Goal: Contribute content: Contribute content

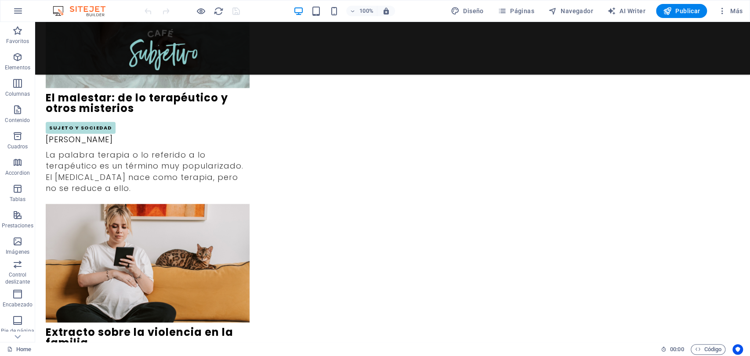
scroll to position [1395, 0]
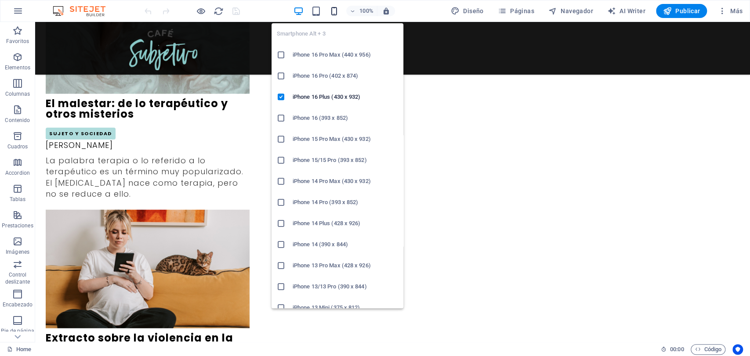
click at [334, 12] on icon "button" at bounding box center [334, 11] width 10 height 10
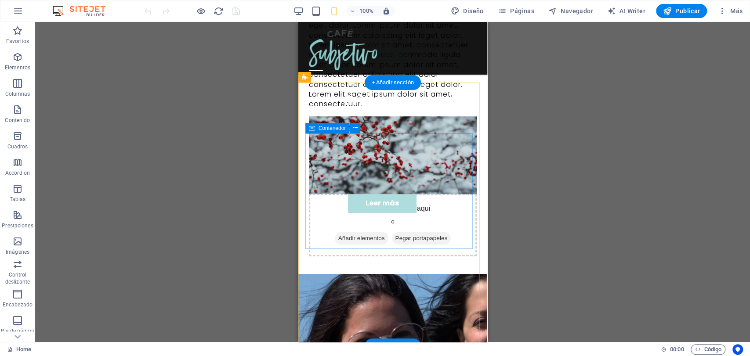
scroll to position [2205, 0]
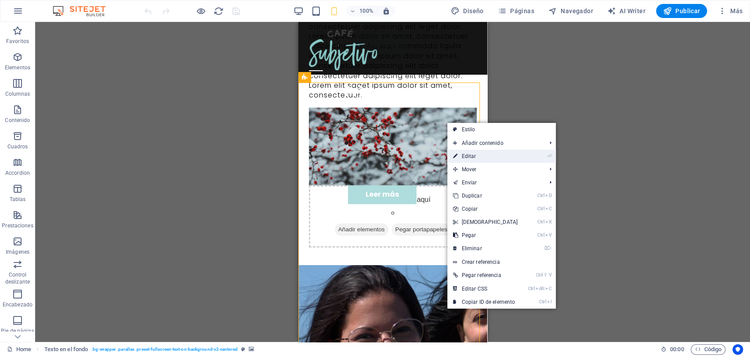
click at [470, 156] on link "⏎ Editar" at bounding box center [485, 156] width 76 height 13
select select "px"
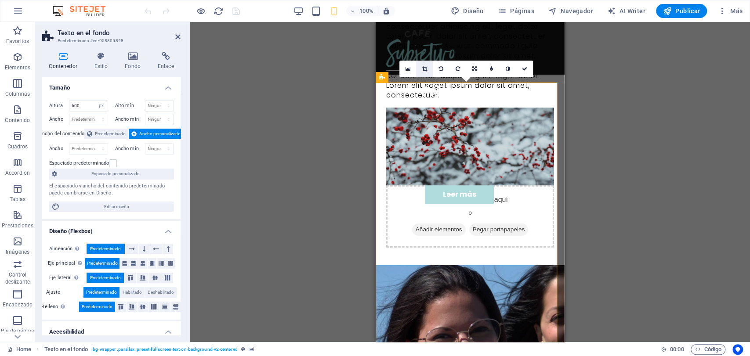
click at [422, 71] on icon at bounding box center [424, 68] width 5 height 5
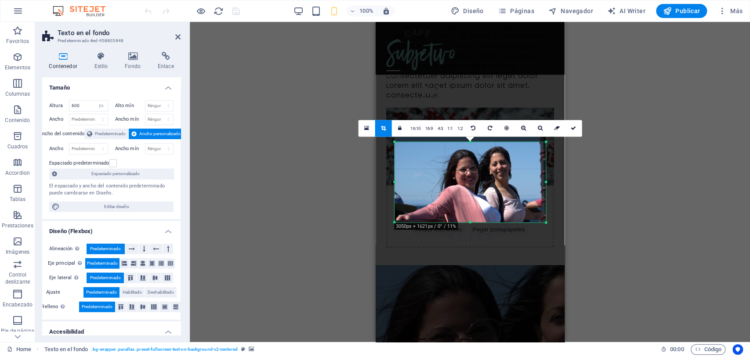
click at [395, 182] on div at bounding box center [394, 182] width 3 height 80
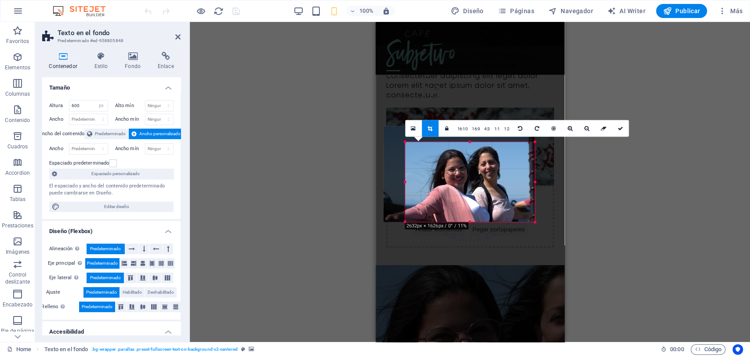
drag, startPoint x: 395, startPoint y: 182, endPoint x: 416, endPoint y: 193, distance: 23.6
click at [416, 193] on div "180 170 160 150 140 130 120 110 100 90 80 70 60 50 40 30 20 10 0 -10 -20 -30 -4…" at bounding box center [470, 182] width 130 height 80
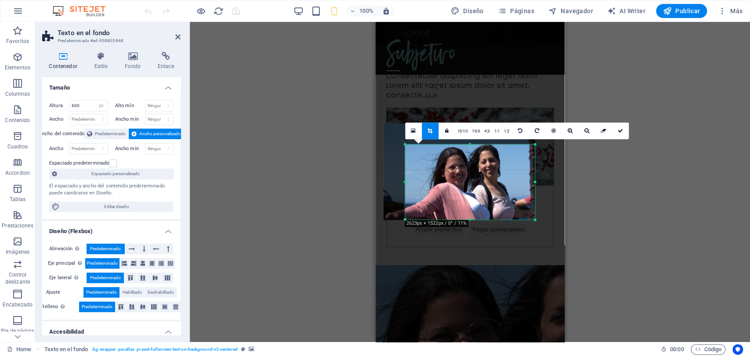
drag, startPoint x: 471, startPoint y: 140, endPoint x: 470, endPoint y: 145, distance: 5.0
click at [470, 145] on div at bounding box center [470, 144] width 130 height 3
click at [620, 128] on icon at bounding box center [620, 130] width 5 height 5
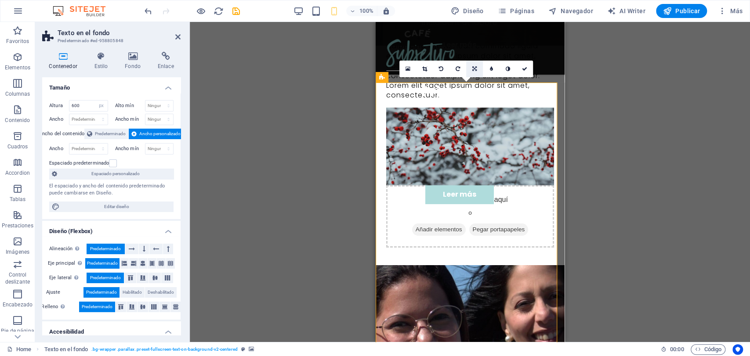
click at [474, 66] on icon at bounding box center [474, 68] width 4 height 5
click at [474, 51] on icon at bounding box center [474, 52] width 5 height 5
click at [474, 69] on icon at bounding box center [474, 68] width 5 height 5
click at [474, 84] on icon at bounding box center [474, 85] width 5 height 5
click at [520, 66] on link at bounding box center [524, 69] width 17 height 17
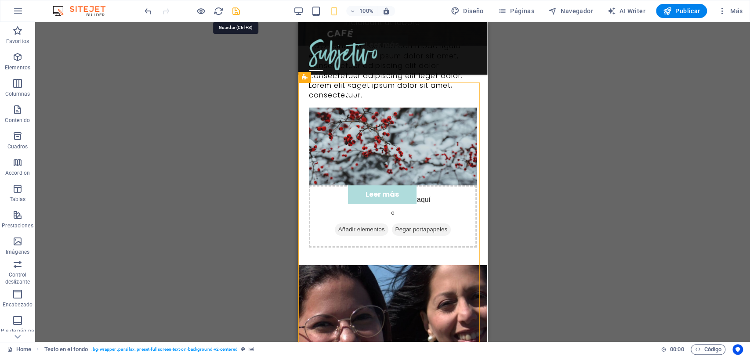
click at [232, 11] on icon "save" at bounding box center [236, 11] width 10 height 10
checkbox input "false"
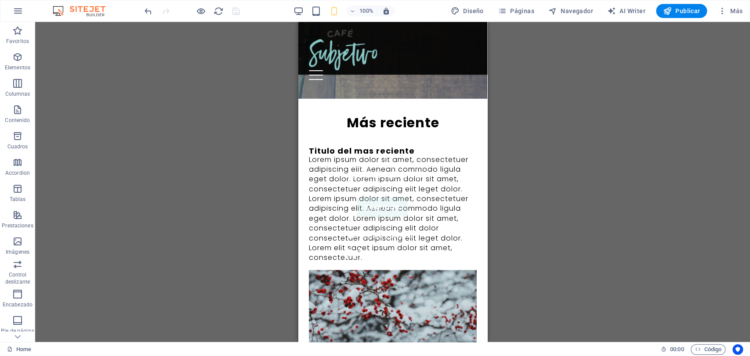
scroll to position [2034, 0]
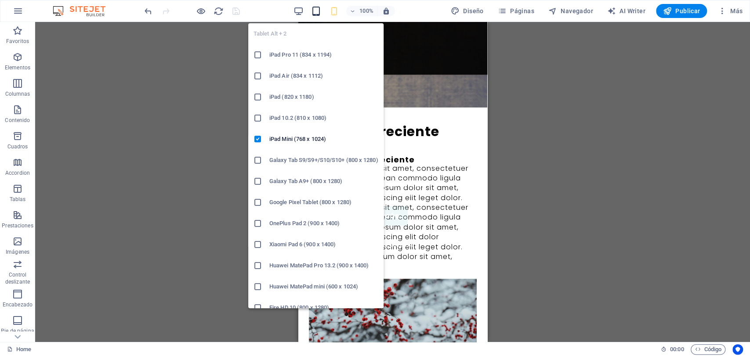
click at [320, 14] on icon "button" at bounding box center [316, 11] width 10 height 10
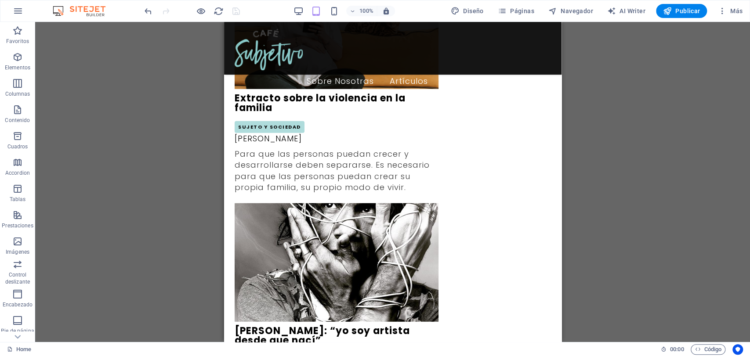
scroll to position [1613, 0]
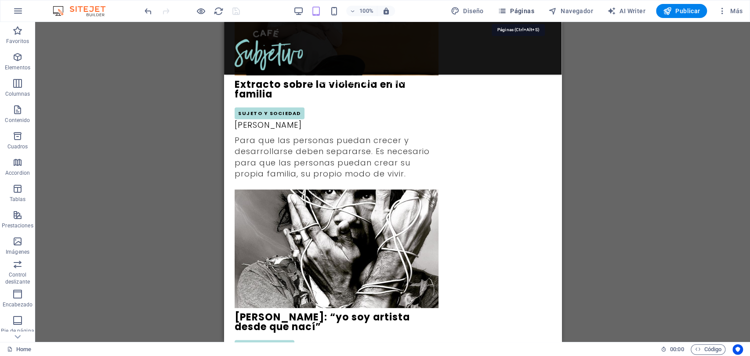
click at [506, 15] on button "Páginas" at bounding box center [515, 11] width 43 height 14
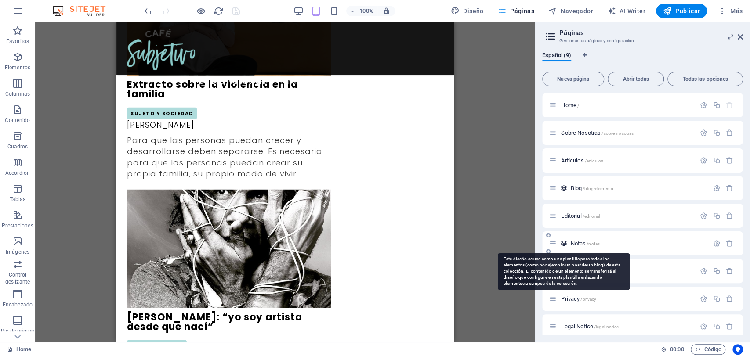
click at [566, 244] on icon at bounding box center [563, 243] width 7 height 7
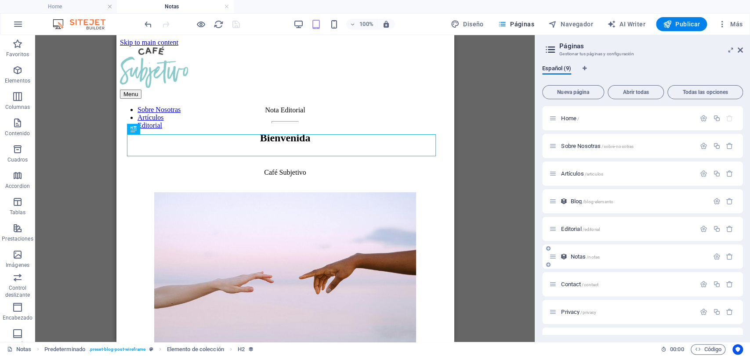
scroll to position [0, 0]
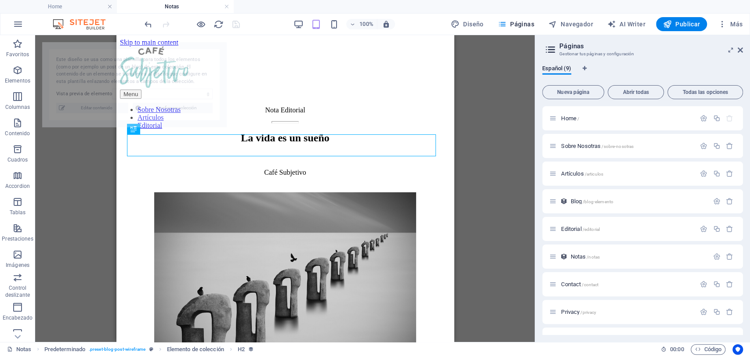
select select "68daee6877da838f60004d7b"
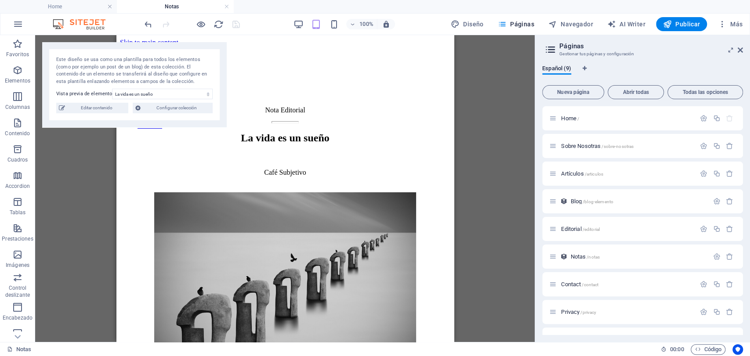
click at [275, 121] on div at bounding box center [284, 122] width 330 height 2
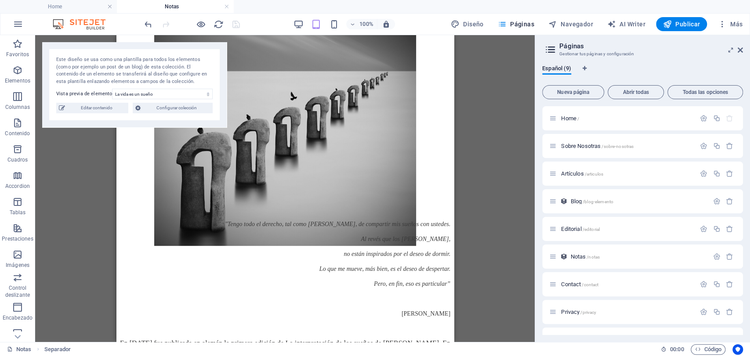
scroll to position [165, 0]
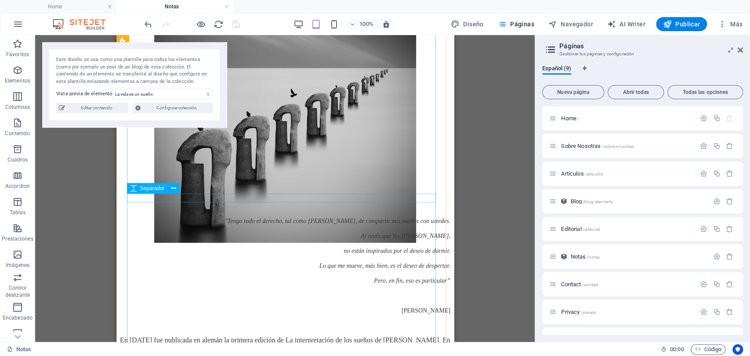
click at [369, 201] on div at bounding box center [284, 205] width 330 height 9
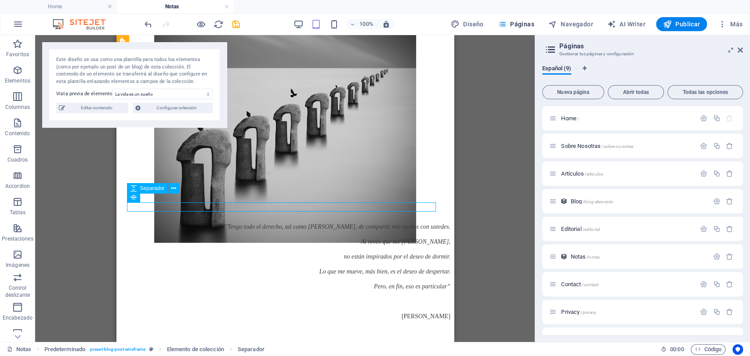
click at [372, 201] on div at bounding box center [284, 205] width 330 height 9
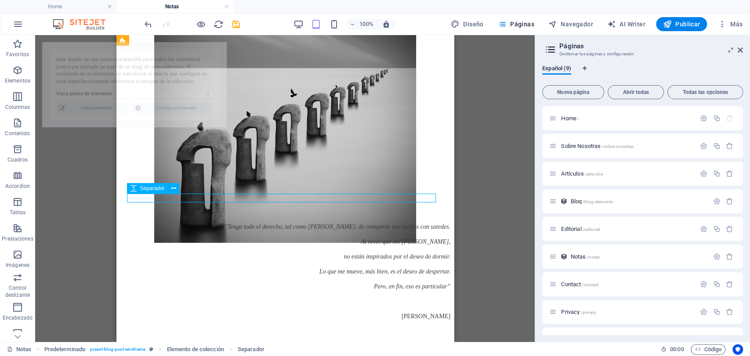
select select "68daee6877da838f60004d7b"
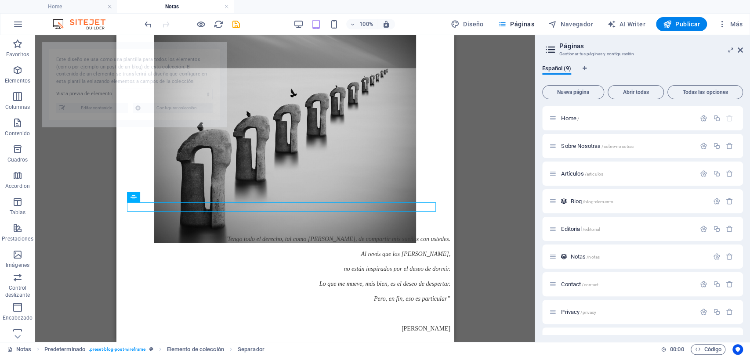
select select "68daee6877da838f60004d7b"
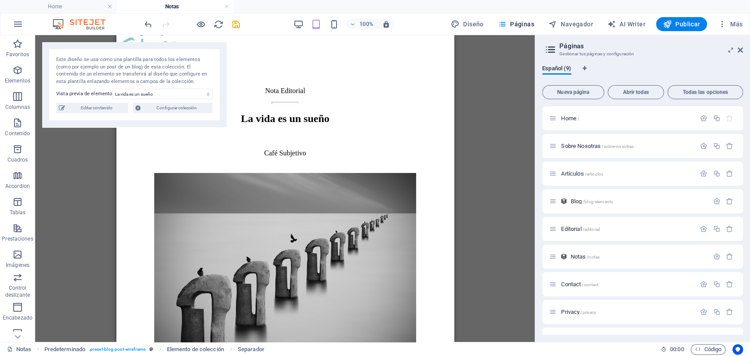
scroll to position [0, 0]
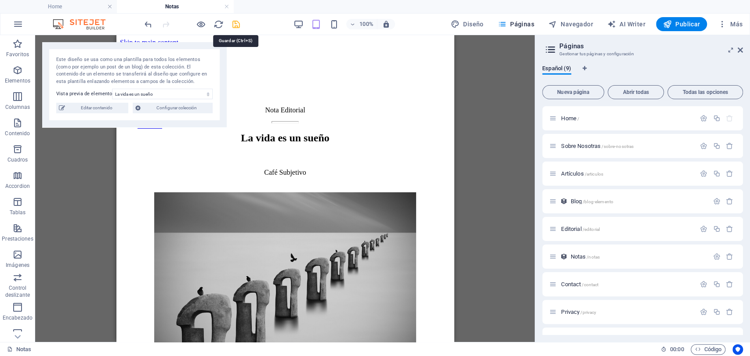
click at [235, 21] on icon "save" at bounding box center [236, 24] width 10 height 10
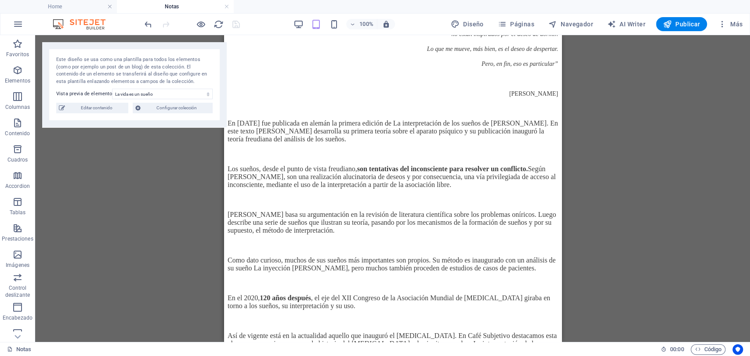
scroll to position [116, 0]
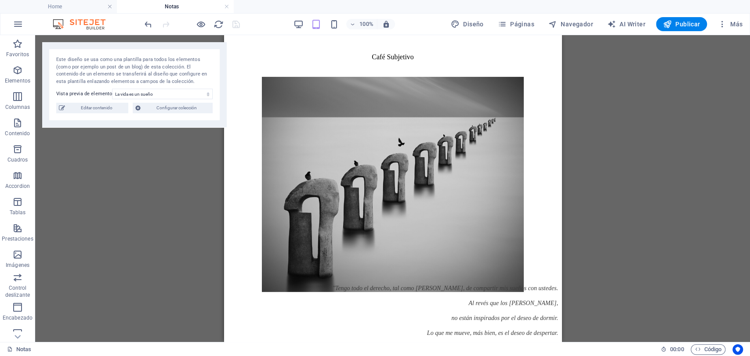
click at [105, 116] on div "Este diseño se usa como una plantilla para todos los elementos (como por ejempl…" at bounding box center [134, 84] width 184 height 85
click at [103, 108] on span "Editar contenido" at bounding box center [97, 108] width 58 height 11
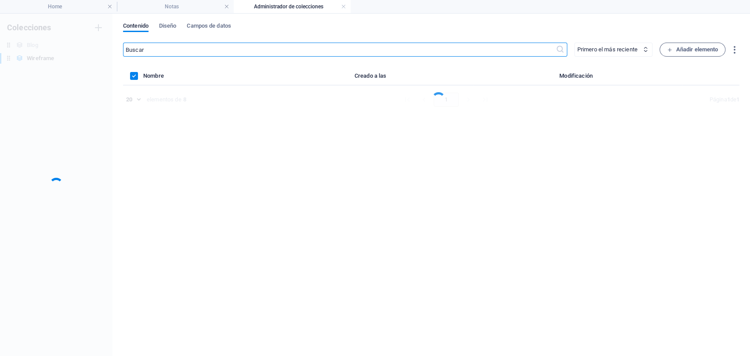
scroll to position [0, 0]
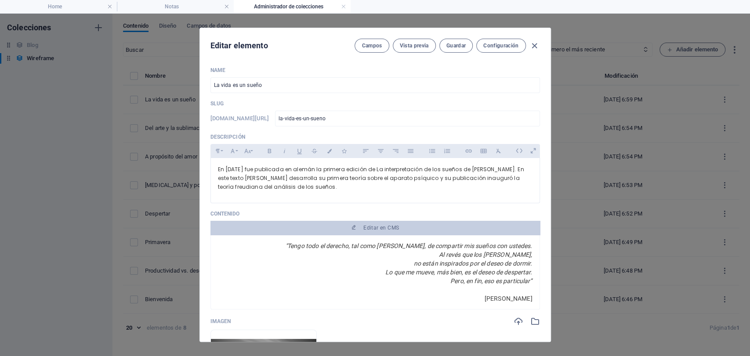
drag, startPoint x: 550, startPoint y: 133, endPoint x: 538, endPoint y: 218, distance: 85.7
click at [538, 218] on div "Editar elemento Campos Vista previa Guardar Configuración Name La vida es un su…" at bounding box center [375, 185] width 750 height 343
click at [537, 46] on icon "button" at bounding box center [534, 46] width 10 height 10
type input "[DATE]"
type input "la-vida-es-un-sueno"
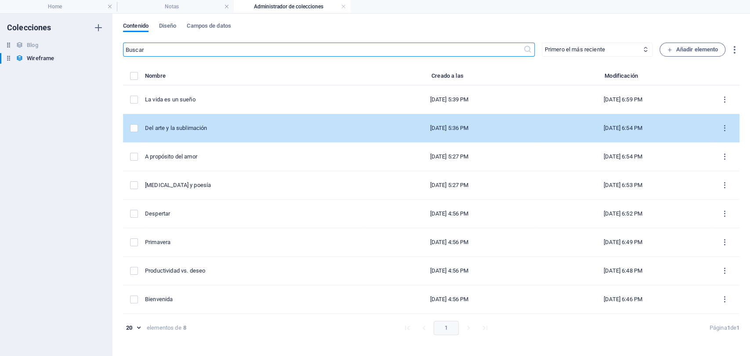
click at [213, 134] on td "Del arte y la sublimación" at bounding box center [253, 128] width 217 height 29
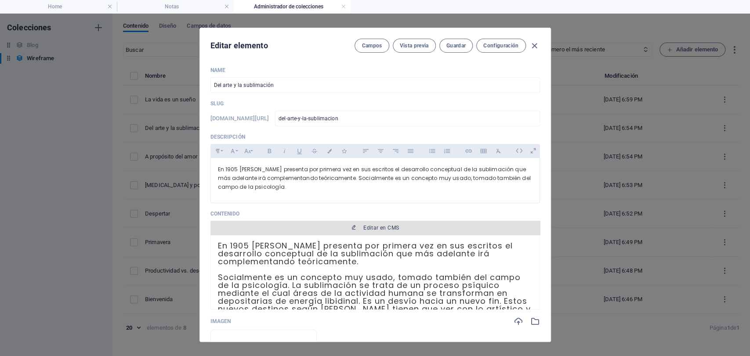
click at [388, 225] on span "Editar en CMS" at bounding box center [381, 227] width 36 height 7
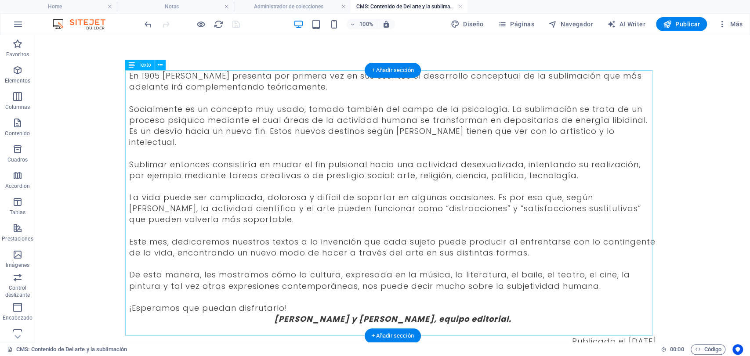
click at [288, 304] on div "En 1905 [PERSON_NAME] presenta por primera vez en sus escritos el desarrollo co…" at bounding box center [392, 208] width 527 height 277
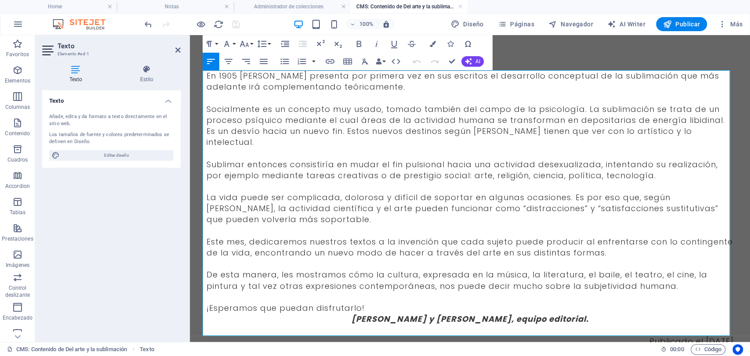
click at [365, 303] on p "¡Esperamos que puedan disfrutarlo!" at bounding box center [469, 308] width 527 height 11
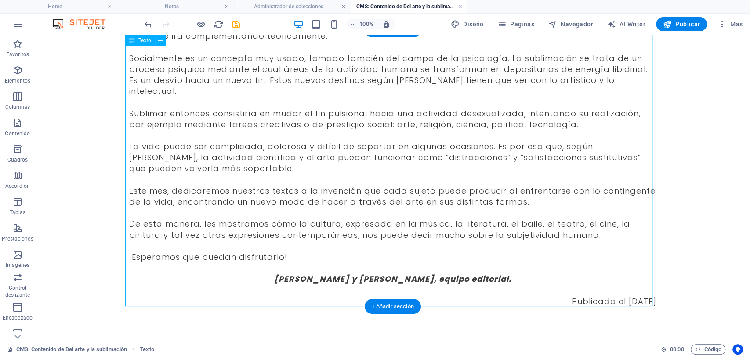
scroll to position [40, 0]
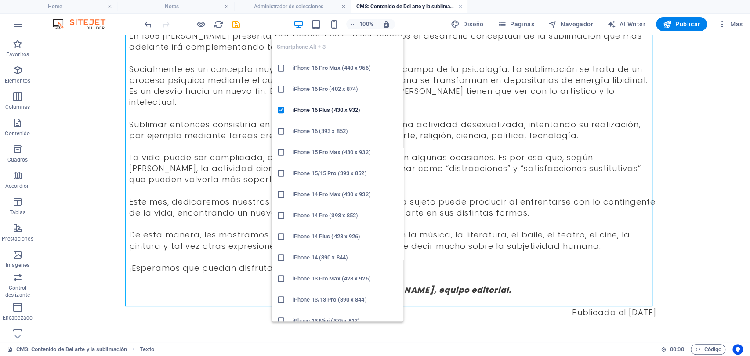
click at [337, 29] on div "Smartphone Alt + 3 iPhone 16 Pro Max (440 x 956) iPhone 16 Pro (402 x 874) iPho…" at bounding box center [337, 175] width 132 height 292
click at [336, 27] on icon "button" at bounding box center [334, 24] width 10 height 10
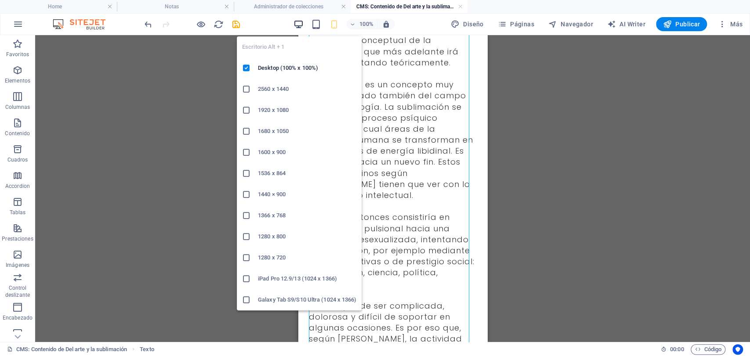
click at [300, 25] on icon "button" at bounding box center [298, 24] width 10 height 10
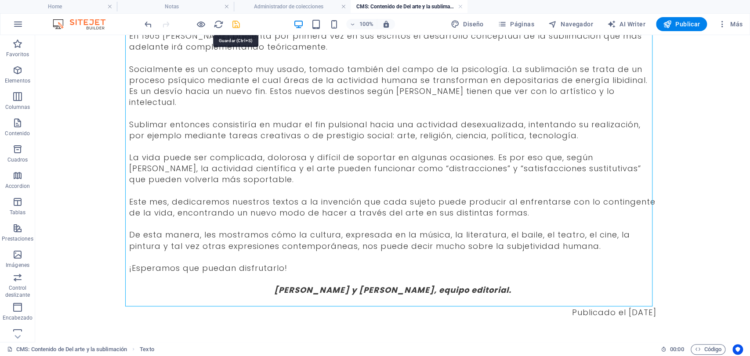
click at [231, 25] on icon "save" at bounding box center [236, 24] width 10 height 10
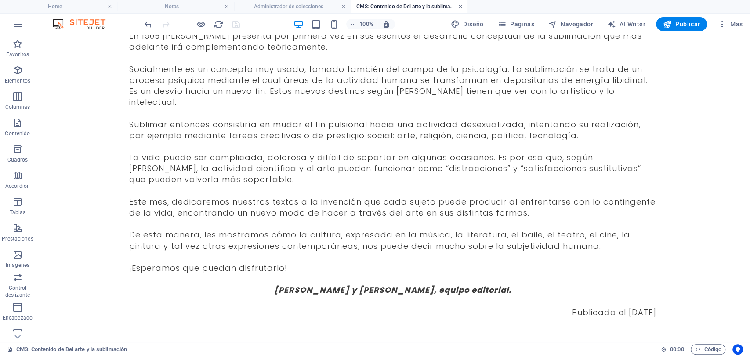
click at [460, 8] on link at bounding box center [460, 7] width 5 height 8
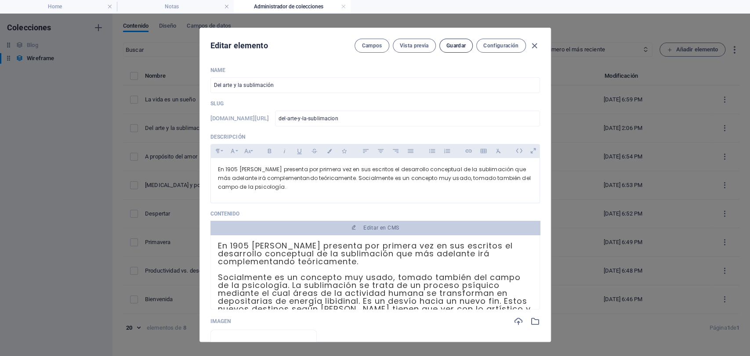
click at [460, 52] on button "Guardar" at bounding box center [455, 46] width 33 height 14
click at [537, 47] on icon "button" at bounding box center [534, 46] width 10 height 10
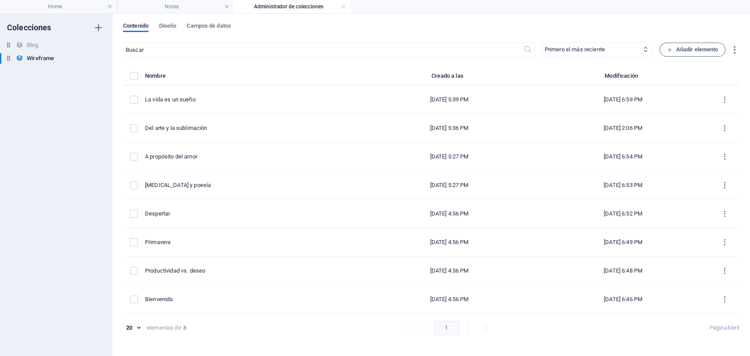
type input "[DATE]"
type input "del-arte-y-la-sublimacion"
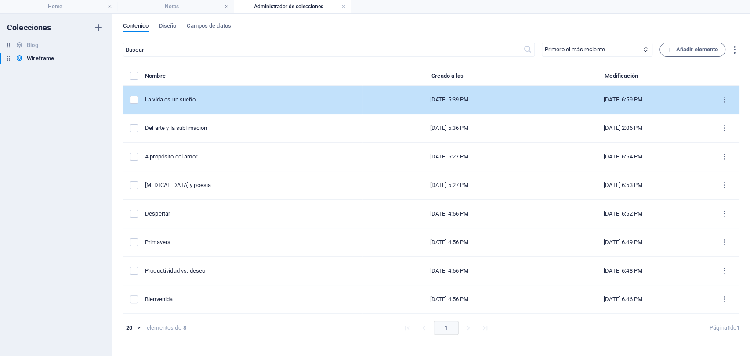
click at [226, 103] on div "La vida es un sueño" at bounding box center [250, 100] width 210 height 8
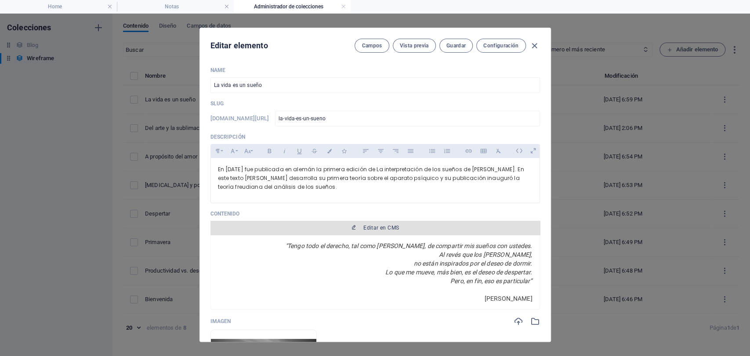
click at [370, 230] on button "Editar en CMS" at bounding box center [374, 228] width 329 height 14
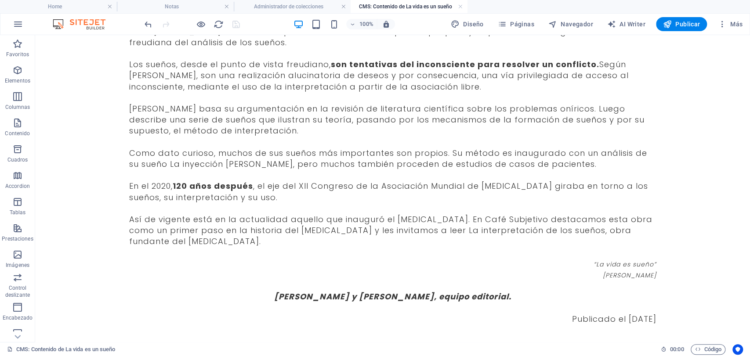
scroll to position [145, 0]
click at [206, 247] on div ""Tengo todo el derecho, tal como [PERSON_NAME], de compartir mis sueños con ust…" at bounding box center [392, 125] width 527 height 398
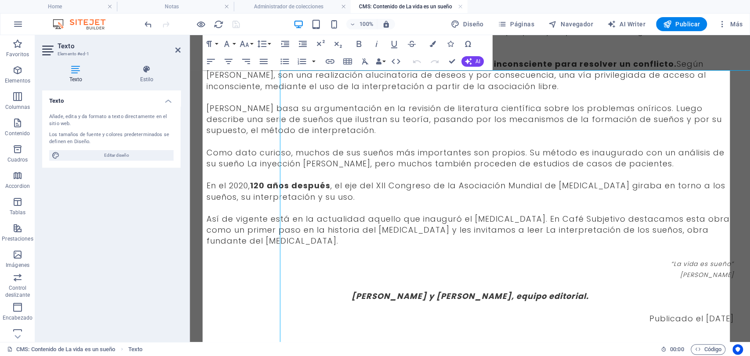
scroll to position [0, 0]
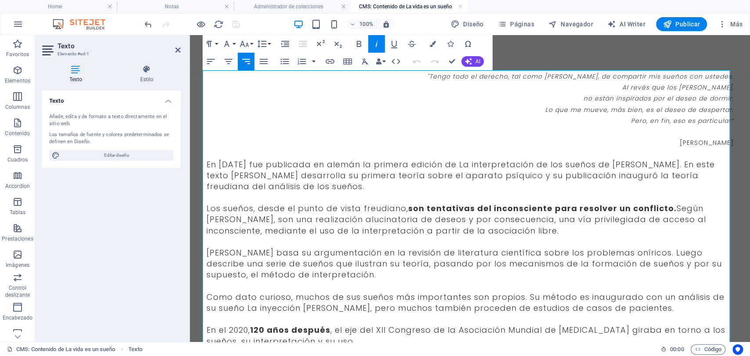
click at [345, 246] on p at bounding box center [469, 241] width 527 height 11
click at [270, 179] on span "En [DATE] fue publicada en alemán la primera edición de La interpretación de lo…" at bounding box center [460, 175] width 508 height 33
click at [211, 166] on span "En [DATE] fue publicada en alemán la primera edición de La interpretación de lo…" at bounding box center [460, 175] width 508 height 33
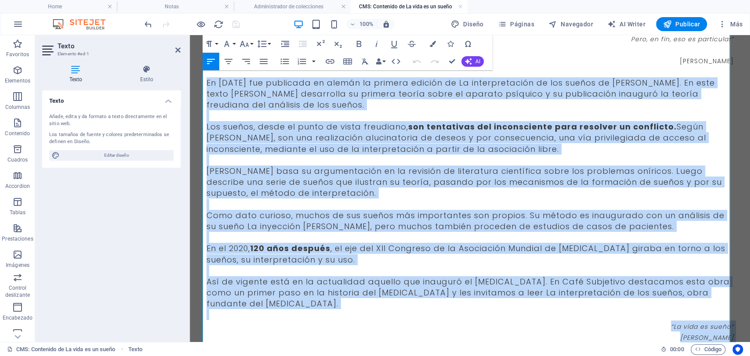
scroll to position [162, 0]
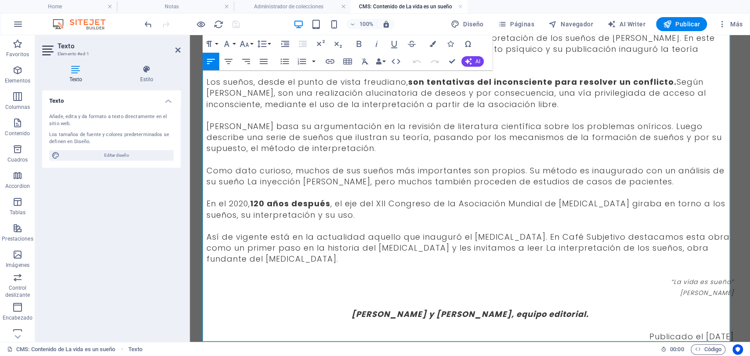
click at [495, 289] on p "[PERSON_NAME]" at bounding box center [469, 292] width 527 height 11
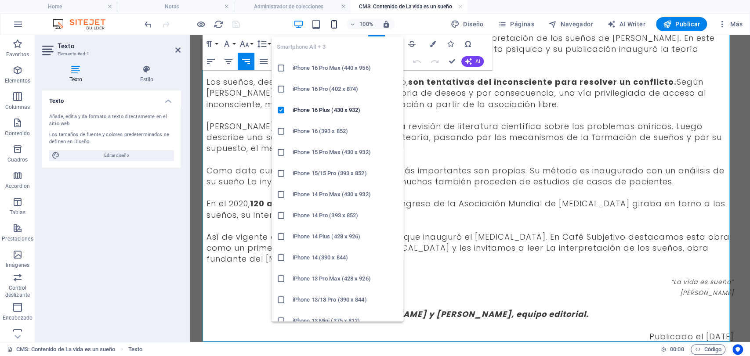
click at [337, 20] on icon "button" at bounding box center [334, 24] width 10 height 10
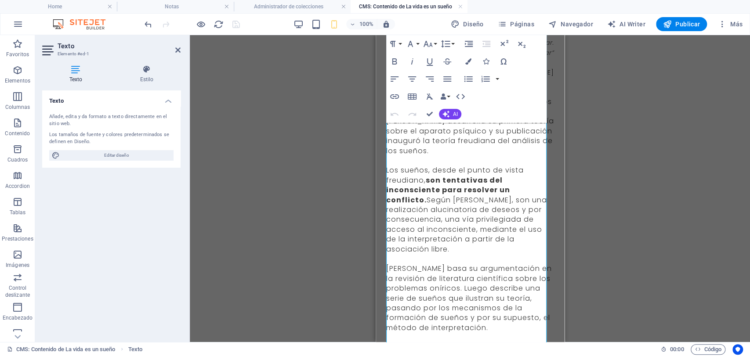
click at [434, 181] on strong "son tentativas del inconsciente para resolver un conflicto." at bounding box center [448, 190] width 124 height 30
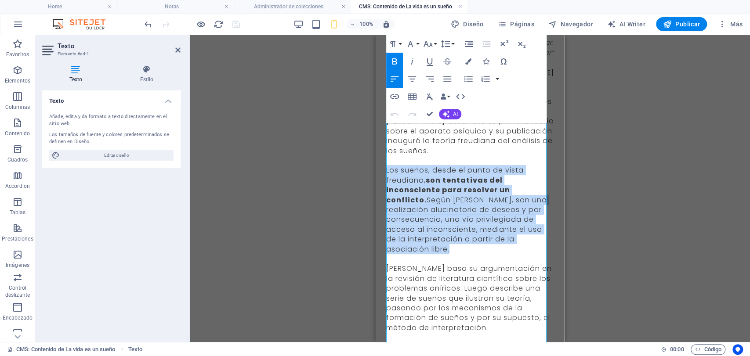
drag, startPoint x: 463, startPoint y: 246, endPoint x: 387, endPoint y: 162, distance: 113.6
click at [387, 162] on div ""Tengo todo el derecho, tal como [PERSON_NAME], de compartir mis sueños con ust…" at bounding box center [470, 293] width 168 height 629
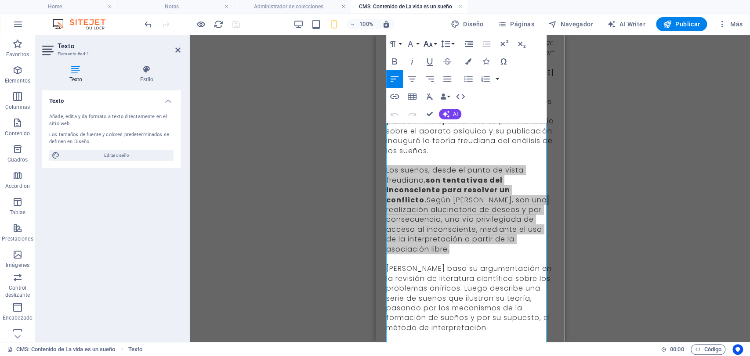
click at [431, 46] on icon "button" at bounding box center [427, 44] width 9 height 6
click at [433, 46] on button "Font Size" at bounding box center [429, 44] width 17 height 18
click at [458, 7] on link at bounding box center [460, 7] width 5 height 8
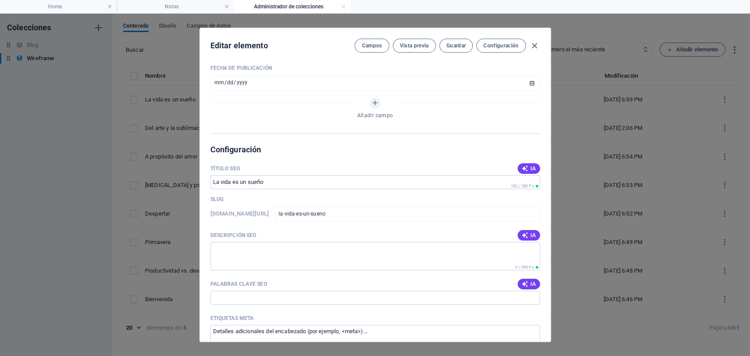
scroll to position [0, 0]
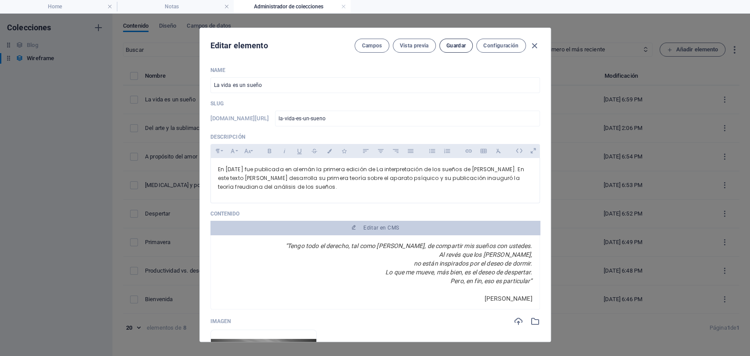
click at [455, 46] on span "Guardar" at bounding box center [455, 45] width 19 height 7
click at [533, 47] on icon "button" at bounding box center [534, 46] width 10 height 10
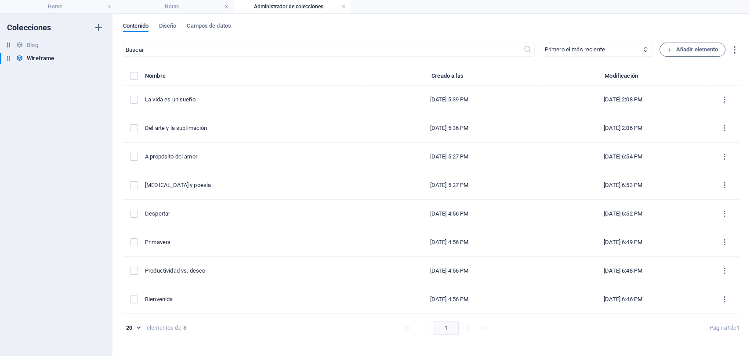
type input "[DATE]"
type input "la-vida-es-un-sueno"
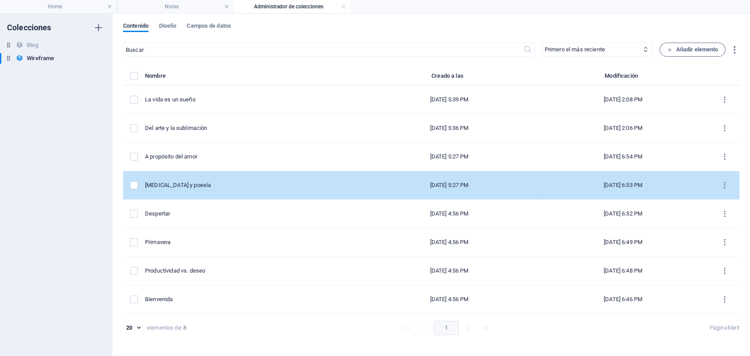
click at [220, 182] on div "[MEDICAL_DATA] y poesía" at bounding box center [250, 185] width 210 height 8
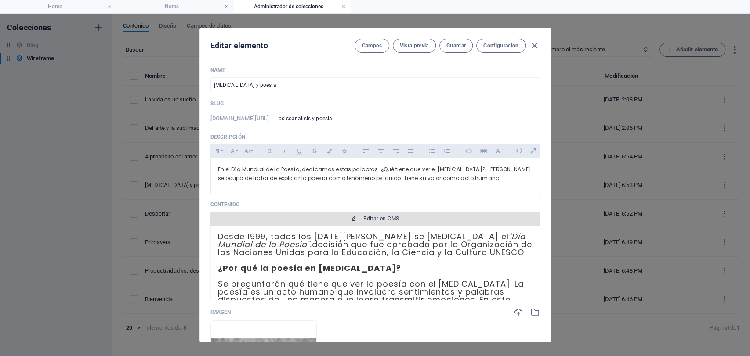
click at [384, 220] on span "Editar en CMS" at bounding box center [381, 218] width 36 height 7
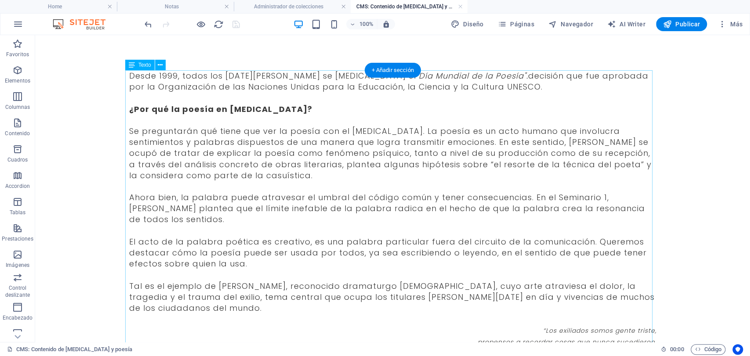
click at [533, 311] on div "Desde 1999, todos los [DATE][PERSON_NAME] se [MEDICAL_DATA] el "Día Mundial de …" at bounding box center [392, 247] width 527 height 354
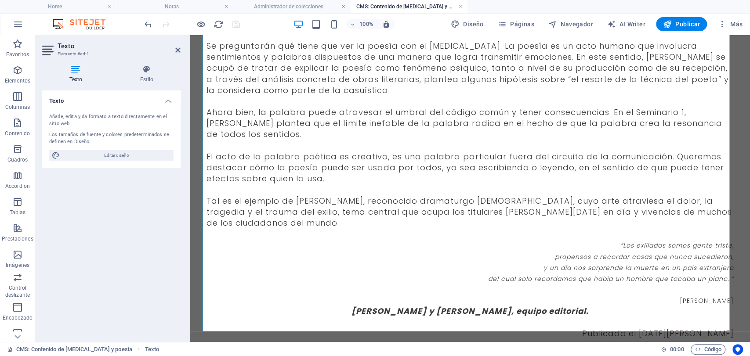
scroll to position [93, 0]
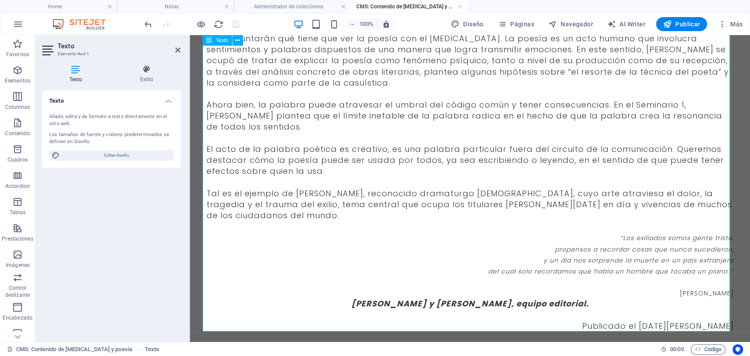
click at [694, 291] on span "[PERSON_NAME]" at bounding box center [706, 293] width 54 height 9
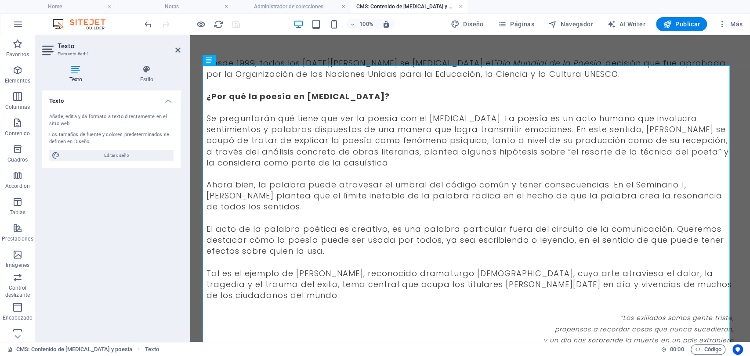
scroll to position [0, 0]
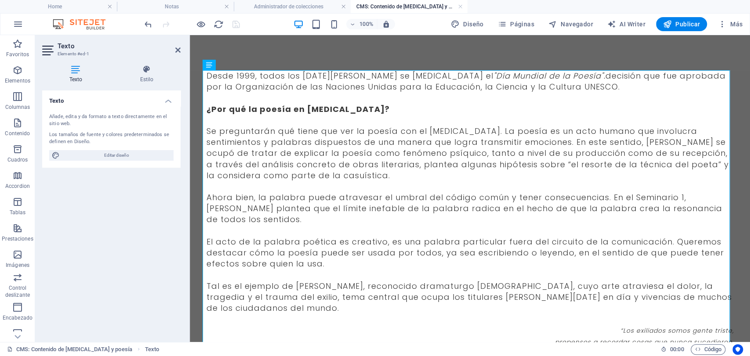
click at [237, 25] on div at bounding box center [192, 24] width 98 height 14
click at [463, 7] on h4 "CMS: Contenido de [MEDICAL_DATA] y poesía" at bounding box center [409, 7] width 117 height 10
click at [460, 9] on link at bounding box center [460, 7] width 5 height 8
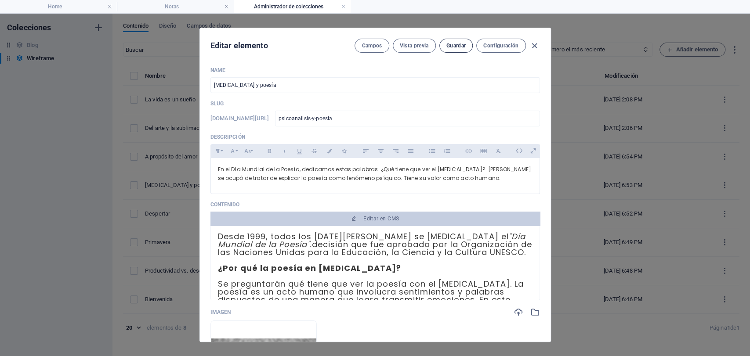
click at [458, 52] on button "Guardar" at bounding box center [455, 46] width 33 height 14
click at [536, 45] on icon "button" at bounding box center [534, 46] width 10 height 10
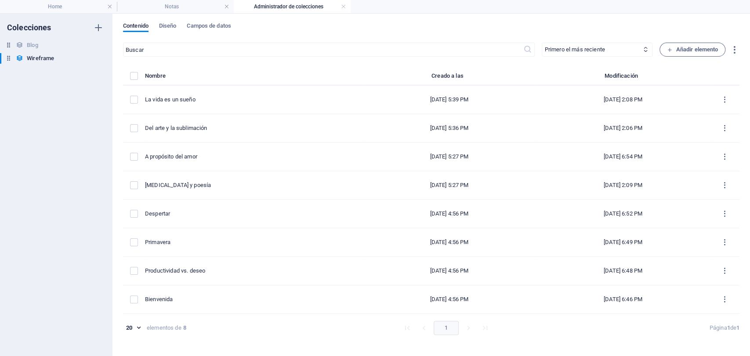
type input "[DATE]"
type input "psicoanalisis-y-poesia"
click at [201, 6] on h4 "Notas" at bounding box center [175, 7] width 117 height 10
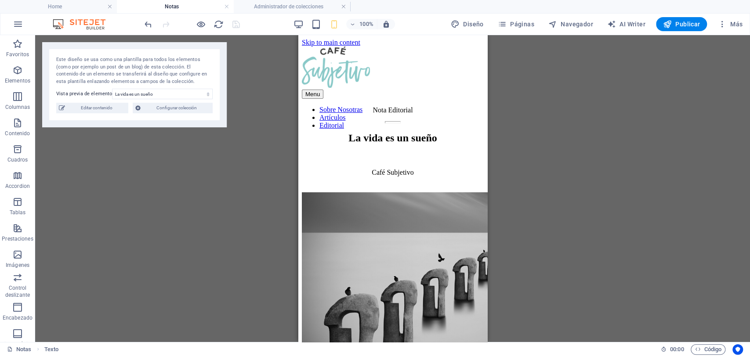
scroll to position [116, 0]
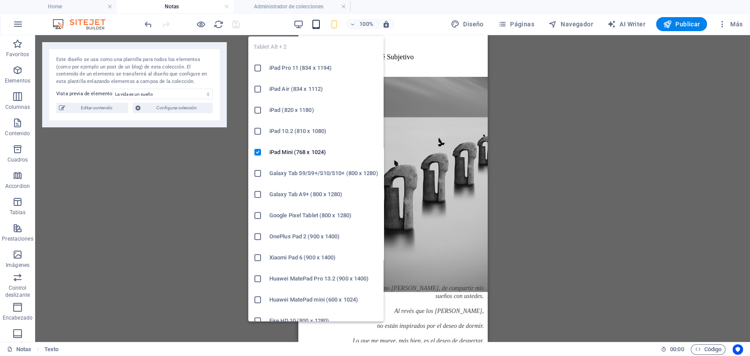
click at [318, 26] on icon "button" at bounding box center [316, 24] width 10 height 10
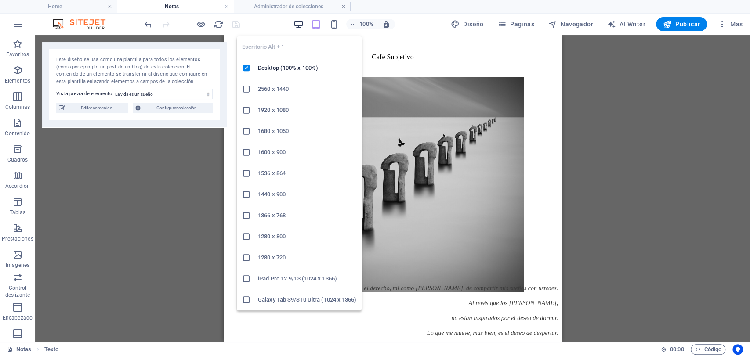
click at [299, 25] on icon "button" at bounding box center [298, 24] width 10 height 10
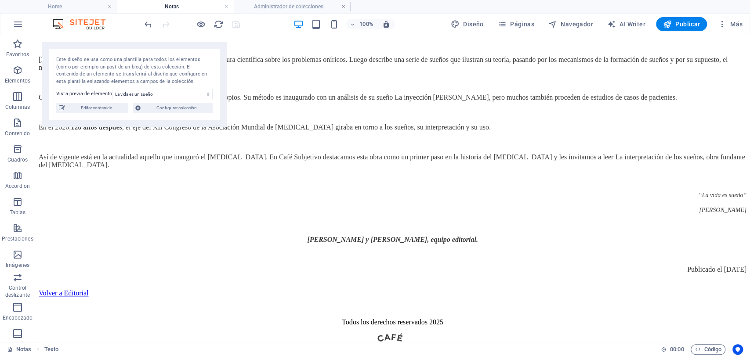
scroll to position [594, 0]
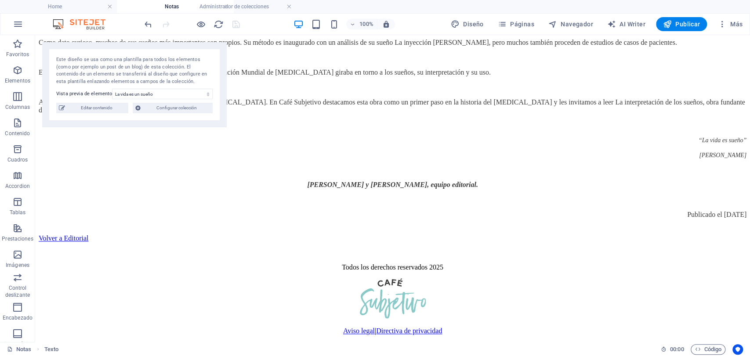
drag, startPoint x: 343, startPoint y: 8, endPoint x: 303, endPoint y: 17, distance: 40.9
click at [220, 22] on icon "reload" at bounding box center [218, 24] width 10 height 10
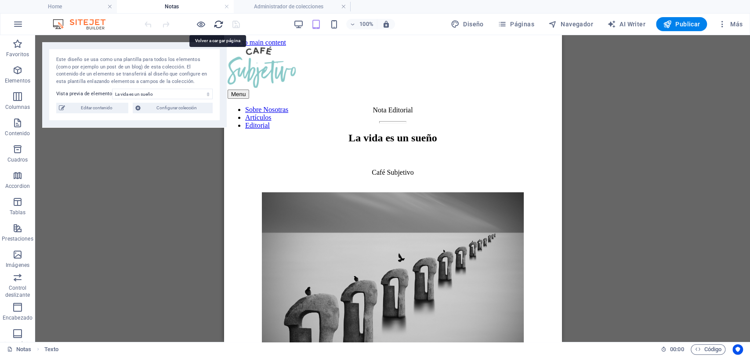
scroll to position [0, 0]
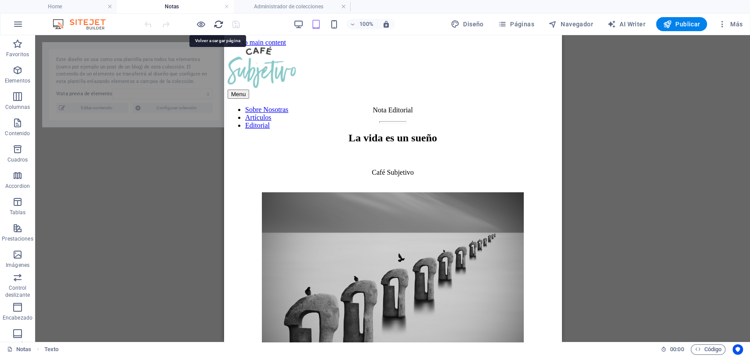
select select "68daee6877da838f60004d7b"
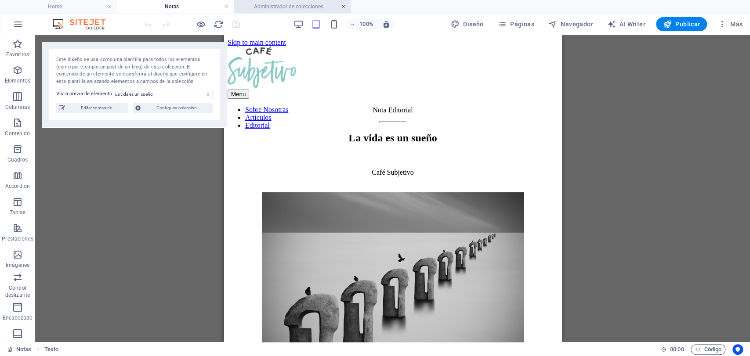
click at [343, 4] on link at bounding box center [343, 7] width 5 height 8
click at [230, 6] on h4 "Notas" at bounding box center [175, 7] width 117 height 10
click at [226, 6] on link at bounding box center [226, 7] width 5 height 8
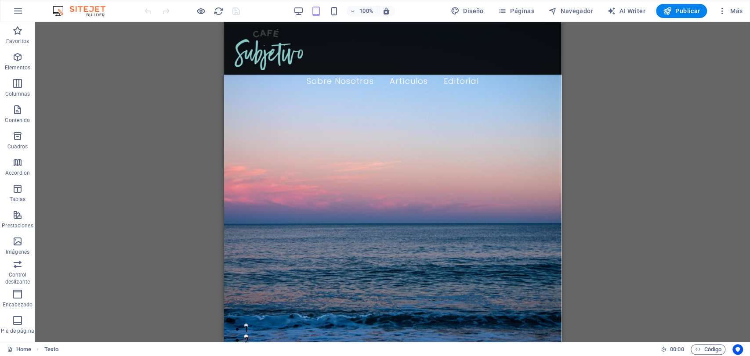
scroll to position [1624, 0]
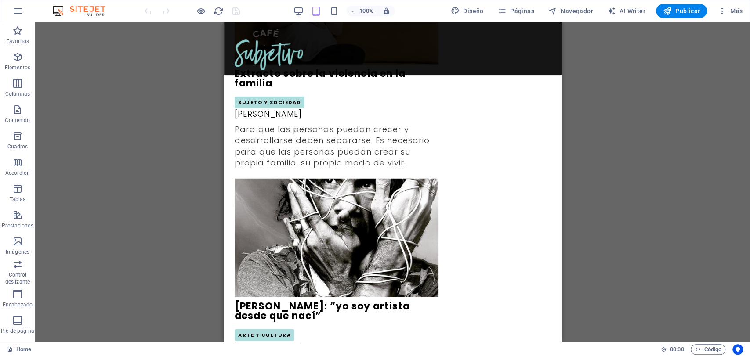
click at [293, 9] on div "100% Diseño Páginas Navegador AI Writer Publicar Más" at bounding box center [444, 11] width 603 height 14
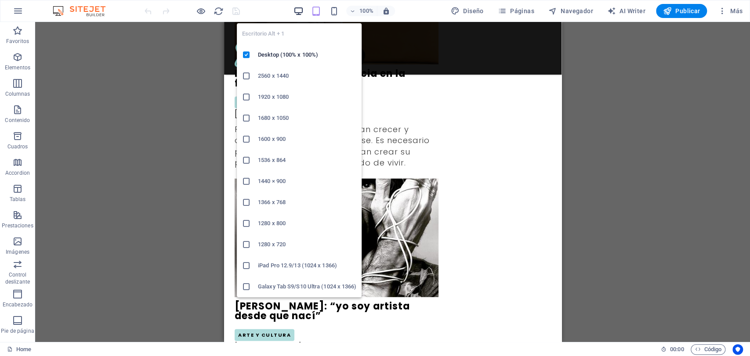
click at [299, 11] on icon "button" at bounding box center [298, 11] width 10 height 10
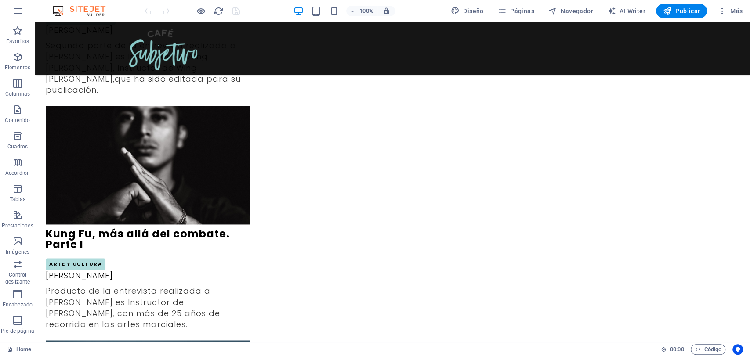
scroll to position [906, 0]
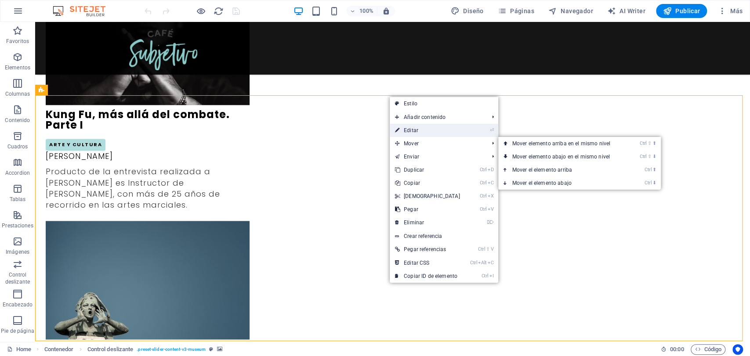
click at [422, 133] on link "⏎ Editar" at bounding box center [428, 130] width 76 height 13
select select "px"
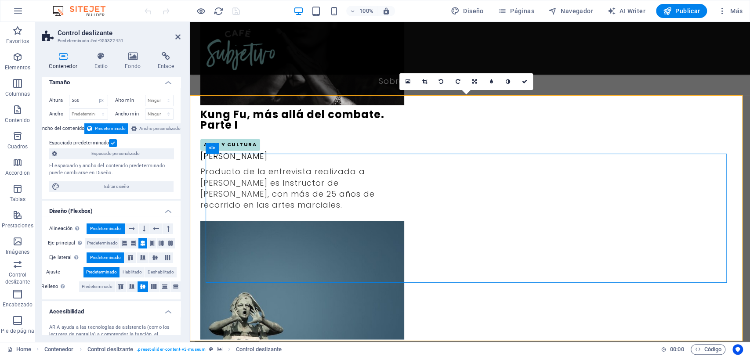
scroll to position [0, 0]
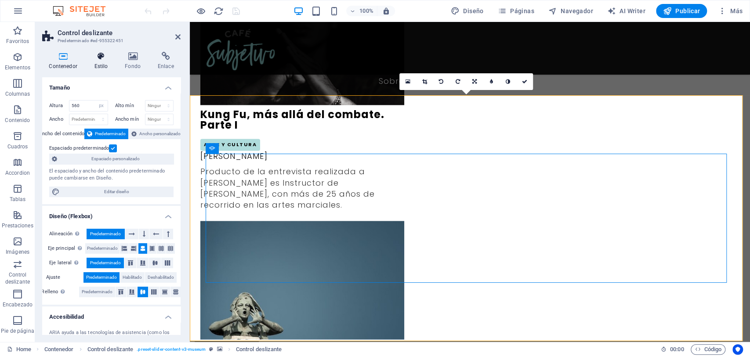
click at [108, 61] on h4 "Estilo" at bounding box center [102, 61] width 31 height 18
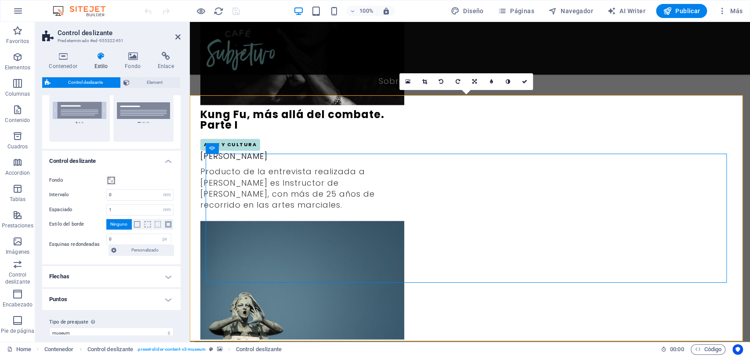
scroll to position [105, 0]
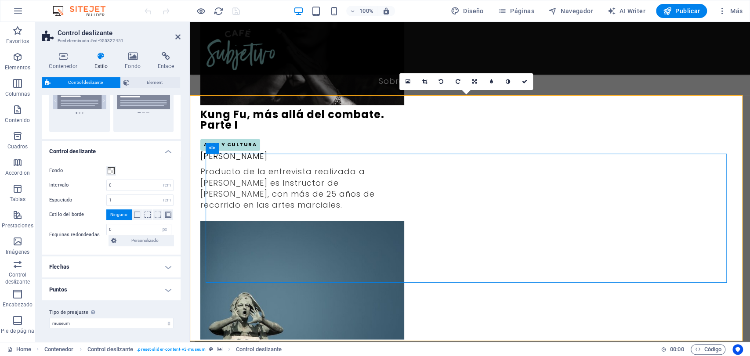
click at [166, 271] on h4 "Flechas" at bounding box center [111, 267] width 138 height 21
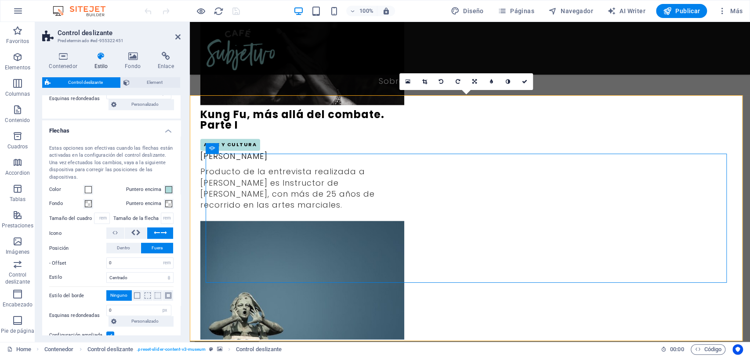
scroll to position [242, 0]
click at [134, 233] on icon at bounding box center [133, 232] width 4 height 11
drag, startPoint x: 178, startPoint y: 229, endPoint x: 178, endPoint y: 248, distance: 18.5
click at [178, 248] on div "Estas opciones son efectivas cuando las flechas están activadas en la configura…" at bounding box center [111, 263] width 142 height 257
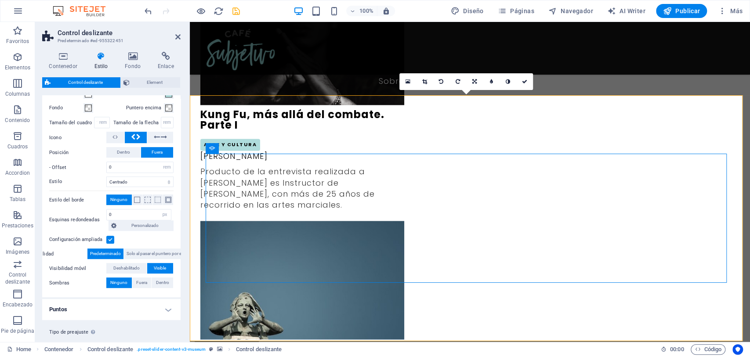
scroll to position [357, 0]
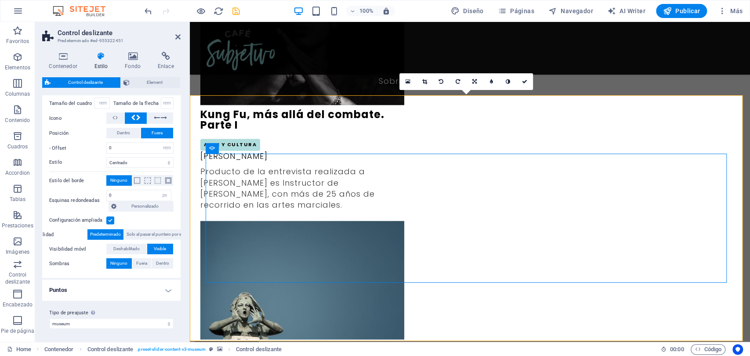
click at [172, 289] on h4 "Puntos" at bounding box center [111, 290] width 138 height 21
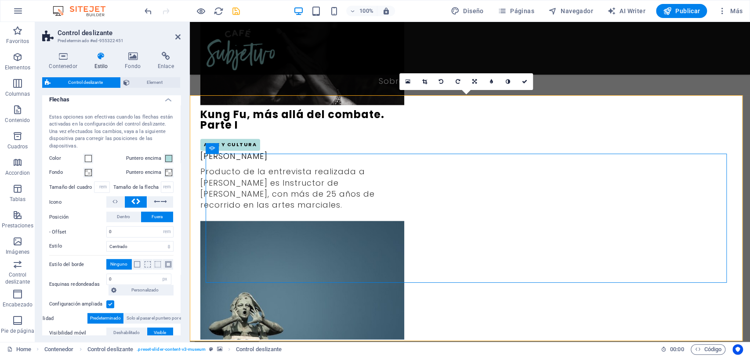
scroll to position [276, 0]
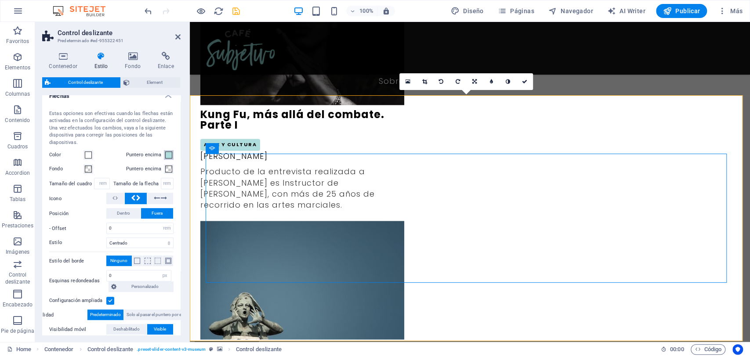
click at [165, 156] on span at bounding box center [168, 155] width 7 height 7
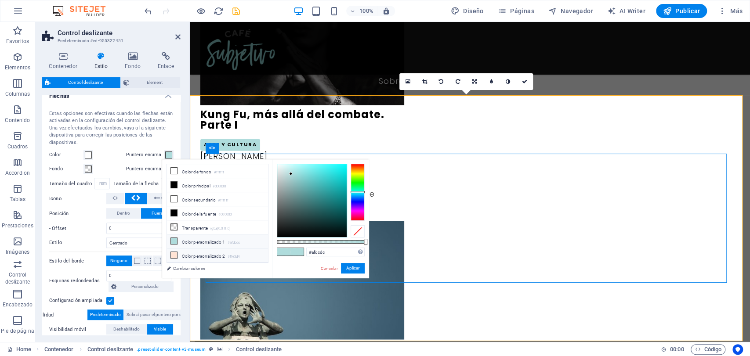
click at [177, 251] on li "Color personalizado 2 #ffe3d4" at bounding box center [217, 256] width 101 height 14
type input "#ffe3d4"
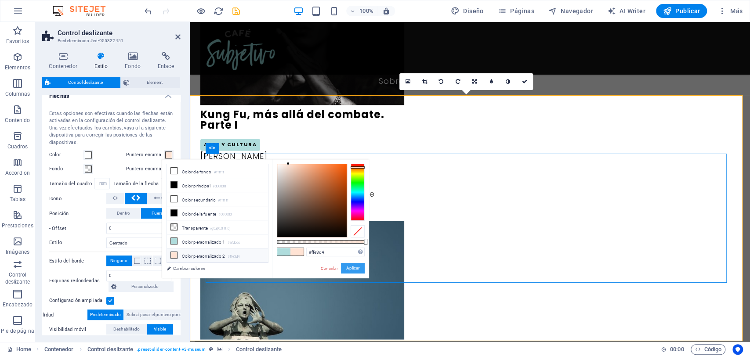
click at [349, 270] on button "Aplicar" at bounding box center [353, 268] width 24 height 11
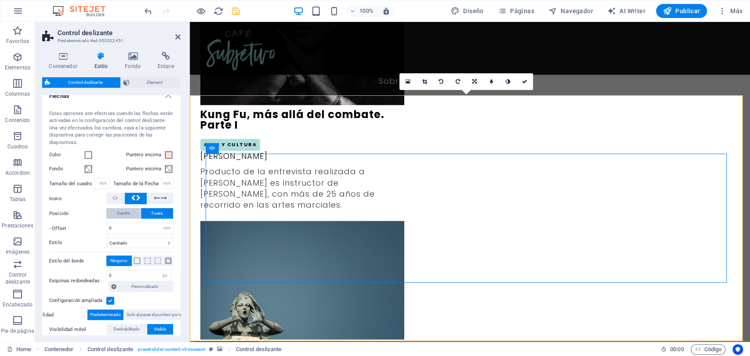
click at [131, 215] on button "Dentro" at bounding box center [123, 213] width 34 height 11
click at [148, 213] on button "Fuera" at bounding box center [157, 213] width 32 height 11
click at [133, 211] on button "Dentro" at bounding box center [123, 213] width 34 height 11
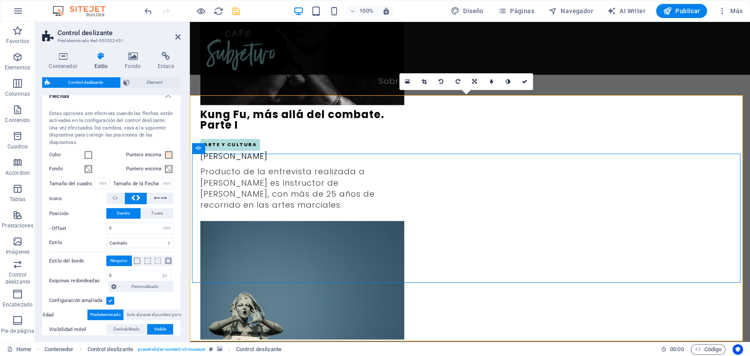
click at [152, 219] on div "Estas opciones son efectivas cuando las flechas están activadas en la configura…" at bounding box center [111, 229] width 142 height 257
click at [152, 215] on span "Fuera" at bounding box center [157, 213] width 11 height 11
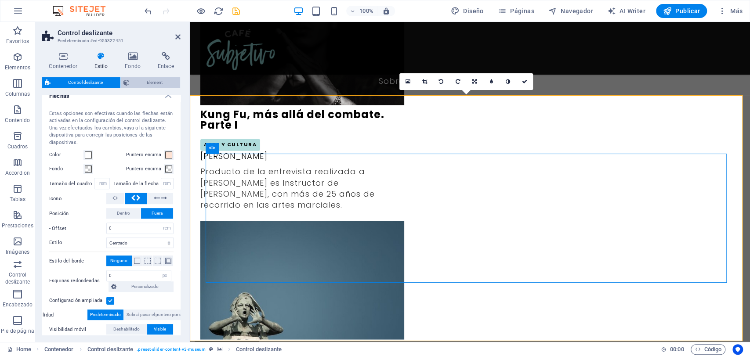
click at [130, 83] on button "Element" at bounding box center [151, 82] width 60 height 11
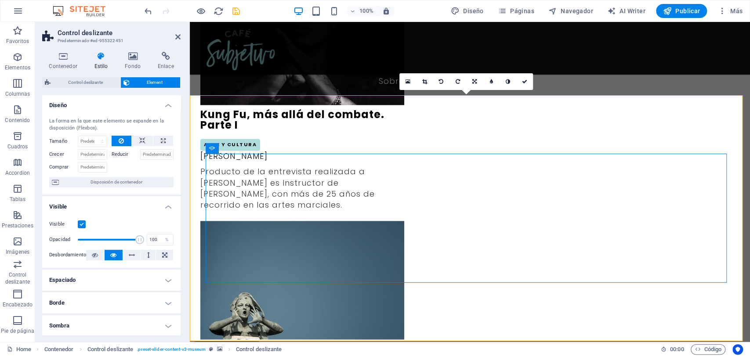
scroll to position [0, 0]
click at [103, 85] on span "Control deslizante" at bounding box center [85, 82] width 65 height 11
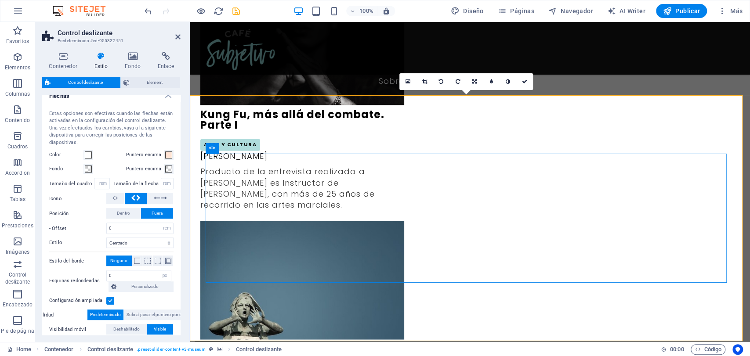
drag, startPoint x: 181, startPoint y: 207, endPoint x: 178, endPoint y: 233, distance: 26.0
click at [178, 233] on div "Contenedor Estilo Fondo Enlace Tamaño Altura 560 Predeterminado px rem % vh vw …" at bounding box center [111, 193] width 152 height 297
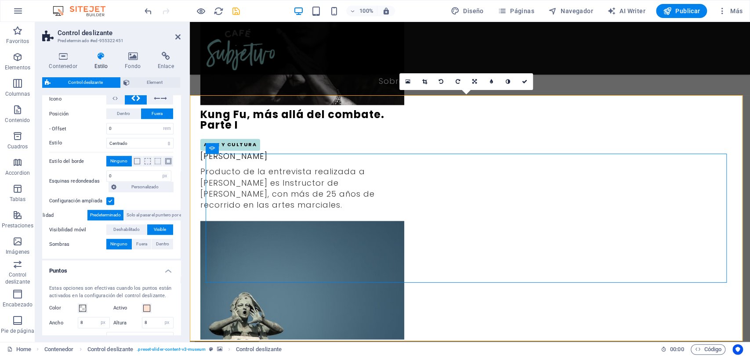
scroll to position [379, 0]
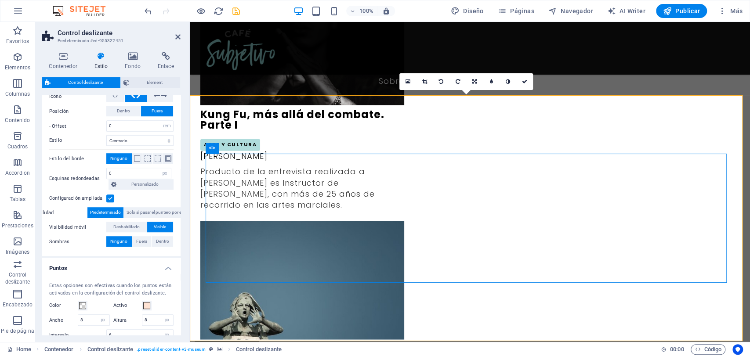
click at [175, 274] on div "Estas opciones son efectivas cuando los puntos están activados en la configurac…" at bounding box center [111, 339] width 142 height 131
drag, startPoint x: 175, startPoint y: 272, endPoint x: 181, endPoint y: 288, distance: 16.8
click at [181, 288] on div "Contenedor Estilo Fondo Enlace Tamaño Altura 560 Predeterminado px rem % vh vw …" at bounding box center [111, 193] width 152 height 297
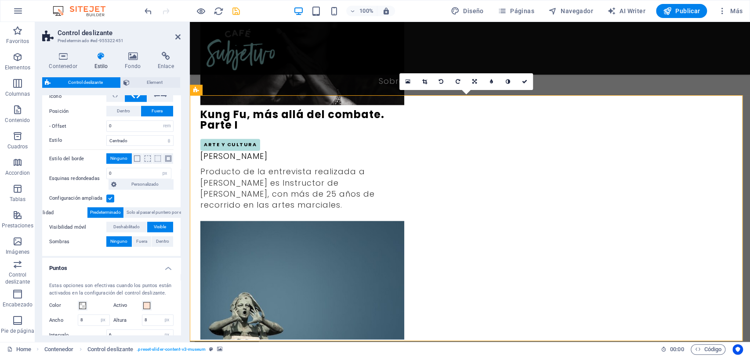
drag, startPoint x: 178, startPoint y: 256, endPoint x: 169, endPoint y: 289, distance: 34.6
click at [169, 289] on ul "Control deslizante Fondo Intervalo 0 px rem % vh vw Espaciado 1 px rem % vh vw …" at bounding box center [111, 136] width 138 height 537
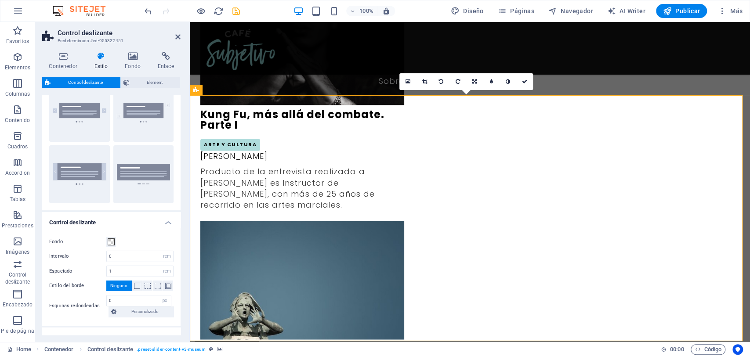
scroll to position [0, 0]
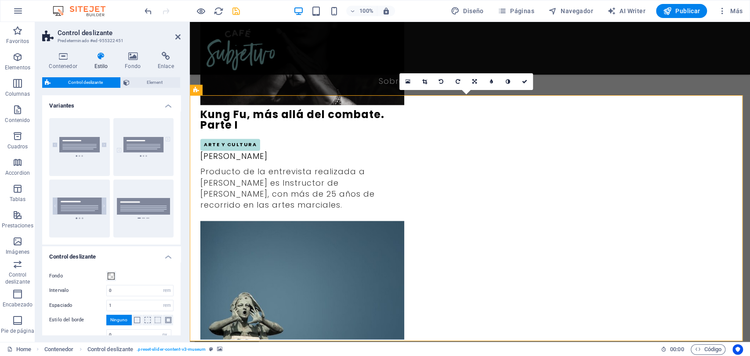
drag, startPoint x: 180, startPoint y: 296, endPoint x: 7, endPoint y: 135, distance: 236.5
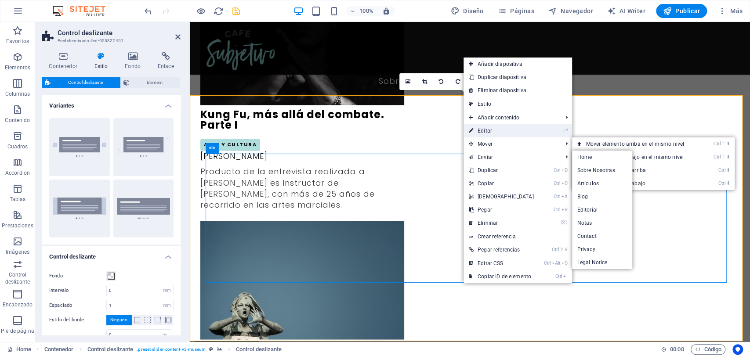
click at [499, 129] on link "⏎ Editar" at bounding box center [501, 130] width 76 height 13
select select "ms"
select select "s"
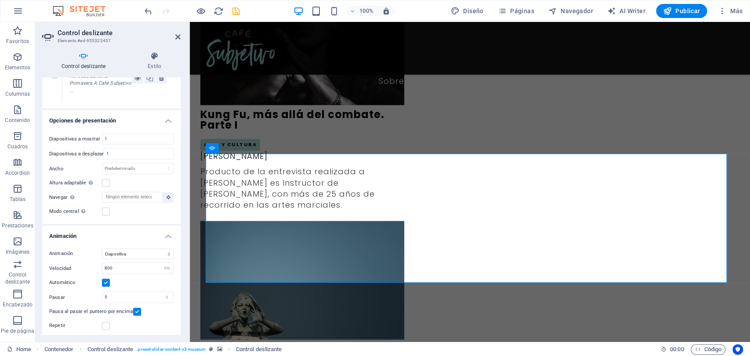
scroll to position [106, 0]
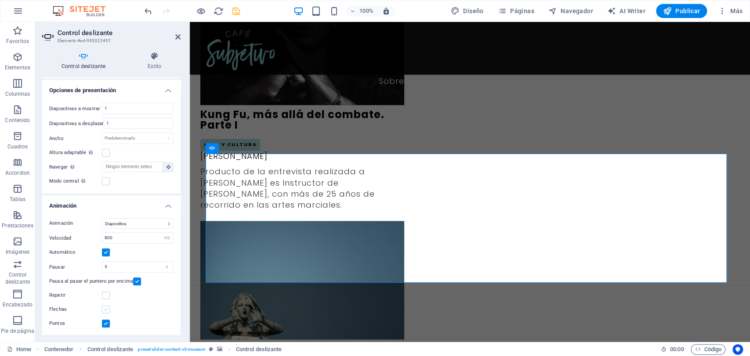
click at [107, 312] on label at bounding box center [106, 310] width 8 height 8
click at [0, 0] on input "Flechas" at bounding box center [0, 0] width 0 height 0
click at [104, 321] on label at bounding box center [106, 324] width 8 height 8
click at [0, 0] on input "Puntos" at bounding box center [0, 0] width 0 height 0
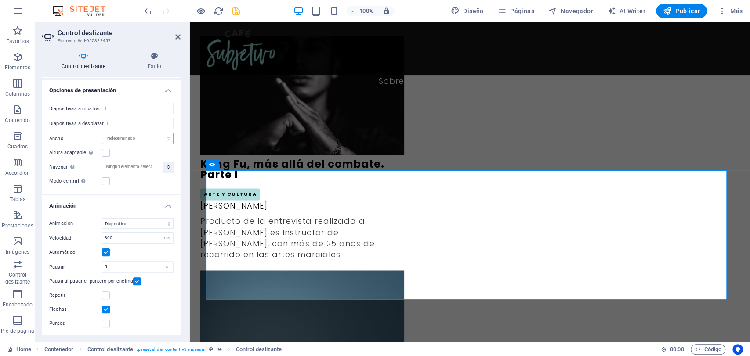
scroll to position [853, 0]
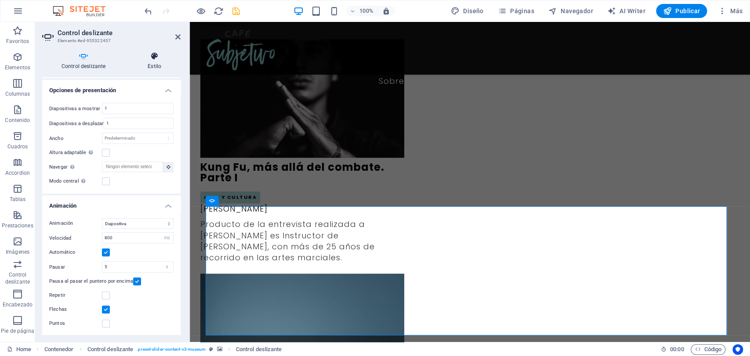
click at [153, 64] on h4 "Estilo" at bounding box center [154, 61] width 52 height 18
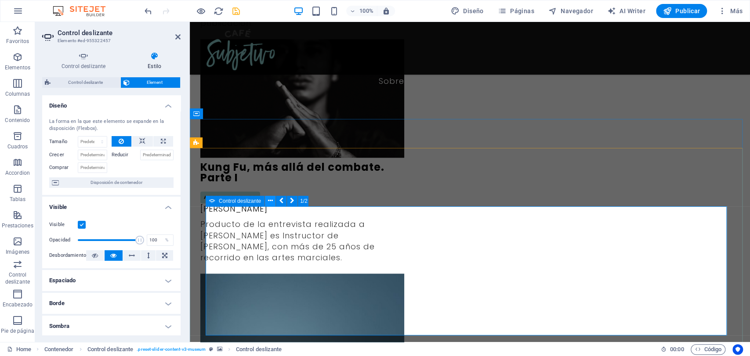
click at [271, 200] on icon at bounding box center [270, 200] width 5 height 9
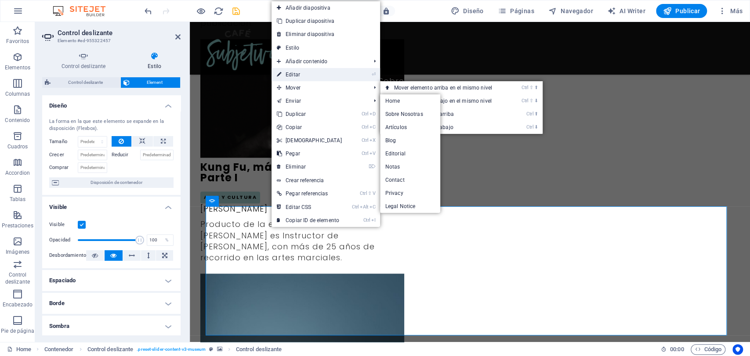
click at [300, 76] on link "⏎ Editar" at bounding box center [309, 74] width 76 height 13
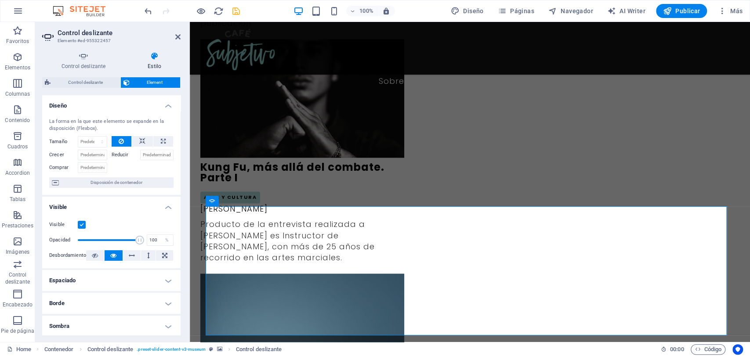
click at [147, 83] on span "Element" at bounding box center [155, 82] width 46 height 11
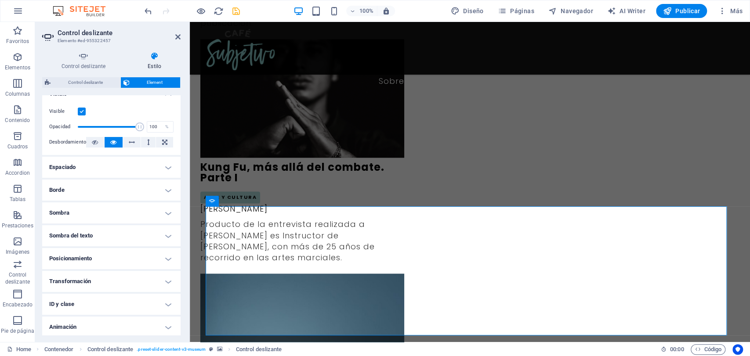
scroll to position [138, 0]
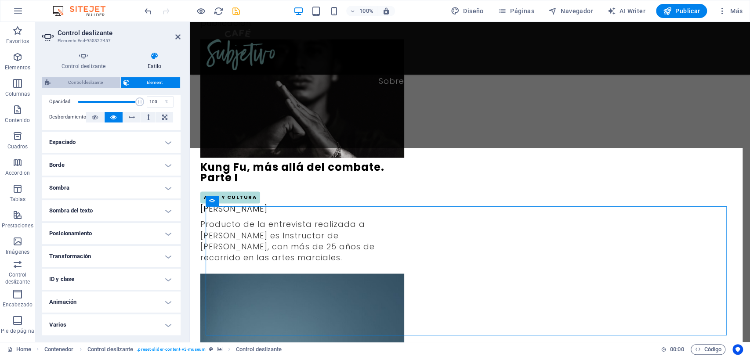
click at [73, 85] on span "Control deslizante" at bounding box center [85, 82] width 65 height 11
select select "rem"
select select "px"
select select "rem"
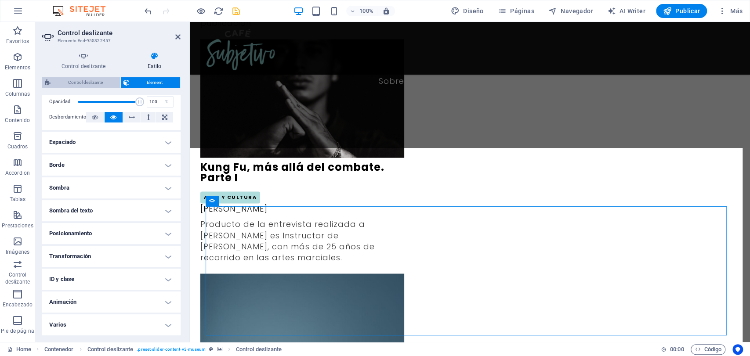
select select "rem"
select select "px"
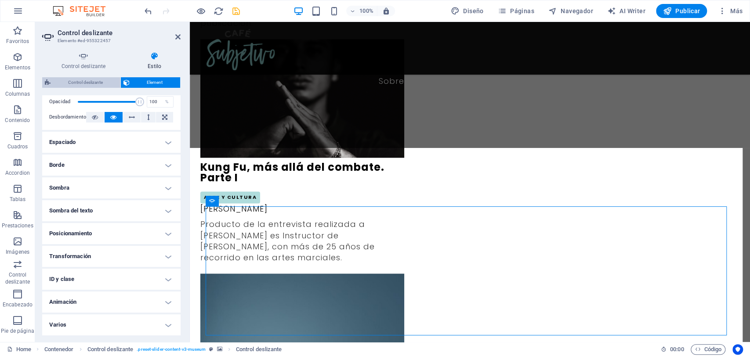
select select "px"
select select "rem"
select select "%"
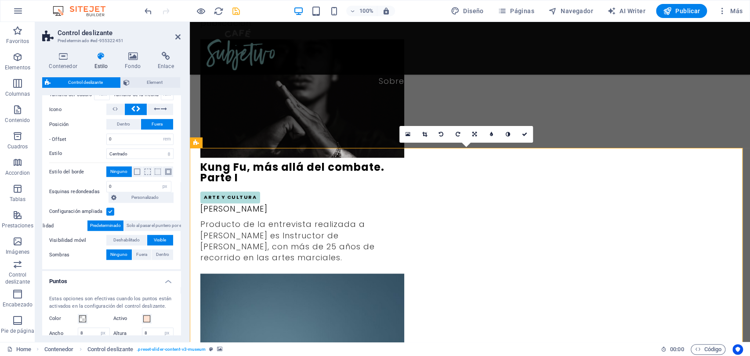
scroll to position [365, 0]
click at [128, 123] on span "Dentro" at bounding box center [123, 125] width 13 height 11
click at [153, 124] on span "Fuera" at bounding box center [157, 125] width 11 height 11
click at [110, 212] on label at bounding box center [110, 213] width 8 height 8
click at [0, 0] on input "Configuración ampliada" at bounding box center [0, 0] width 0 height 0
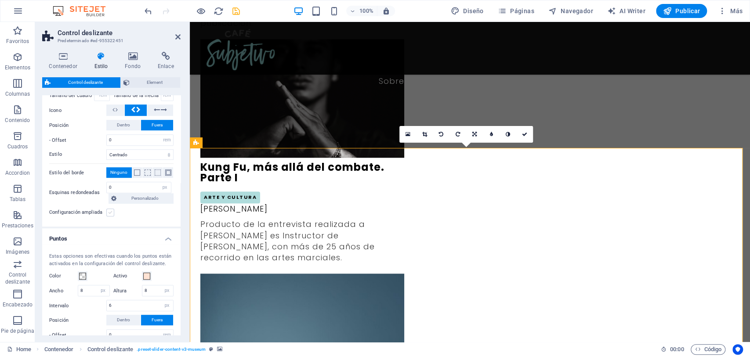
click at [110, 212] on label at bounding box center [110, 213] width 8 height 8
click at [0, 0] on input "Configuración ampliada" at bounding box center [0, 0] width 0 height 0
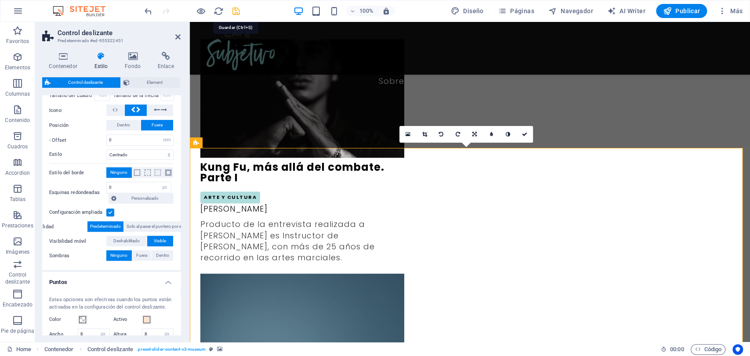
click at [235, 13] on icon "save" at bounding box center [236, 11] width 10 height 10
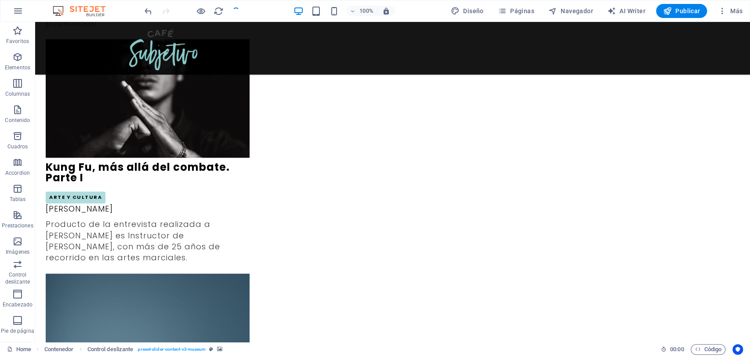
checkbox input "false"
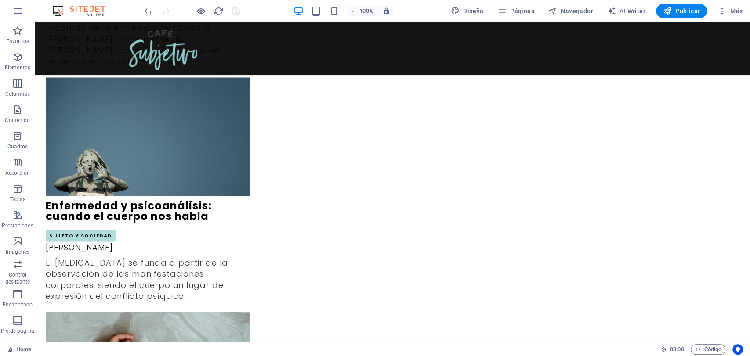
scroll to position [0, 0]
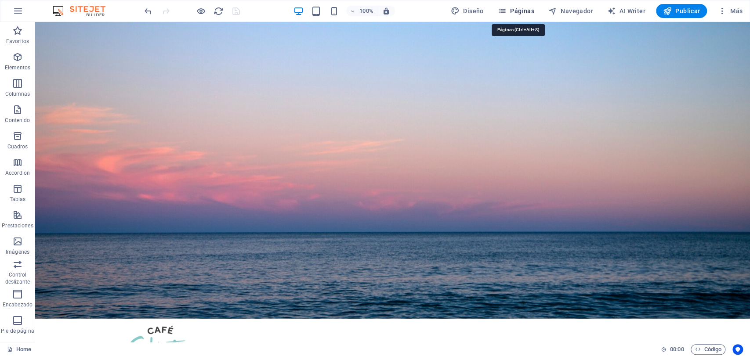
click at [510, 11] on span "Páginas" at bounding box center [516, 11] width 36 height 9
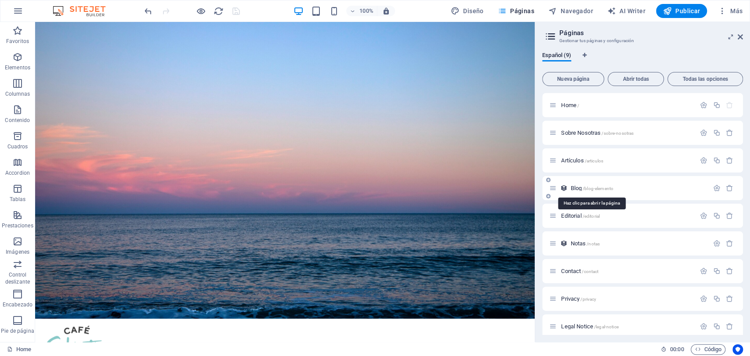
click at [573, 187] on span "Blog /blog-elemento" at bounding box center [591, 188] width 43 height 7
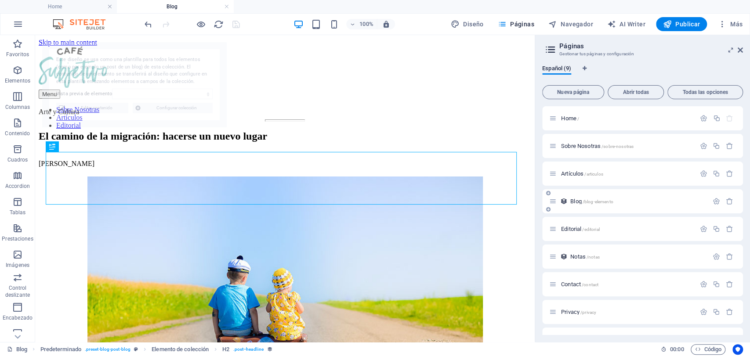
select select "68dc53a0389450cc8409ee21"
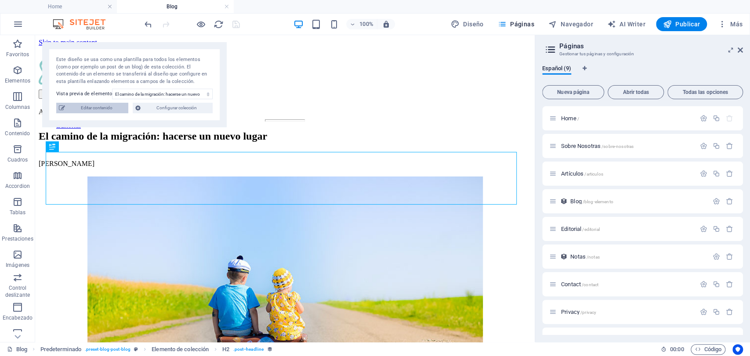
click at [83, 104] on span "Editar contenido" at bounding box center [97, 108] width 58 height 11
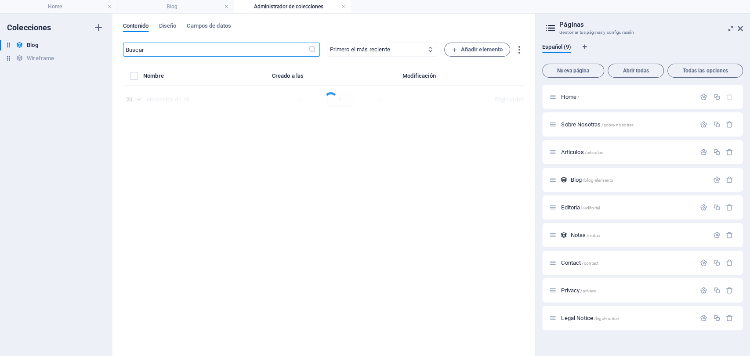
select select "Sujeto y Sociedad"
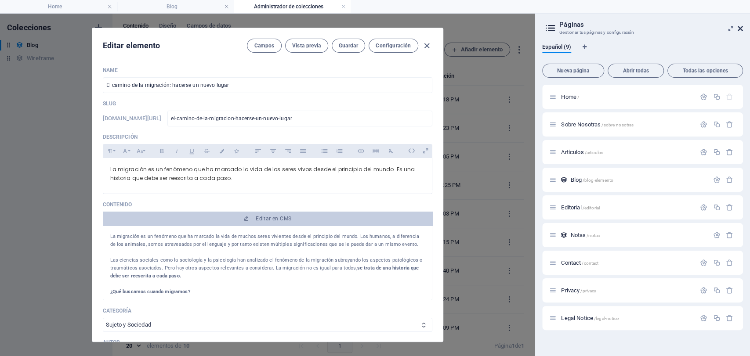
click at [741, 29] on icon at bounding box center [739, 28] width 5 height 7
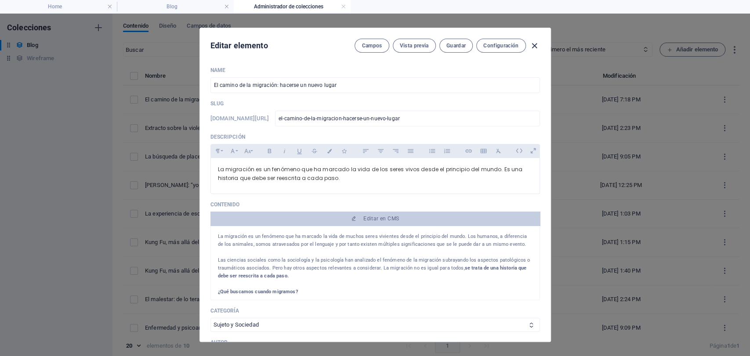
click at [538, 47] on icon "button" at bounding box center [534, 46] width 10 height 10
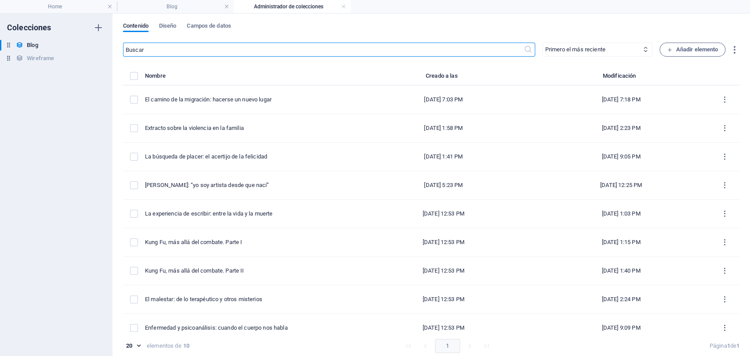
type input "[DATE]"
type input "el-camino-de-la-migracion-hacerse-un-nuevo-lugar"
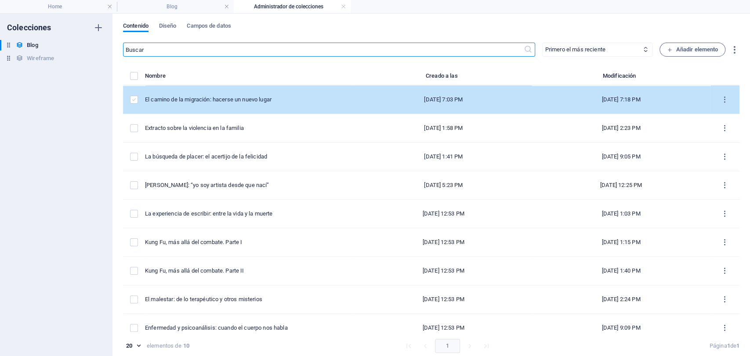
click at [133, 101] on label "items list" at bounding box center [134, 100] width 8 height 8
click at [0, 0] on input "items list" at bounding box center [0, 0] width 0 height 0
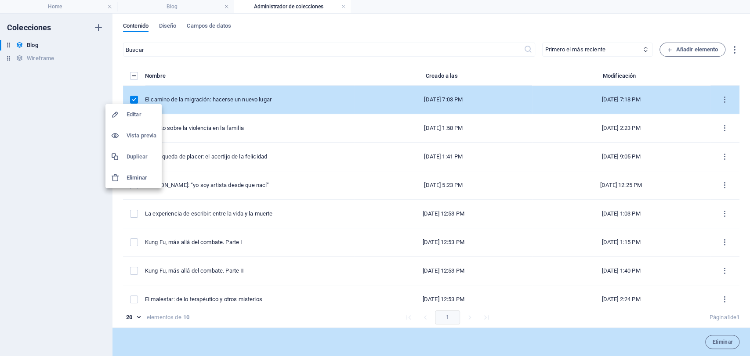
click at [132, 152] on h6 "Duplicar" at bounding box center [142, 157] width 30 height 11
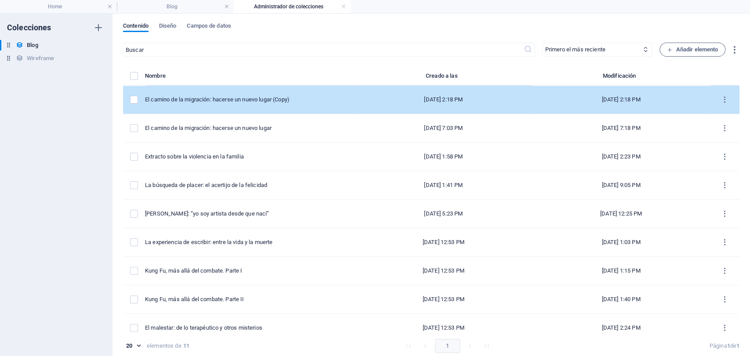
click at [204, 104] on td "El camino de la migración: hacerse un nuevo lugar (Copy)" at bounding box center [250, 100] width 210 height 29
select select "Sujeto y Sociedad"
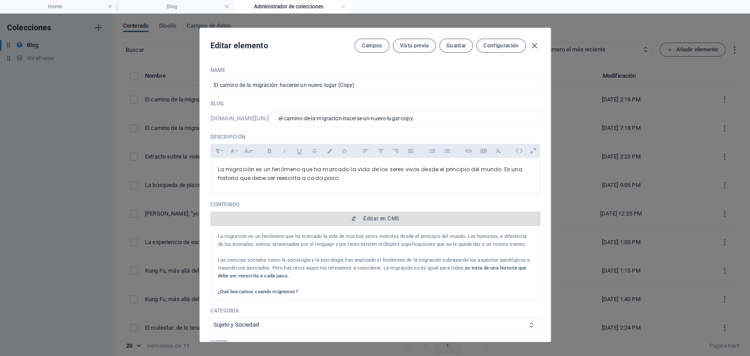
click at [360, 212] on button "Editar en CMS" at bounding box center [374, 219] width 329 height 14
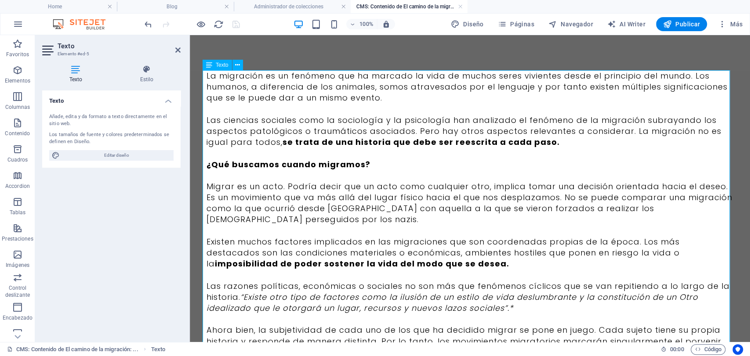
click at [259, 78] on p "La migración es un fenómeno que ha marcado la vida de muchos seres vivientes de…" at bounding box center [469, 86] width 527 height 33
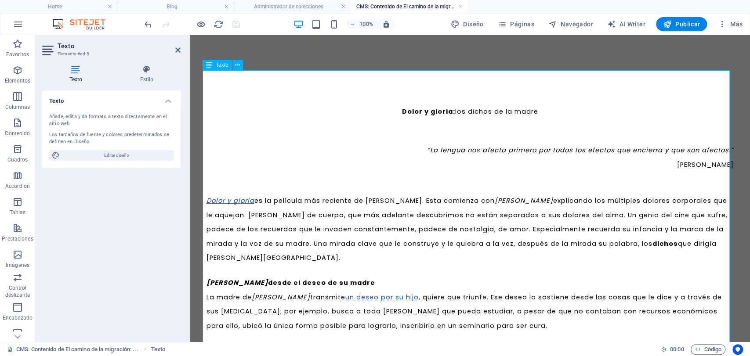
click at [396, 123] on h2 "Dolor y gloria: los dichos de la madre" at bounding box center [469, 104] width 527 height 47
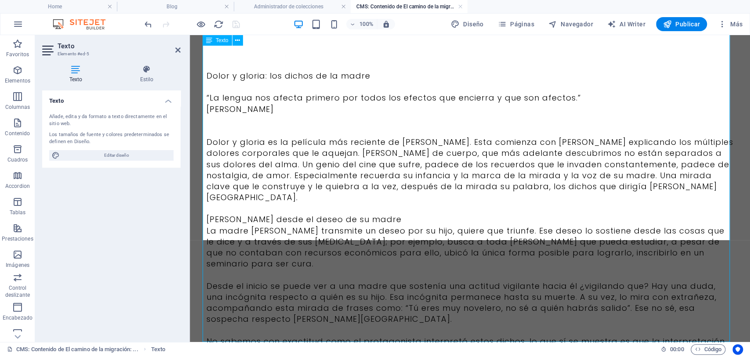
scroll to position [44047, 0]
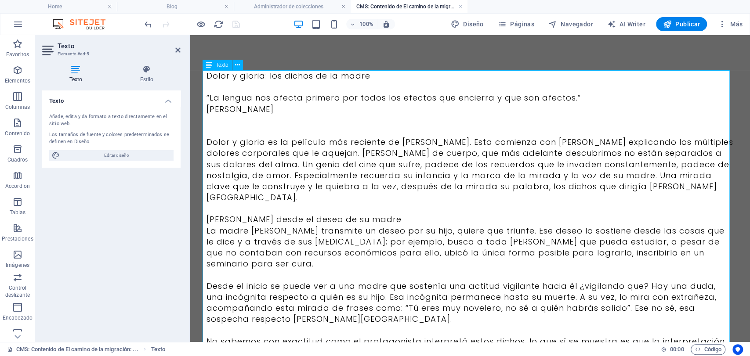
click at [383, 82] on p at bounding box center [469, 86] width 527 height 11
drag, startPoint x: 374, startPoint y: 78, endPoint x: 205, endPoint y: 78, distance: 169.5
click at [206, 78] on p "Dolor y gloria: los dichos de la madre" at bounding box center [469, 75] width 527 height 11
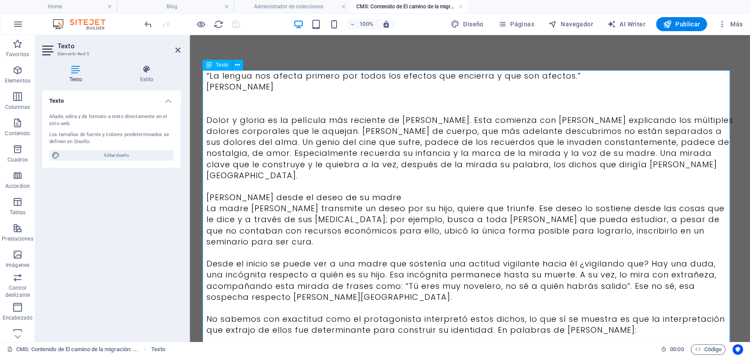
click at [336, 78] on p "“La lengua nos afecta primero por todos los efectos que encierra y que son afec…" at bounding box center [469, 75] width 527 height 11
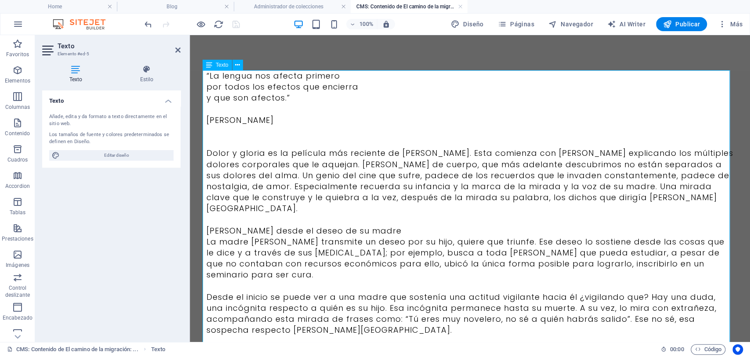
click at [271, 128] on p at bounding box center [469, 131] width 527 height 11
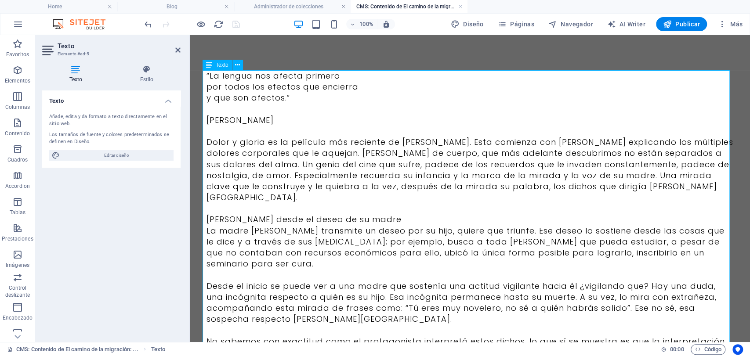
click at [271, 120] on p "[PERSON_NAME]" at bounding box center [469, 120] width 527 height 11
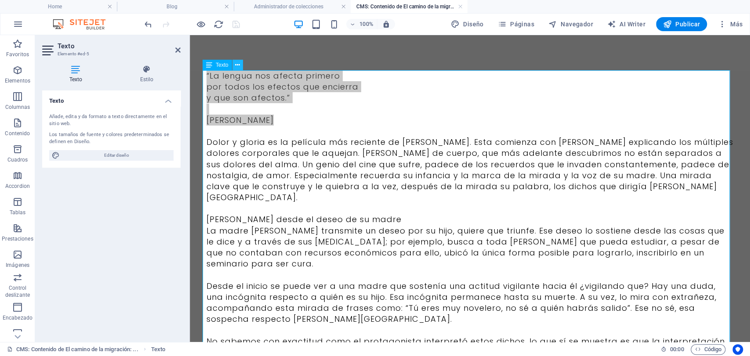
click at [237, 66] on icon at bounding box center [237, 65] width 5 height 9
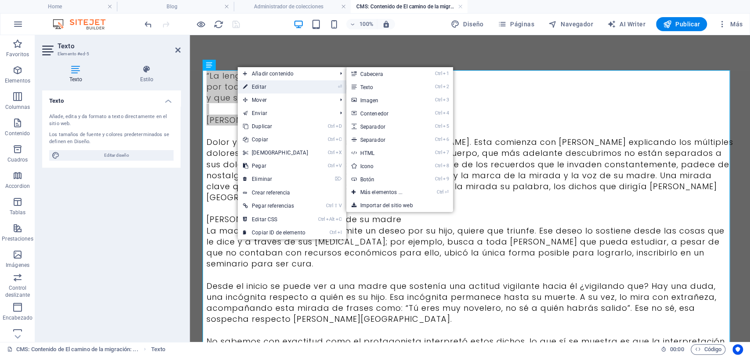
click at [254, 87] on link "⏎ Editar" at bounding box center [276, 86] width 76 height 13
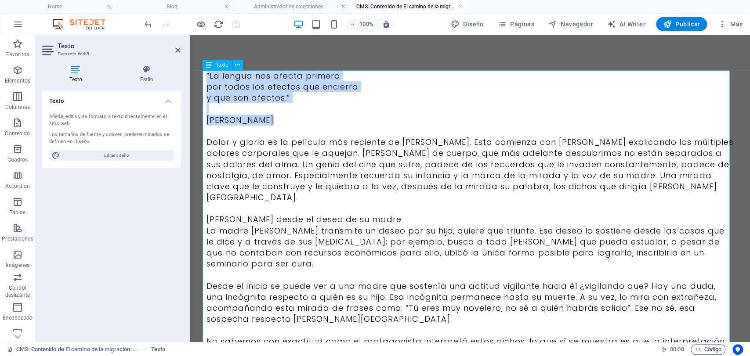
click at [254, 102] on p "y que son afectos.”" at bounding box center [469, 97] width 527 height 11
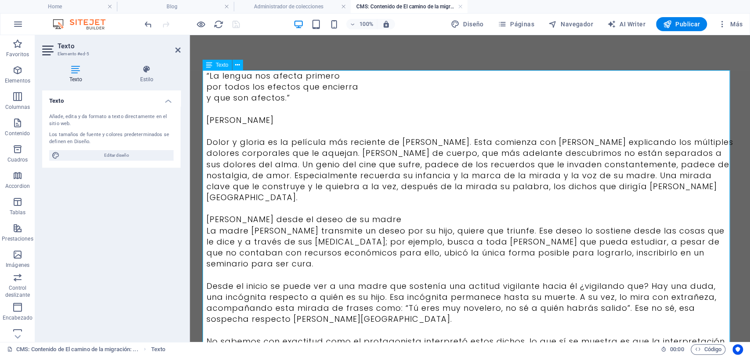
click at [311, 188] on p "Dolor y gloria es la película más reciente de [PERSON_NAME]. Esta comienza con …" at bounding box center [469, 170] width 527 height 66
click at [176, 48] on icon at bounding box center [177, 50] width 5 height 7
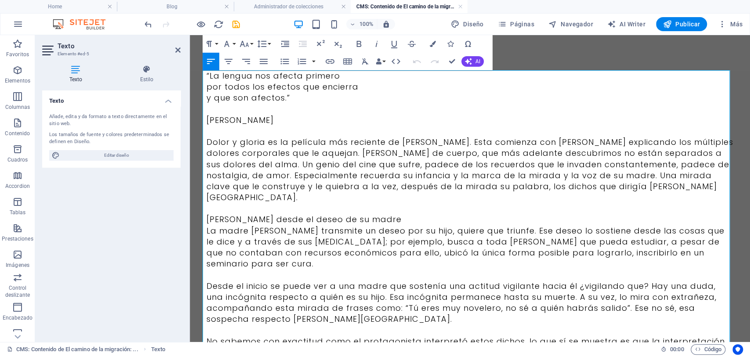
click at [293, 92] on p "por todos los efectos que encierra" at bounding box center [469, 86] width 527 height 11
click at [289, 106] on p at bounding box center [469, 109] width 527 height 11
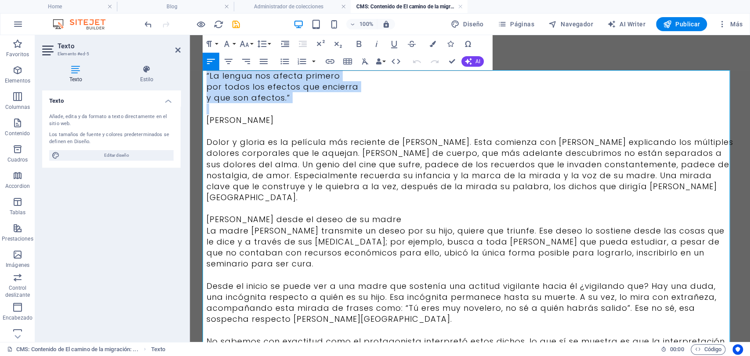
click at [289, 106] on p at bounding box center [469, 109] width 527 height 11
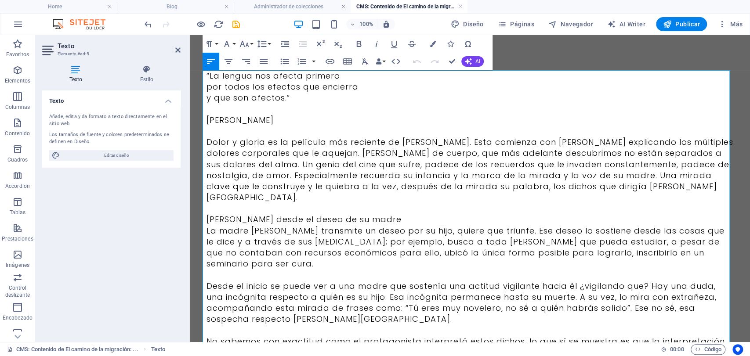
click at [276, 117] on p "[PERSON_NAME]" at bounding box center [469, 120] width 527 height 11
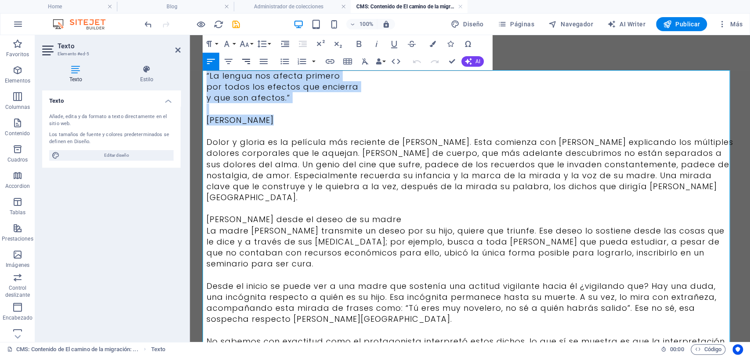
click at [248, 57] on icon "button" at bounding box center [246, 61] width 11 height 11
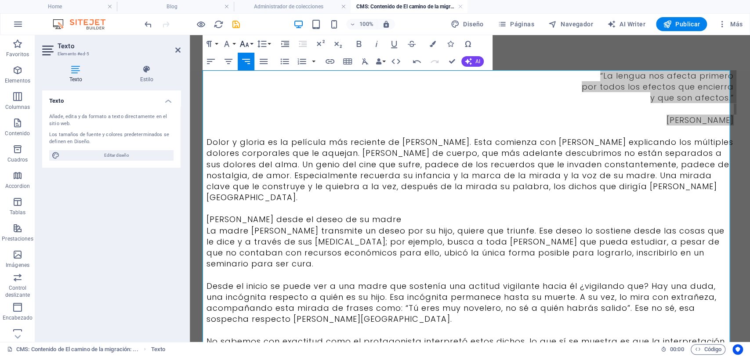
click at [243, 46] on icon "button" at bounding box center [244, 44] width 11 height 11
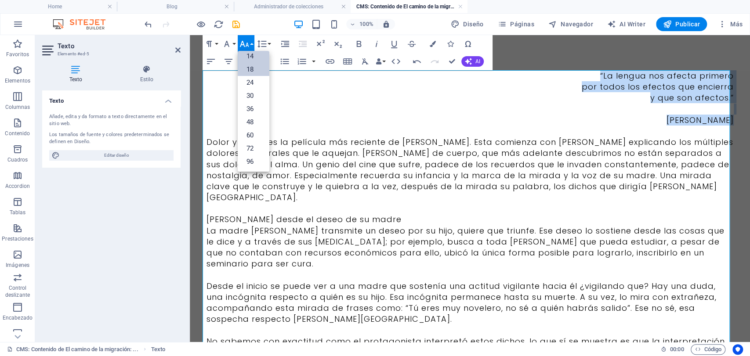
click at [249, 56] on link "14" at bounding box center [254, 56] width 32 height 13
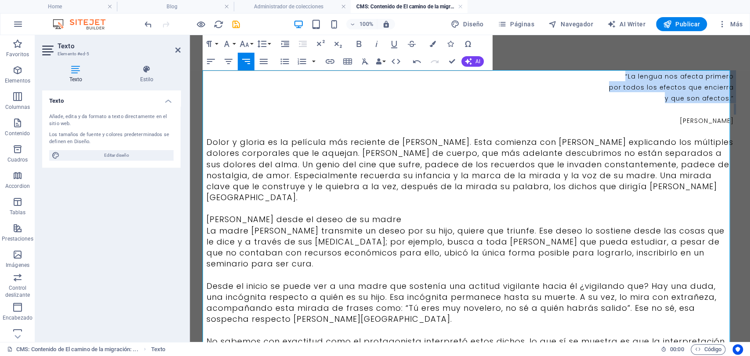
click at [612, 82] on p "por todos los efectos que encierra" at bounding box center [469, 86] width 527 height 11
click at [624, 79] on p "“La lengua nos afecta primero" at bounding box center [469, 75] width 527 height 11
click at [381, 43] on icon "button" at bounding box center [376, 44] width 11 height 11
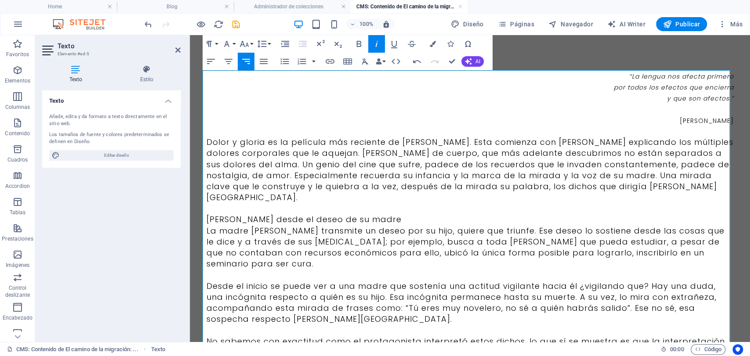
click at [326, 166] on p "Dolor y gloria es la película más reciente de [PERSON_NAME]. Esta comienza con …" at bounding box center [469, 170] width 527 height 66
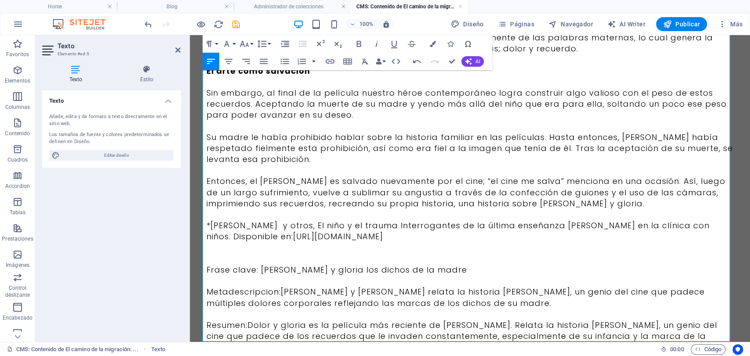
scroll to position [615, 0]
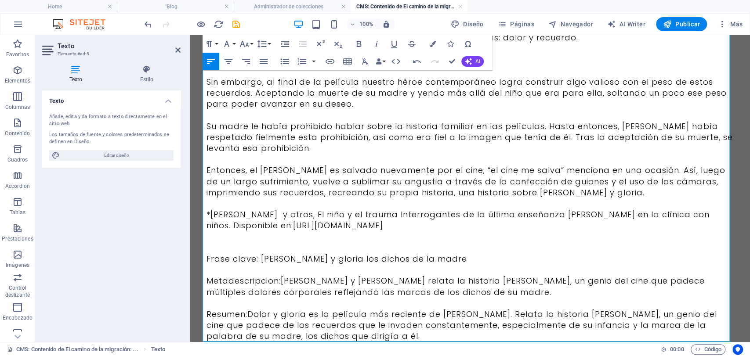
click at [365, 309] on p "Resumen:Dolor y gloria es la película más reciente de [PERSON_NAME]. Relata la …" at bounding box center [469, 325] width 527 height 33
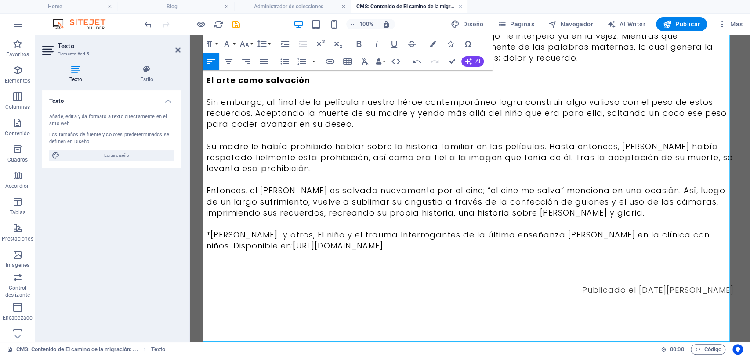
scroll to position [562, 0]
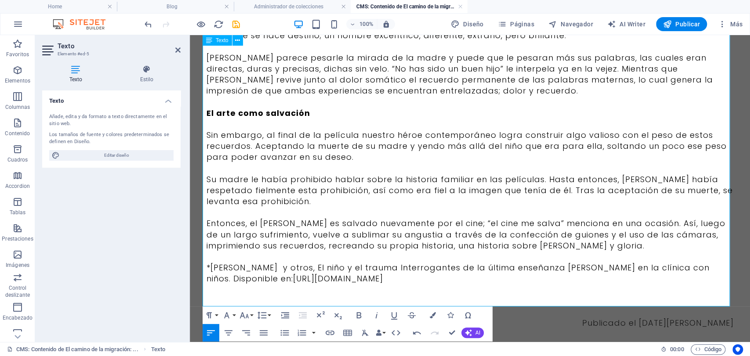
click at [672, 296] on p at bounding box center [469, 301] width 527 height 11
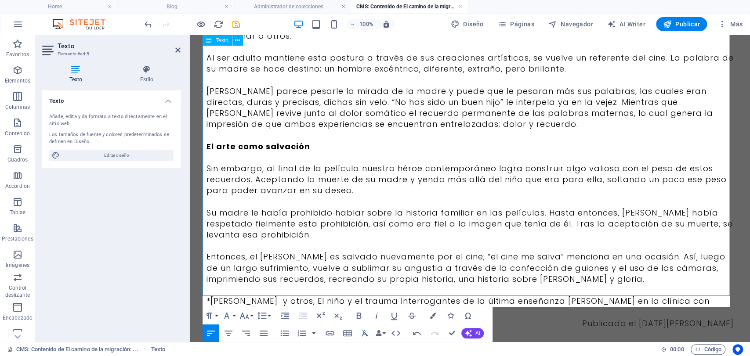
scroll to position [540, 0]
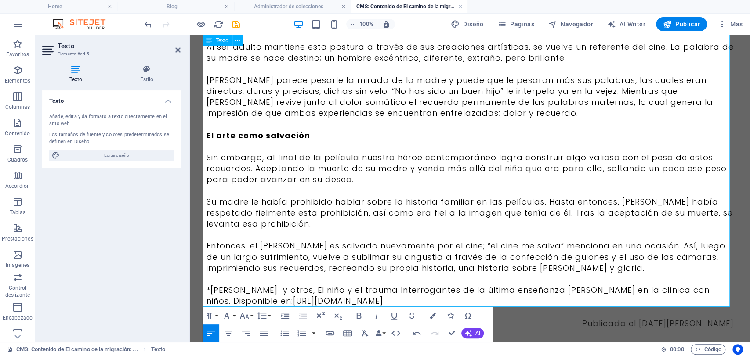
click at [729, 318] on span "Publicado el [DATE][PERSON_NAME]" at bounding box center [658, 323] width 152 height 11
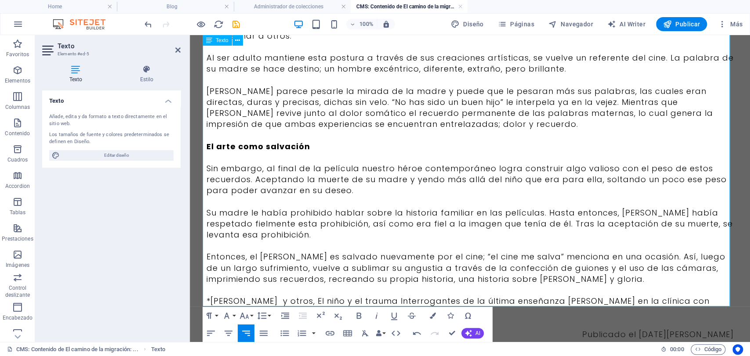
click at [701, 318] on p at bounding box center [469, 323] width 527 height 11
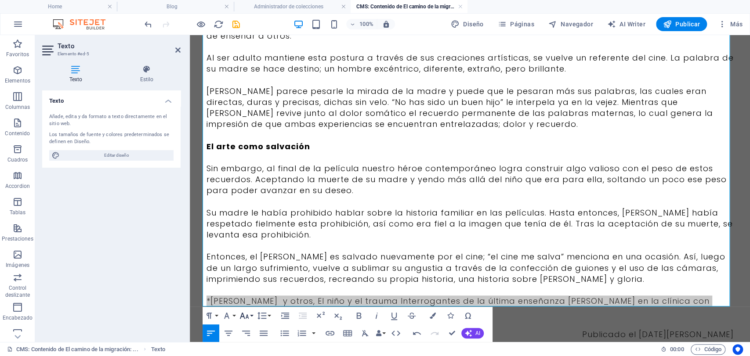
click at [244, 316] on icon "button" at bounding box center [244, 316] width 11 height 11
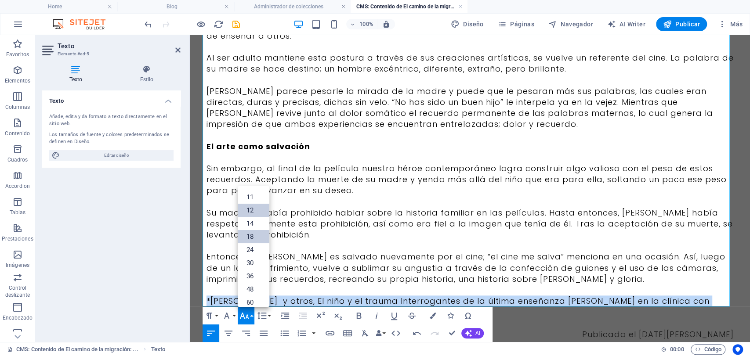
click at [255, 208] on link "12" at bounding box center [254, 210] width 32 height 13
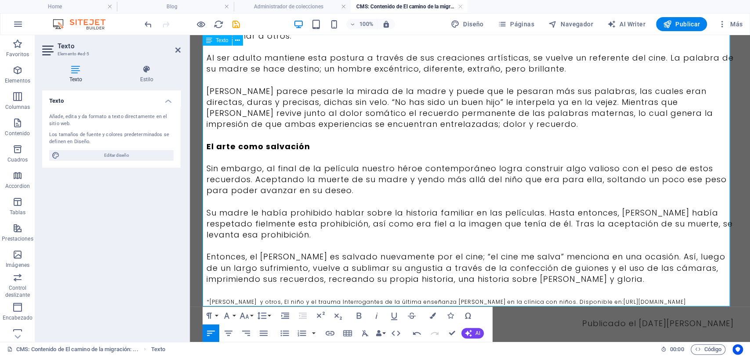
click at [352, 207] on p "Su madre le había prohibido hablar sobre la historia familiar en las películas.…" at bounding box center [469, 223] width 527 height 33
click at [235, 130] on p at bounding box center [469, 135] width 527 height 11
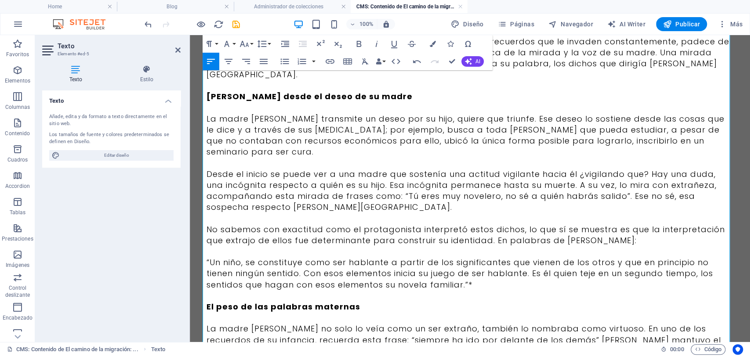
scroll to position [148, 0]
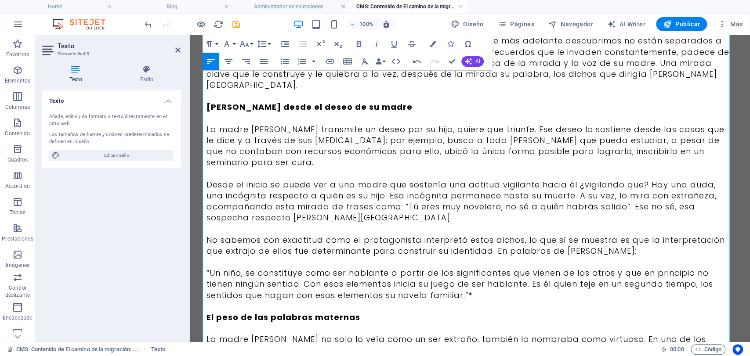
click at [242, 101] on strong "[PERSON_NAME] desde el deseo de su madre" at bounding box center [309, 106] width 206 height 11
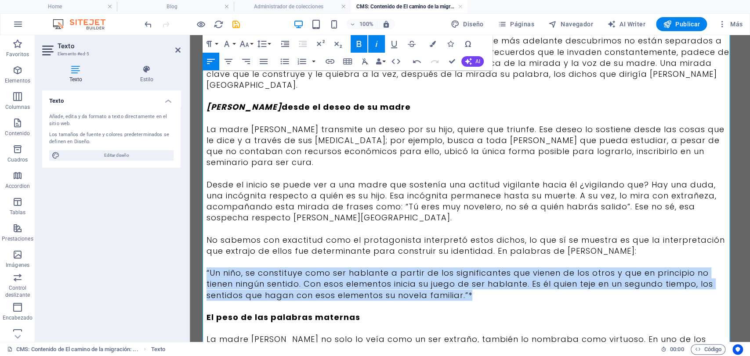
drag, startPoint x: 492, startPoint y: 276, endPoint x: 202, endPoint y: 253, distance: 291.2
click at [206, 267] on p "“Un niño, se constituye como ser hablante a partir de los significantes que vie…" at bounding box center [469, 283] width 527 height 33
click at [230, 58] on icon "button" at bounding box center [228, 61] width 11 height 11
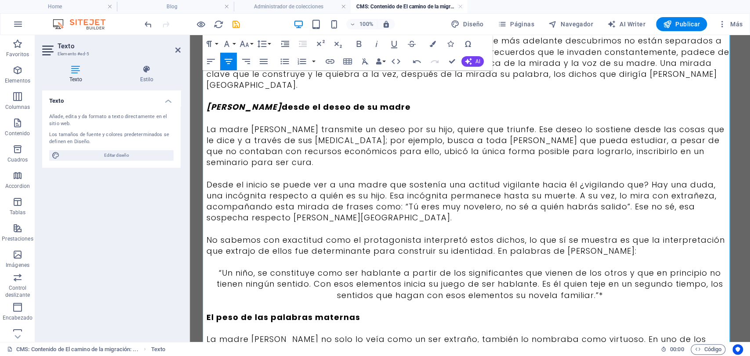
click at [422, 334] on p "La madre [PERSON_NAME] no solo lo veía como un ser extraño, también lo nombraba…" at bounding box center [469, 361] width 527 height 55
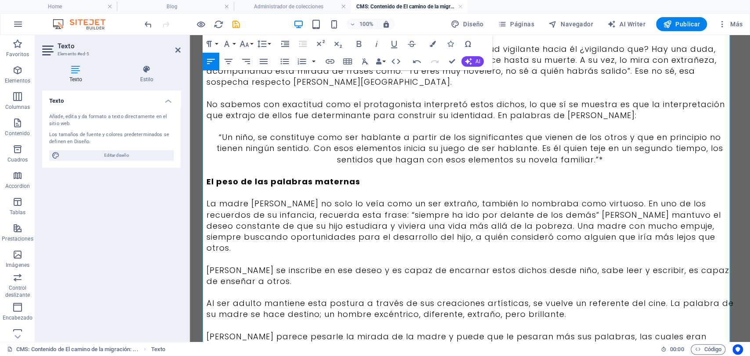
scroll to position [295, 0]
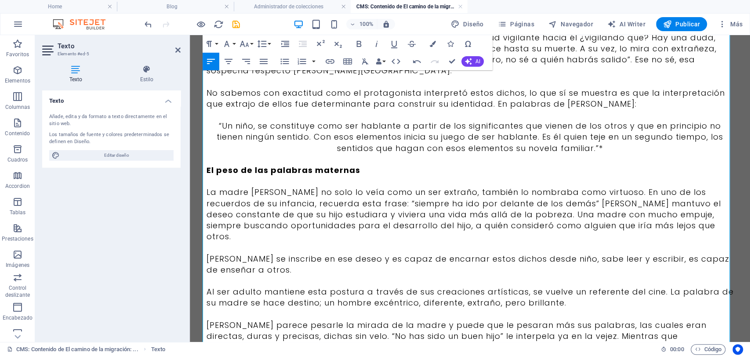
click at [455, 87] on p "No sabemos con exactitud como el protagonista interpretó estos dichos, lo que s…" at bounding box center [469, 98] width 527 height 22
click at [487, 87] on p "No sabemos con exactitud como el protagonista interpretó estos dichos, lo que s…" at bounding box center [469, 98] width 527 height 22
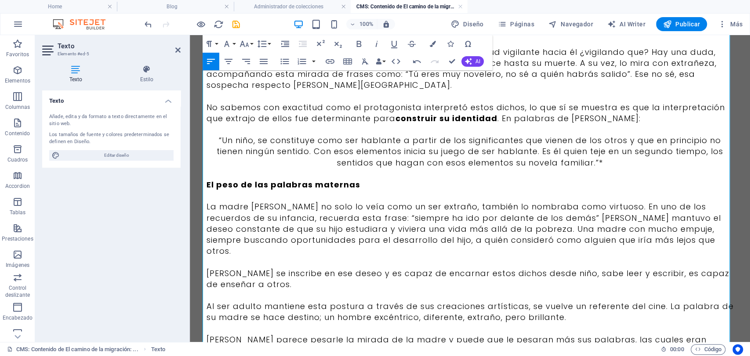
scroll to position [269, 0]
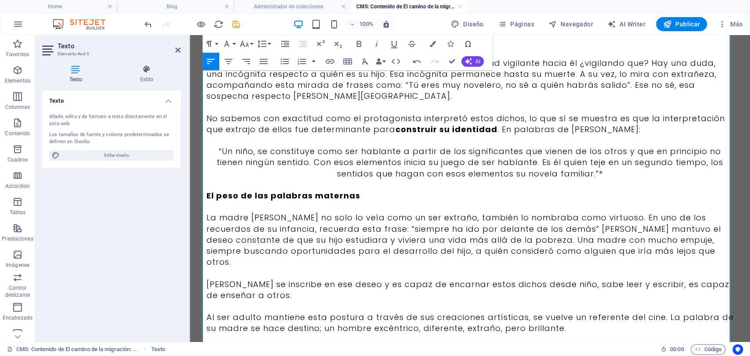
click at [490, 113] on p "No sabemos con exactitud como el protagonista interpretó estos dichos, lo que s…" at bounding box center [469, 124] width 527 height 22
click at [262, 212] on p "La madre [PERSON_NAME] no solo lo veía como un ser extraño, también lo nombraba…" at bounding box center [469, 239] width 527 height 55
click at [241, 279] on p "[PERSON_NAME] se inscribe en ese deseo y es capaz de encarnar estos dichos desd…" at bounding box center [469, 290] width 527 height 22
click at [325, 179] on p at bounding box center [469, 184] width 527 height 11
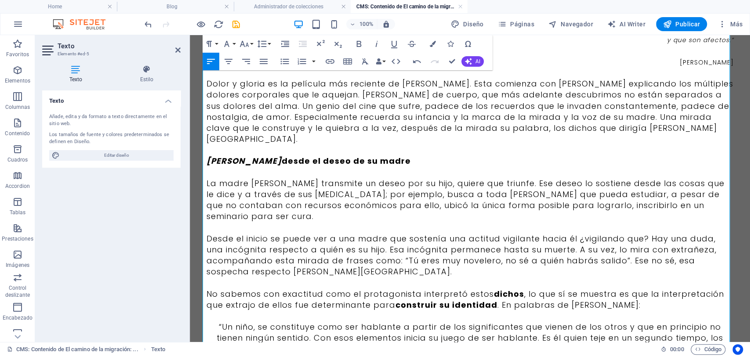
scroll to position [72, 0]
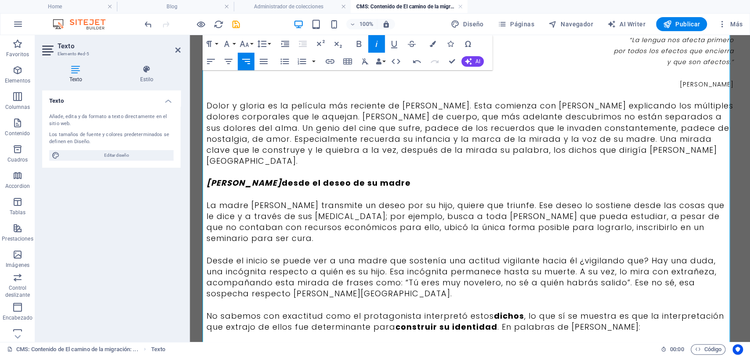
click at [453, 108] on p "Dolor y gloria es la película más reciente de [PERSON_NAME]. Esta comienza con …" at bounding box center [469, 133] width 527 height 66
click at [559, 105] on p "Dolor y gloria es la película más reciente de [PERSON_NAME]. Esta comienza con …" at bounding box center [469, 133] width 527 height 66
click at [632, 149] on p "Dolor y gloria es la película más reciente de [PERSON_NAME]. Esta comienza con …" at bounding box center [469, 133] width 527 height 66
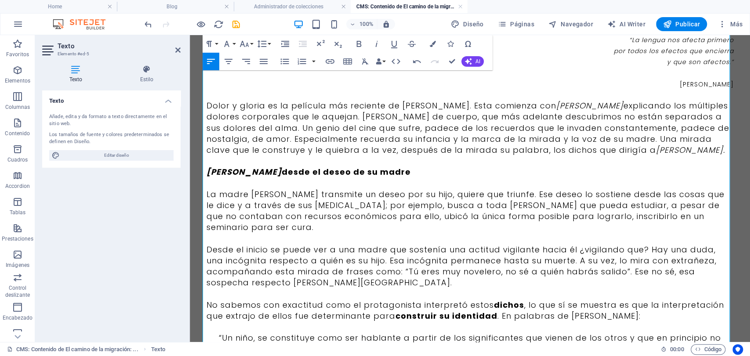
click at [297, 194] on p "La madre [PERSON_NAME] transmite un deseo por su hijo, quiere que triunfe. Ese …" at bounding box center [469, 211] width 527 height 44
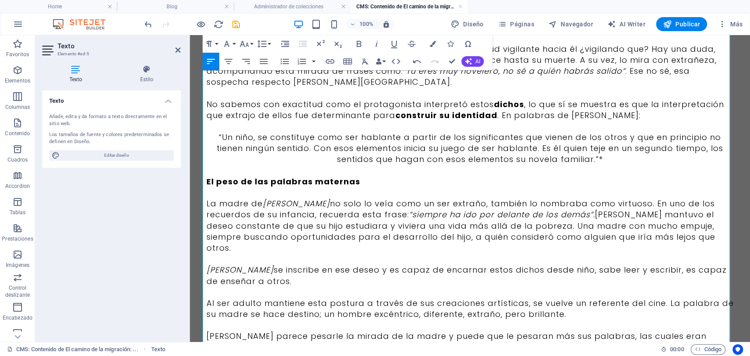
scroll to position [283, 0]
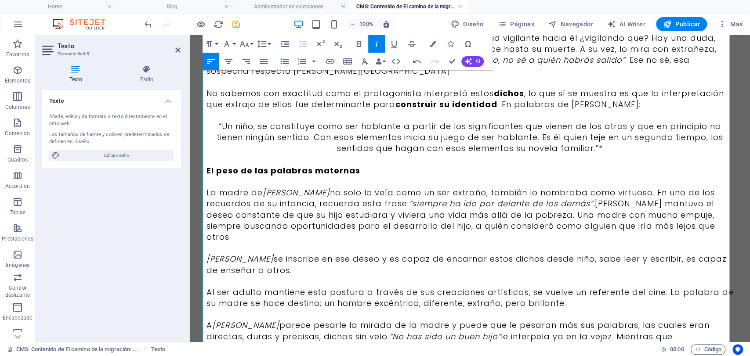
click at [675, 320] on p "[PERSON_NAME] parece pesarle la mirada de la madre y puede que le pesaran más s…" at bounding box center [469, 342] width 527 height 44
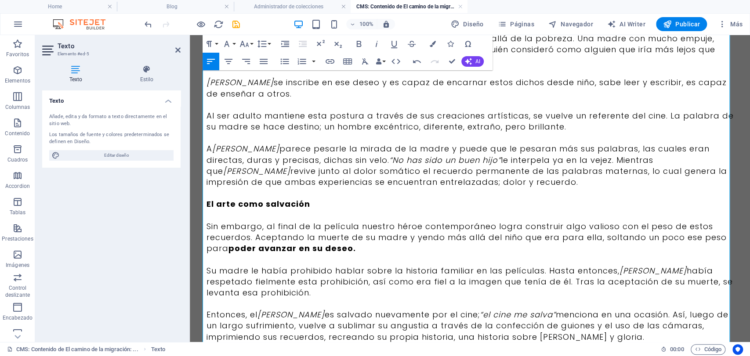
scroll to position [471, 0]
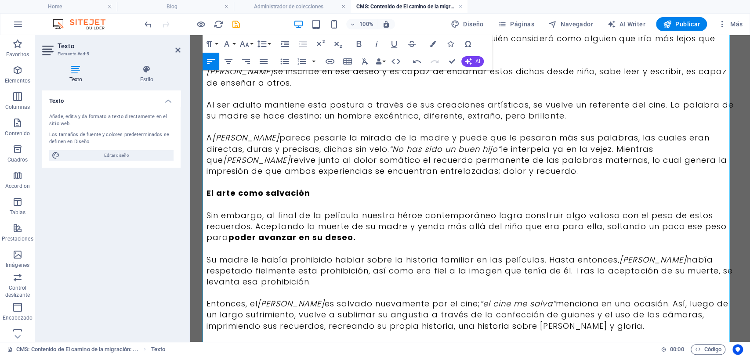
click at [459, 177] on p at bounding box center [469, 182] width 527 height 11
click at [461, 177] on p at bounding box center [469, 182] width 527 height 11
click at [460, 149] on p "[PERSON_NAME] parece pesarle la mirada de la madre y puede que le pesaran más s…" at bounding box center [469, 154] width 527 height 44
click at [599, 307] on p "Entonces, el [PERSON_NAME] es salvado nuevamente por el cine; “el cine me salva…" at bounding box center [469, 314] width 527 height 33
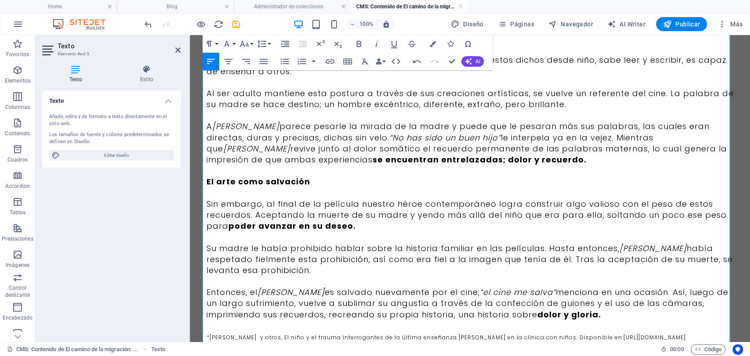
scroll to position [494, 0]
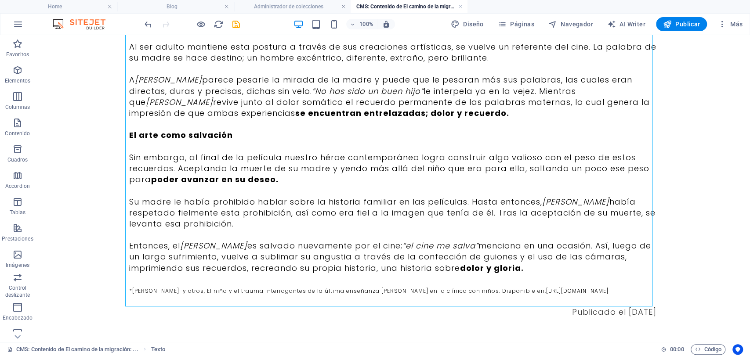
click at [230, 27] on div at bounding box center [192, 24] width 98 height 14
click at [237, 31] on div at bounding box center [192, 24] width 98 height 14
click at [235, 25] on icon "save" at bounding box center [236, 24] width 10 height 10
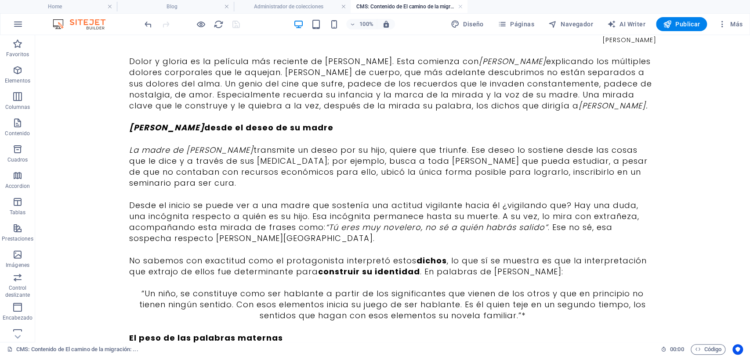
scroll to position [0, 0]
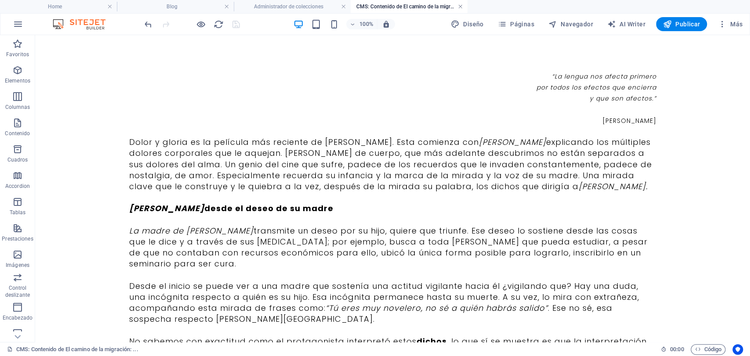
click at [458, 8] on link at bounding box center [460, 7] width 5 height 8
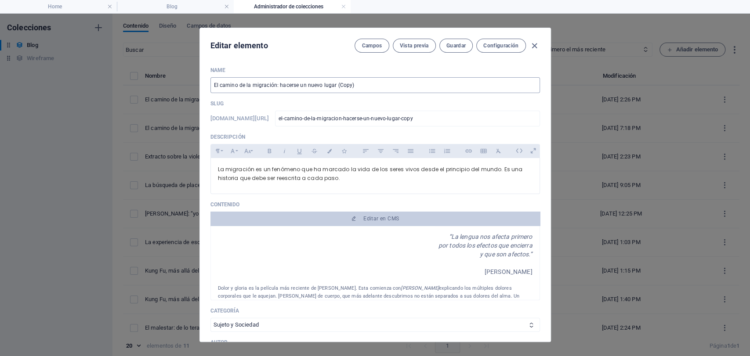
click at [353, 81] on input "El camino de la migración: hacerse un nuevo lugar (Copy)" at bounding box center [374, 85] width 329 height 16
paste input "Dolor y gloria: los dichos de la madre"
type input "Dolor y gloria: los dichos de la madre"
type input "dolor-y-gloria-los-dichos-de-la-madre"
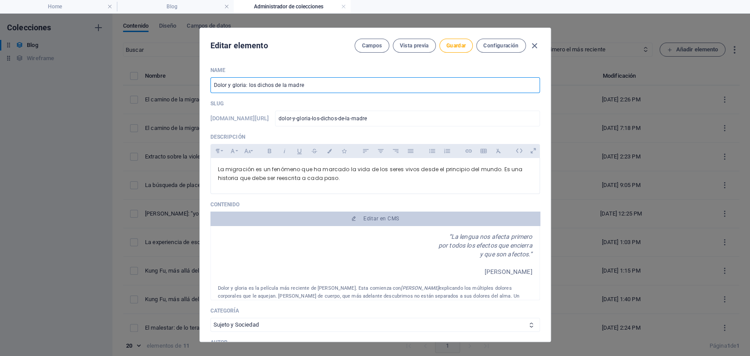
type input "Dolor y gloria: los dichos de la madre"
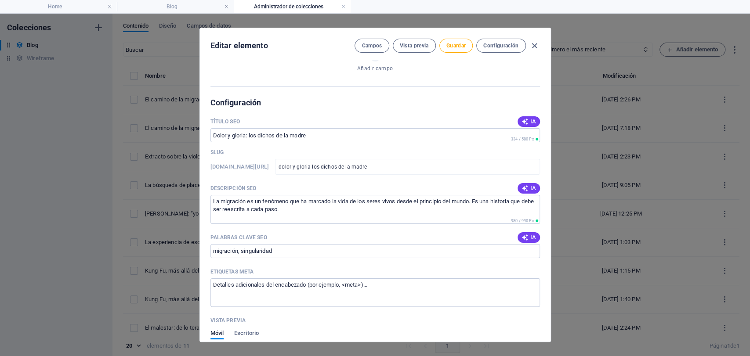
scroll to position [522, 0]
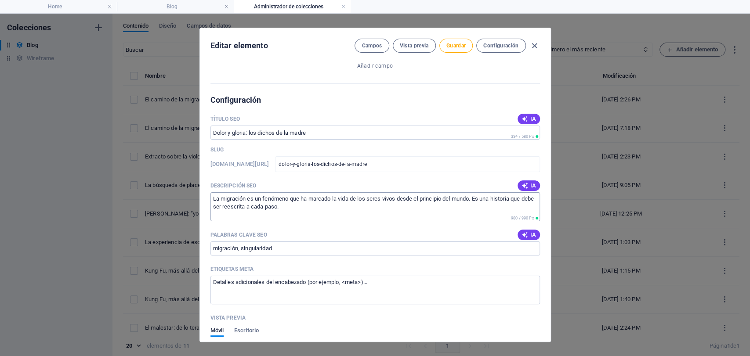
click at [341, 212] on textarea "La migración es un fenómeno que ha marcado la vida de los seres vivos desde el …" at bounding box center [374, 206] width 329 height 29
paste textarea "[PERSON_NAME] y [PERSON_NAME] relata la historia [PERSON_NAME], un genio del ci…"
type textarea "[PERSON_NAME] y [PERSON_NAME] relata la historia [PERSON_NAME], un genio del ci…"
drag, startPoint x: 549, startPoint y: 203, endPoint x: 552, endPoint y: 138, distance: 64.6
click at [552, 138] on div "Editar elemento Campos Vista previa Guardar Configuración Name Dolor y gloria: …" at bounding box center [375, 185] width 750 height 343
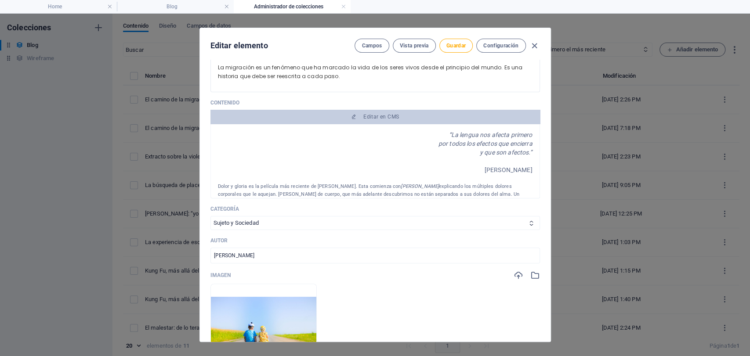
scroll to position [91, 0]
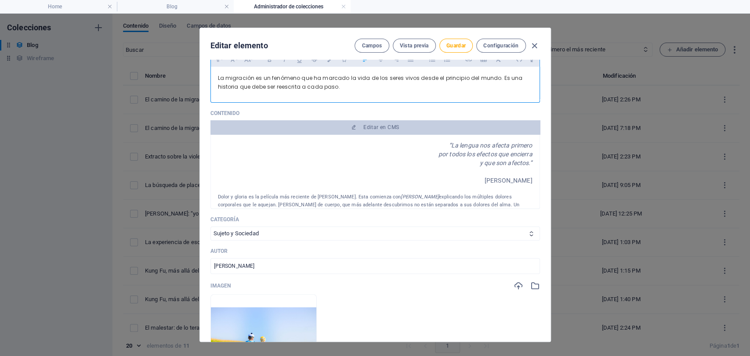
click at [336, 87] on p "La migración es un fenómeno que ha marcado la vida de los seres vivos desde el …" at bounding box center [375, 83] width 314 height 18
drag, startPoint x: 549, startPoint y: 128, endPoint x: 549, endPoint y: 105, distance: 22.4
click at [549, 105] on div "Editar elemento Campos Vista previa Guardar Configuración Name Dolor y gloria: …" at bounding box center [374, 185] width 351 height 314
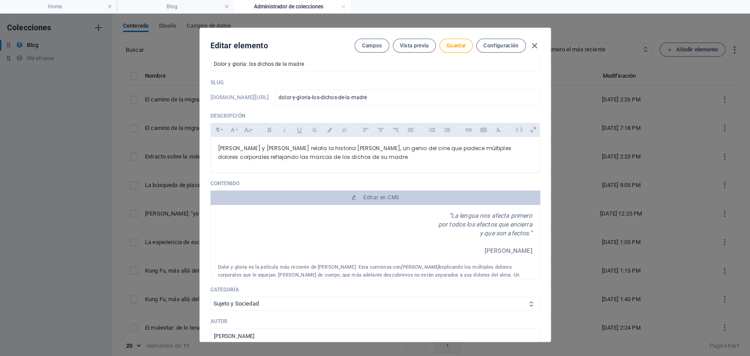
scroll to position [0, 0]
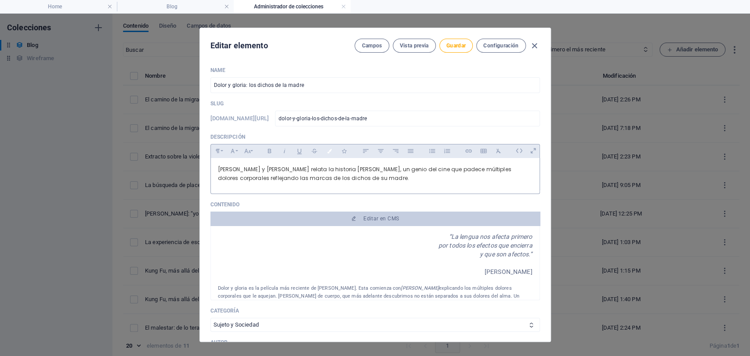
click at [326, 151] on icon "button" at bounding box center [328, 151] width 7 height 4
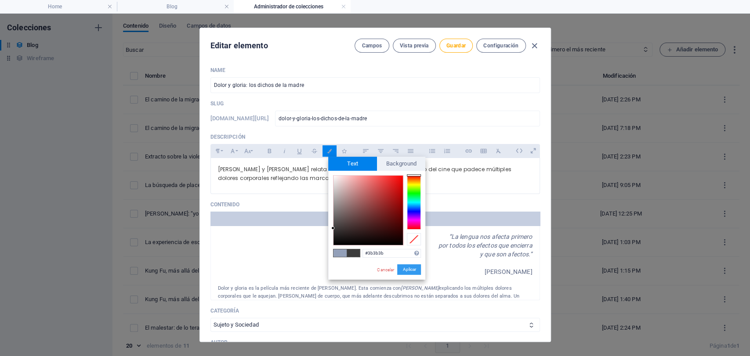
click at [408, 272] on button "Aplicar" at bounding box center [409, 269] width 24 height 11
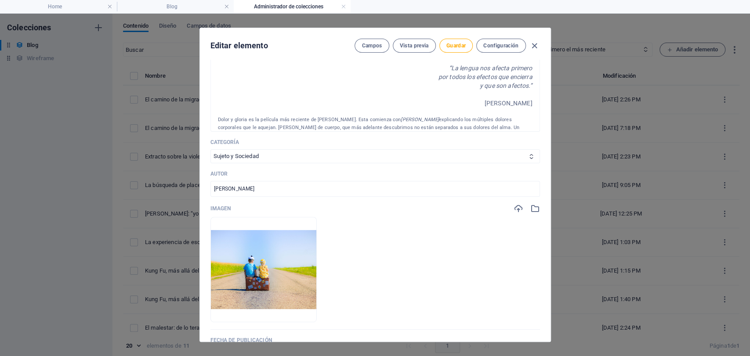
scroll to position [181, 0]
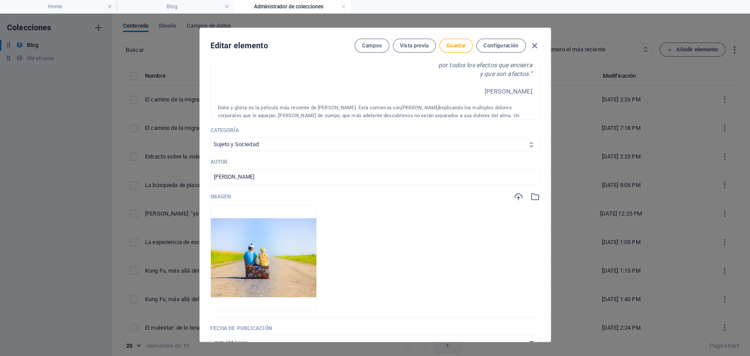
click at [522, 140] on select "Infancia y Adolescencia Sujeto y Sociedad Arte y Cultura" at bounding box center [374, 144] width 329 height 14
select select "Arte y Cultura"
click at [210, 137] on select "Infancia y Adolescencia Sujeto y Sociedad Arte y Cultura" at bounding box center [374, 144] width 329 height 14
click at [427, 179] on input "[PERSON_NAME]" at bounding box center [374, 177] width 329 height 16
type input "M"
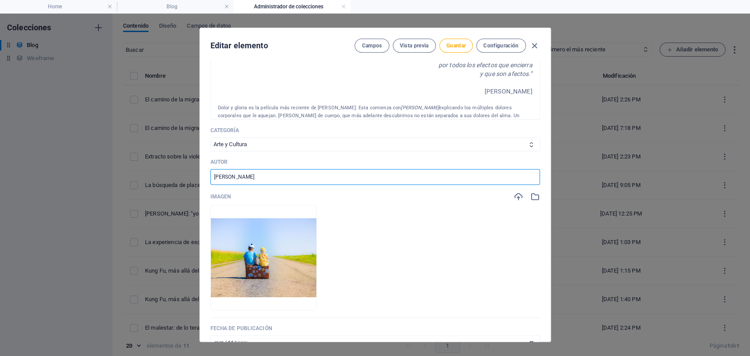
type input "[PERSON_NAME]"
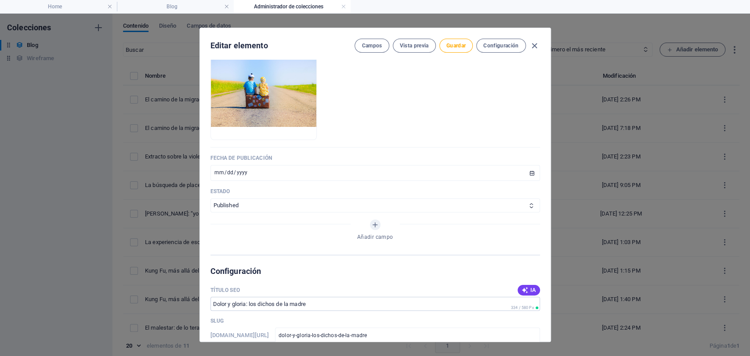
scroll to position [380, 0]
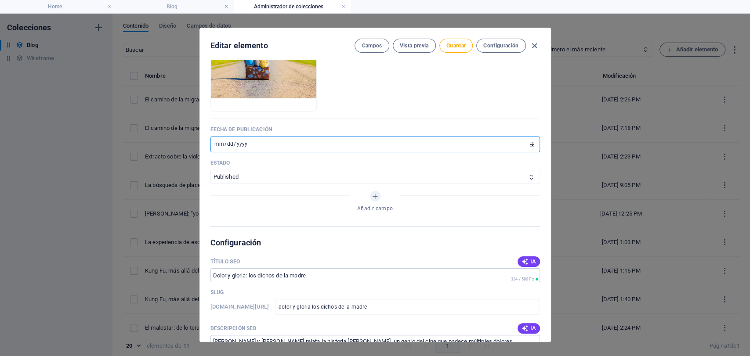
click at [246, 139] on input "[DATE]" at bounding box center [374, 145] width 329 height 16
type input "[DATE]"
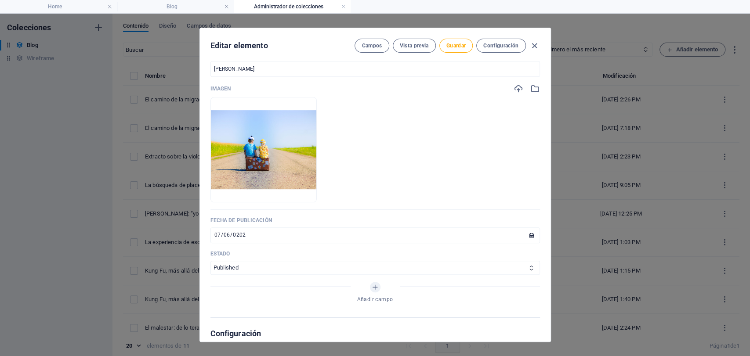
scroll to position [313, 0]
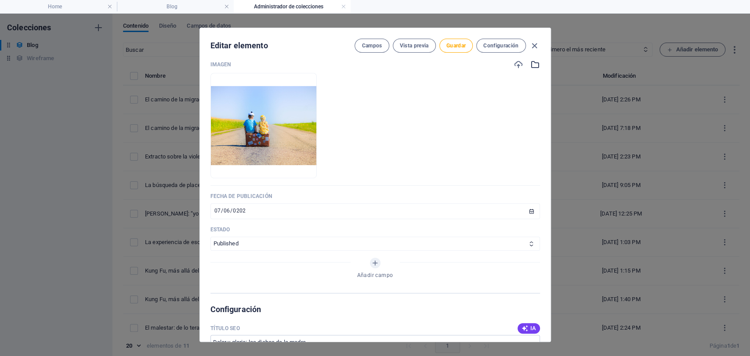
click at [532, 65] on icon "button" at bounding box center [535, 65] width 10 height 10
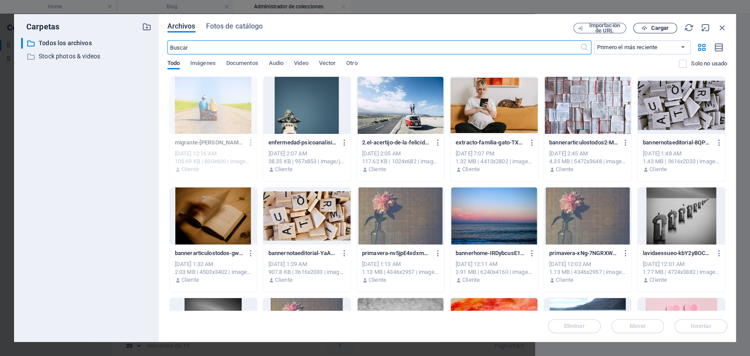
click at [661, 25] on span "Cargar" at bounding box center [660, 27] width 18 height 5
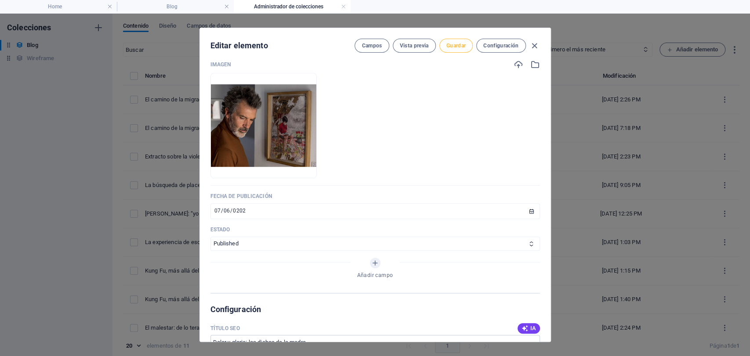
click at [461, 48] on span "Guardar" at bounding box center [455, 45] width 19 height 7
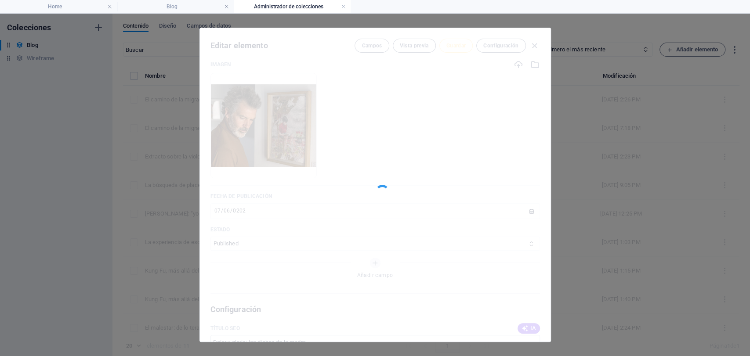
type input "dolor-y-gloria-los-dichos-de-la-madre"
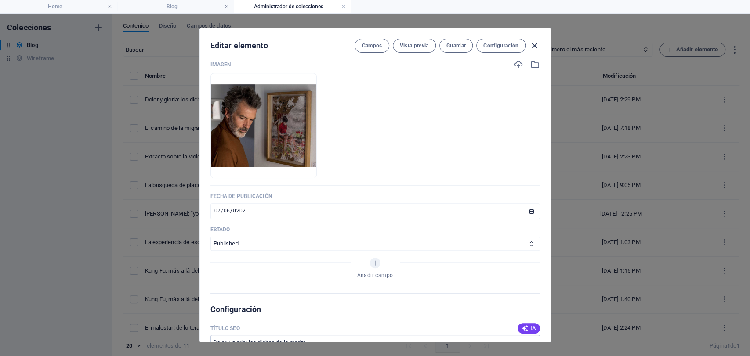
click at [533, 45] on icon "button" at bounding box center [534, 46] width 10 height 10
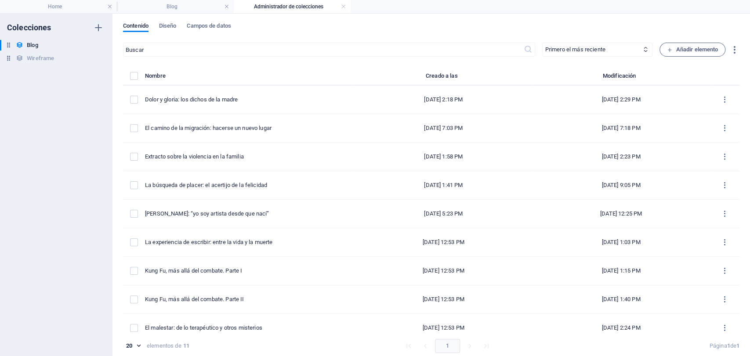
scroll to position [0, 0]
click at [204, 8] on h4 "Blog" at bounding box center [175, 7] width 117 height 10
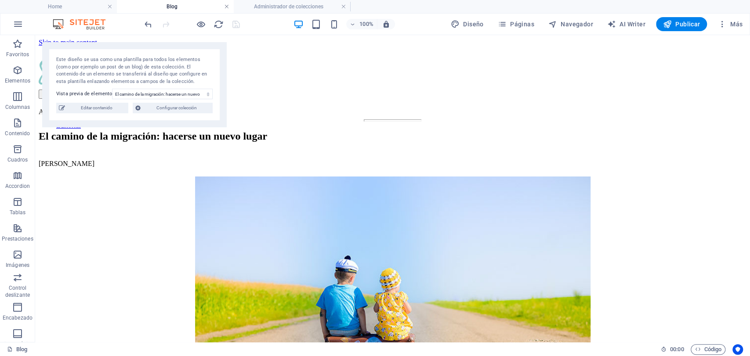
click at [227, 7] on link at bounding box center [226, 7] width 5 height 8
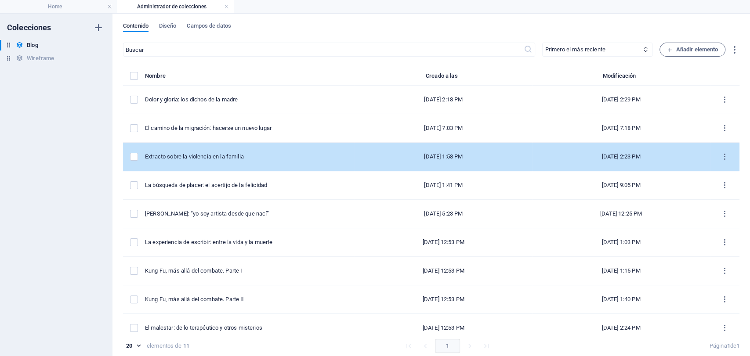
click at [129, 155] on td "items list" at bounding box center [134, 157] width 22 height 29
click at [130, 158] on label "items list" at bounding box center [134, 157] width 8 height 8
click at [0, 0] on input "items list" at bounding box center [0, 0] width 0 height 0
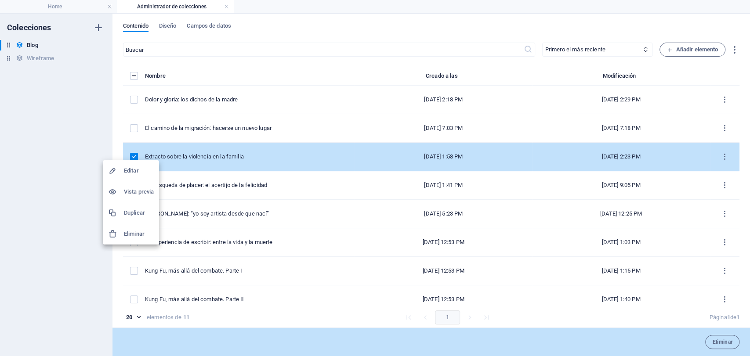
click at [134, 210] on h6 "Duplicar" at bounding box center [139, 213] width 30 height 11
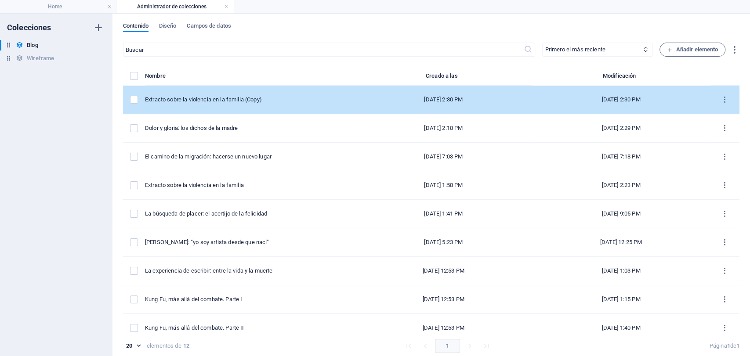
click at [235, 90] on td "Extracto sobre la violencia en la familia (Copy)" at bounding box center [250, 100] width 210 height 29
select select "Sujeto y Sociedad"
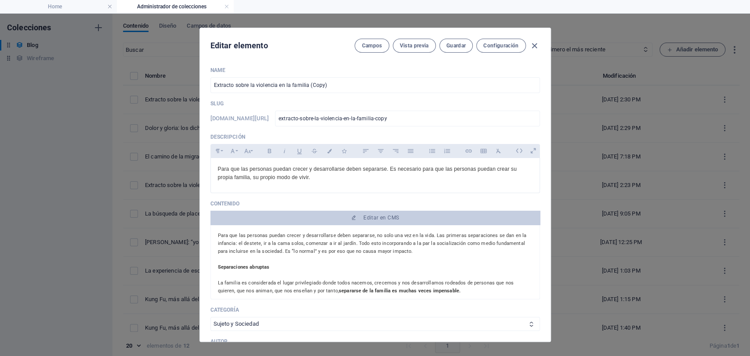
click at [360, 225] on div "Para que las personas puedan crecer y desarrollarse deben separarse, no solo un…" at bounding box center [374, 262] width 329 height 75
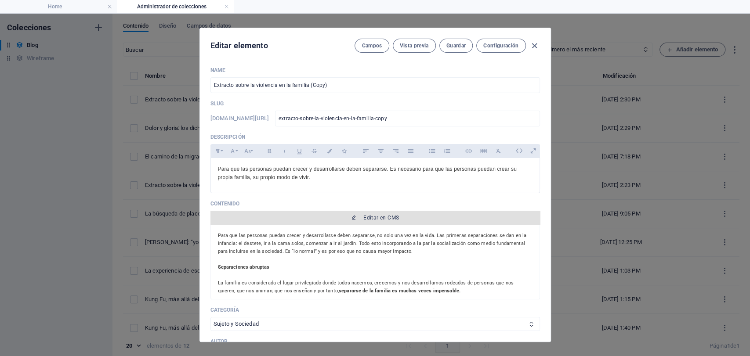
click at [370, 218] on span "Editar en CMS" at bounding box center [381, 217] width 36 height 7
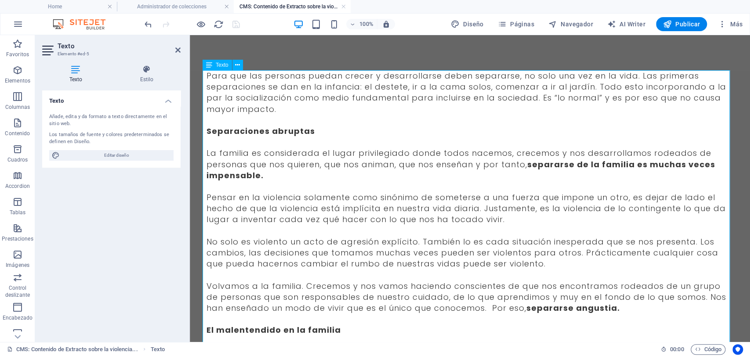
click at [219, 76] on span "Para que las personas puedan crecer y desarrollarse deben separarse, no solo un…" at bounding box center [466, 92] width 520 height 44
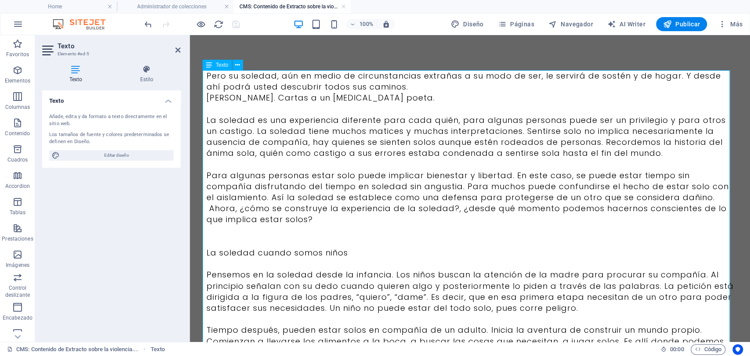
scroll to position [42287, 0]
click at [281, 94] on p "[PERSON_NAME]. Cartas a un [MEDICAL_DATA] poeta." at bounding box center [469, 97] width 527 height 11
click at [393, 90] on p "Pero su soledad, aún en medio de circunstancias extrañas a su modo de ser, le s…" at bounding box center [469, 81] width 527 height 22
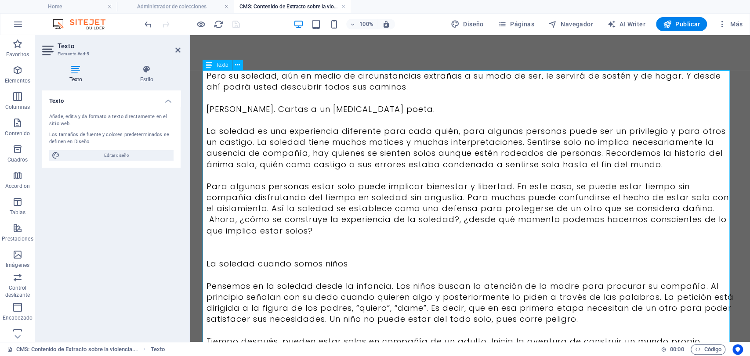
click at [393, 91] on p "Pero su soledad, aún en medio de circunstancias extrañas a su modo de ser, le s…" at bounding box center [469, 81] width 527 height 22
click at [209, 76] on p "Pero su soledad, aún en medio de circunstancias extrañas a su modo de ser, le s…" at bounding box center [469, 81] width 527 height 22
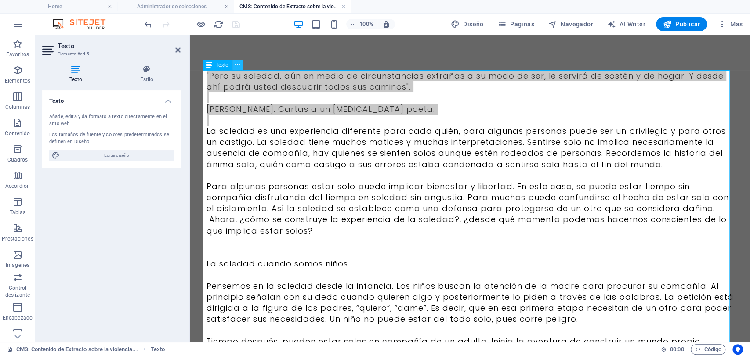
click at [240, 67] on button at bounding box center [237, 65] width 11 height 11
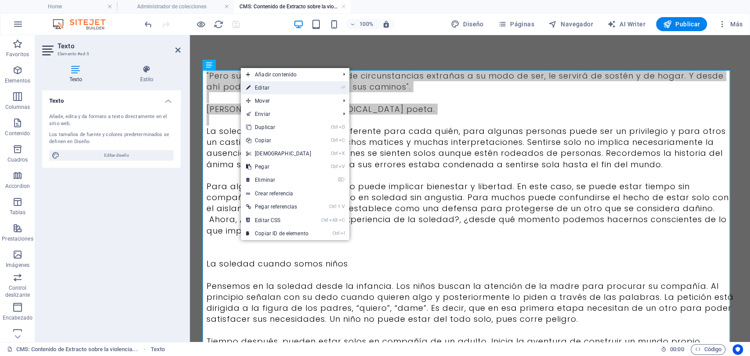
click at [262, 87] on link "⏎ Editar" at bounding box center [279, 87] width 76 height 13
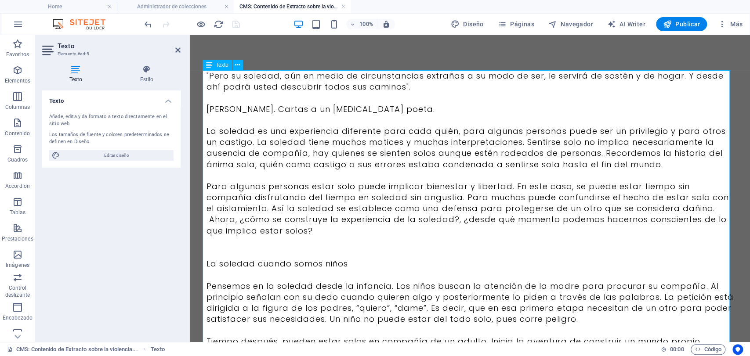
click at [356, 188] on p "Para algunas personas estar solo puede implicar bienestar y libertad. En este c…" at bounding box center [469, 208] width 527 height 55
click at [178, 49] on icon at bounding box center [177, 50] width 5 height 7
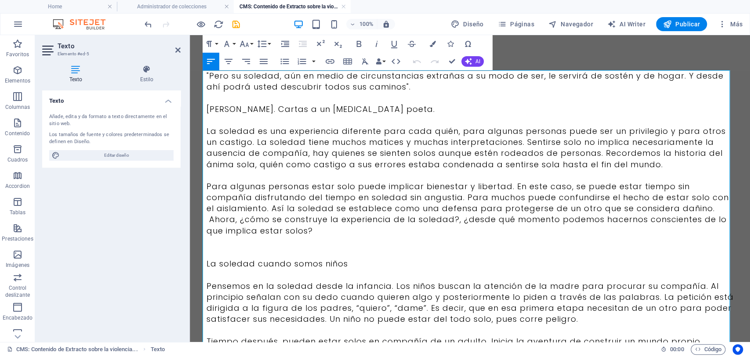
click at [407, 93] on p at bounding box center [469, 97] width 527 height 11
click at [408, 92] on p ""Pero su soledad, aún en medio de circunstancias extrañas a su modo de ser, le …" at bounding box center [469, 81] width 527 height 22
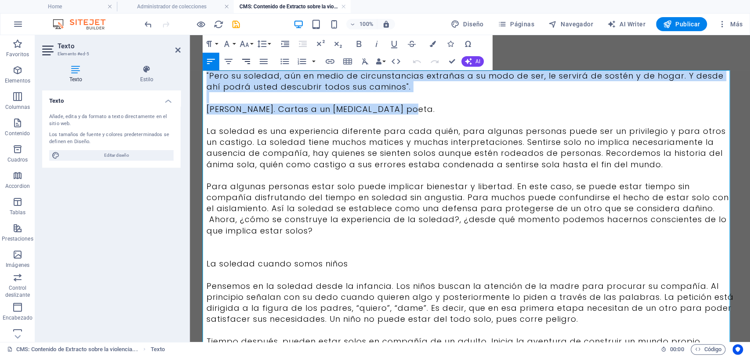
click at [244, 56] on icon "button" at bounding box center [246, 61] width 11 height 11
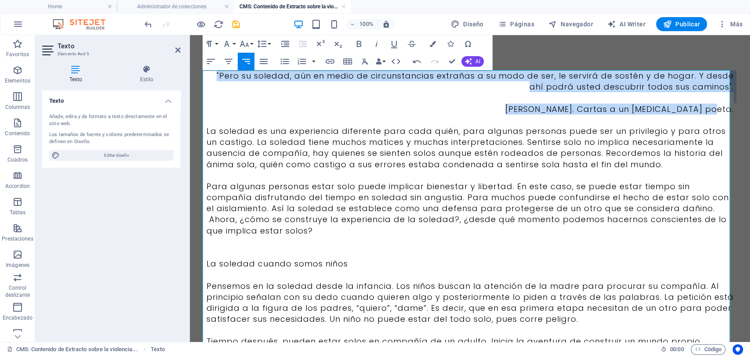
click at [437, 77] on p ""Pero su soledad, aún en medio de circunstancias extrañas a su modo de ser, le …" at bounding box center [469, 81] width 527 height 22
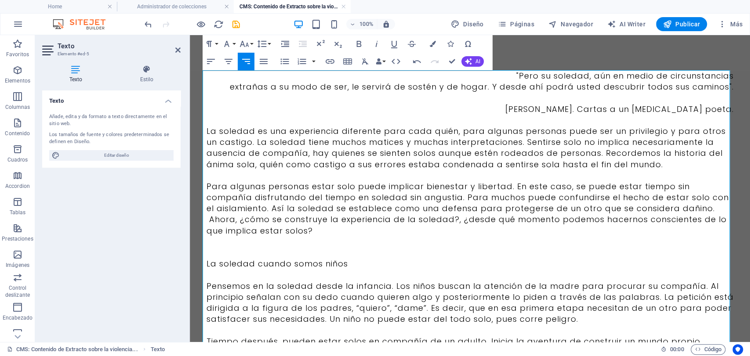
click at [488, 87] on p "extrañas a su modo de ser, le servirá de sostén y de hogar. Y desde ahí podrá u…" at bounding box center [469, 86] width 527 height 11
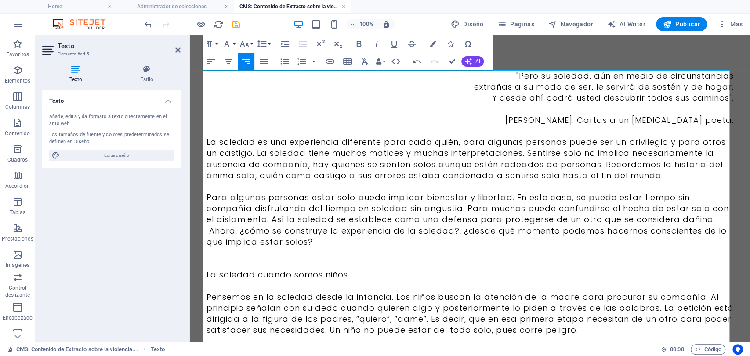
click at [496, 76] on p ""Pero su soledad, aún en medio de circunstancias" at bounding box center [469, 75] width 527 height 11
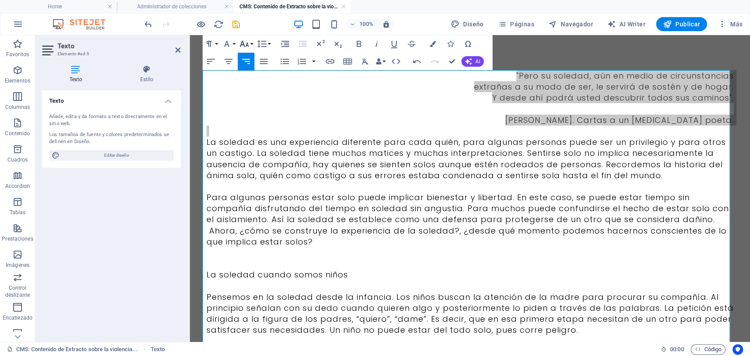
click at [246, 45] on icon "button" at bounding box center [244, 44] width 9 height 6
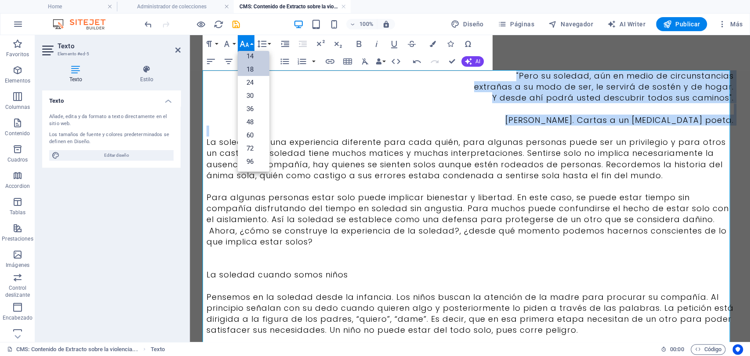
click at [246, 58] on link "14" at bounding box center [254, 56] width 32 height 13
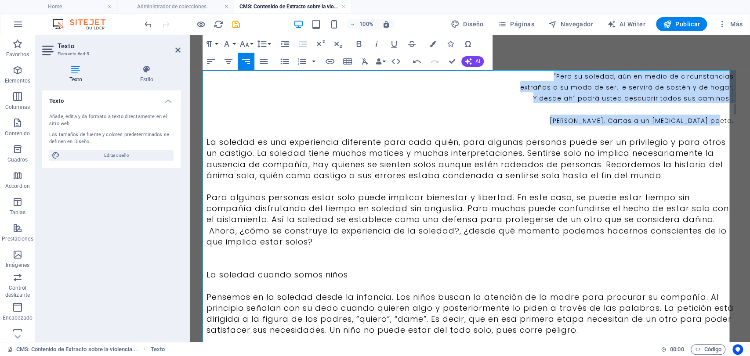
click at [546, 78] on p ""Pero su soledad, aún en medio de circunstancias" at bounding box center [469, 75] width 527 height 11
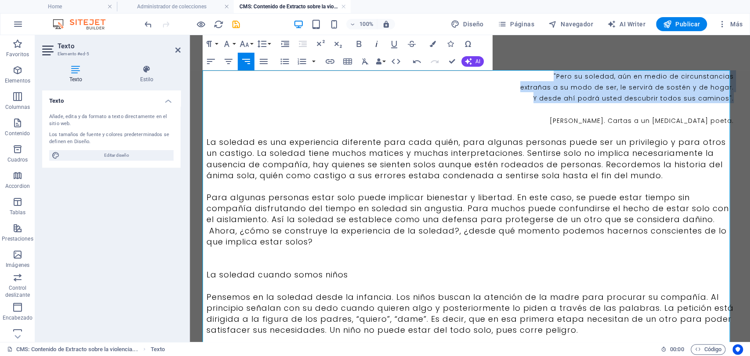
click at [376, 43] on icon "button" at bounding box center [376, 44] width 11 height 11
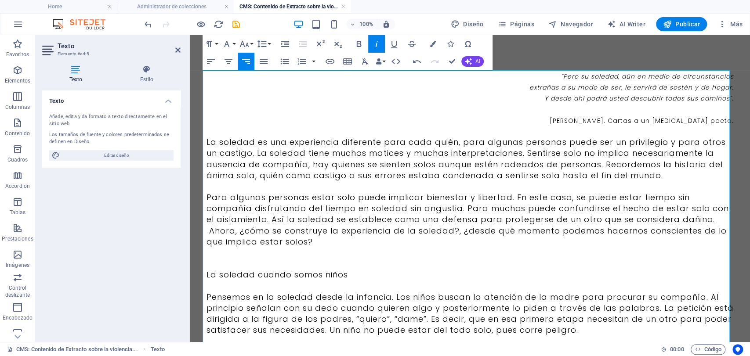
click at [374, 276] on p "La soledad cuando somos niños" at bounding box center [469, 274] width 527 height 11
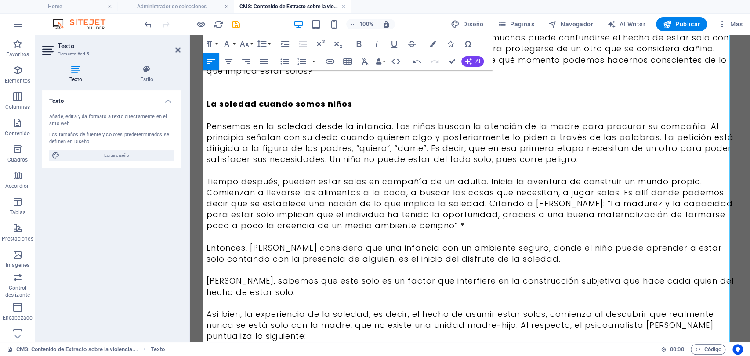
scroll to position [217, 0]
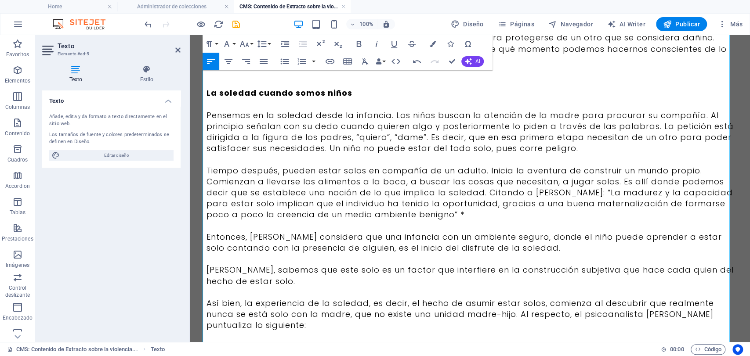
click at [576, 191] on p "Tiempo después, pueden estar solos en compañía de un adulto. Inicia la aventura…" at bounding box center [469, 192] width 527 height 55
click at [575, 191] on p "Tiempo después, pueden estar solos en compañía de un adulto. Inicia la aventura…" at bounding box center [469, 192] width 527 height 55
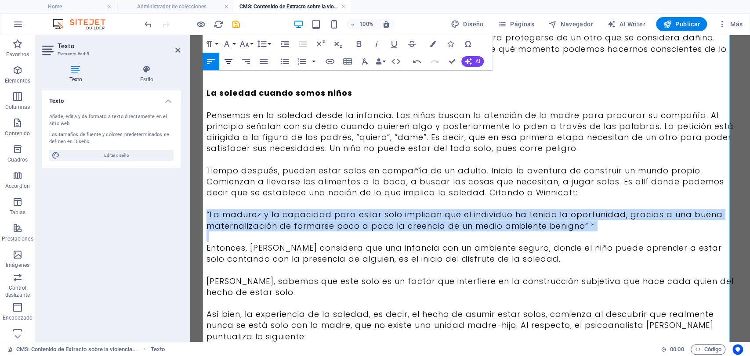
click at [229, 57] on icon "button" at bounding box center [228, 61] width 11 height 11
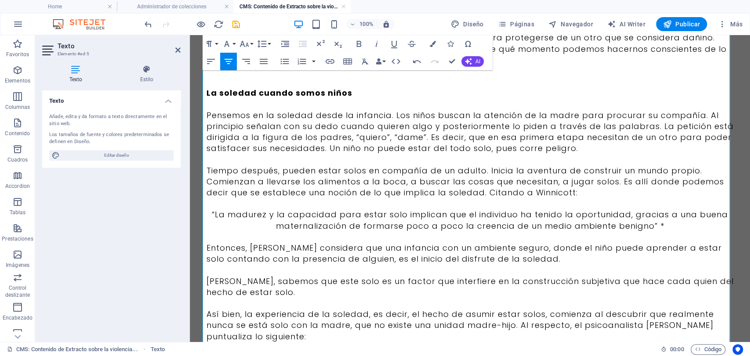
click at [249, 287] on p "[PERSON_NAME], sabemos que este solo es un factor que interfiere en la construc…" at bounding box center [469, 287] width 527 height 22
click at [220, 282] on p "[PERSON_NAME], sabemos que este solo es un factor que interfiere en la construc…" at bounding box center [469, 287] width 527 height 22
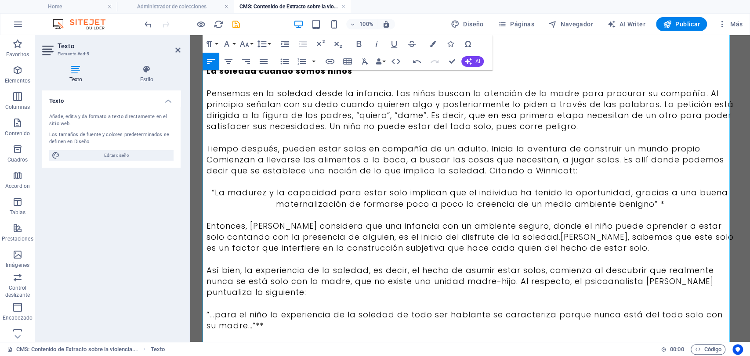
scroll to position [250, 0]
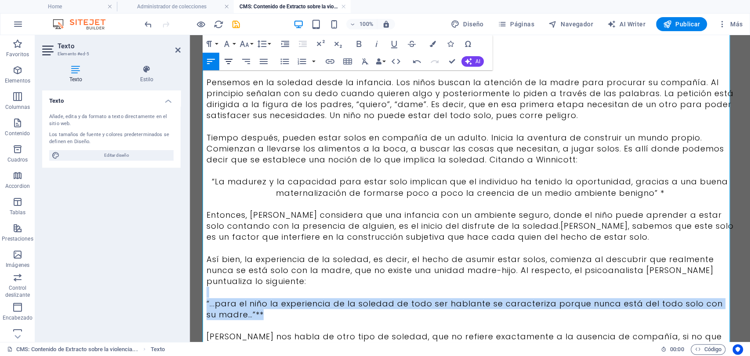
click at [227, 61] on icon "button" at bounding box center [228, 61] width 11 height 11
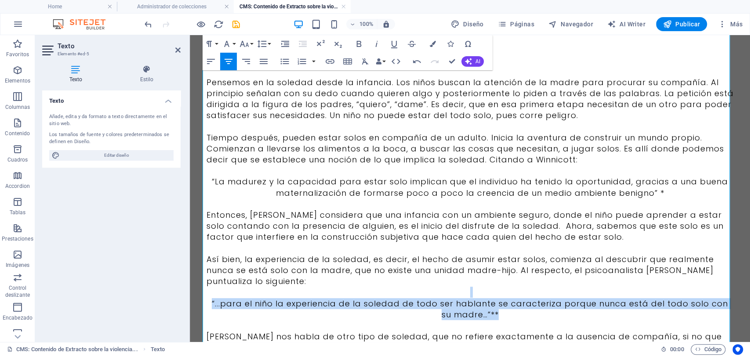
click at [487, 307] on p "“...para el niño la experiencia de la soledad de todo ser hablante se caracteri…" at bounding box center [469, 309] width 527 height 22
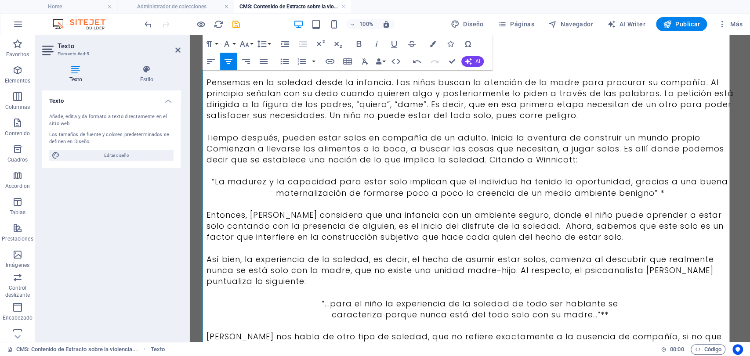
click at [515, 185] on p "“La madurez y la capacidad para estar solo implican que el individuo ha tenido …" at bounding box center [469, 187] width 527 height 22
click at [325, 314] on p "caracteriza porque nunca está del todo solo con su madre…”**" at bounding box center [469, 314] width 527 height 11
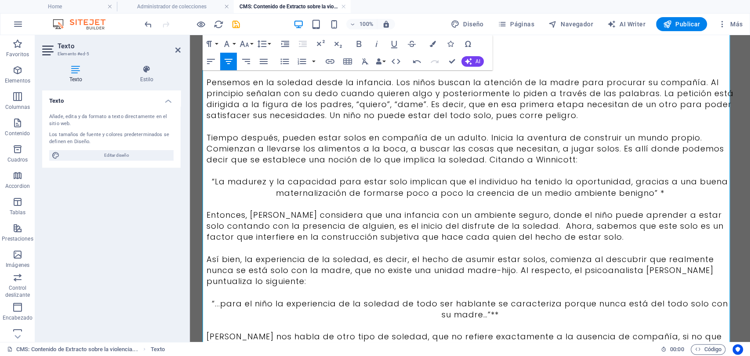
click at [567, 247] on p at bounding box center [469, 248] width 527 height 11
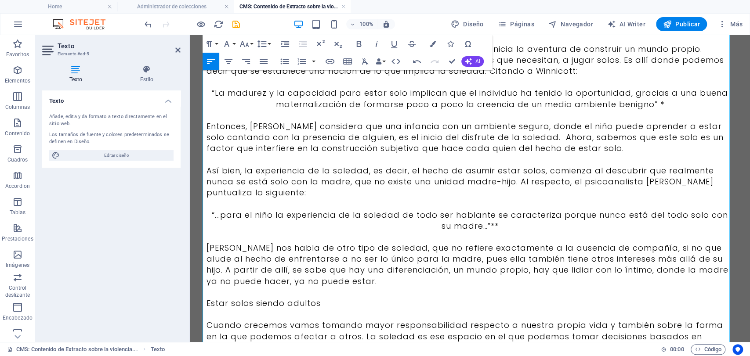
scroll to position [350, 0]
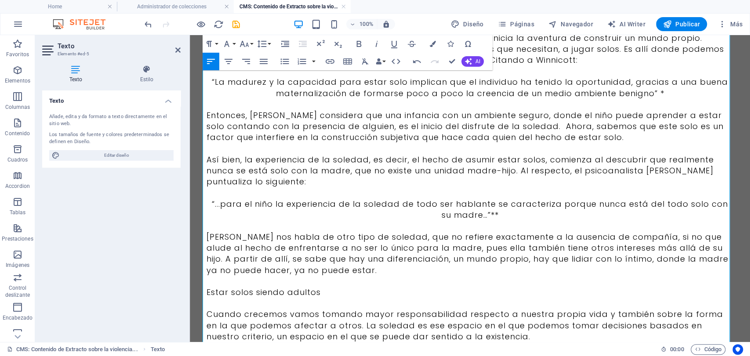
click at [315, 297] on p "Estar solos siendo adultos" at bounding box center [469, 292] width 527 height 11
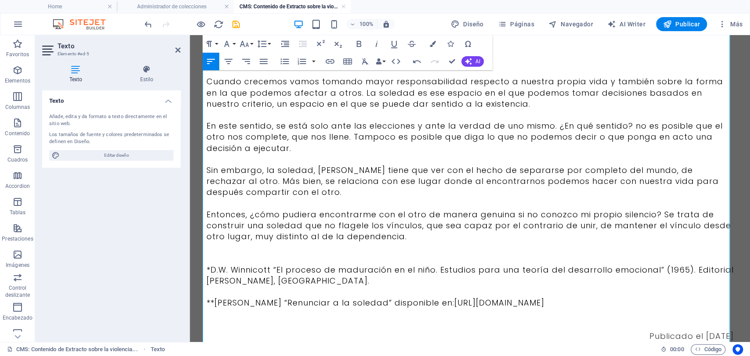
scroll to position [593, 0]
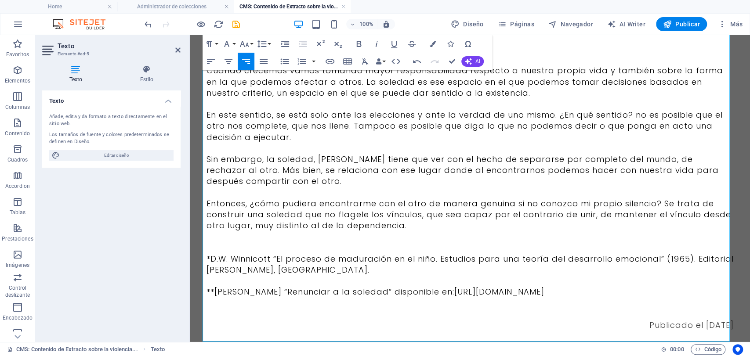
click at [361, 297] on p "**[PERSON_NAME] “Renunciar a la soledad” disponible en: [URL][DOMAIN_NAME]" at bounding box center [469, 291] width 527 height 11
click at [245, 40] on icon "button" at bounding box center [244, 44] width 11 height 11
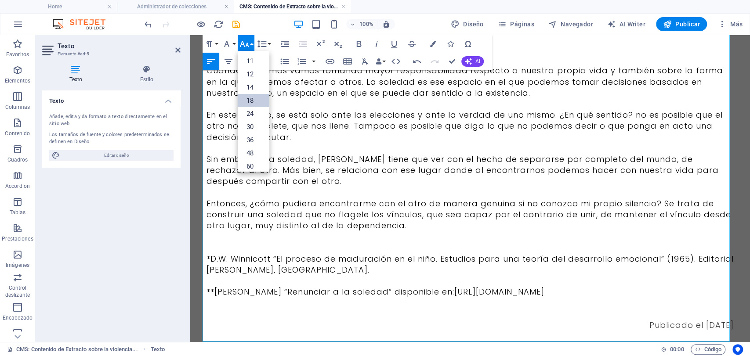
scroll to position [37, 0]
click at [260, 74] on link "12" at bounding box center [254, 76] width 32 height 13
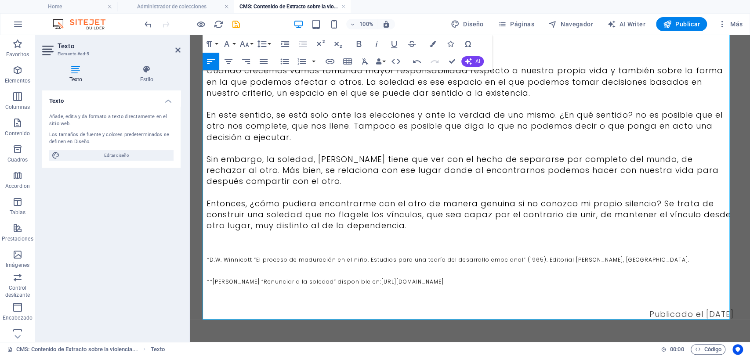
click at [649, 315] on span "Publicado el [DATE]" at bounding box center [691, 314] width 84 height 11
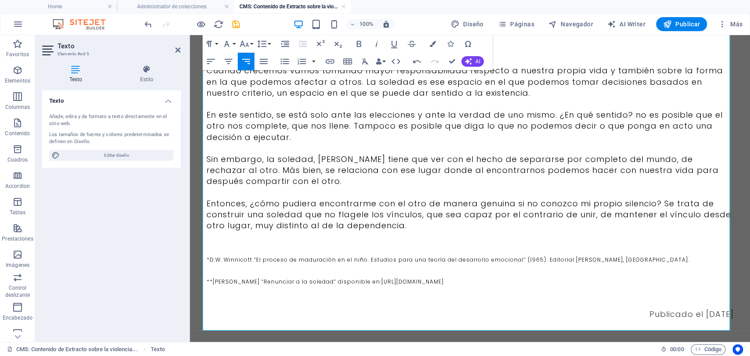
click at [724, 316] on span "Publicado el [DATE]" at bounding box center [691, 314] width 84 height 11
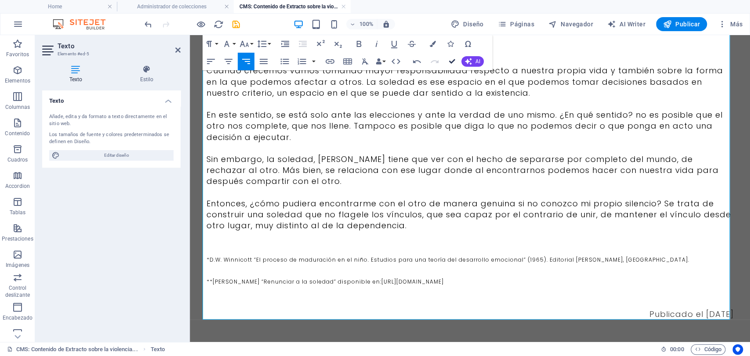
scroll to position [571, 0]
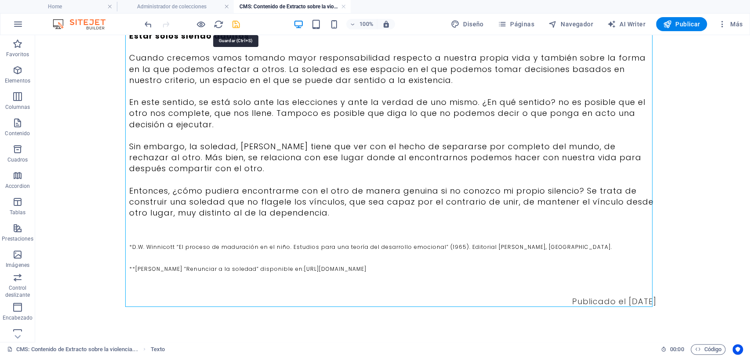
click at [232, 23] on icon "save" at bounding box center [236, 24] width 10 height 10
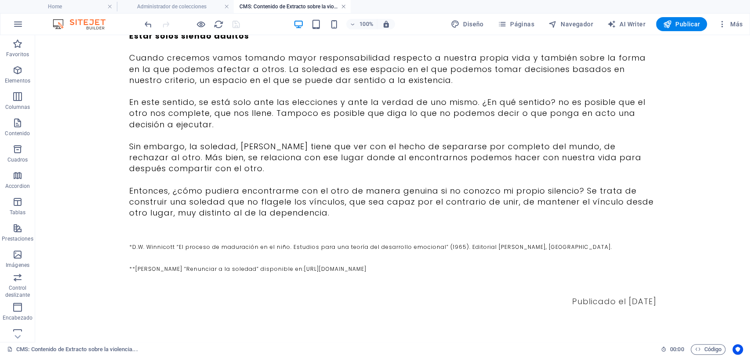
click at [341, 7] on link at bounding box center [343, 7] width 5 height 8
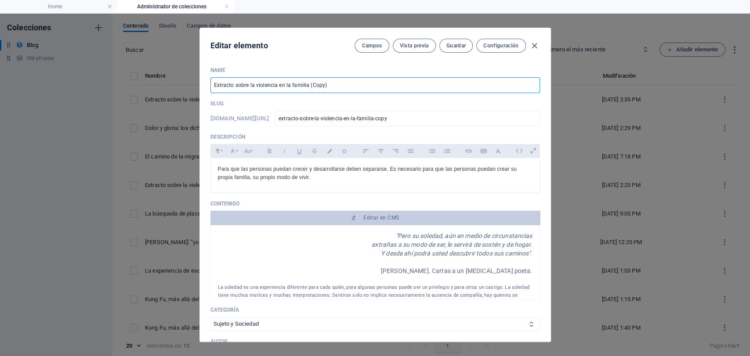
click at [322, 85] on input "Extracto sobre la violencia en la familia (Copy)" at bounding box center [374, 85] width 329 height 16
click at [328, 86] on input "Extracto sobre la violencia en la familia (Copy)" at bounding box center [374, 85] width 329 height 16
paste input "La experiencia de estar solos: notas sobre la soledad"
type input "La experiencia de estar solos: notas sobre la soledad"
type input "la-experiencia-de-estar-solos-notas-sobre-la-soledad"
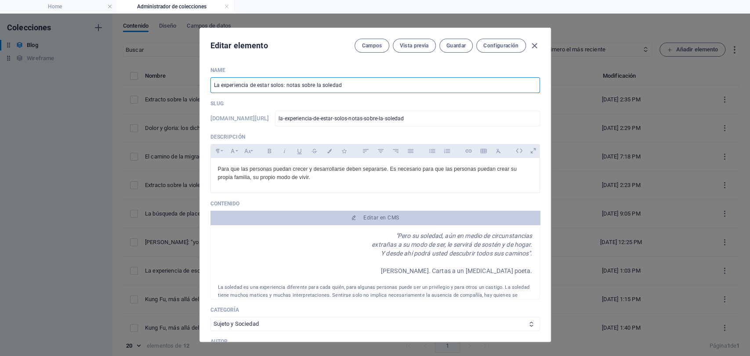
type input "la-experiencia-de-estar-solos-notas-sobre-la-soledad"
type input "La experiencia de estar solos: notas sobre la soledad"
click at [315, 178] on p "Para que las personas puedan crecer y desarrollarse deben separarse. Es necesar…" at bounding box center [375, 173] width 314 height 17
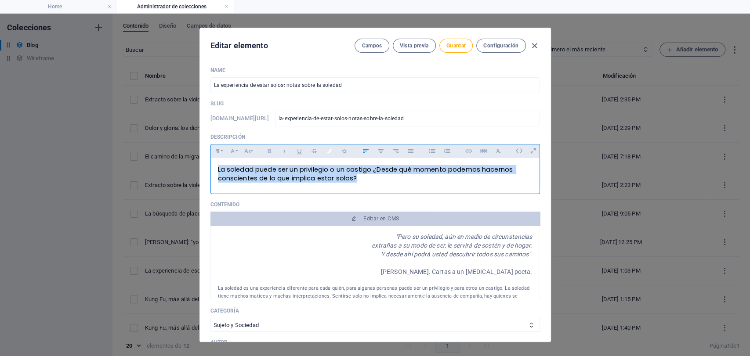
click at [328, 151] on icon "button" at bounding box center [328, 151] width 7 height 4
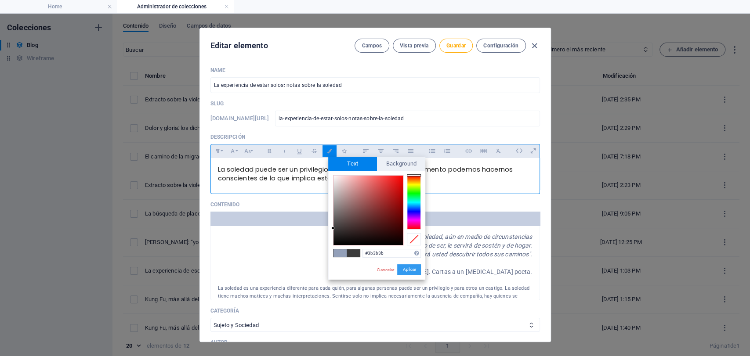
click at [403, 268] on button "Aplicar" at bounding box center [409, 269] width 24 height 11
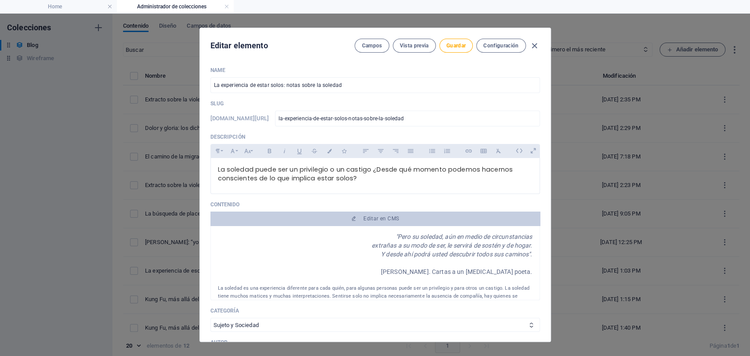
drag, startPoint x: 549, startPoint y: 127, endPoint x: 541, endPoint y: 152, distance: 26.3
click at [541, 152] on div "Editar elemento Campos Vista previa Guardar Configuración Name La experiencia d…" at bounding box center [374, 185] width 351 height 314
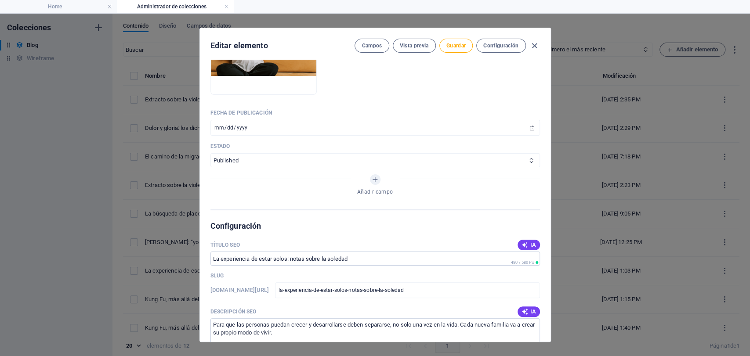
scroll to position [404, 0]
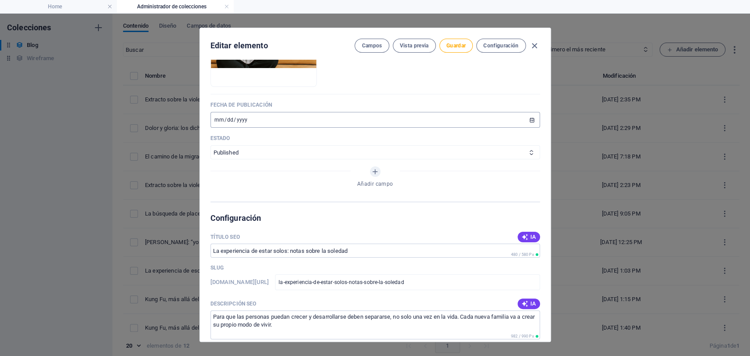
click at [216, 117] on input "[DATE]" at bounding box center [374, 120] width 329 height 16
type input "[DATE]"
click at [296, 331] on textarea "Para que las personas puedan crecer y desarrollarse deben separarse, no solo un…" at bounding box center [374, 325] width 329 height 29
drag, startPoint x: 296, startPoint y: 331, endPoint x: 194, endPoint y: 292, distance: 108.9
click at [194, 292] on div "Editar elemento Campos Vista previa Guardar Configuración Name La experiencia d…" at bounding box center [375, 185] width 750 height 343
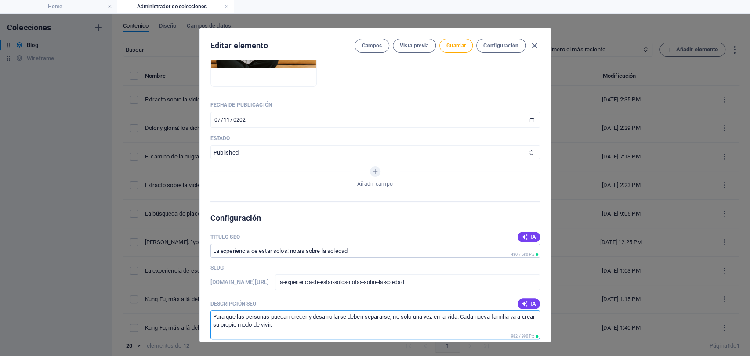
paste textarea "La soledad puede ser un privilegio o un castigo ¿Desde qué momento podemos hace…"
type textarea "La soledad puede ser un privilegio o un castigo ¿Desde qué momento podemos hace…"
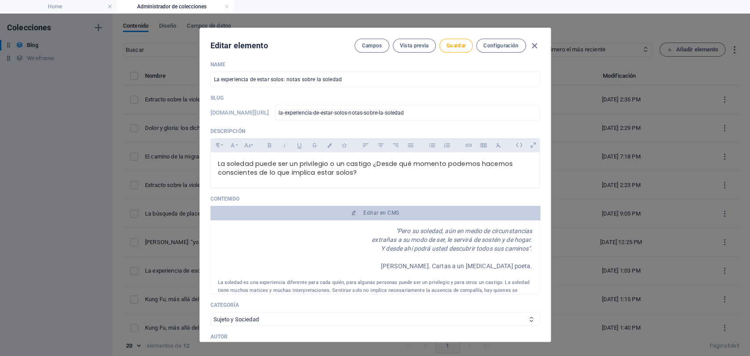
scroll to position [0, 0]
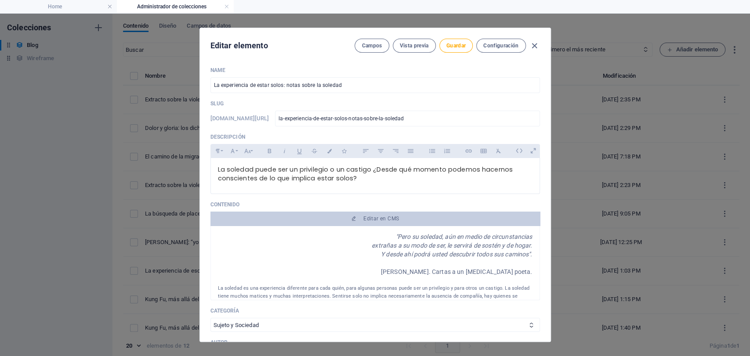
click at [362, 179] on p "La soledad puede ser un privilegio o un castigo ¿Desde qué momento podemos hace…" at bounding box center [375, 174] width 314 height 18
click at [370, 171] on span "La soledad puede ser un privilegio o un castigo ¿Desde qué momento podemos hace…" at bounding box center [366, 174] width 297 height 18
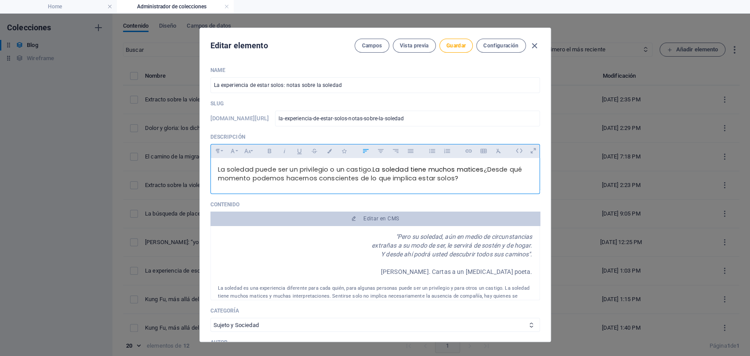
click at [373, 169] on span "La soledad puede ser un privilegio o un castigo. La soledad tiene muchos matice…" at bounding box center [371, 174] width 306 height 18
drag, startPoint x: 549, startPoint y: 131, endPoint x: 542, endPoint y: 233, distance: 102.2
click at [542, 233] on div "Editar elemento Campos Vista previa Guardar Configuración Name La experiencia d…" at bounding box center [374, 185] width 351 height 314
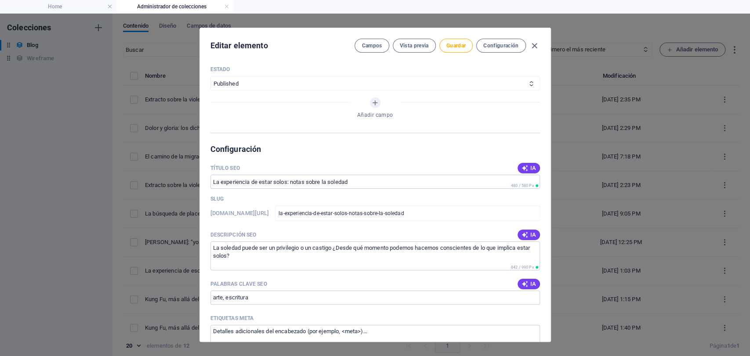
scroll to position [473, 0]
click at [374, 251] on textarea "La soledad puede ser un privilegio o un castigo ¿Desde qué momento podemos hace…" at bounding box center [374, 256] width 329 height 29
click at [335, 248] on textarea "La soledad puede ser un privilegio o un castigo ¿Desde qué momento podemos hace…" at bounding box center [374, 256] width 329 height 29
paste textarea "La soledad tiene muchos matices"
type textarea "La soledad puede ser un privilegio o un castigo. ¿Desde qué momento podemos hac…"
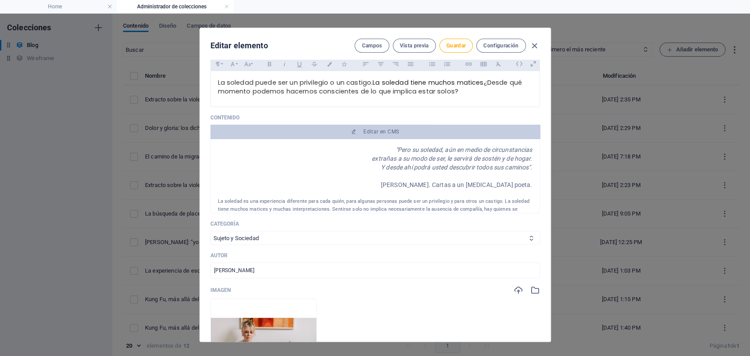
scroll to position [90, 0]
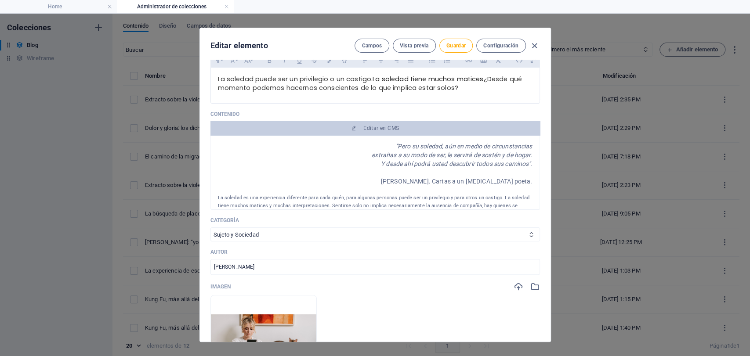
click at [538, 102] on div "Name La experiencia de estar solos: notas sobre la soledad ​ Slug [DOMAIN_NAME]…" at bounding box center [375, 201] width 351 height 282
click at [531, 288] on icon "button" at bounding box center [535, 287] width 10 height 10
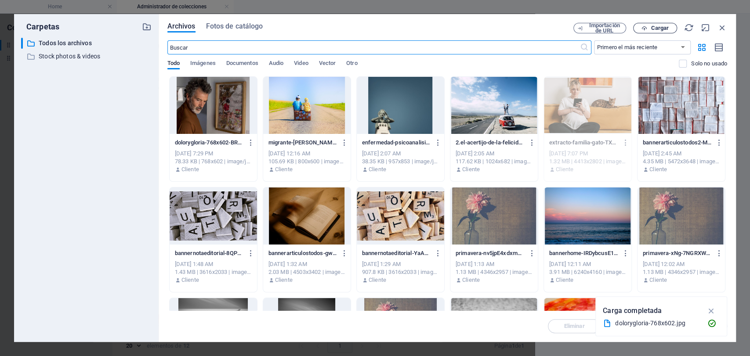
click at [651, 28] on span "Cargar" at bounding box center [660, 27] width 18 height 5
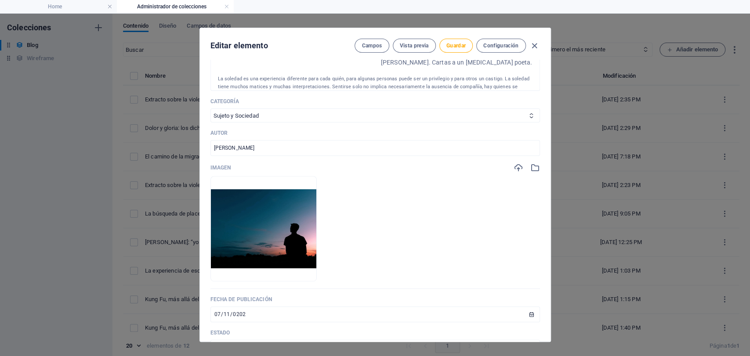
scroll to position [185, 0]
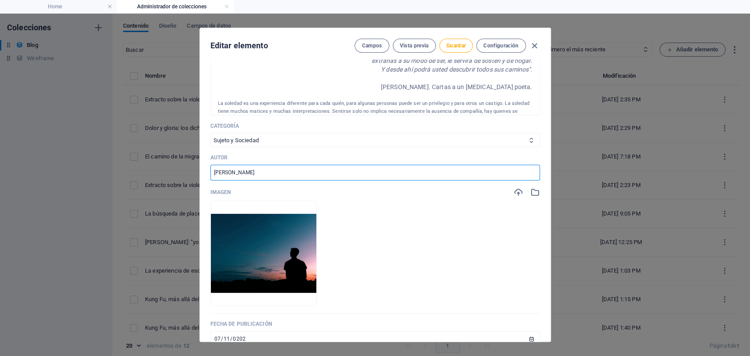
click at [246, 174] on input "[PERSON_NAME]" at bounding box center [374, 173] width 329 height 16
type input "[PERSON_NAME]"
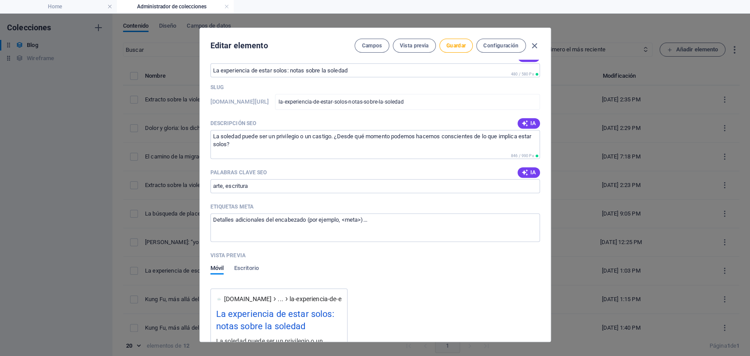
scroll to position [605, 0]
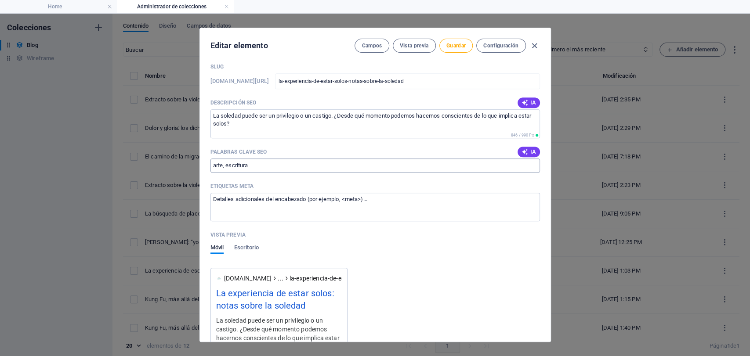
click at [263, 167] on input "arte, escritura" at bounding box center [374, 166] width 329 height 14
type input "S"
type input "soledad, crecimiento"
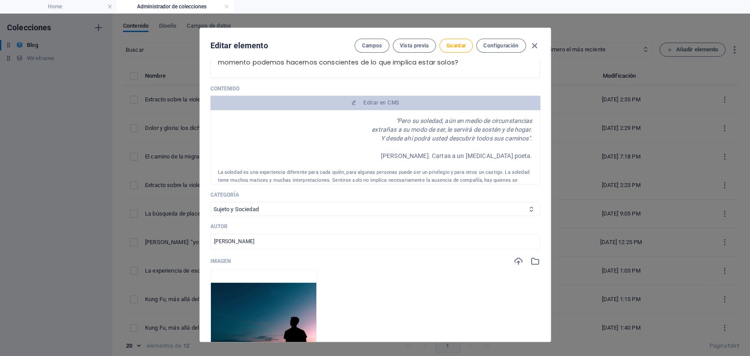
scroll to position [110, 0]
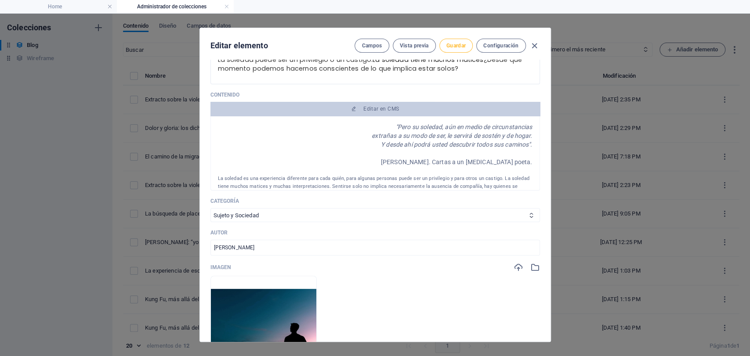
click at [460, 48] on span "Guardar" at bounding box center [455, 45] width 19 height 7
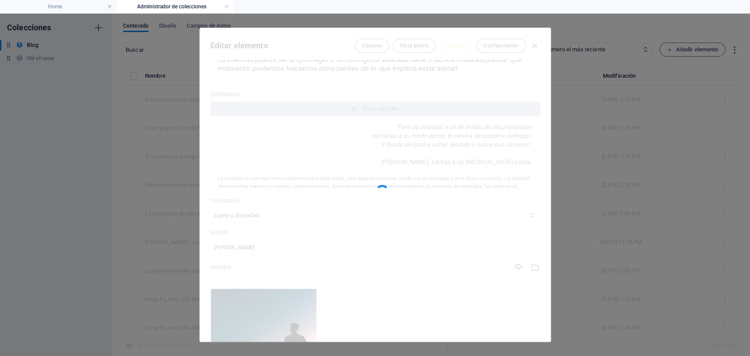
type input "la-experiencia-de-estar-solos-notas-sobre-la-soledad"
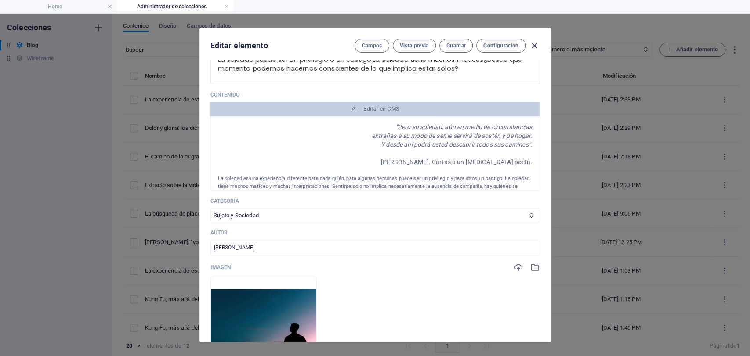
click at [534, 46] on icon "button" at bounding box center [534, 46] width 10 height 10
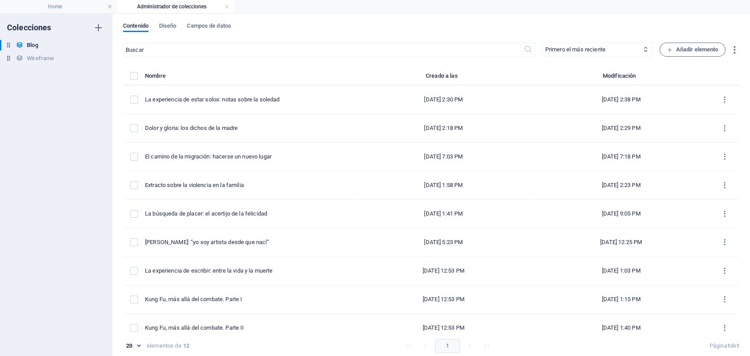
type input "[DATE]"
type input "la-experiencia-de-estar-solos-notas-sobre-la-soledad"
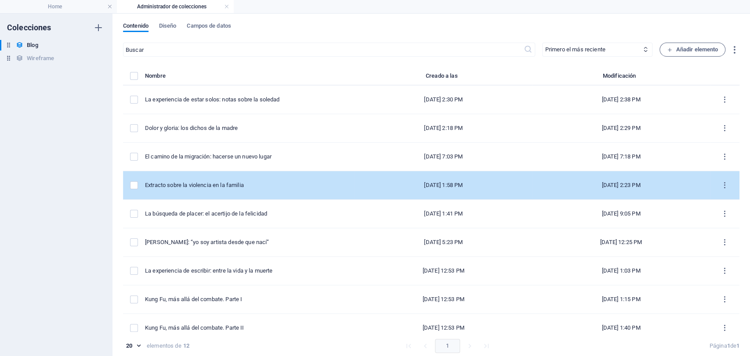
click at [218, 198] on td "Extracto sobre la violencia en la familia" at bounding box center [250, 185] width 210 height 29
select select "Sujeto y Sociedad"
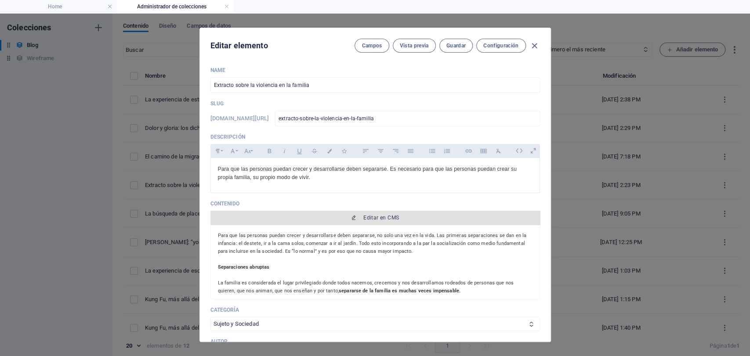
click at [375, 220] on span "Editar en CMS" at bounding box center [381, 217] width 36 height 7
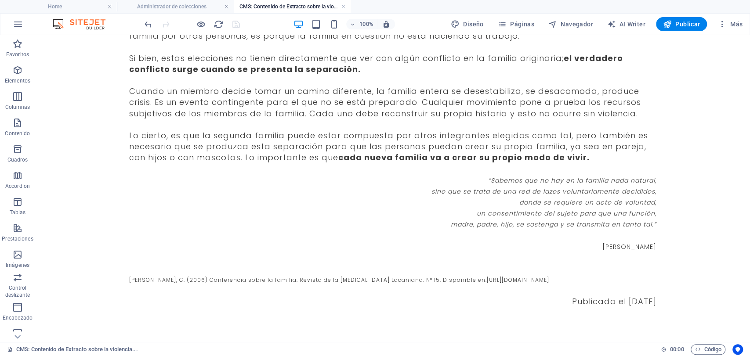
scroll to position [538, 0]
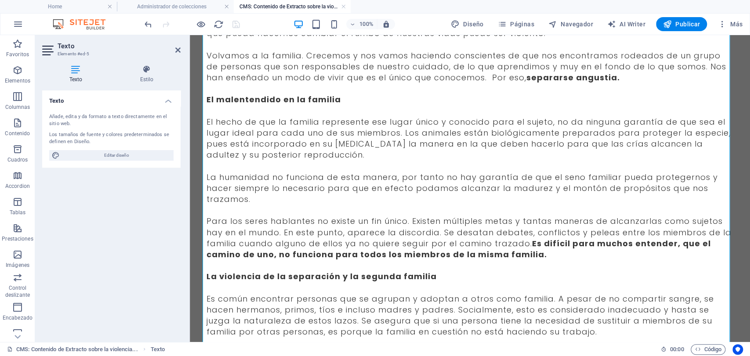
scroll to position [0, 0]
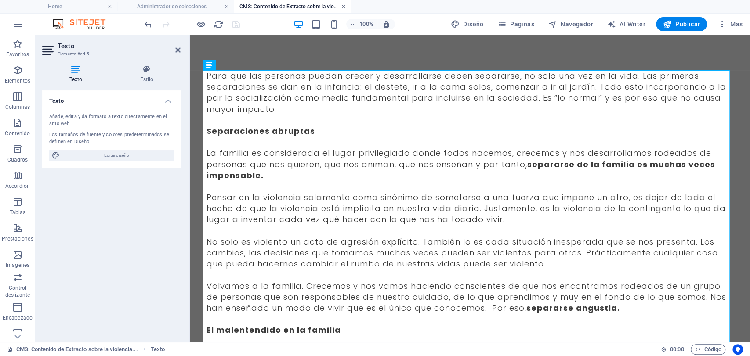
click at [344, 5] on link at bounding box center [343, 7] width 5 height 8
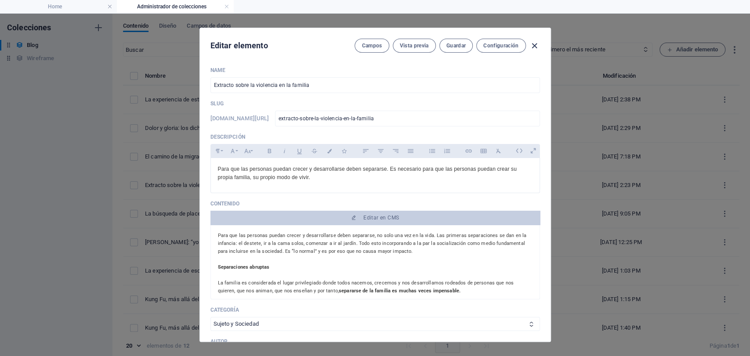
click at [536, 47] on icon "button" at bounding box center [534, 46] width 10 height 10
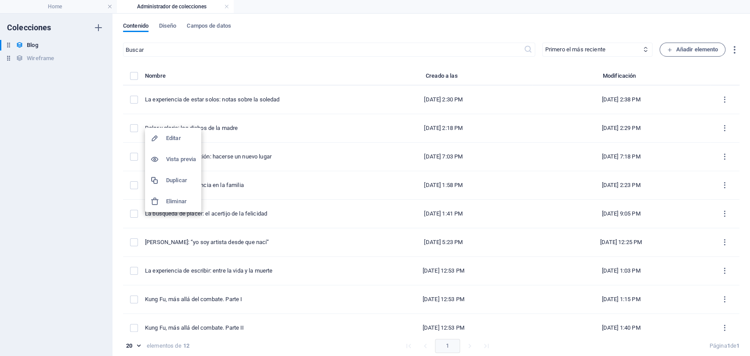
click at [173, 177] on h6 "Duplicar" at bounding box center [181, 180] width 30 height 11
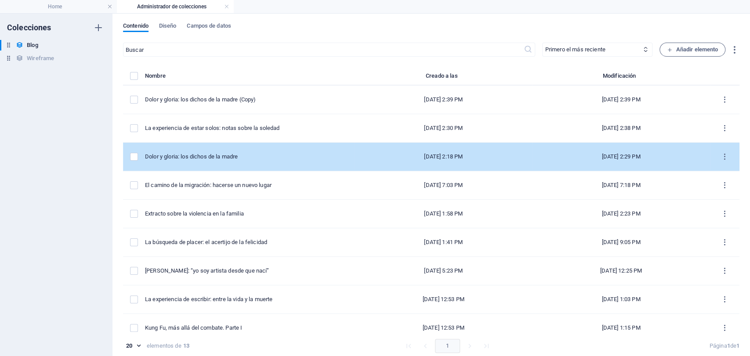
click at [210, 169] on td "Dolor y gloria: los dichos de la madre" at bounding box center [250, 157] width 210 height 29
select select "Arte y Cultura"
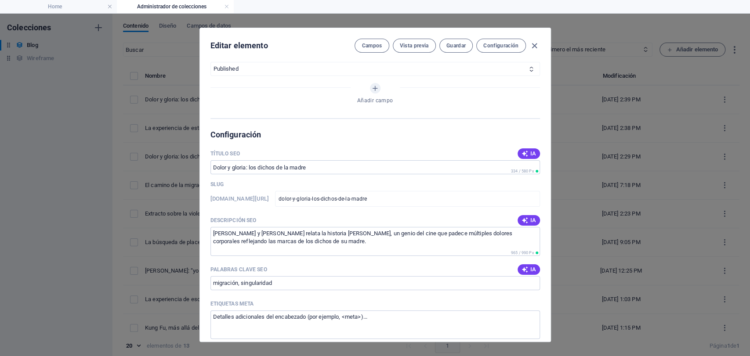
scroll to position [471, 0]
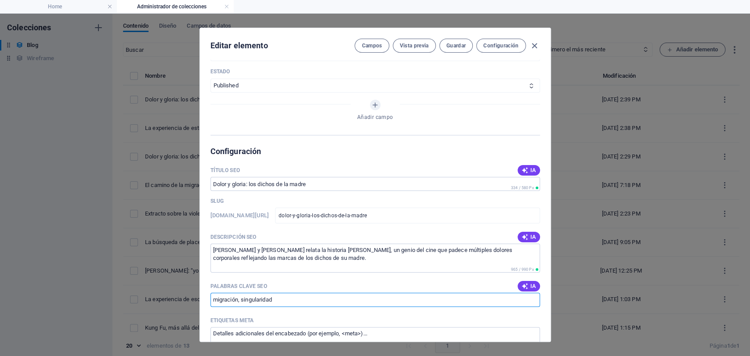
click at [239, 294] on input "migración, singularidad" at bounding box center [374, 300] width 329 height 14
type input "cine, singularidad"
click at [447, 54] on div "Editar elemento Campos Vista previa Guardar Configuración" at bounding box center [375, 44] width 351 height 32
click at [461, 45] on span "Guardar" at bounding box center [455, 45] width 19 height 7
click at [533, 47] on icon "button" at bounding box center [534, 46] width 10 height 10
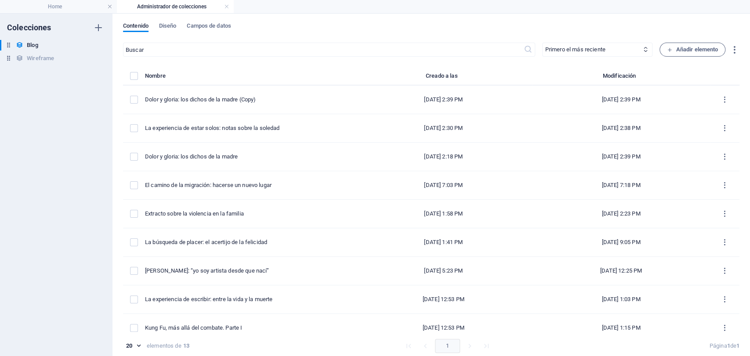
scroll to position [0, 0]
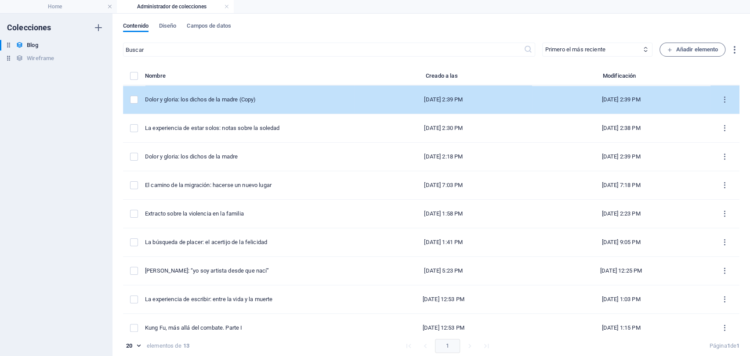
click at [282, 87] on td "Dolor y gloria: los dichos de la madre (Copy)" at bounding box center [250, 100] width 210 height 29
select select "Arte y Cultura"
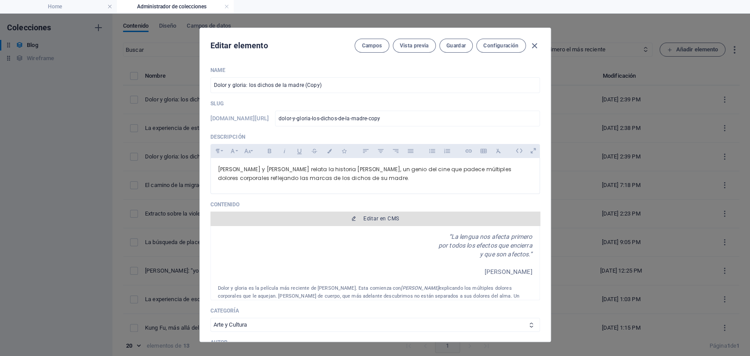
click at [383, 223] on button "Editar en CMS" at bounding box center [374, 219] width 329 height 14
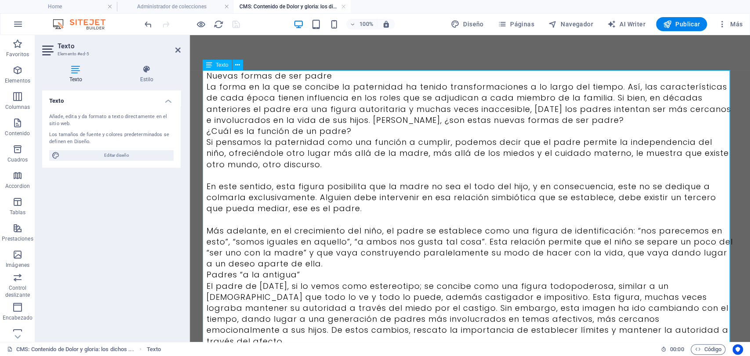
scroll to position [33777, 0]
click at [341, 79] on p "Nuevas formas de ser padre" at bounding box center [469, 75] width 527 height 11
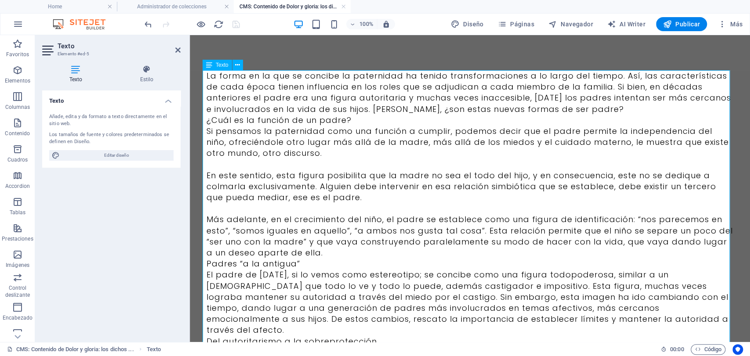
click at [573, 104] on p "La forma en la que se concibe la paternidad ha tenido transformaciones a lo lar…" at bounding box center [469, 92] width 527 height 44
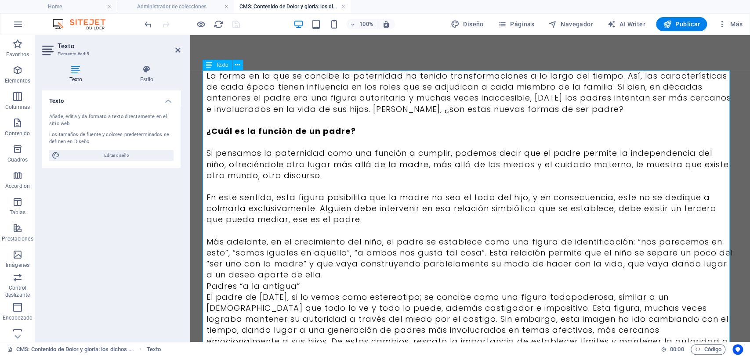
click at [330, 274] on p "Más adelante, en el crecimiento del niño, el padre se establece como una figura…" at bounding box center [469, 258] width 527 height 44
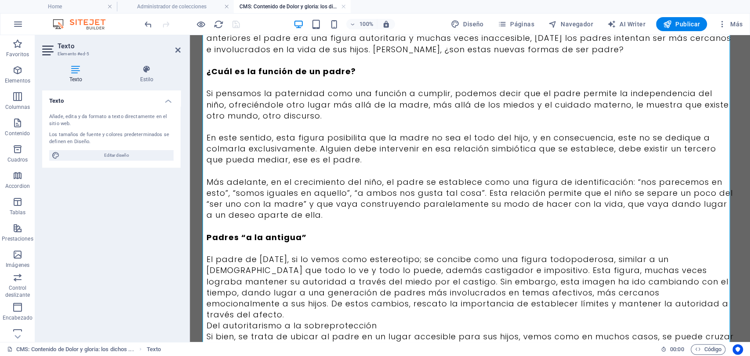
scroll to position [105, 0]
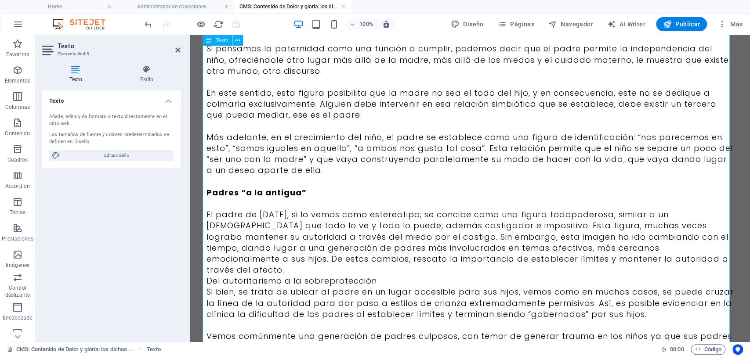
click at [554, 275] on p "Del autoritarismo a la sobreprotección" at bounding box center [469, 280] width 527 height 11
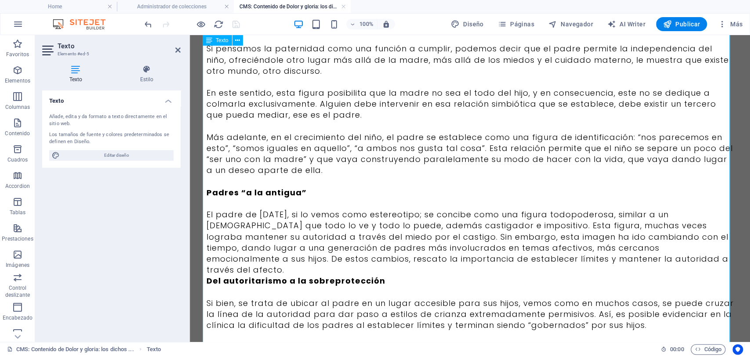
click at [557, 261] on p "El padre de [DATE], si lo vemos como estereotipo; se concibe como una figura to…" at bounding box center [469, 242] width 527 height 66
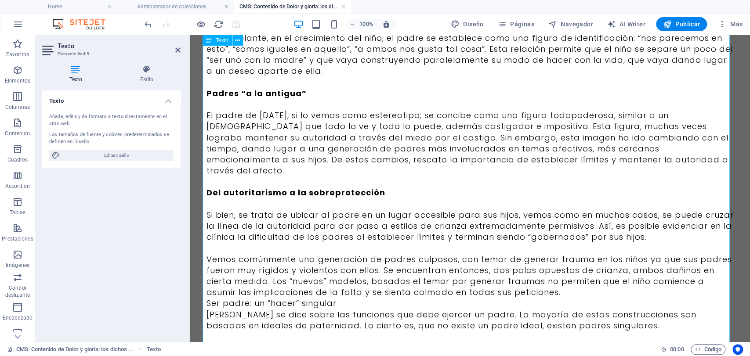
scroll to position [237, 0]
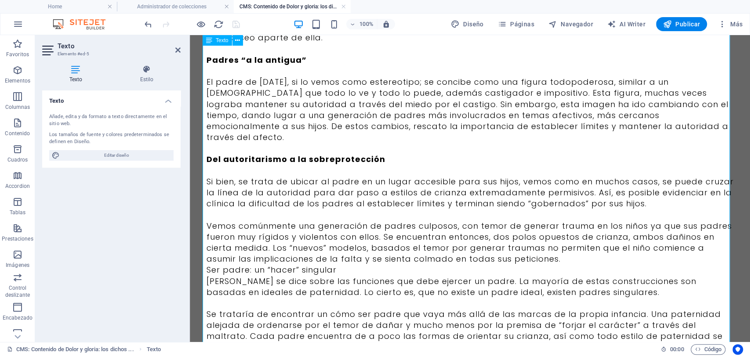
click at [553, 264] on p "Ser padre: un “hacer” singular" at bounding box center [469, 269] width 527 height 11
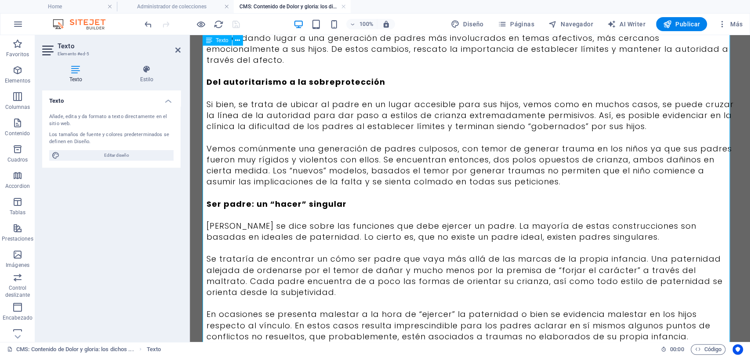
scroll to position [337, 0]
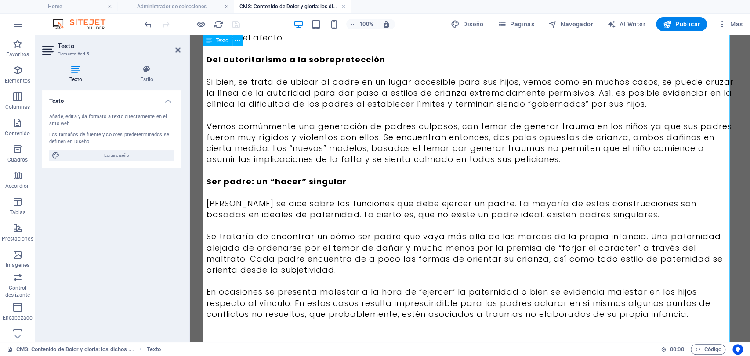
click at [603, 203] on p "[PERSON_NAME] se dice sobre las funciones que debe ejercer un padre. La mayoría…" at bounding box center [469, 209] width 527 height 22
click at [300, 303] on p "En ocasiones se presenta malestar a la hora de “ejercer” la paternidad o bien s…" at bounding box center [469, 302] width 527 height 33
click at [579, 76] on p "Si bien, se trata de ubicar al padre en un lugar accesible para sus hijos, vemo…" at bounding box center [469, 92] width 527 height 33
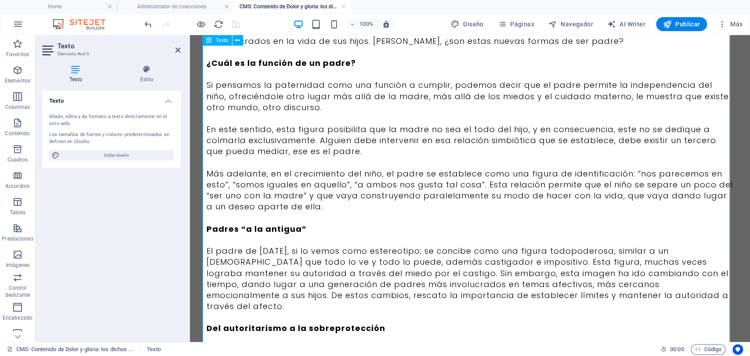
scroll to position [35, 0]
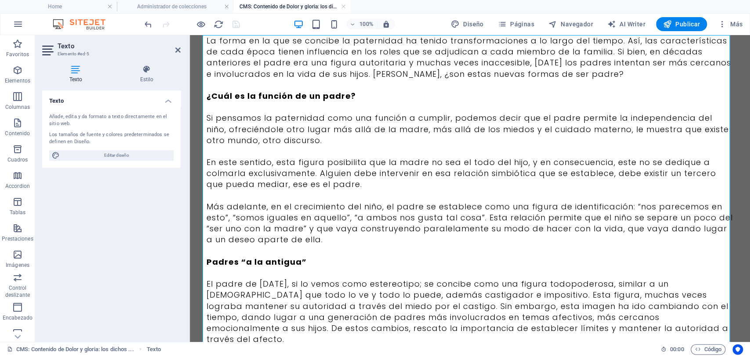
click at [579, 73] on p "La forma en la que se concibe la paternidad ha tenido transformaciones a lo lar…" at bounding box center [469, 57] width 527 height 44
click at [499, 282] on p "El padre de [DATE], si lo vemos como estereotipo; se concibe como una figura to…" at bounding box center [469, 311] width 527 height 66
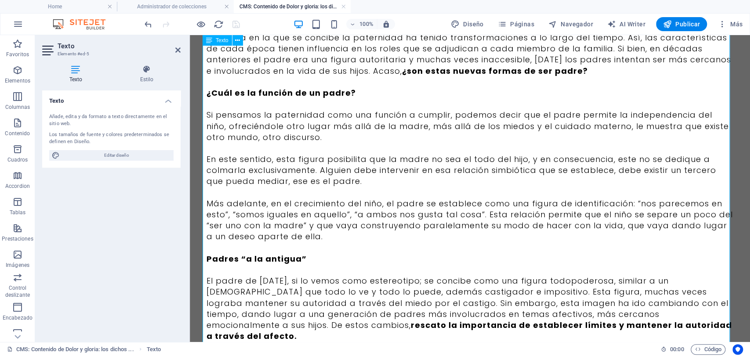
click at [546, 213] on p "Más adelante, en el crecimiento del niño, el padre se establece como una figura…" at bounding box center [469, 220] width 527 height 44
click at [458, 326] on strong "rescato la importancia de establecer límites y mantener la autoridad a través d…" at bounding box center [468, 331] width 525 height 22
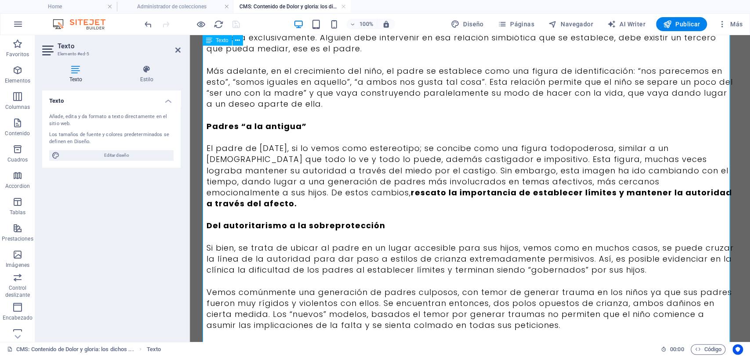
scroll to position [182, 0]
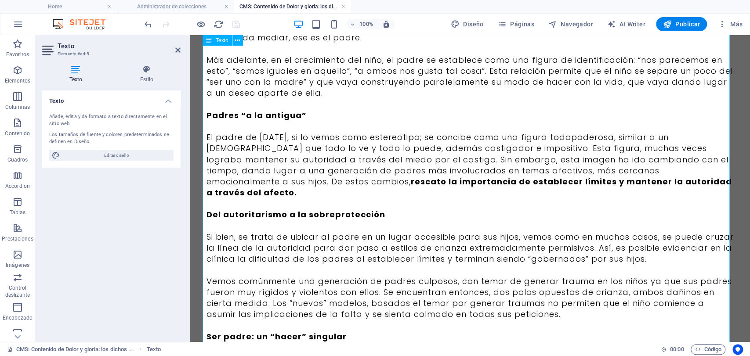
click at [482, 276] on p "Vemos comúnmente una generación de padres culposos, con temor de generar trauma…" at bounding box center [469, 298] width 527 height 44
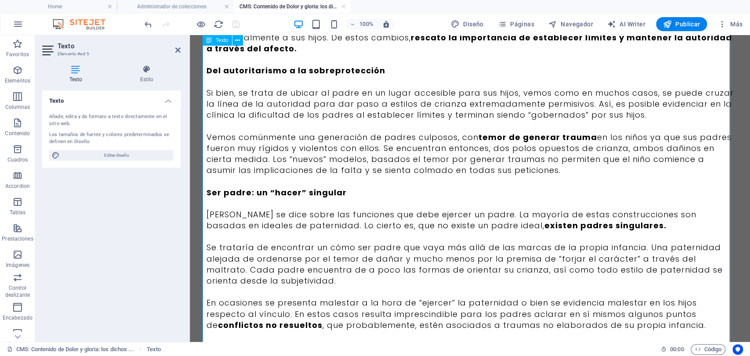
scroll to position [337, 0]
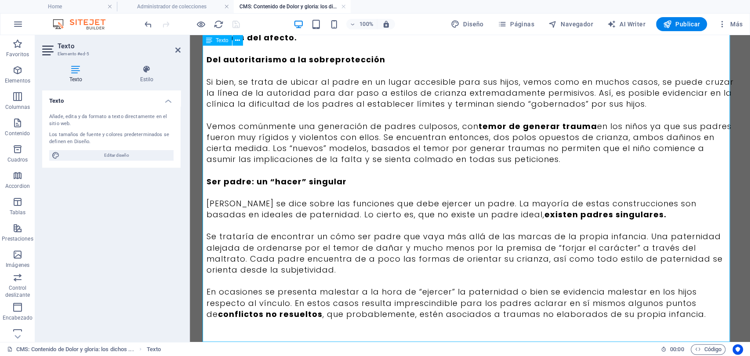
click at [649, 342] on span "Publicado el [DATE]" at bounding box center [691, 347] width 84 height 11
click at [325, 231] on p "Se trataría de encontrar un cómo ser padre que vaya más allá de las marcas de l…" at bounding box center [469, 253] width 527 height 44
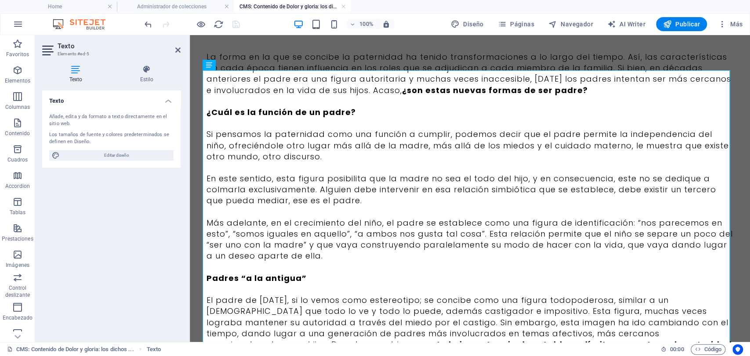
scroll to position [0, 0]
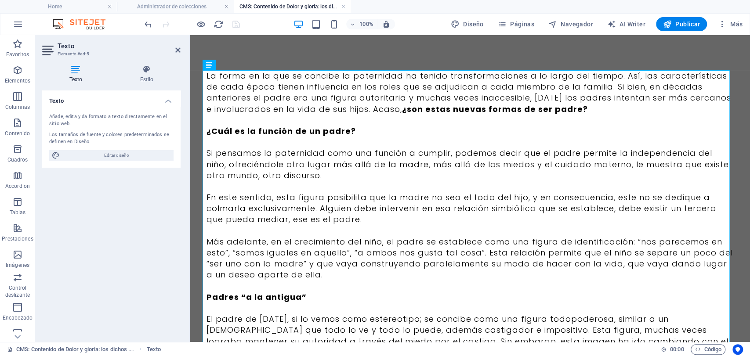
drag, startPoint x: 748, startPoint y: 201, endPoint x: 936, endPoint y: 59, distance: 235.9
click at [234, 23] on div at bounding box center [192, 24] width 98 height 14
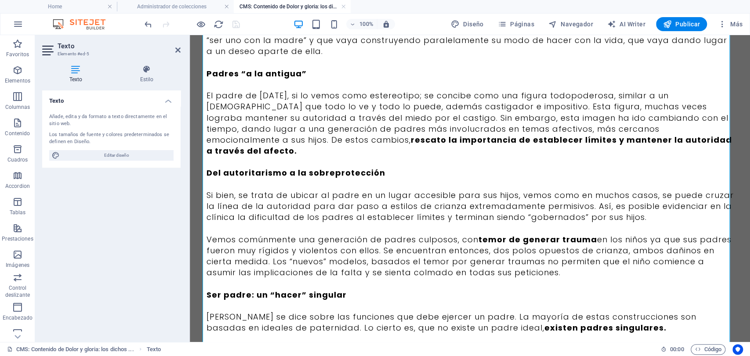
scroll to position [372, 0]
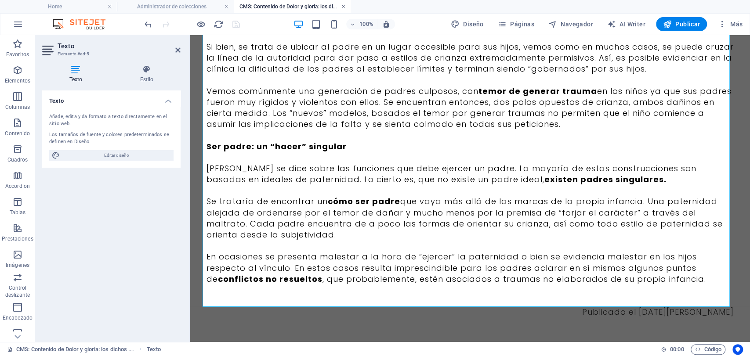
click at [342, 5] on link at bounding box center [343, 7] width 5 height 8
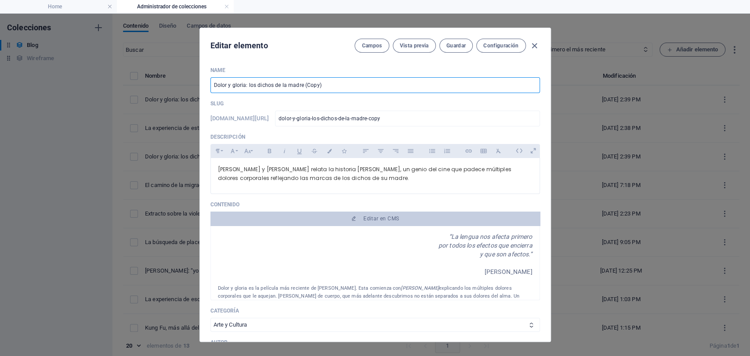
click at [260, 86] on input "Dolor y gloria: los dichos de la madre (Copy)" at bounding box center [374, 85] width 329 height 16
click at [329, 87] on input "Dolor y gloria: los dichos de la madre (Copy)" at bounding box center [374, 85] width 329 height 16
paste input "Nuevas formas de ser padre"
type input "Nuevas formas de ser padre"
type input "nuevas-formas-de-ser-padre"
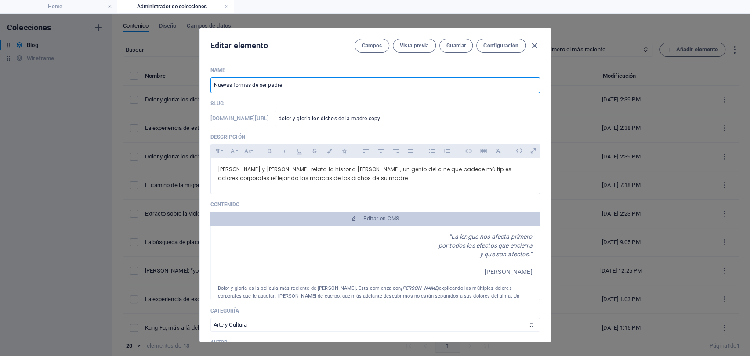
type input "nuevas-formas-de-ser-padre"
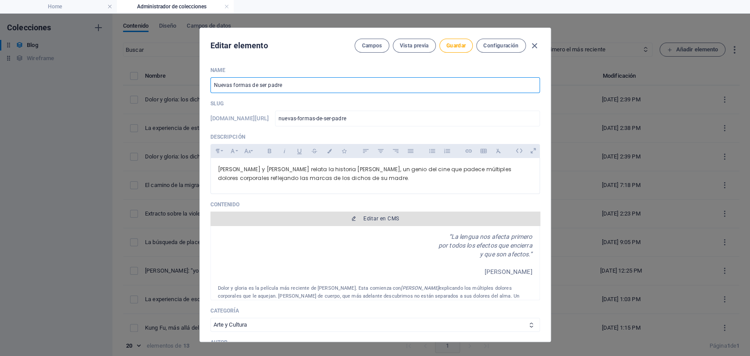
type input "Nuevas formas de ser padre"
click at [391, 223] on button "Editar en CMS" at bounding box center [374, 219] width 329 height 14
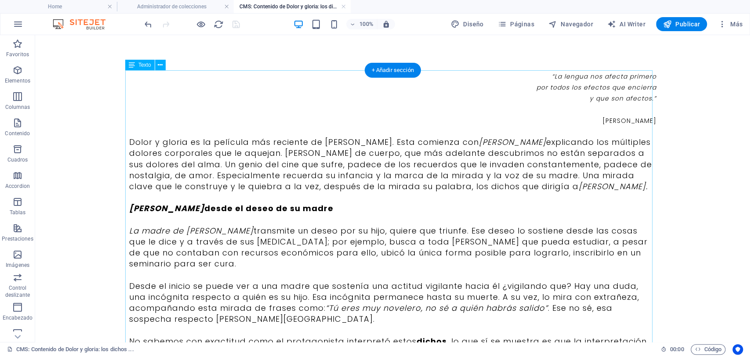
scroll to position [0, 0]
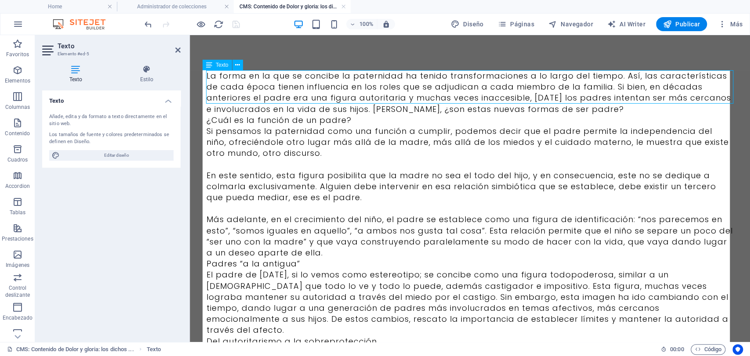
scroll to position [33534, 0]
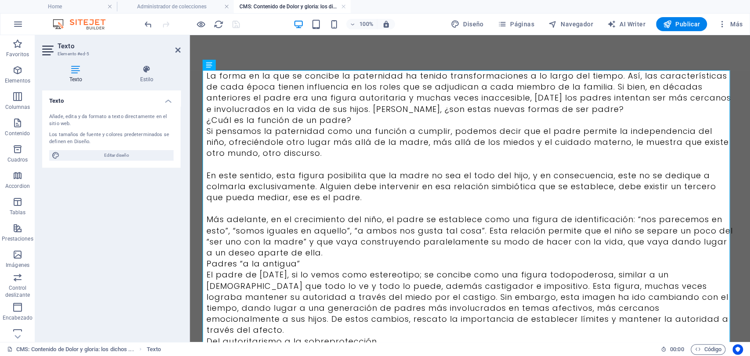
click at [689, 45] on div "La forma en la que se concibe la paternidad ha tenido transformaciones a lo lar…" at bounding box center [470, 335] width 548 height 601
click at [616, 131] on p "Si pensamos la paternidad como una función a cumplir, podemos decir que el padr…" at bounding box center [469, 142] width 527 height 33
click at [177, 52] on icon at bounding box center [177, 50] width 5 height 7
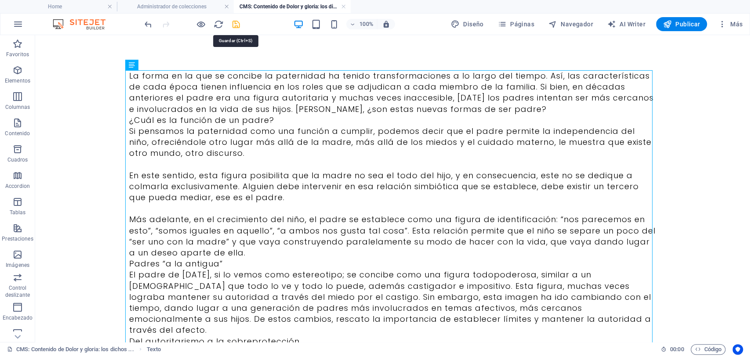
drag, startPoint x: 236, startPoint y: 22, endPoint x: 528, endPoint y: 56, distance: 293.7
click at [236, 22] on icon "save" at bounding box center [236, 24] width 10 height 10
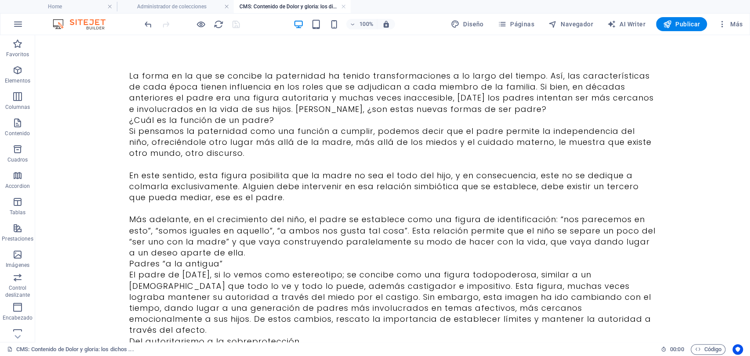
scroll to position [283, 0]
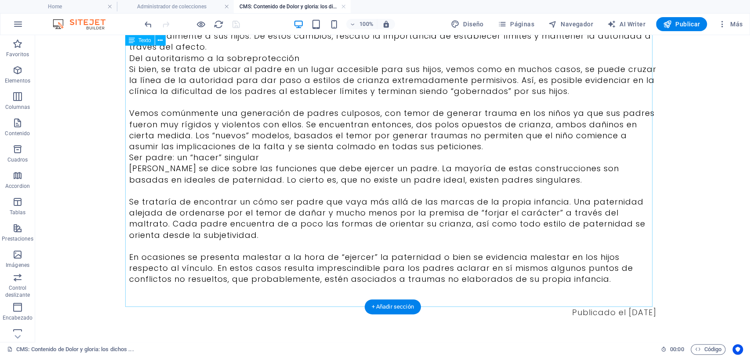
click at [541, 301] on div "La forma en la que se concibe la paternidad ha tenido transformaciones a lo lar…" at bounding box center [392, 52] width 527 height 531
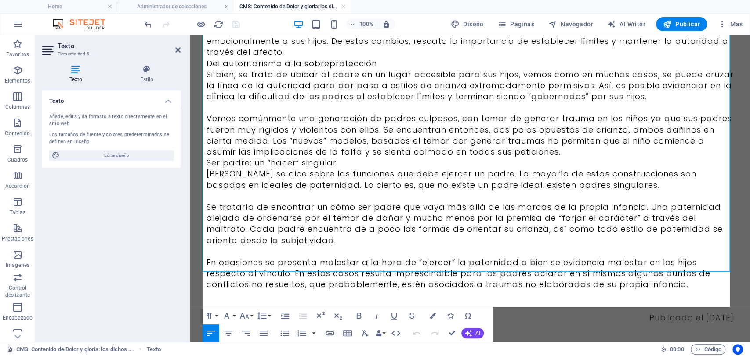
scroll to position [318, 0]
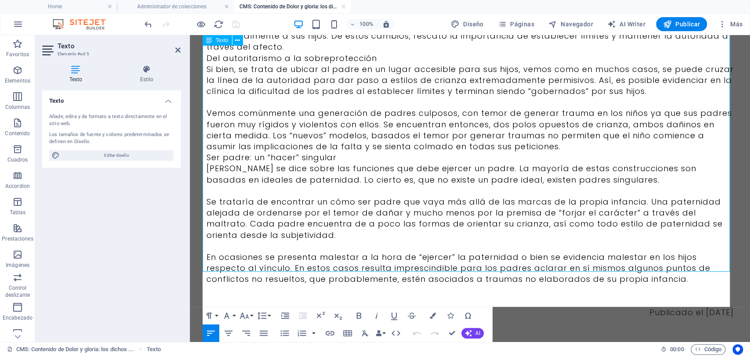
click at [649, 307] on span "Publicado el [DATE]" at bounding box center [691, 312] width 84 height 11
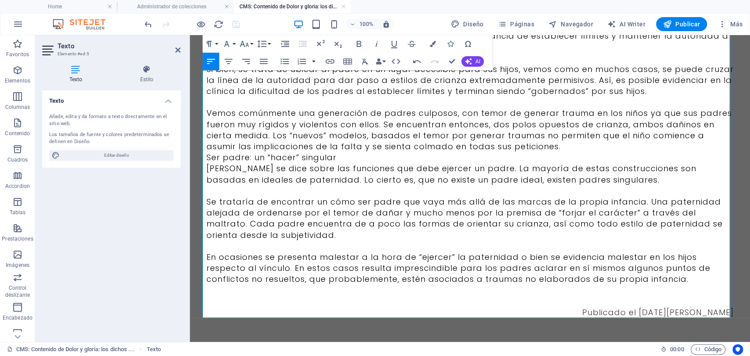
click at [302, 267] on p "En ocasiones se presenta malestar a la hora de “ejercer” la paternidad o bien s…" at bounding box center [469, 268] width 527 height 33
click at [407, 196] on p "Se trataría de encontrar un cómo ser padre que vaya más allá de las marcas de l…" at bounding box center [469, 218] width 527 height 44
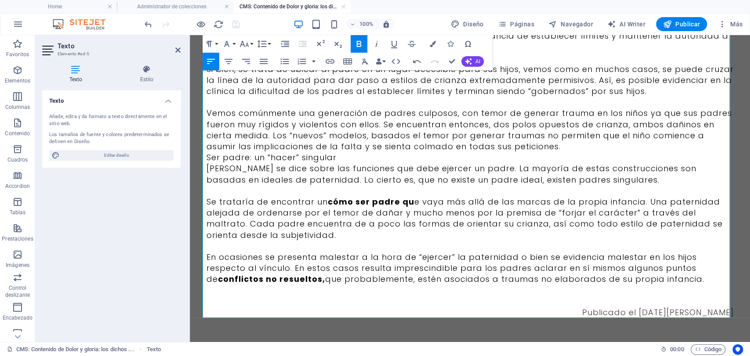
click at [591, 172] on p "[PERSON_NAME] se dice sobre las funciones que debe ejercer un padre. La mayoría…" at bounding box center [469, 174] width 527 height 22
click at [471, 108] on p "Vemos comúnmente una generación de padres culposos, con temor de generar trauma…" at bounding box center [469, 130] width 527 height 44
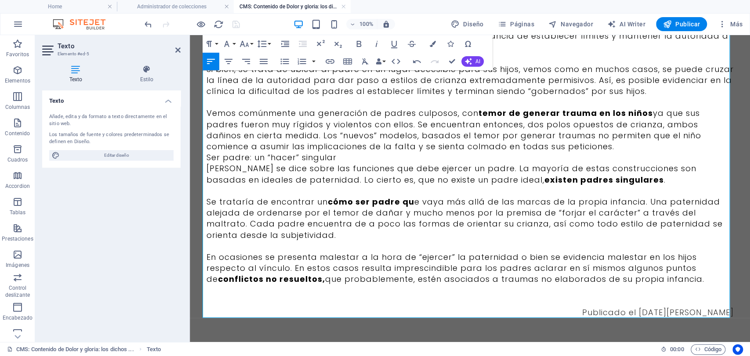
scroll to position [313, 0]
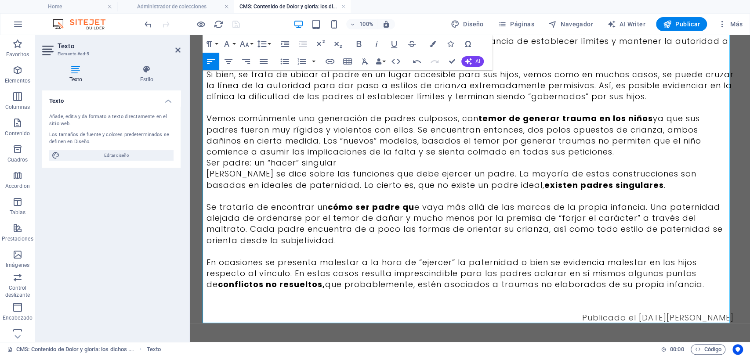
click at [336, 157] on p "Ser padre: un “hacer” singular" at bounding box center [469, 162] width 527 height 11
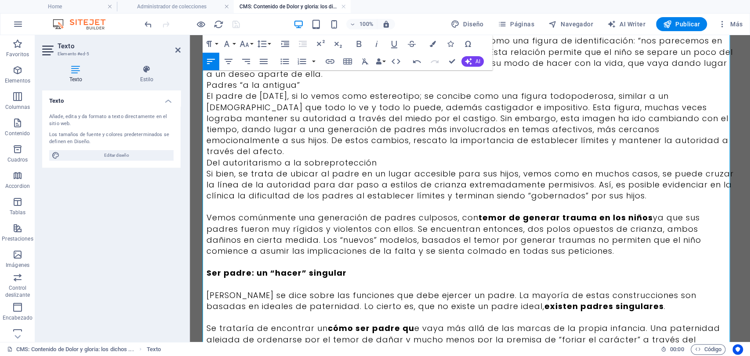
scroll to position [203, 0]
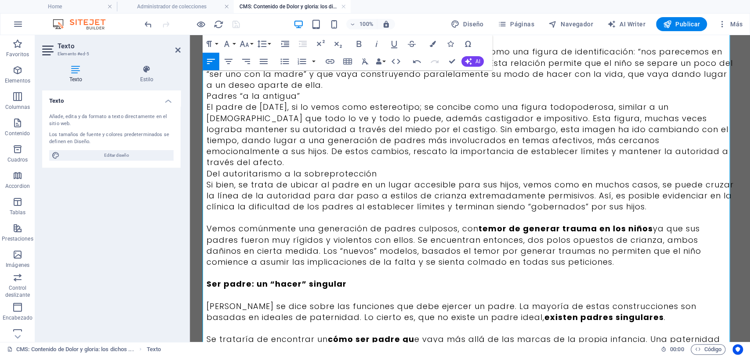
click at [549, 151] on p "El padre de [DATE], si lo vemos como estereotipo; se concibe como una figura to…" at bounding box center [469, 134] width 527 height 66
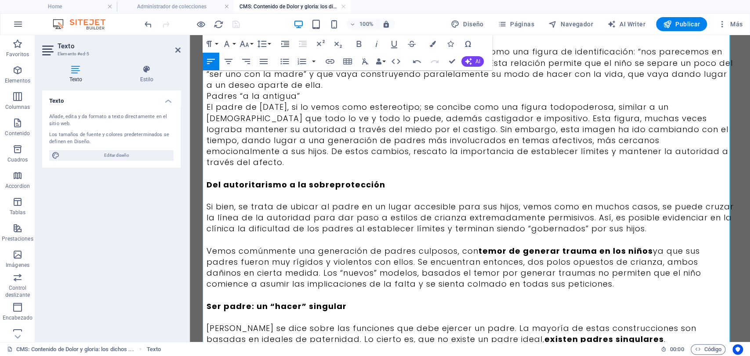
click at [313, 98] on p "Padres “a la antigua”" at bounding box center [469, 95] width 527 height 11
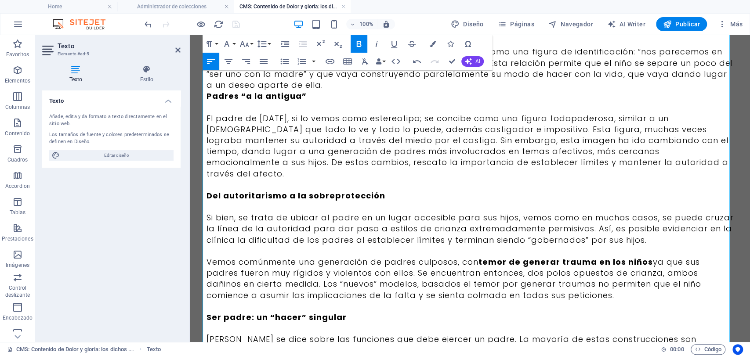
click at [324, 91] on p "Padres “a la antigua”" at bounding box center [469, 95] width 527 height 11
click at [318, 85] on p "Más adelante, en el crecimiento del niño, el padre se establece como una figura…" at bounding box center [469, 68] width 527 height 44
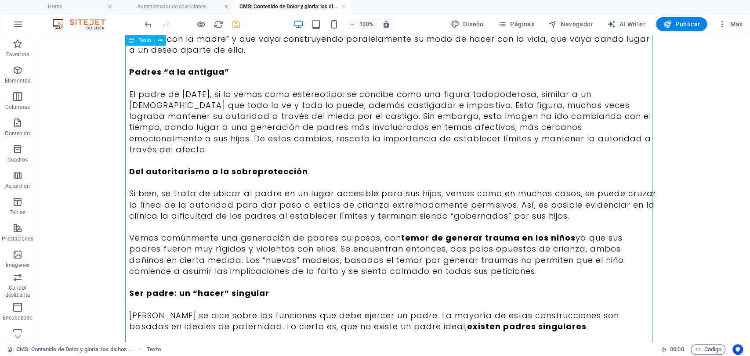
click at [273, 124] on div "La forma en la que se concibe la paternidad ha tenido transformaciones a lo lar…" at bounding box center [392, 171] width 527 height 608
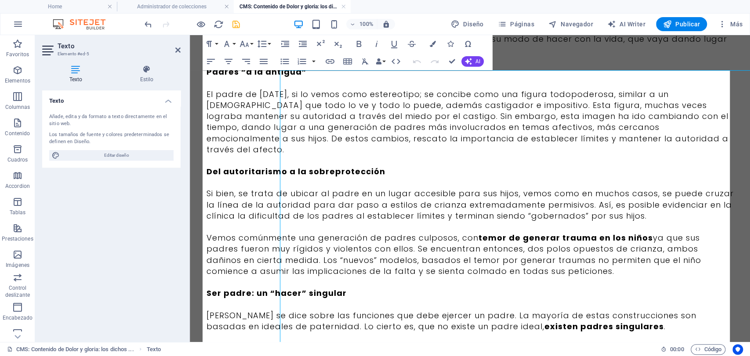
scroll to position [0, 0]
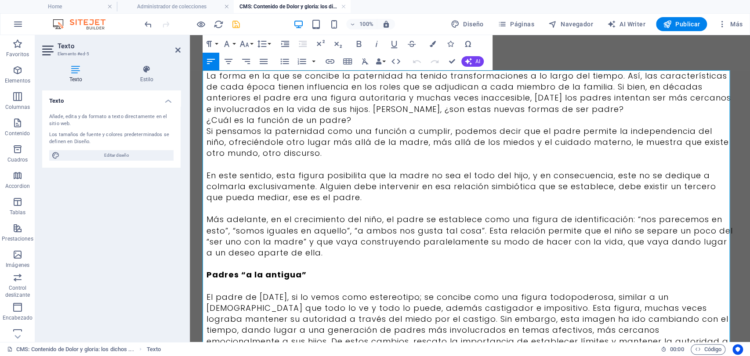
click at [579, 105] on p "La forma en la que se concibe la paternidad ha tenido transformaciones a lo lar…" at bounding box center [469, 92] width 527 height 44
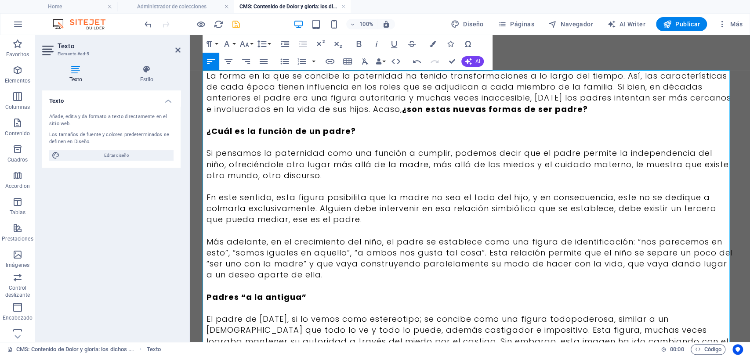
click at [382, 270] on p "Más adelante, en el crecimiento del niño, el padre se establece como una figura…" at bounding box center [469, 258] width 527 height 44
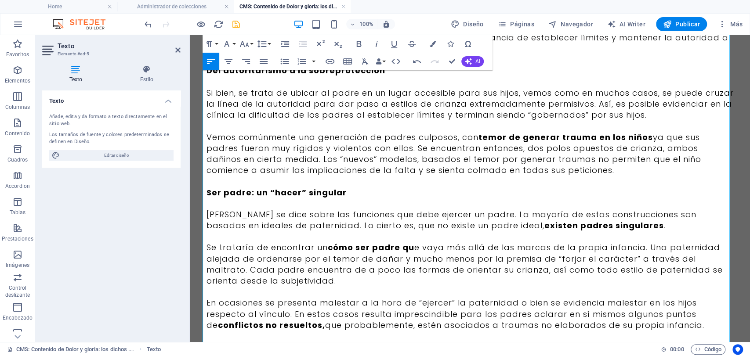
scroll to position [383, 0]
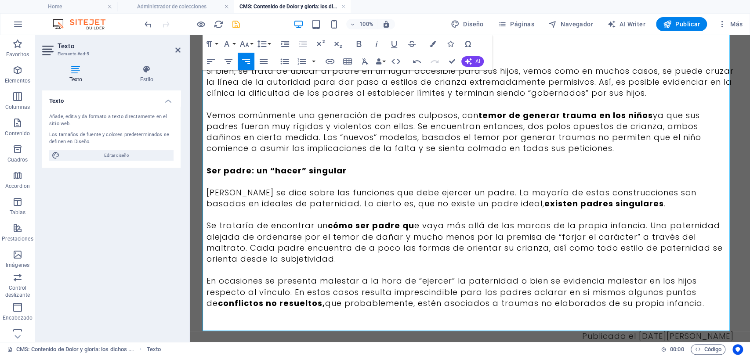
click at [309, 176] on p at bounding box center [469, 181] width 527 height 11
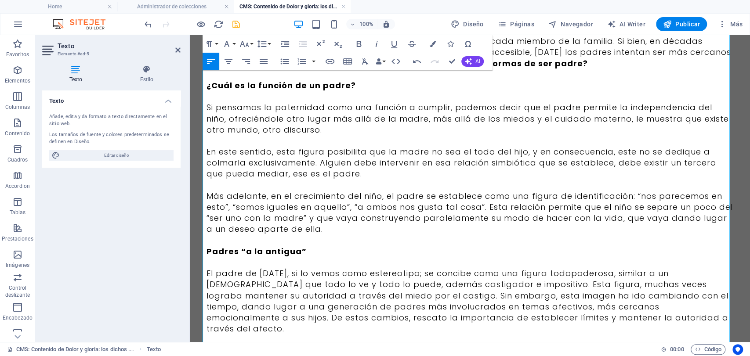
scroll to position [70, 0]
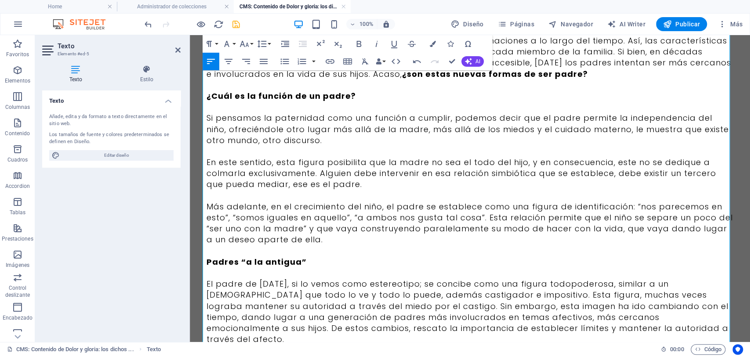
click at [528, 207] on p "Más adelante, en el crecimiento del niño, el padre se establece como una figura…" at bounding box center [469, 223] width 527 height 44
click at [366, 111] on p "​" at bounding box center [469, 106] width 527 height 11
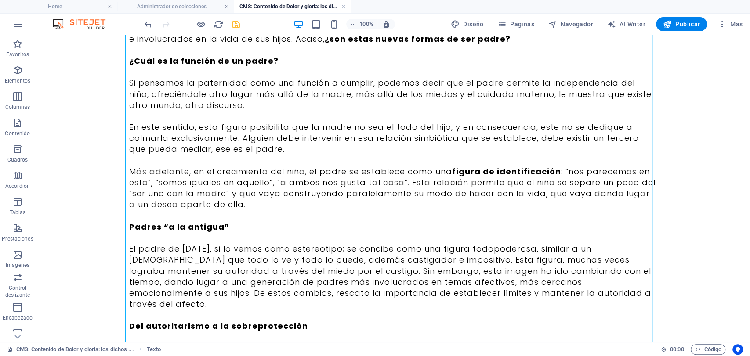
click at [234, 26] on icon "save" at bounding box center [236, 24] width 10 height 10
click at [342, 7] on link at bounding box center [343, 7] width 5 height 8
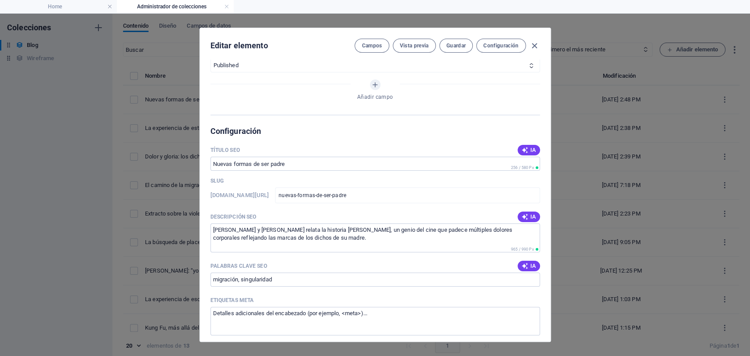
scroll to position [488, 0]
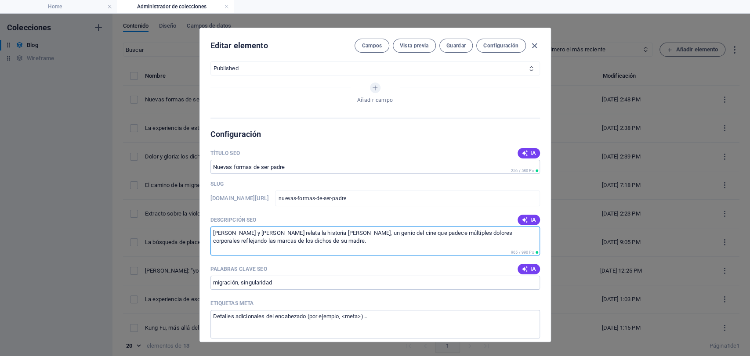
click at [306, 238] on textarea "[PERSON_NAME] y [PERSON_NAME] relata la historia [PERSON_NAME], un genio del ci…" at bounding box center [374, 241] width 329 height 29
paste textarea "En esta época ejercer la paternidad ha sido motivo de malestar y autocuestionam…"
click at [438, 233] on textarea "En esta época ejercer la paternidad ha sido motivo de malestar y autocuestionam…" at bounding box center [374, 241] width 329 height 29
paste textarea "existen padres singulares."
type textarea "En esta época ejercer la paternidad es motivo de malestar y autocuestionamiento…"
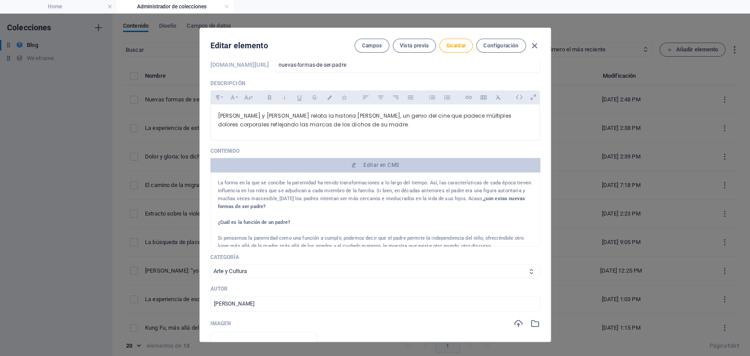
scroll to position [0, 0]
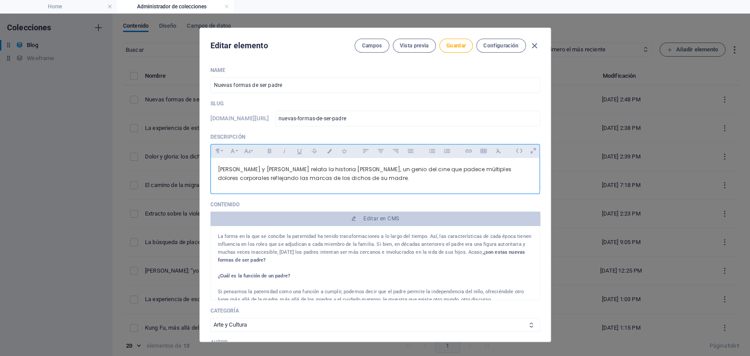
click at [329, 184] on div "[PERSON_NAME] y [PERSON_NAME] relata la historia [PERSON_NAME], un genio del ci…" at bounding box center [375, 174] width 329 height 32
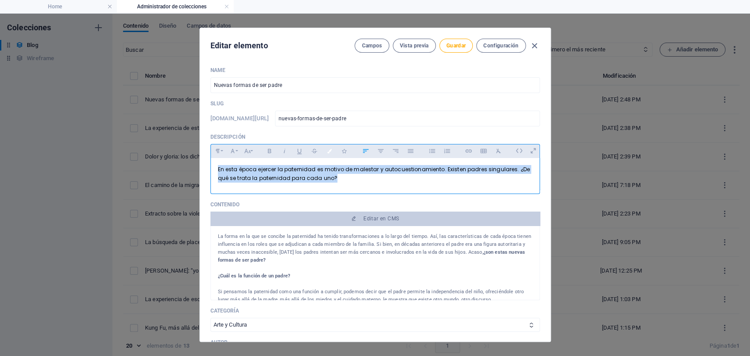
click at [328, 154] on button "Colors" at bounding box center [329, 150] width 14 height 11
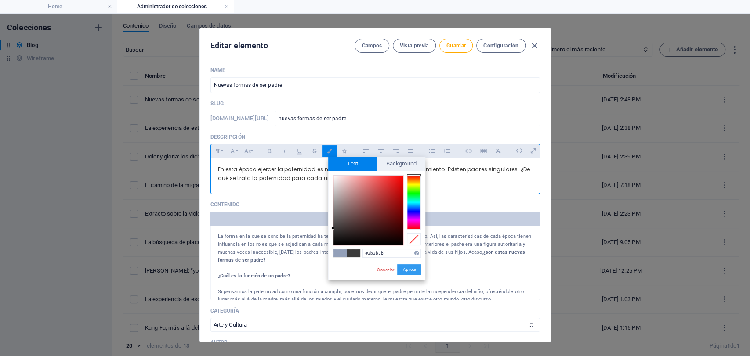
click at [405, 268] on button "Aplicar" at bounding box center [409, 269] width 24 height 11
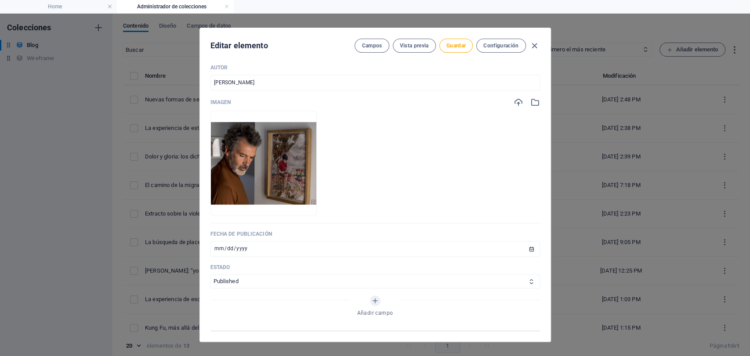
scroll to position [271, 0]
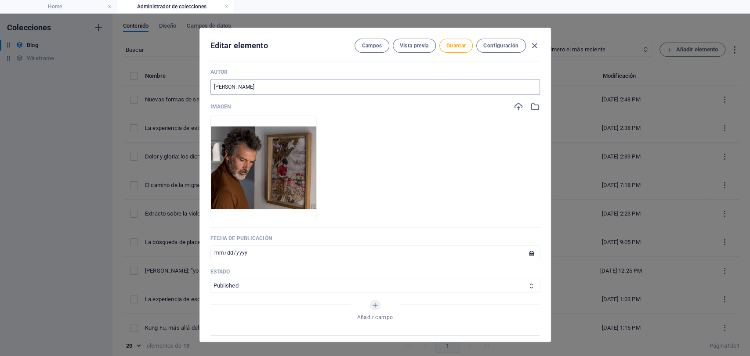
click at [330, 86] on input "[PERSON_NAME]" at bounding box center [374, 87] width 329 height 16
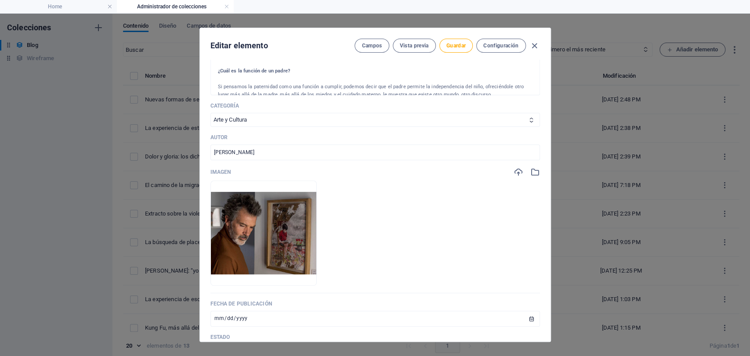
scroll to position [199, 0]
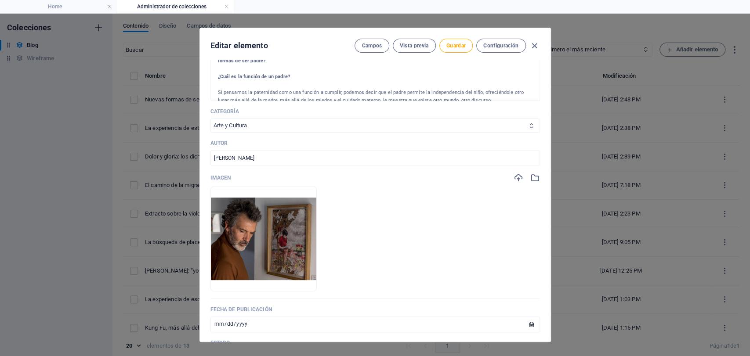
click at [419, 123] on select "Infancia y Adolescencia Sujeto y Sociedad Arte y Cultura" at bounding box center [374, 126] width 329 height 14
select select "Sujeto y Sociedad"
click at [210, 119] on select "Infancia y Adolescencia Sujeto y Sociedad Arte y Cultura" at bounding box center [374, 126] width 329 height 14
click at [216, 322] on input "[DATE]" at bounding box center [374, 325] width 329 height 16
type input "[DATE]"
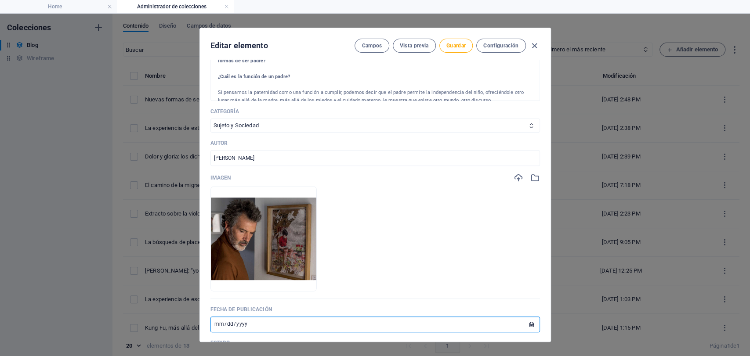
type input "[DATE]"
click at [453, 44] on span "Guardar" at bounding box center [455, 45] width 19 height 7
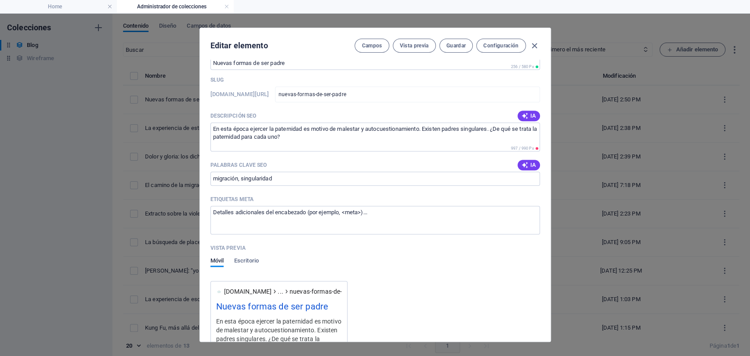
scroll to position [600, 0]
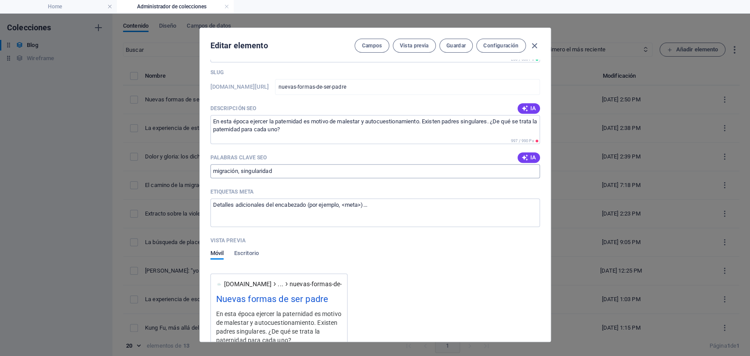
click at [237, 171] on input "migración, singularidad" at bounding box center [374, 171] width 329 height 14
type input "paternidad, singularidad, familia"
click at [453, 41] on button "Guardar" at bounding box center [455, 46] width 33 height 14
click at [532, 45] on icon "button" at bounding box center [534, 46] width 10 height 10
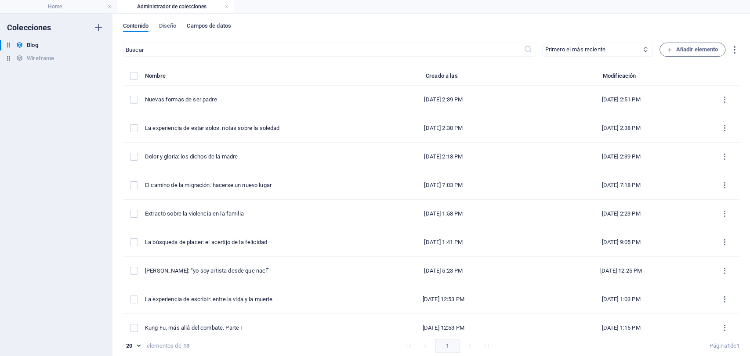
click at [193, 25] on span "Campos de datos" at bounding box center [209, 27] width 44 height 12
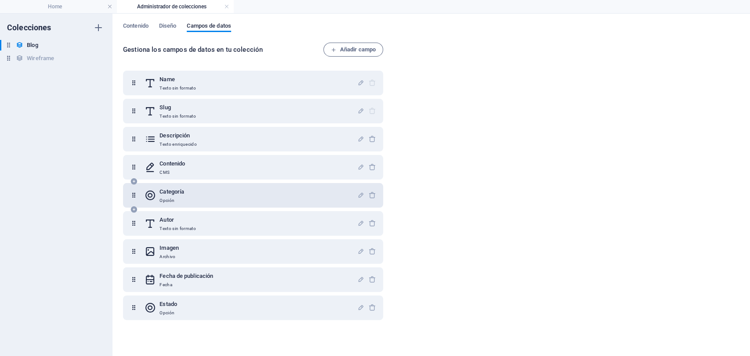
click at [215, 198] on div "Categoría Opción" at bounding box center [251, 196] width 213 height 18
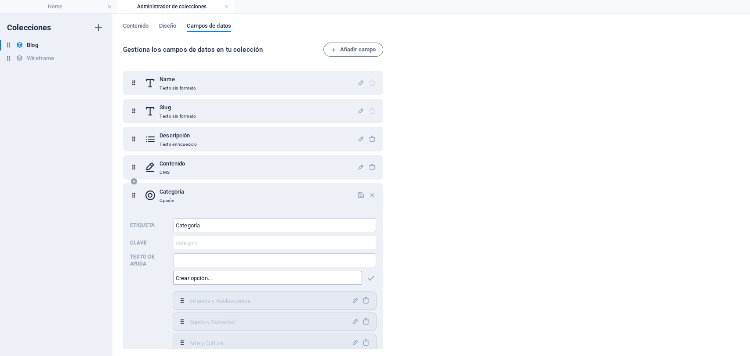
click at [283, 275] on input "text" at bounding box center [267, 278] width 189 height 14
type input "Familia"
click at [369, 275] on icon "button" at bounding box center [371, 278] width 10 height 10
drag, startPoint x: 385, startPoint y: 237, endPoint x: 374, endPoint y: 280, distance: 44.3
click at [374, 280] on div "Name Texto sin formato Slug Texto sin formato Descripción Texto [PERSON_NAME] C…" at bounding box center [255, 206] width 264 height 283
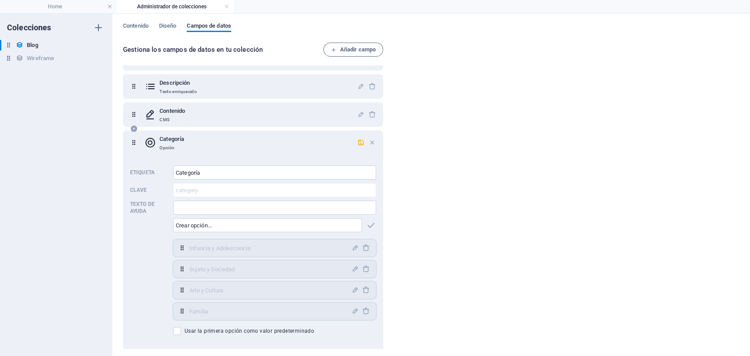
scroll to position [53, 0]
click at [358, 143] on icon "button" at bounding box center [360, 141] width 7 height 7
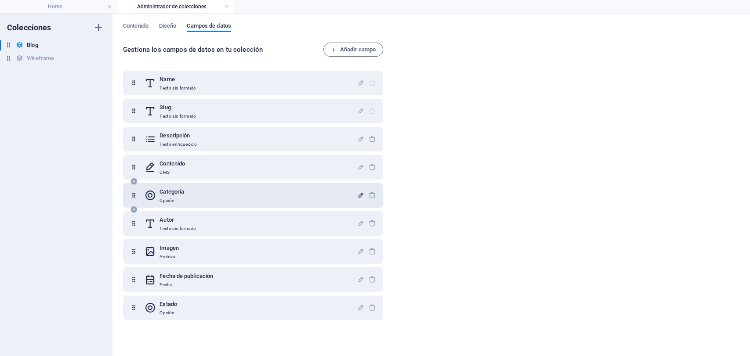
scroll to position [0, 0]
click at [27, 41] on h6 "Blog" at bounding box center [32, 45] width 11 height 11
click at [19, 45] on icon at bounding box center [19, 44] width 7 height 7
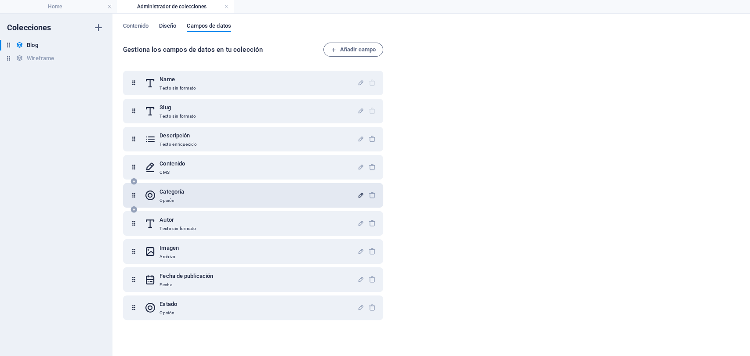
click at [167, 29] on span "Diseño" at bounding box center [168, 27] width 18 height 12
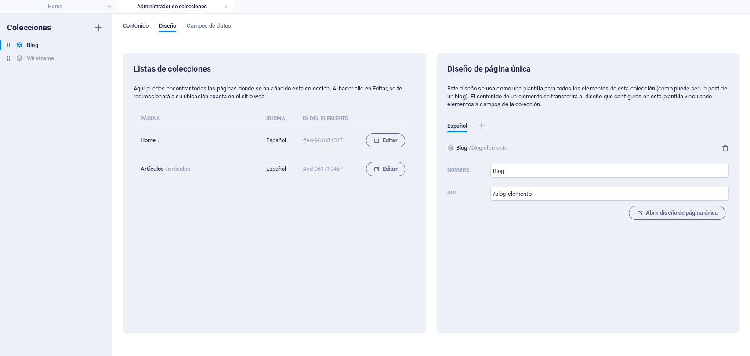
click at [145, 25] on span "Contenido" at bounding box center [135, 27] width 25 height 12
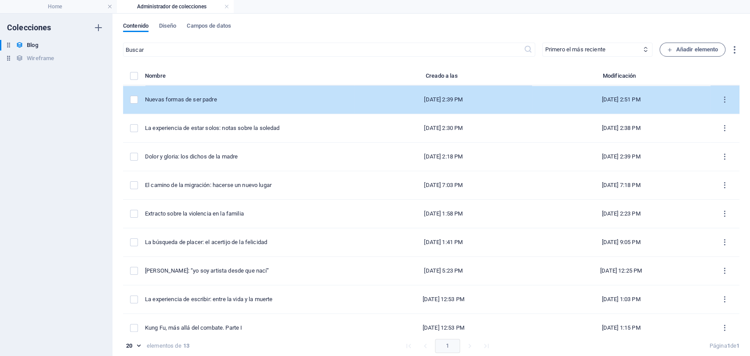
click at [191, 98] on div "Nuevas formas de ser padre" at bounding box center [246, 100] width 202 height 8
click at [191, 98] on div "​ Primero el más reciente Primero el más antiguo Última modificación Name (asce…" at bounding box center [431, 202] width 616 height 318
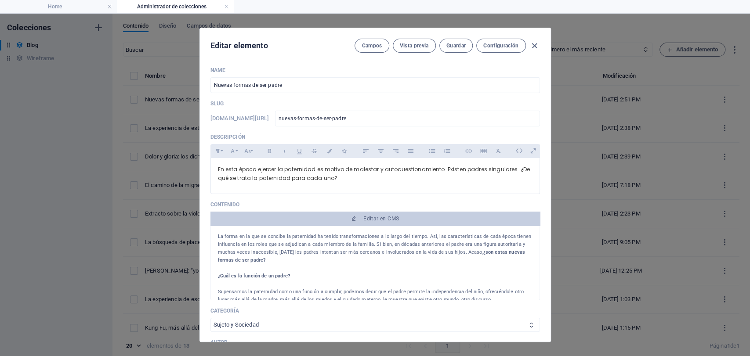
click at [426, 322] on select "Infancia y Adolescencia Sujeto y Sociedad Arte y Cultura Familia" at bounding box center [374, 325] width 329 height 14
select select "Familia"
click at [210, 318] on select "Infancia y Adolescencia Sujeto y Sociedad Arte y Cultura Familia" at bounding box center [374, 325] width 329 height 14
click at [455, 48] on span "Guardar" at bounding box center [455, 45] width 19 height 7
drag, startPoint x: 549, startPoint y: 93, endPoint x: 531, endPoint y: 157, distance: 67.2
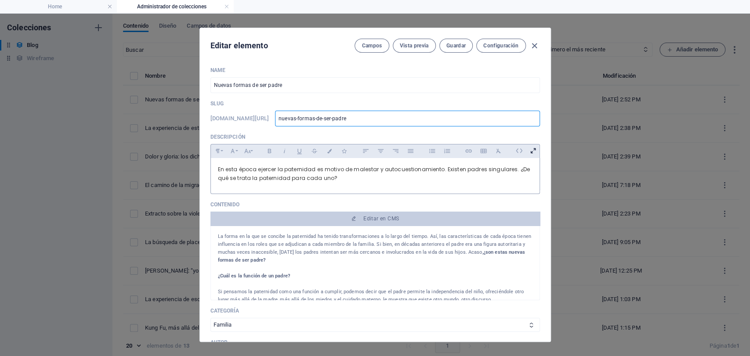
click at [531, 157] on div "Editar elemento Campos Vista previa Guardar Configuración Name Nuevas formas de…" at bounding box center [374, 185] width 351 height 314
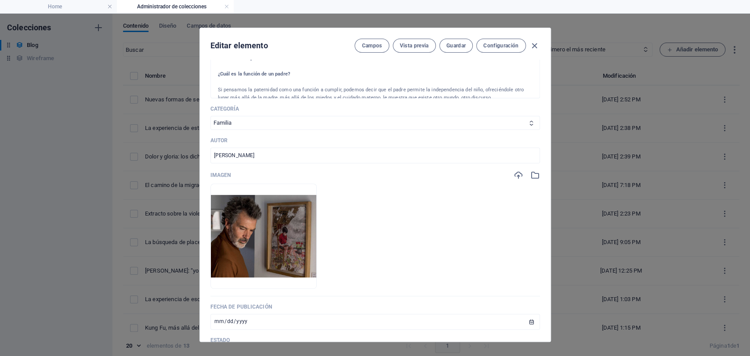
scroll to position [202, 0]
click at [538, 176] on div "Name Nuevas formas de ser padre ​ Slug [DOMAIN_NAME][URL] nuevas-formas-de-ser-…" at bounding box center [375, 201] width 351 height 282
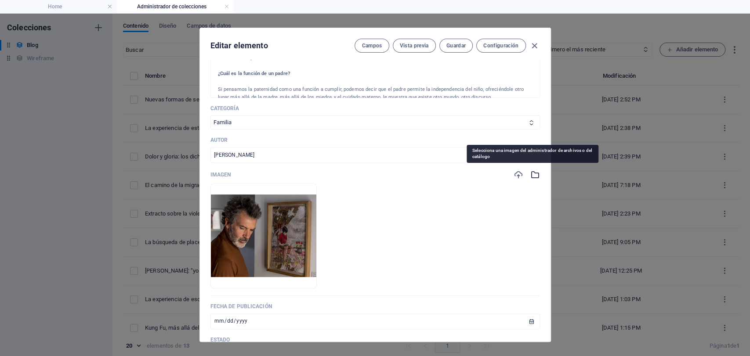
click at [536, 174] on icon "button" at bounding box center [535, 175] width 10 height 10
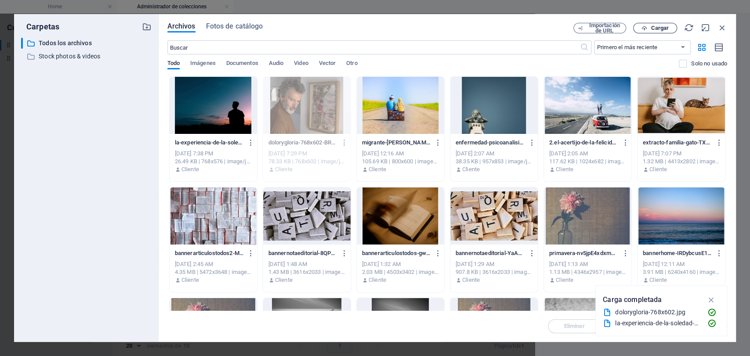
click at [669, 26] on span "Cargar" at bounding box center [655, 28] width 36 height 6
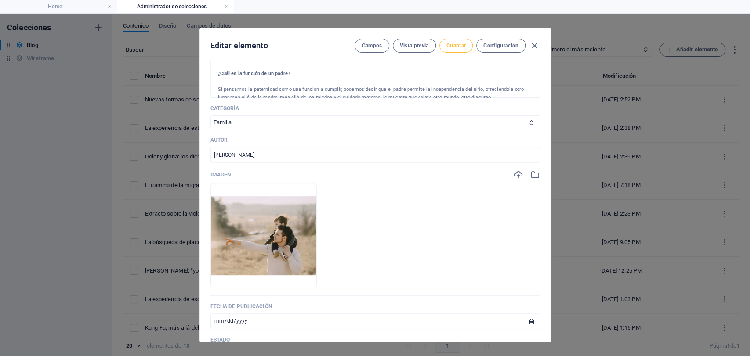
click at [452, 47] on span "Guardar" at bounding box center [455, 45] width 19 height 7
click at [532, 45] on icon "button" at bounding box center [534, 46] width 10 height 10
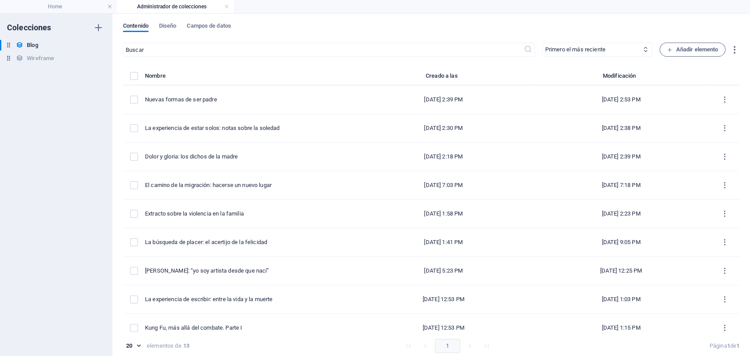
click at [200, 11] on h4 "Administrador de colecciones" at bounding box center [175, 7] width 117 height 10
click at [225, 9] on link at bounding box center [226, 7] width 5 height 8
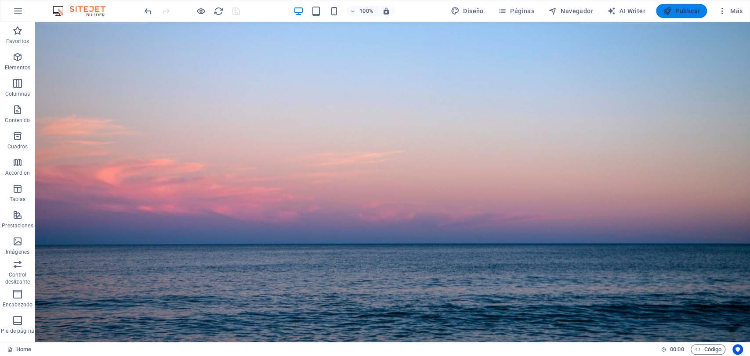
click at [666, 14] on icon "button" at bounding box center [667, 11] width 9 height 9
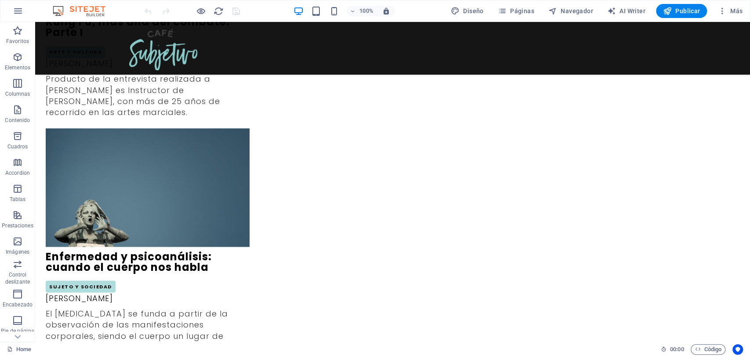
scroll to position [956, 0]
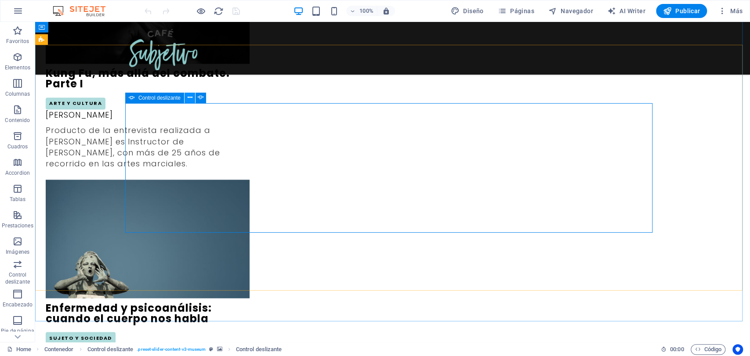
click at [188, 99] on icon at bounding box center [189, 97] width 5 height 9
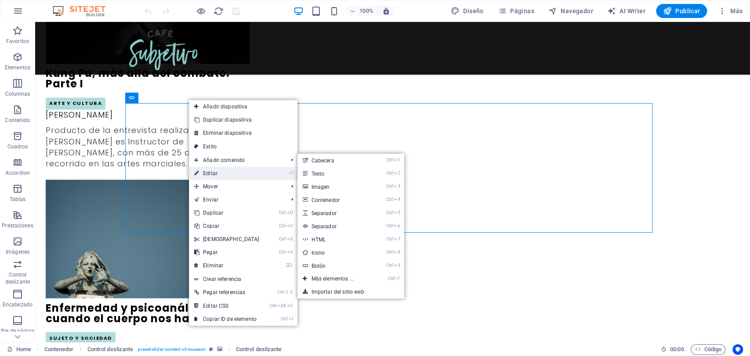
click at [221, 174] on link "⏎ Editar" at bounding box center [227, 173] width 76 height 13
select select "ms"
select select "s"
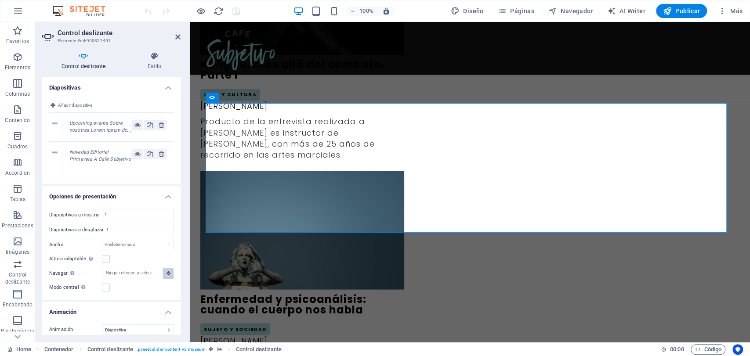
drag, startPoint x: 179, startPoint y: 213, endPoint x: 169, endPoint y: 277, distance: 64.1
click at [169, 277] on div "Diapositivas a mostrar 1 Diapositivas a desplazar 1 Ancho Predeterminado px % r…" at bounding box center [111, 251] width 138 height 98
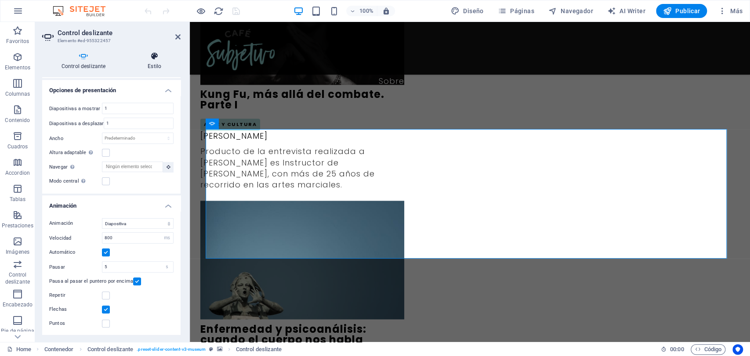
scroll to position [903, 0]
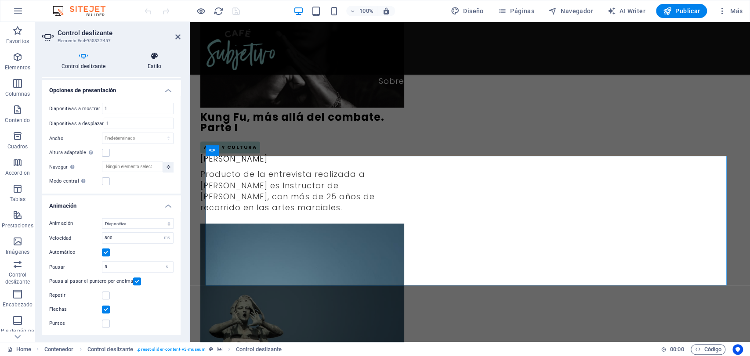
click at [148, 58] on icon at bounding box center [154, 56] width 52 height 9
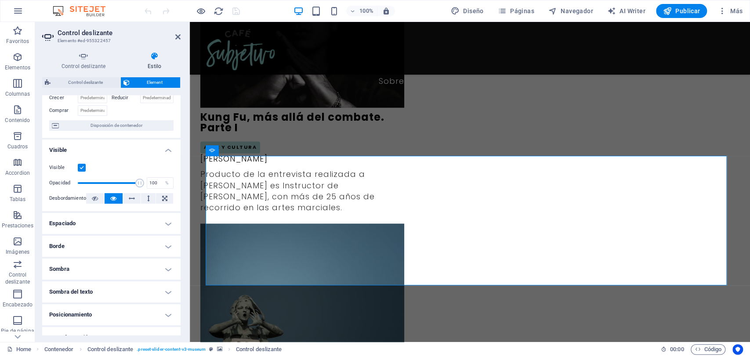
scroll to position [47, 0]
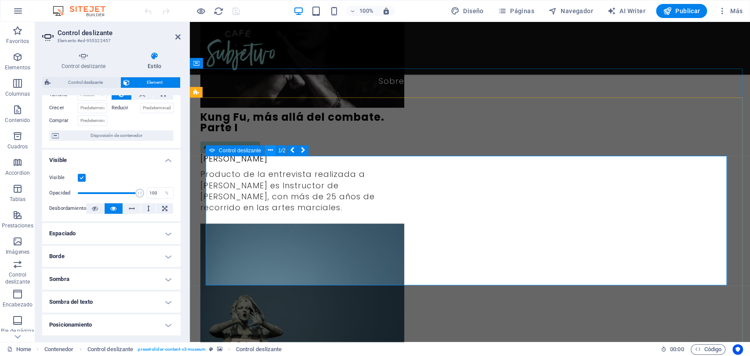
click at [275, 150] on button at bounding box center [270, 150] width 11 height 11
click at [142, 82] on span "Element" at bounding box center [155, 82] width 46 height 11
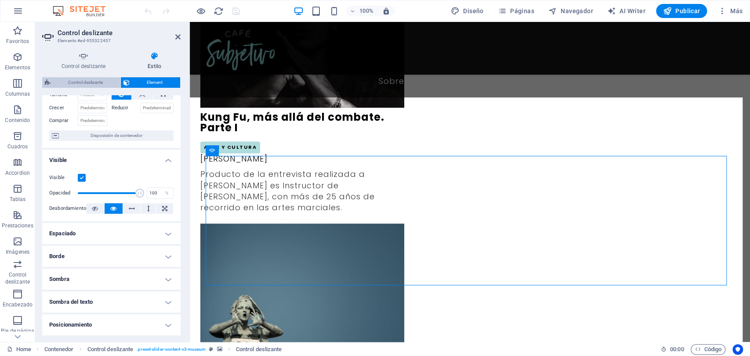
click at [87, 82] on span "Control deslizante" at bounding box center [85, 82] width 65 height 11
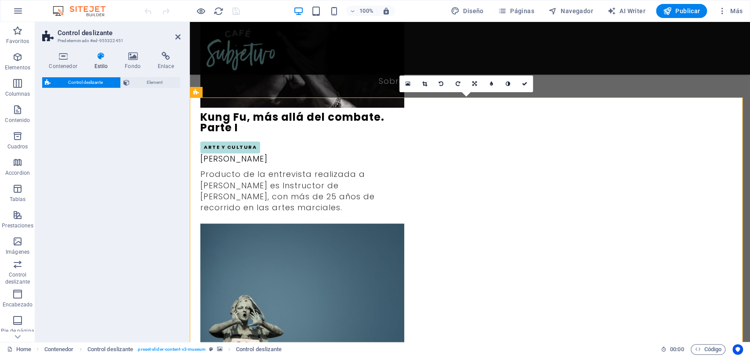
select select "rem"
select select "px"
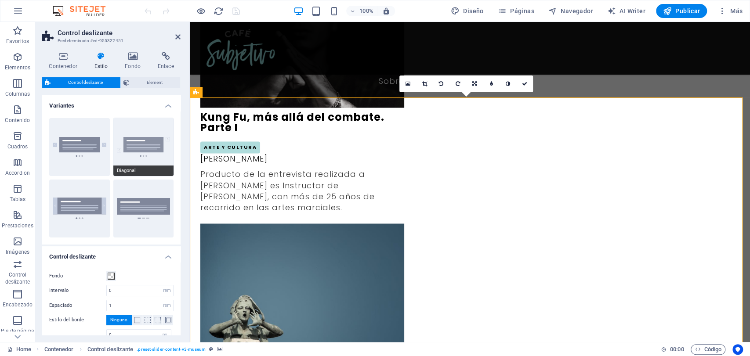
drag, startPoint x: 179, startPoint y: 148, endPoint x: 171, endPoint y: 173, distance: 26.7
click at [171, 173] on div "Predeterminado Diagonal Alto completo Puntos anchos" at bounding box center [111, 178] width 138 height 134
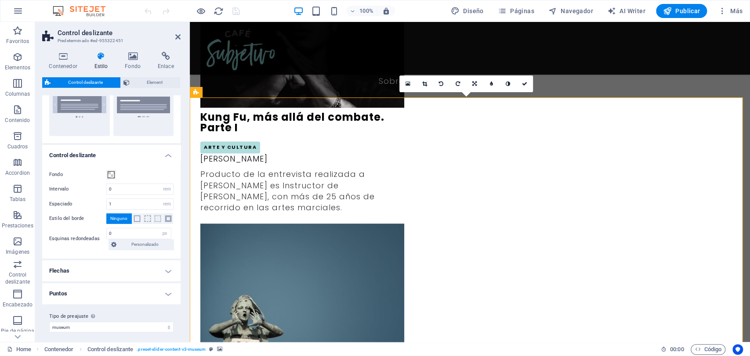
scroll to position [105, 0]
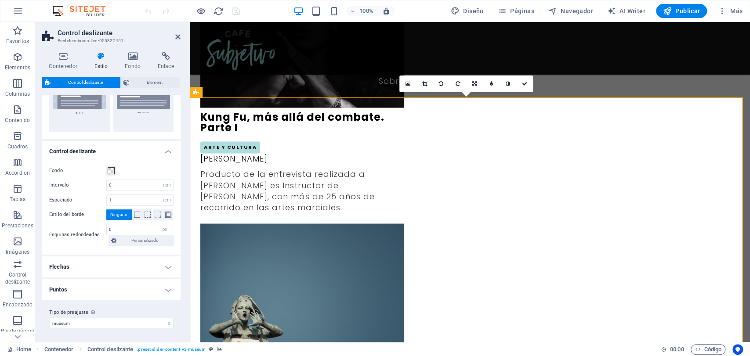
click at [162, 266] on h4 "Flechas" at bounding box center [111, 267] width 138 height 21
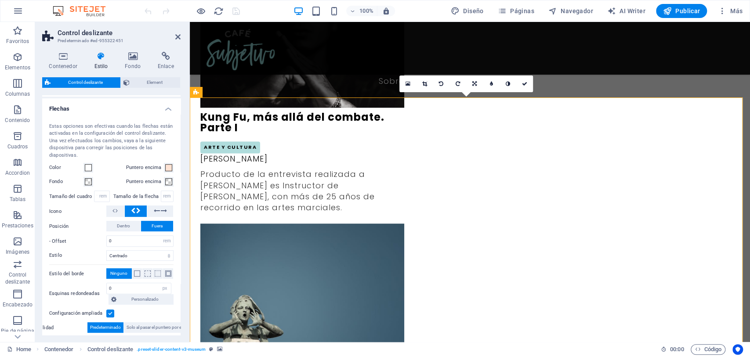
scroll to position [267, 0]
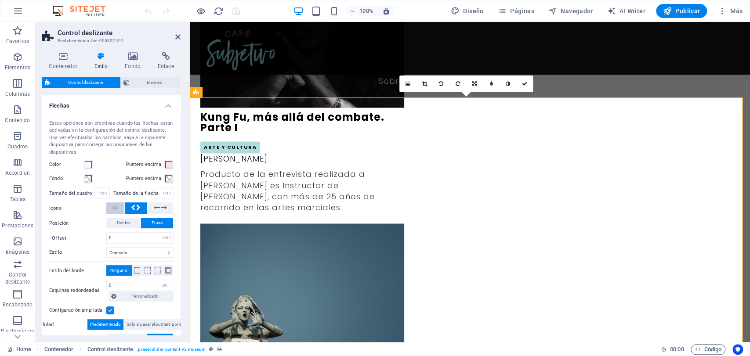
click at [120, 206] on button at bounding box center [115, 207] width 18 height 11
click at [156, 208] on icon at bounding box center [157, 207] width 6 height 11
click at [141, 210] on button at bounding box center [136, 207] width 22 height 11
click at [120, 210] on button at bounding box center [115, 207] width 18 height 11
click at [157, 211] on icon at bounding box center [157, 207] width 6 height 11
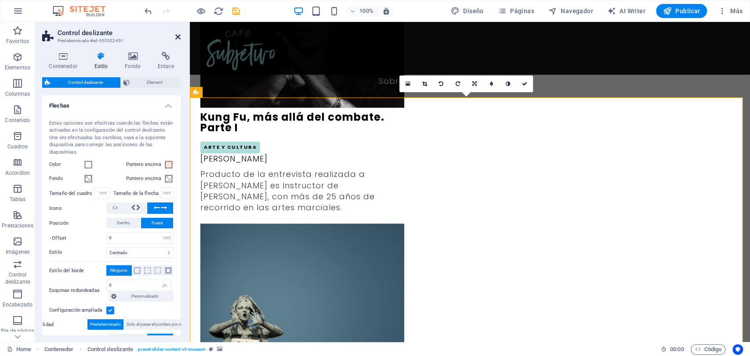
click at [178, 38] on icon at bounding box center [177, 36] width 5 height 7
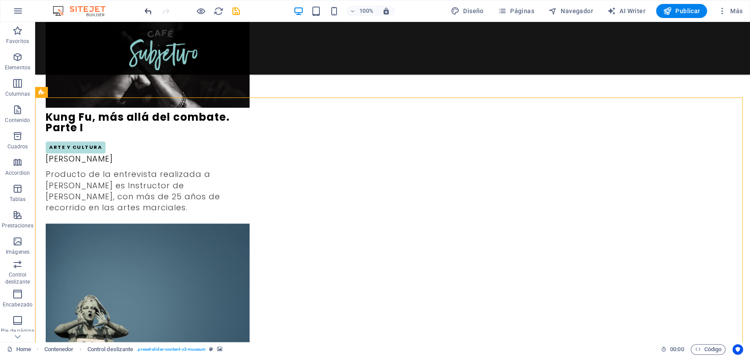
click at [146, 12] on icon "undo" at bounding box center [148, 11] width 10 height 10
click at [144, 11] on icon "undo" at bounding box center [148, 11] width 10 height 10
click at [151, 10] on icon "undo" at bounding box center [148, 11] width 10 height 10
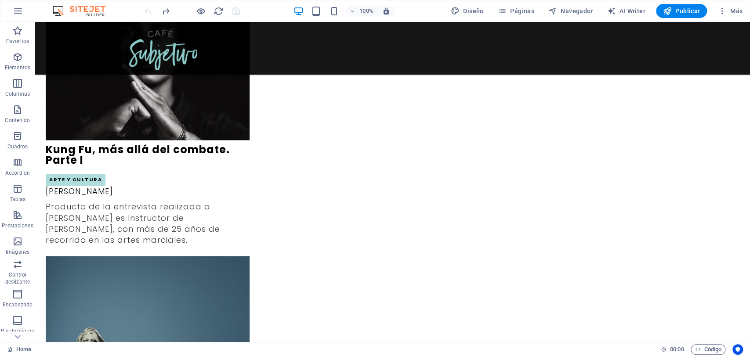
scroll to position [728, 0]
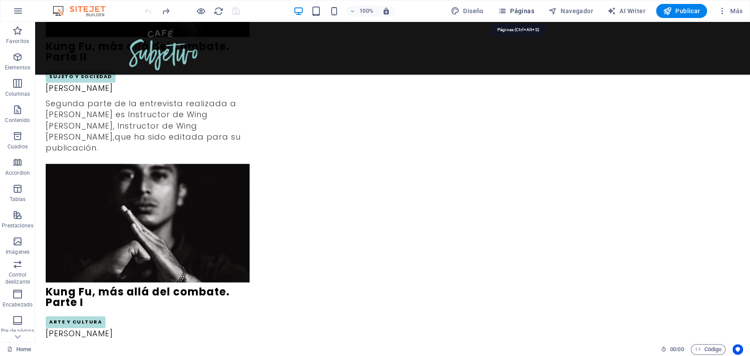
click at [514, 12] on span "Páginas" at bounding box center [516, 11] width 36 height 9
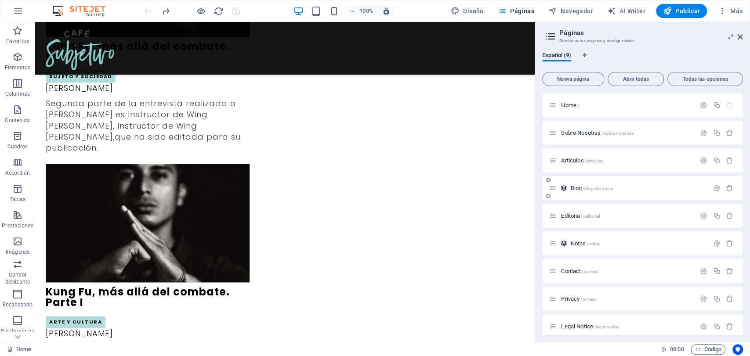
click at [569, 188] on div "Blog /blog-elemento" at bounding box center [637, 188] width 141 height 6
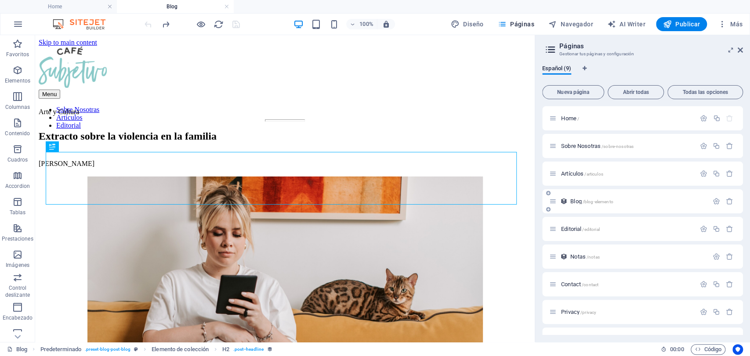
scroll to position [0, 0]
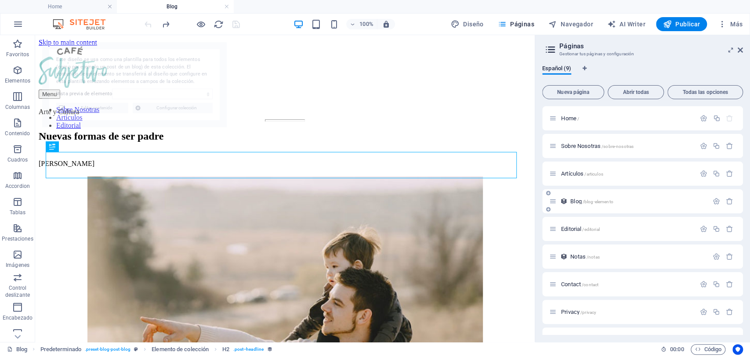
select select "68dd6754d1dde10f0803dd5f"
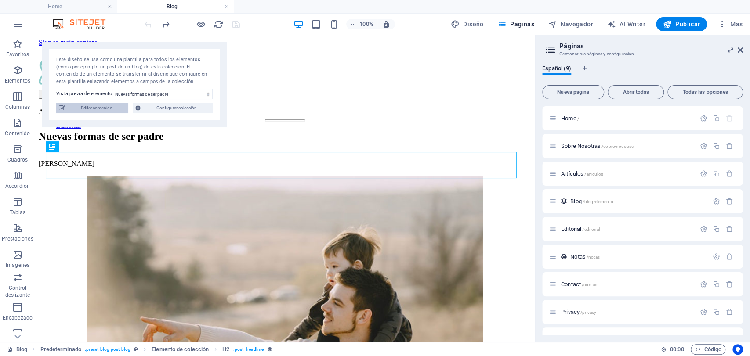
click at [101, 106] on span "Editar contenido" at bounding box center [97, 108] width 58 height 11
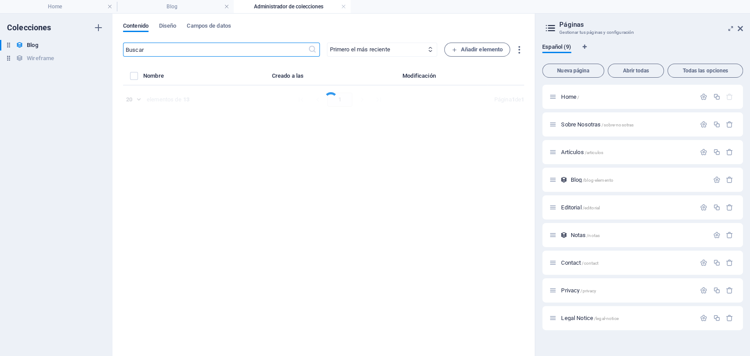
select select "Familia"
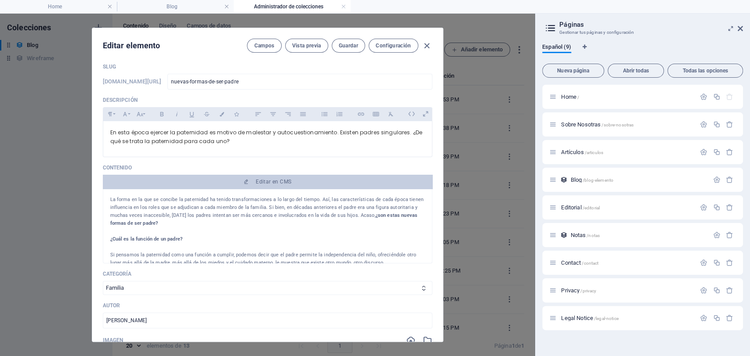
scroll to position [39, 0]
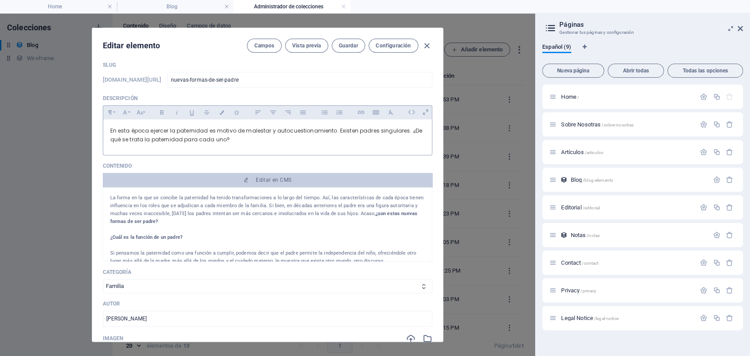
click at [224, 140] on span "En esta época ejercer la paternidad es motivo de malestar y autocuestionamiento…" at bounding box center [266, 135] width 312 height 16
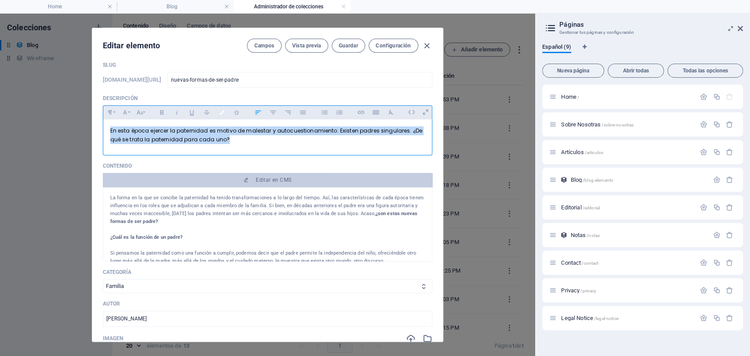
click at [224, 110] on icon "button" at bounding box center [221, 112] width 7 height 4
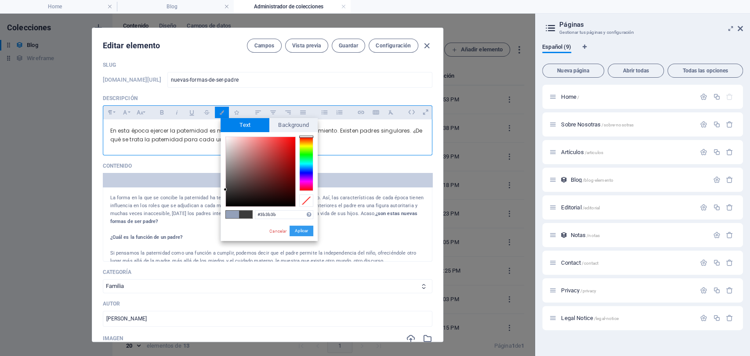
click at [297, 228] on button "Aplicar" at bounding box center [301, 231] width 24 height 11
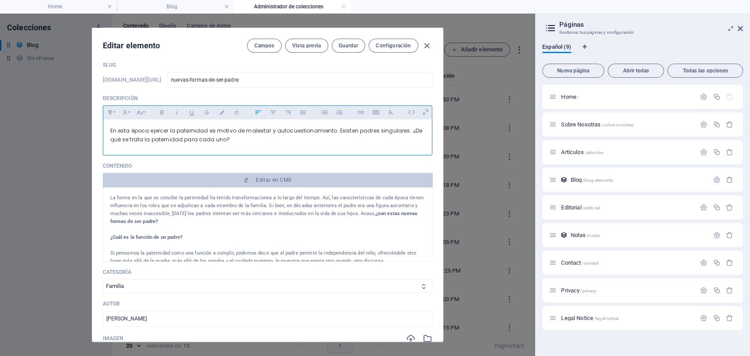
click at [288, 132] on span "En esta época ejercer la paternidad es motivo de malestar y autocuestionamiento…" at bounding box center [266, 135] width 312 height 16
click at [347, 43] on span "Guardar" at bounding box center [348, 45] width 19 height 7
click at [426, 46] on icon "button" at bounding box center [427, 46] width 10 height 10
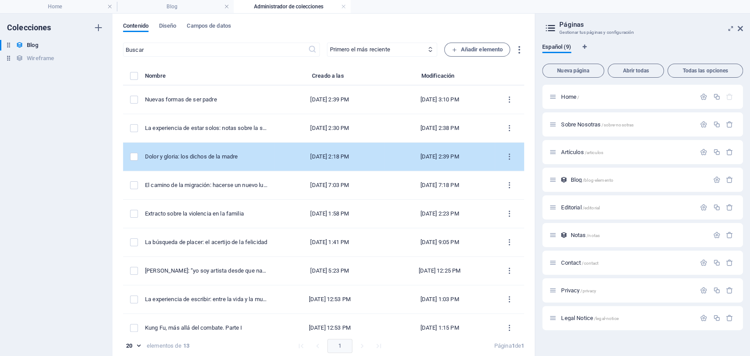
click at [199, 152] on td "Dolor y gloria: los dichos de la madre" at bounding box center [210, 157] width 130 height 29
select select "Arte y Cultura"
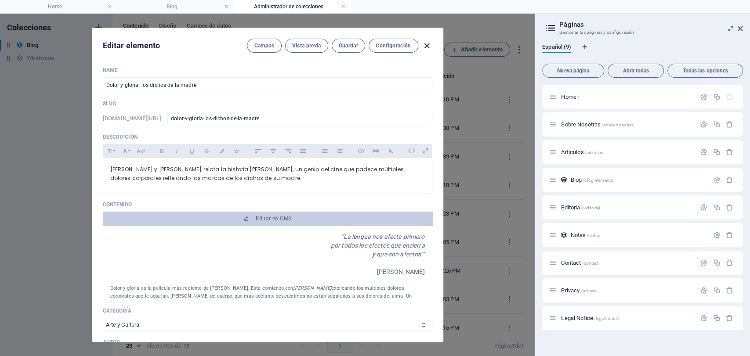
click at [426, 47] on icon "button" at bounding box center [427, 46] width 10 height 10
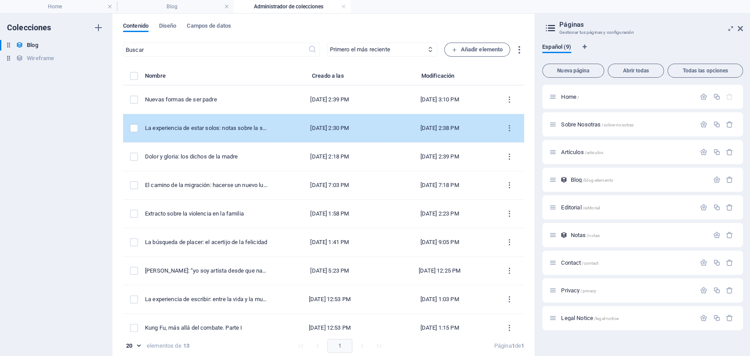
click at [231, 119] on td "La experiencia de estar solos: notas sobre la soledad" at bounding box center [210, 128] width 130 height 29
select select "Sujeto y Sociedad"
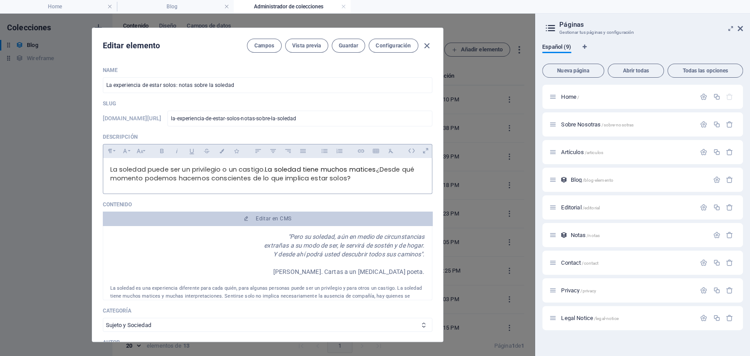
click at [345, 180] on span "La soledad puede ser un privilegio o un castigo. La soledad tiene muchos matice…" at bounding box center [263, 174] width 306 height 18
click at [222, 154] on button "Colors" at bounding box center [222, 150] width 14 height 11
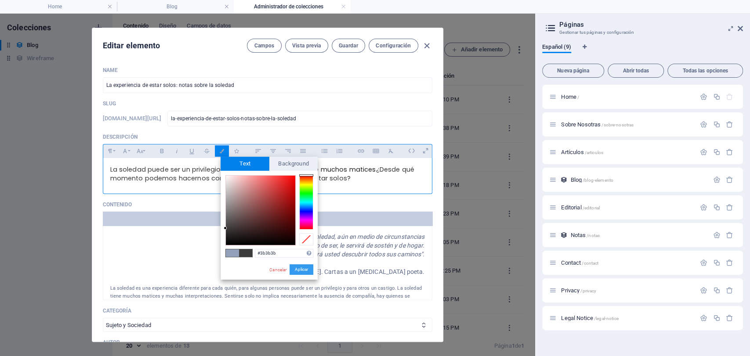
click at [300, 274] on button "Aplicar" at bounding box center [301, 269] width 24 height 11
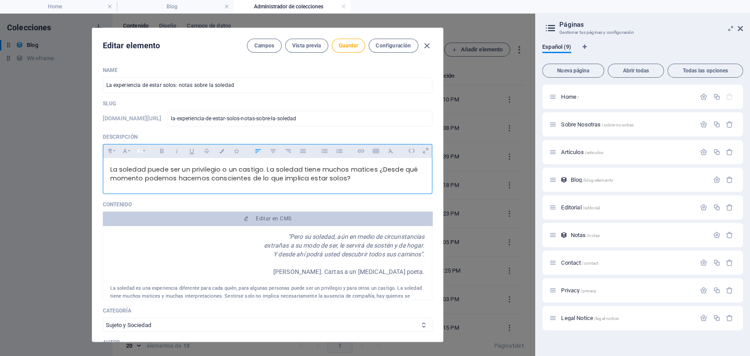
click at [142, 154] on icon "button" at bounding box center [139, 151] width 7 height 11
click at [145, 239] on link "18" at bounding box center [149, 244] width 32 height 13
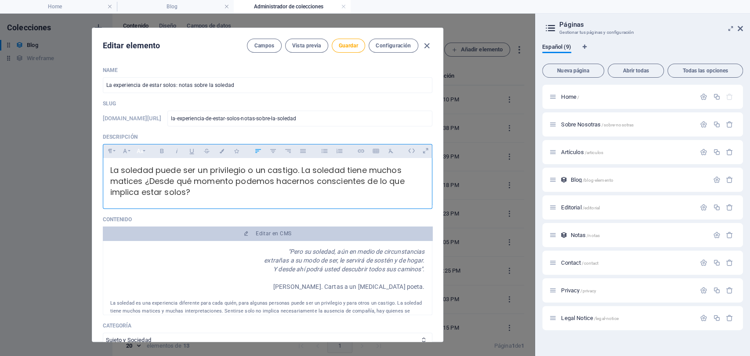
click at [140, 152] on icon "button" at bounding box center [139, 151] width 7 height 11
click at [129, 150] on button "Font Family" at bounding box center [125, 150] width 14 height 11
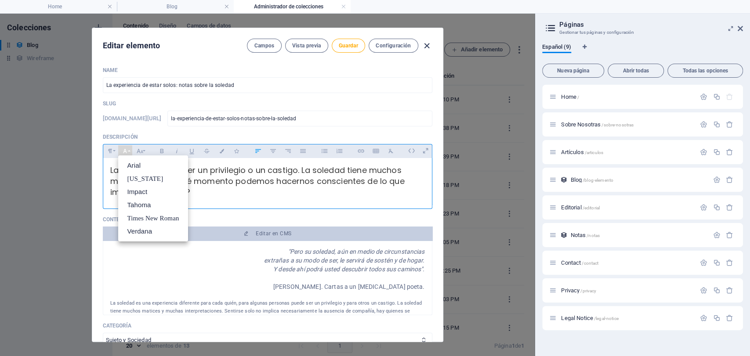
click at [428, 46] on icon "button" at bounding box center [427, 46] width 10 height 10
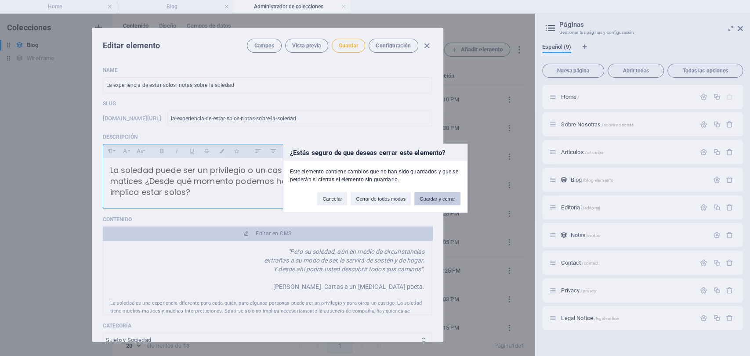
click at [415, 195] on button "Guardar y cerrar" at bounding box center [437, 198] width 46 height 13
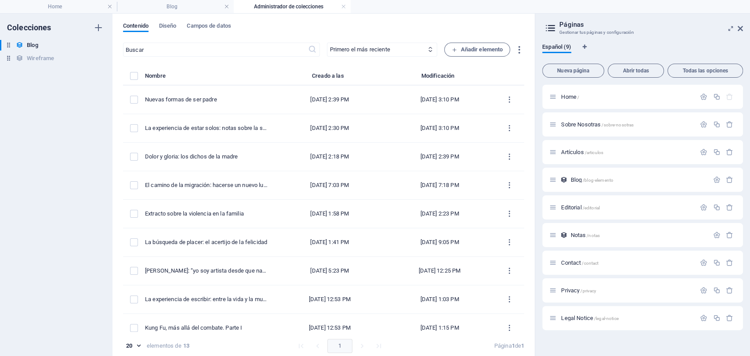
click at [739, 24] on h2 "Páginas" at bounding box center [651, 25] width 184 height 8
click at [741, 28] on icon at bounding box center [739, 28] width 5 height 7
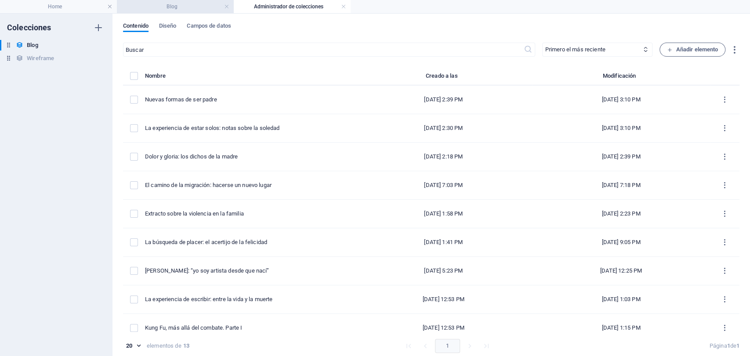
click at [150, 10] on h4 "Blog" at bounding box center [175, 7] width 117 height 10
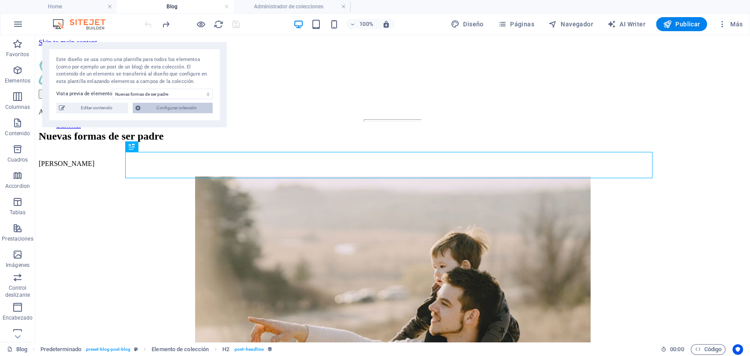
click at [159, 108] on span "Configurar colección" at bounding box center [176, 108] width 67 height 11
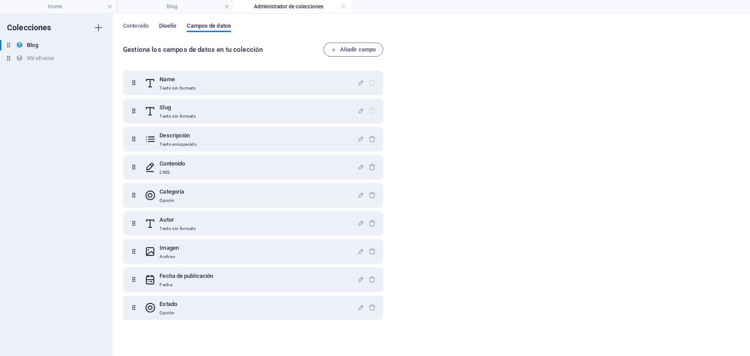
click at [170, 28] on span "Diseño" at bounding box center [168, 27] width 18 height 12
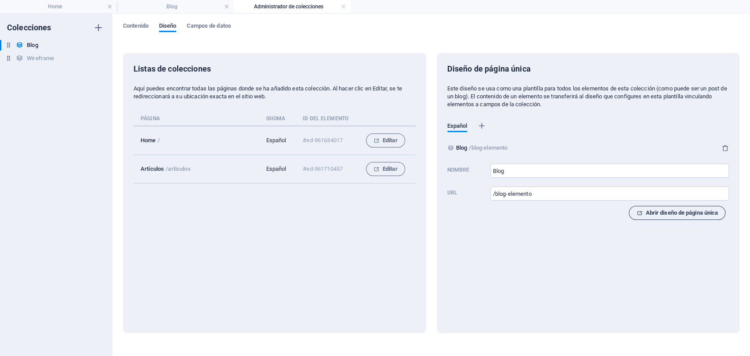
click at [637, 215] on icon "button" at bounding box center [639, 213] width 6 height 6
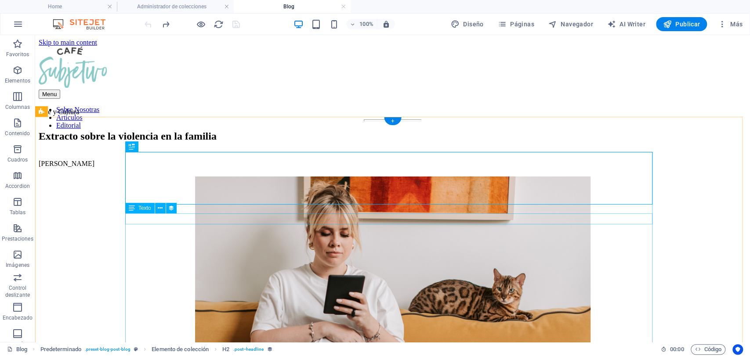
scroll to position [0, 0]
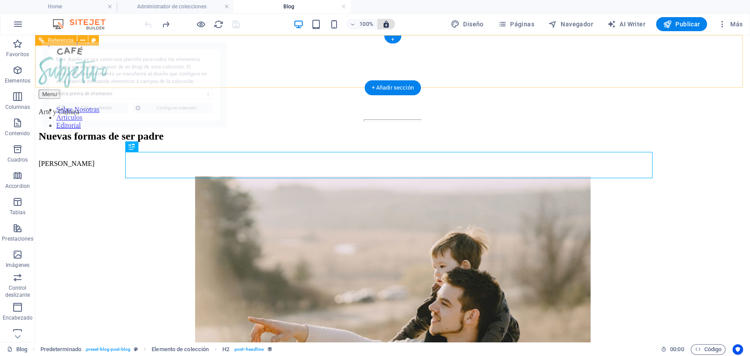
select select "68dd6754d1dde10f0803dd5f"
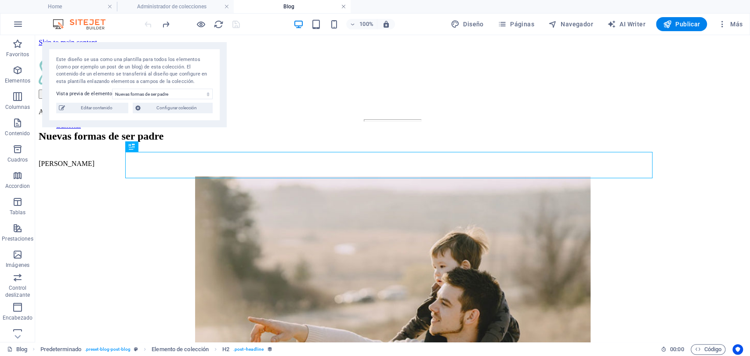
click at [342, 8] on link at bounding box center [343, 7] width 5 height 8
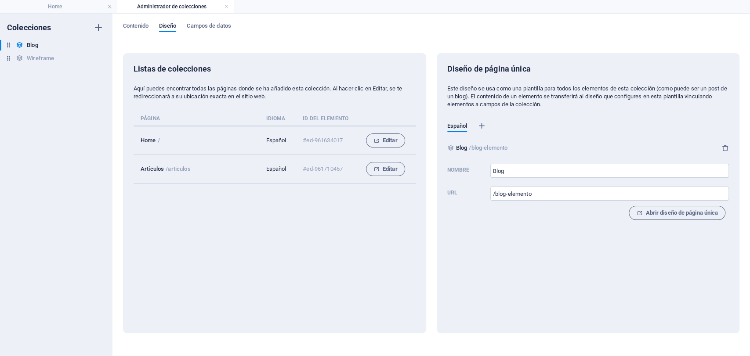
click at [74, 14] on div "Colecciones Blog Blog Wireframe Wireframe" at bounding box center [56, 185] width 112 height 343
click at [77, 9] on h4 "Home" at bounding box center [58, 7] width 117 height 10
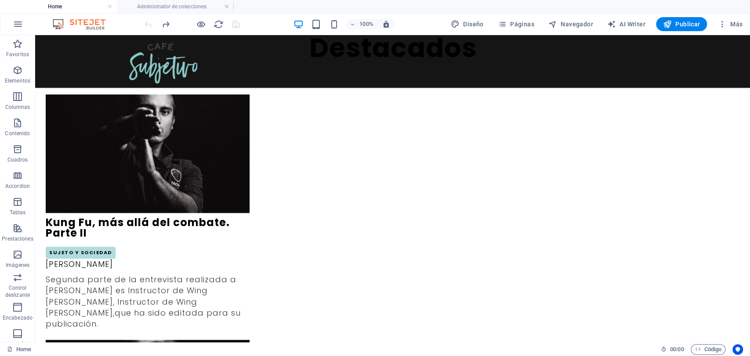
scroll to position [661, 0]
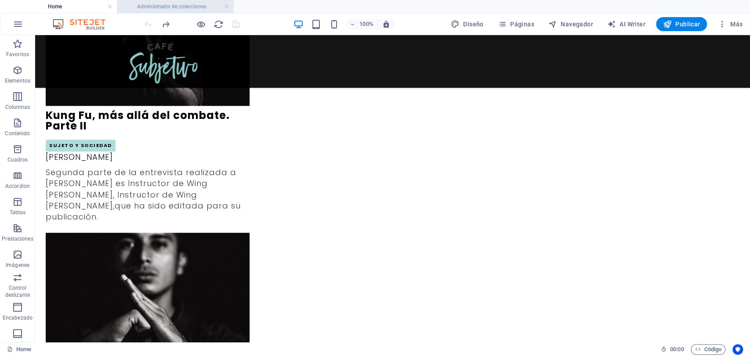
click at [190, 5] on h4 "Administrador de colecciones" at bounding box center [175, 7] width 117 height 10
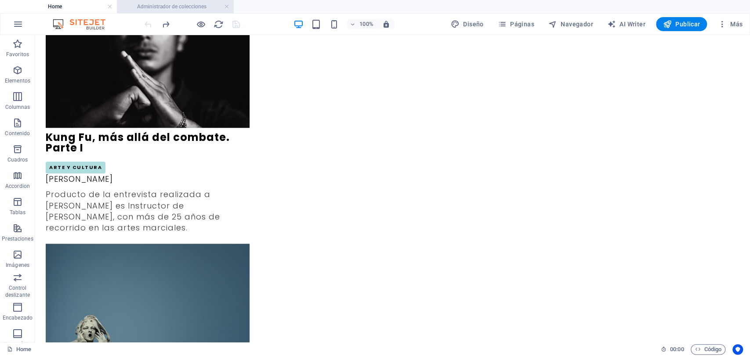
scroll to position [0, 0]
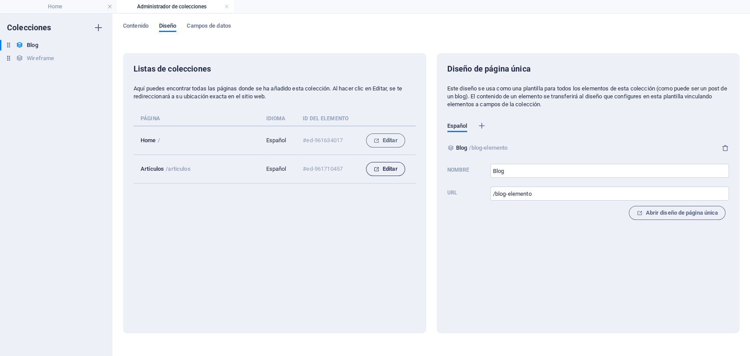
click at [391, 171] on span "Editar" at bounding box center [385, 169] width 24 height 11
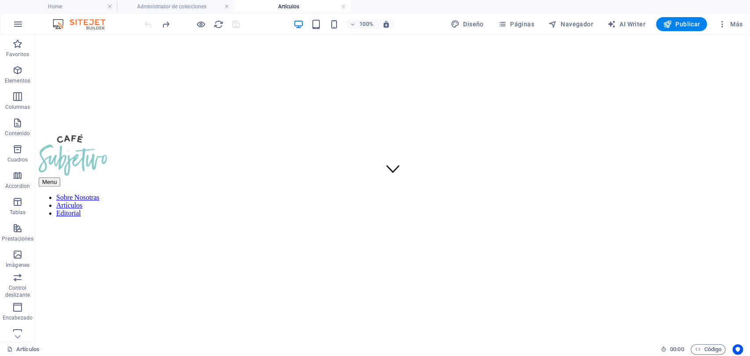
scroll to position [105, 0]
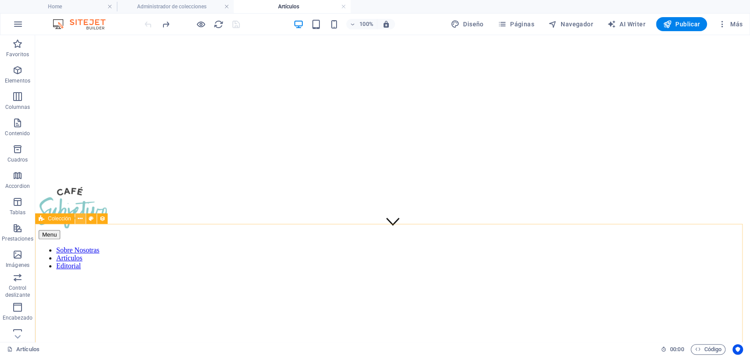
click at [78, 214] on icon at bounding box center [80, 218] width 5 height 9
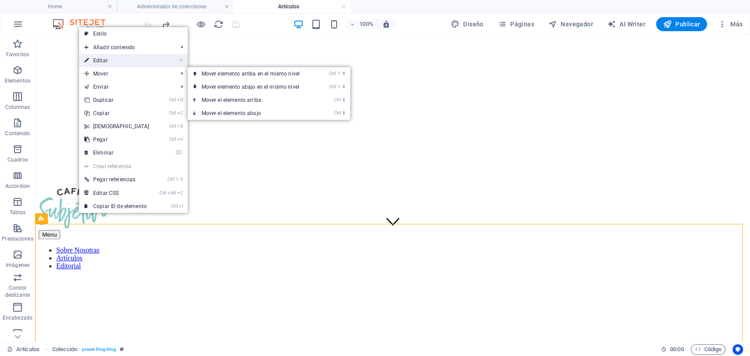
click at [112, 61] on link "⏎ Editar" at bounding box center [117, 60] width 76 height 13
select select "columns.publishing_date_DESC"
select select "columns.status"
select select "columns.publishing_date"
select select "past"
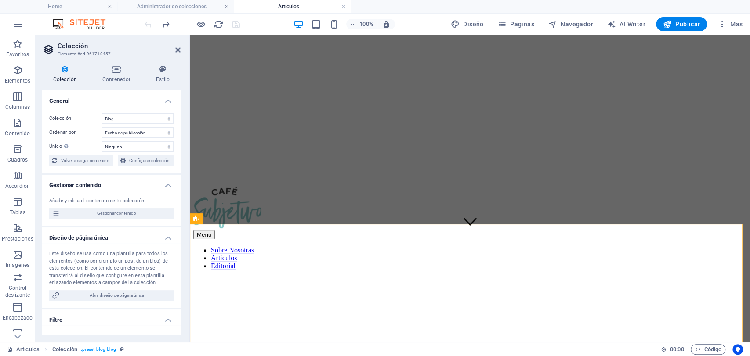
drag, startPoint x: 179, startPoint y: 167, endPoint x: 178, endPoint y: 224, distance: 57.1
click at [178, 224] on ul "General Colección Blog Wireframe Ordenar por Creado a las (ascendente) Creado a…" at bounding box center [111, 324] width 138 height 469
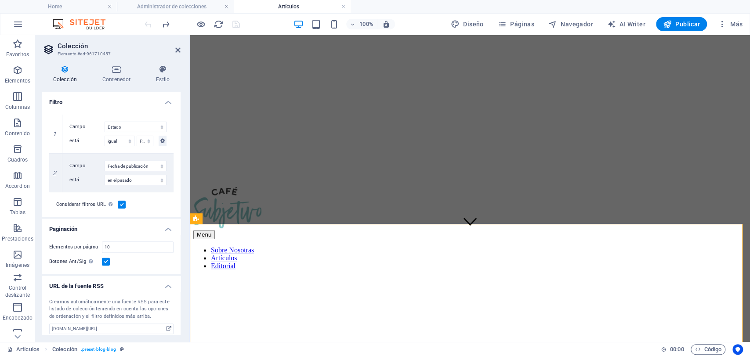
scroll to position [215, 0]
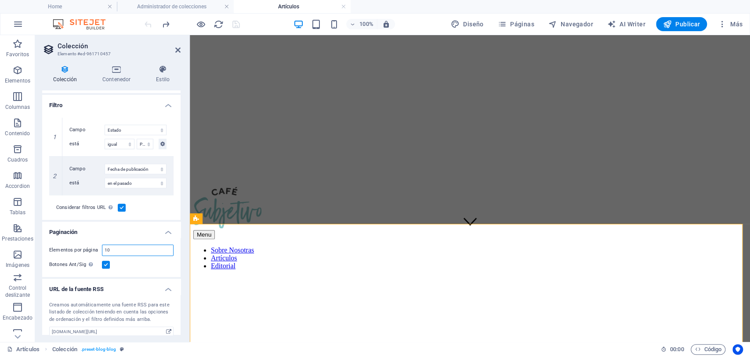
click at [127, 252] on input "10" at bounding box center [137, 250] width 71 height 11
type input "1"
type input "12"
select select "columns.publishing_date_DESC"
select select "columns.status"
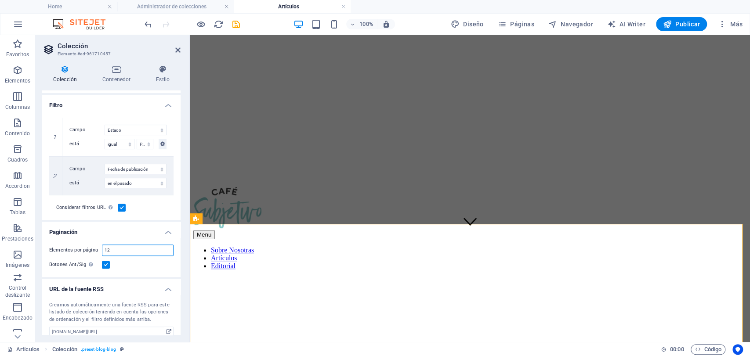
select select "columns.publishing_date"
select select "past"
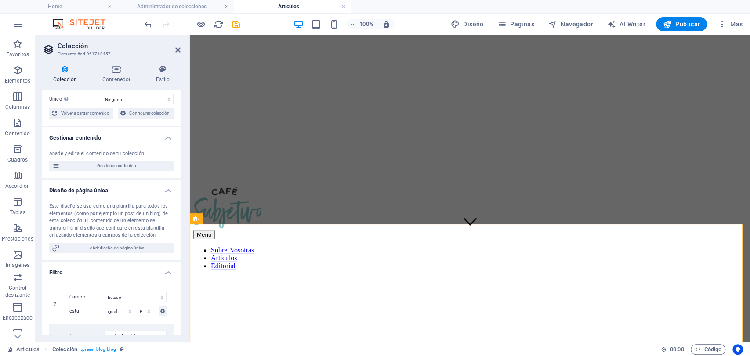
scroll to position [0, 0]
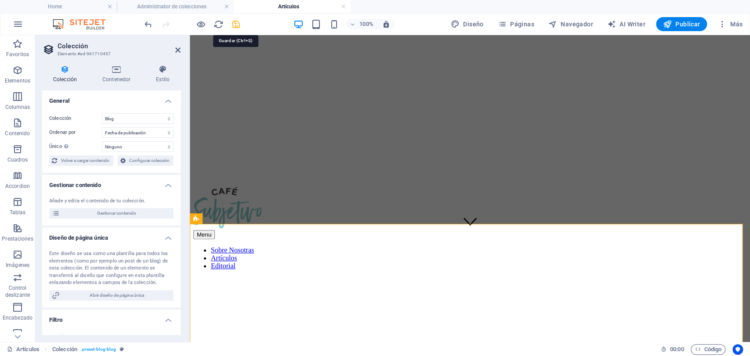
type input "12"
click at [236, 22] on icon "save" at bounding box center [236, 24] width 10 height 10
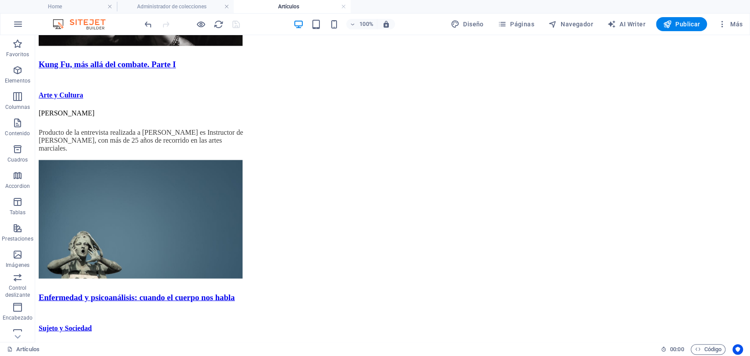
scroll to position [1064, 0]
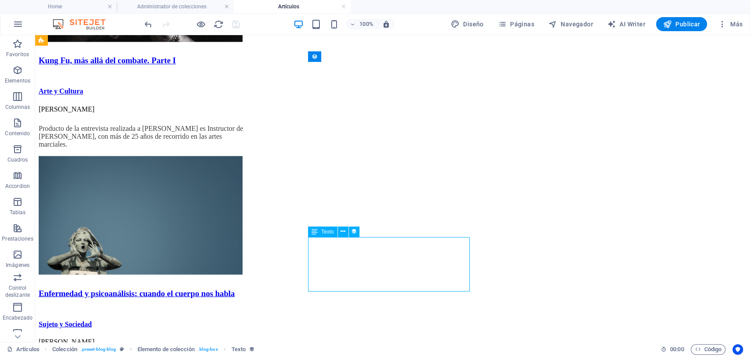
select select "description"
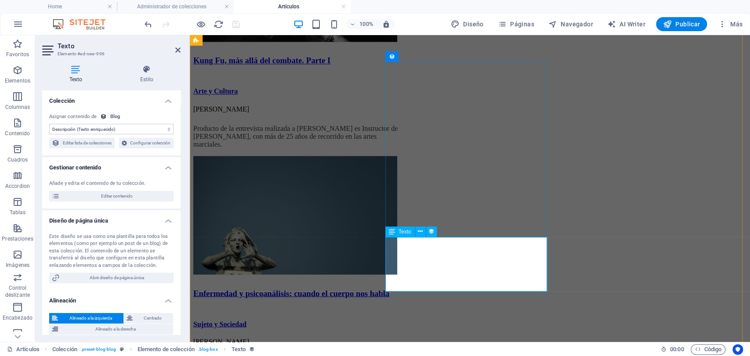
click at [422, 230] on icon at bounding box center [420, 231] width 5 height 9
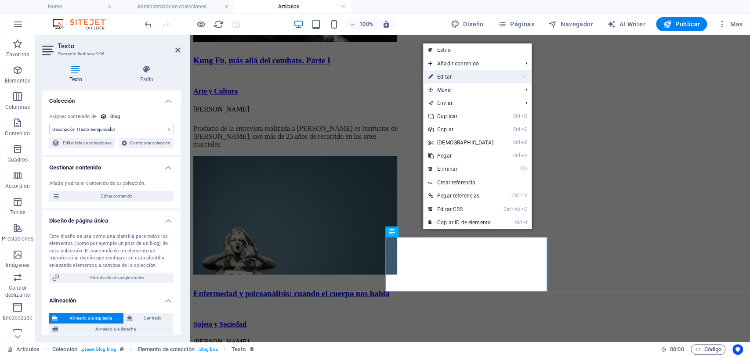
drag, startPoint x: 450, startPoint y: 69, endPoint x: 446, endPoint y: 78, distance: 9.2
click at [446, 78] on ul "Estilo Añadir contenido Ctrl 1 Cabecera Ctrl 2 Texto Ctrl 3 Imagen Ctrl 4 Conte…" at bounding box center [477, 136] width 108 height 186
click at [451, 83] on link "⏎ Editar" at bounding box center [461, 76] width 76 height 13
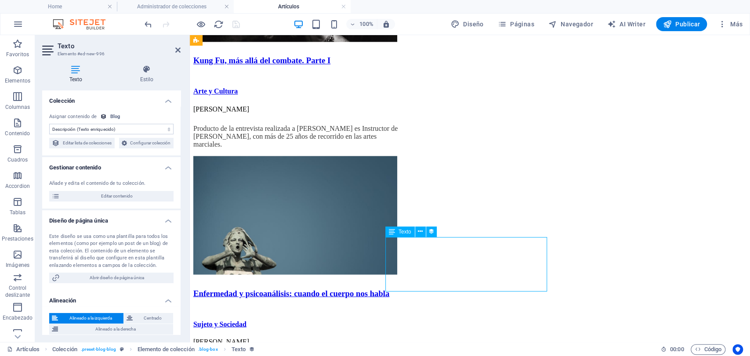
drag, startPoint x: 181, startPoint y: 186, endPoint x: 180, endPoint y: 218, distance: 32.5
click at [180, 218] on div "Texto Estilo Colección Sin asignación, el contenido permanece estático Creado a…" at bounding box center [111, 200] width 152 height 284
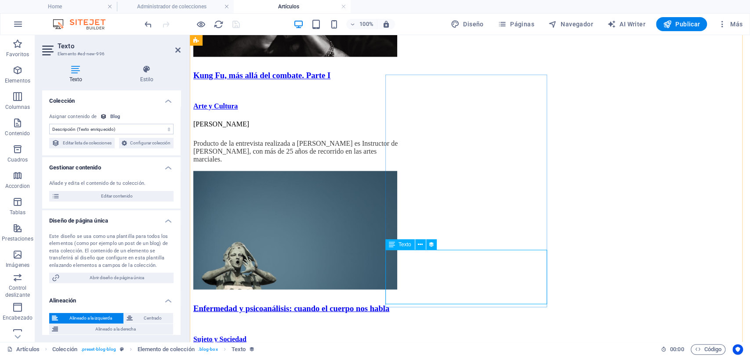
scroll to position [1052, 0]
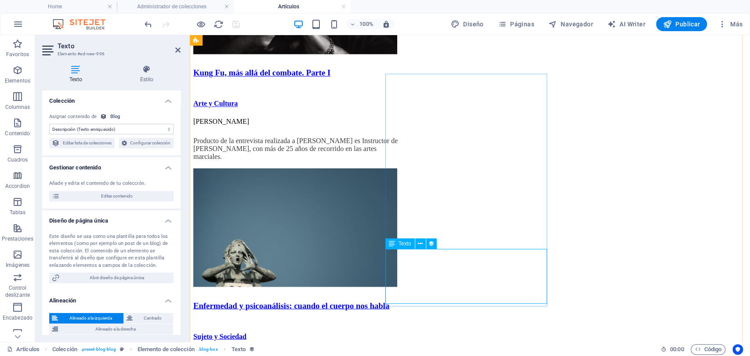
click at [419, 246] on icon at bounding box center [420, 243] width 5 height 9
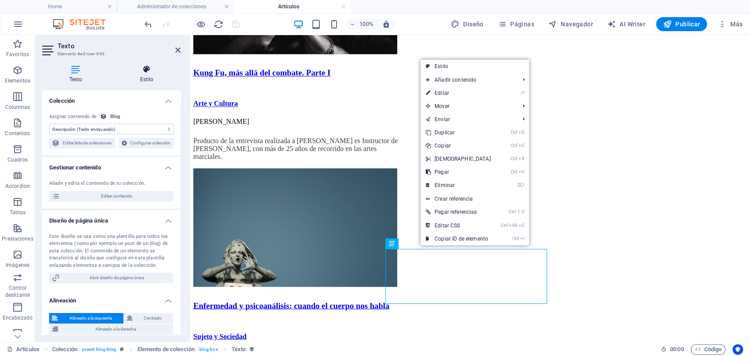
click at [141, 74] on h4 "Estilo" at bounding box center [147, 74] width 68 height 18
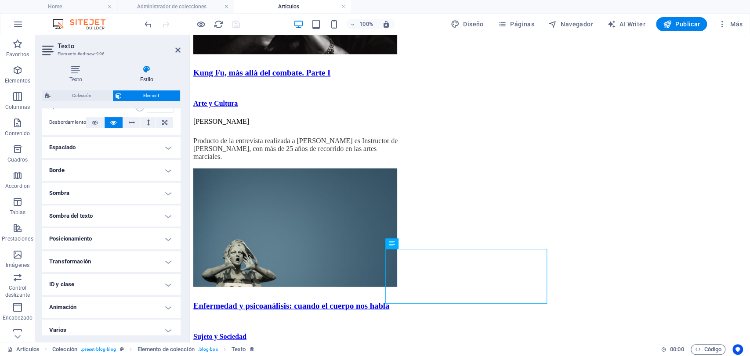
scroll to position [152, 0]
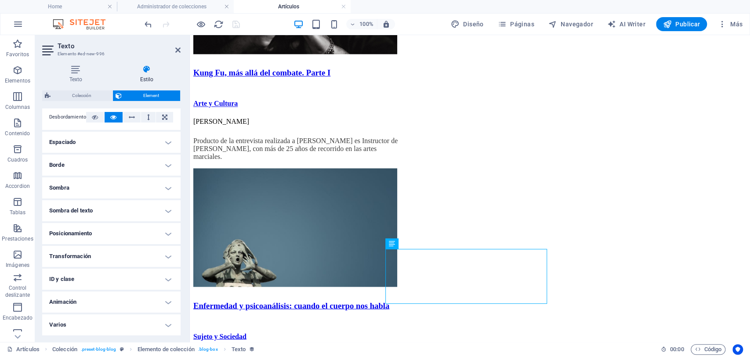
drag, startPoint x: 342, startPoint y: 8, endPoint x: 347, endPoint y: 9, distance: 4.5
click at [342, 8] on link at bounding box center [343, 7] width 5 height 8
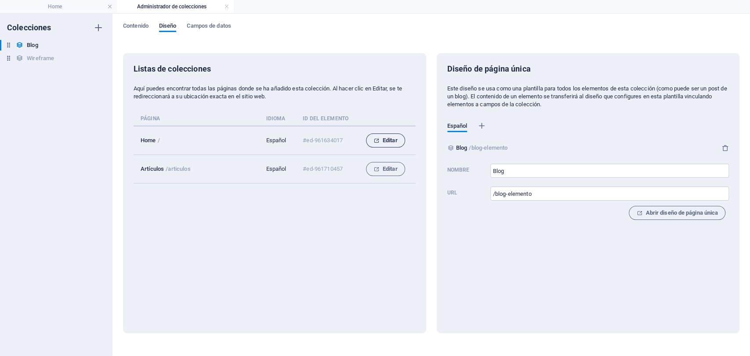
click at [378, 145] on span "Editar" at bounding box center [385, 140] width 24 height 11
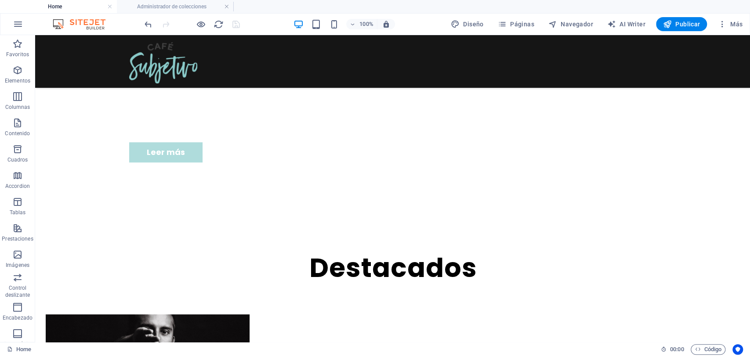
scroll to position [340, 0]
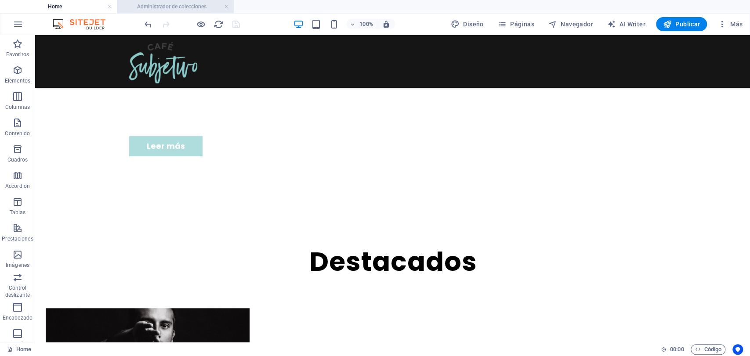
click at [197, 6] on h4 "Administrador de colecciones" at bounding box center [175, 7] width 117 height 10
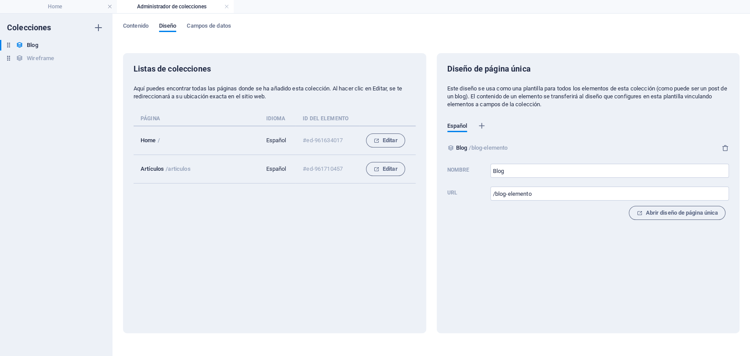
scroll to position [0, 0]
click at [224, 5] on link at bounding box center [226, 7] width 5 height 8
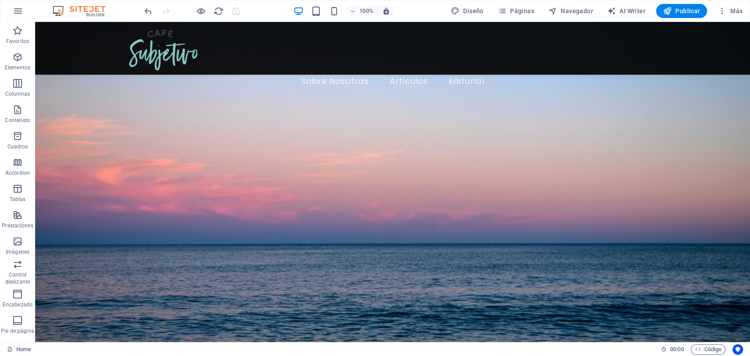
scroll to position [331, 0]
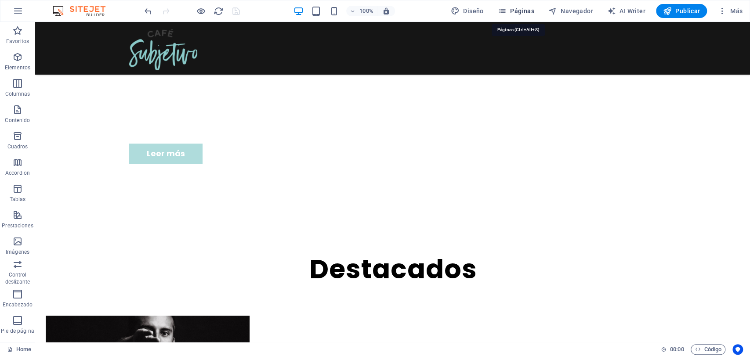
click at [510, 10] on span "Páginas" at bounding box center [516, 11] width 36 height 9
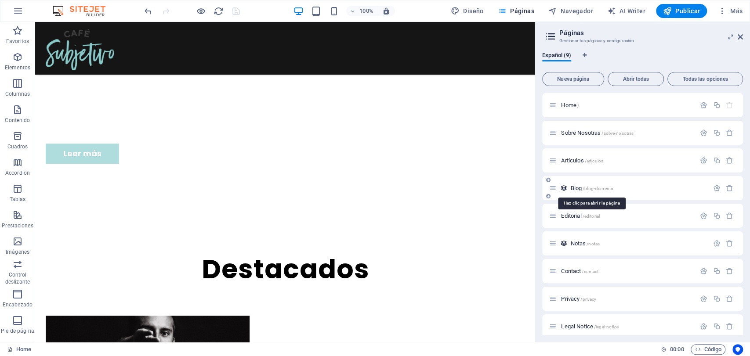
click at [571, 186] on span "Blog /blog-elemento" at bounding box center [591, 188] width 43 height 7
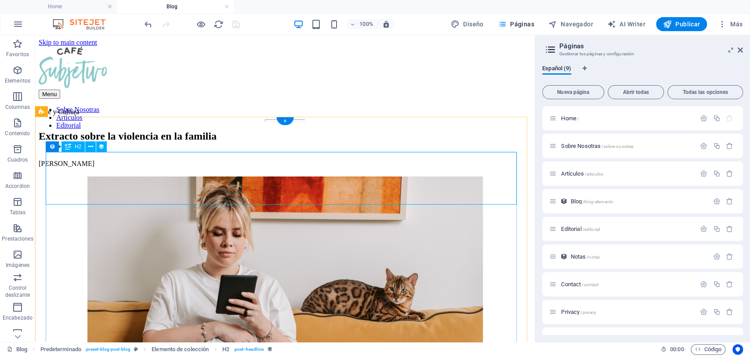
scroll to position [0, 0]
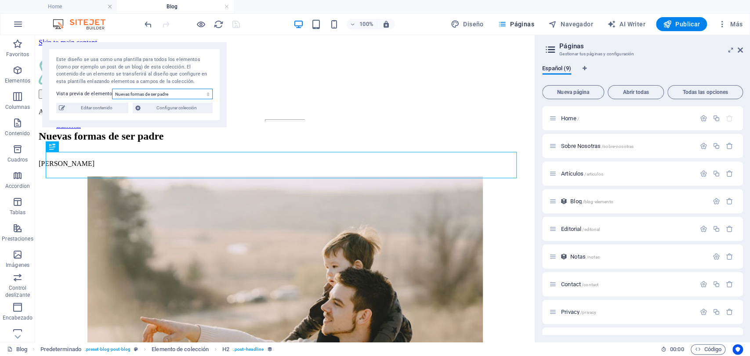
click at [130, 94] on select "Nuevas formas de ser padre La experiencia de estar solos: notas sobre la soleda…" at bounding box center [162, 94] width 101 height 11
select select "68dd6537afad80af17087ba3"
click at [112, 89] on select "Nuevas formas de ser padre La experiencia de estar solos: notas sobre la soleda…" at bounding box center [162, 94] width 101 height 11
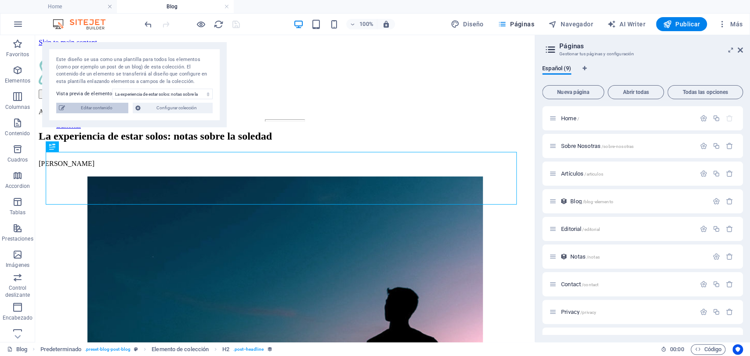
click at [113, 109] on span "Editar contenido" at bounding box center [97, 108] width 58 height 11
select select "Sujeto y Sociedad"
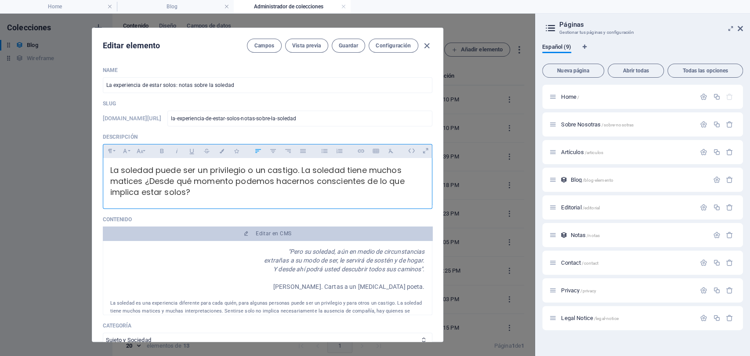
click at [197, 192] on p "La soledad puede ser un privilegio o un castigo. La soledad tiene muchos matice…" at bounding box center [267, 181] width 314 height 33
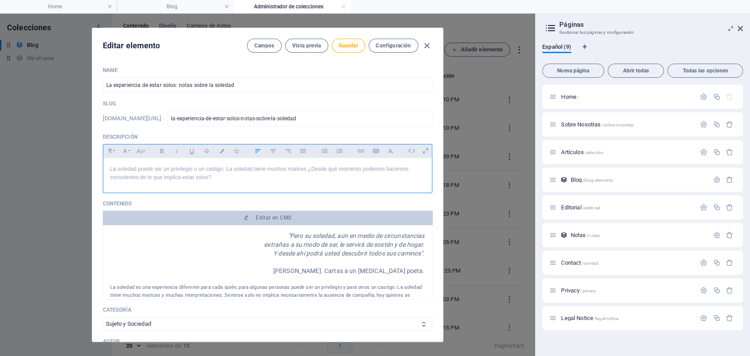
scroll to position [722, 0]
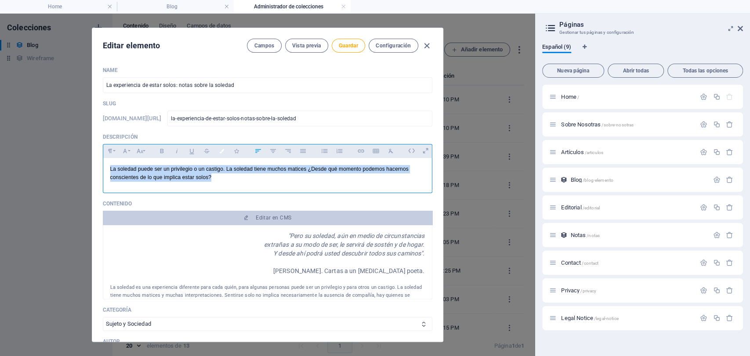
click at [221, 152] on icon "button" at bounding box center [221, 151] width 7 height 4
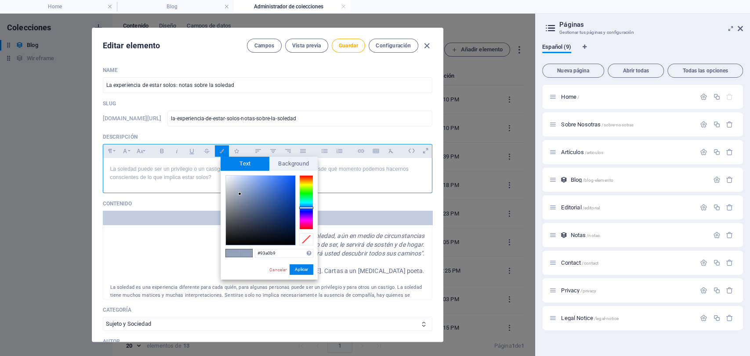
click at [155, 134] on p "Descripción" at bounding box center [267, 137] width 329 height 7
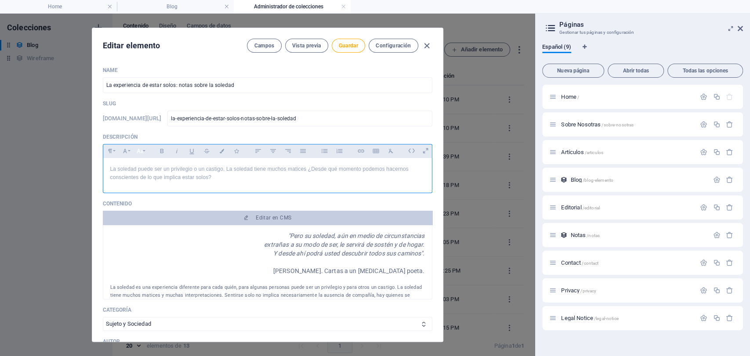
click at [138, 148] on icon "button" at bounding box center [139, 151] width 7 height 11
click at [125, 151] on icon "button" at bounding box center [125, 151] width 4 height 4
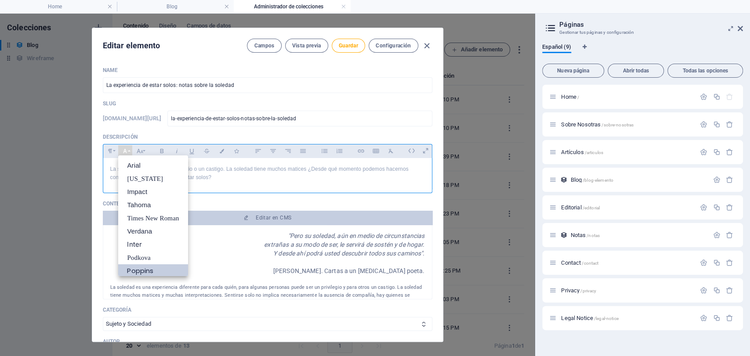
click at [145, 265] on link "Poppins" at bounding box center [152, 270] width 69 height 13
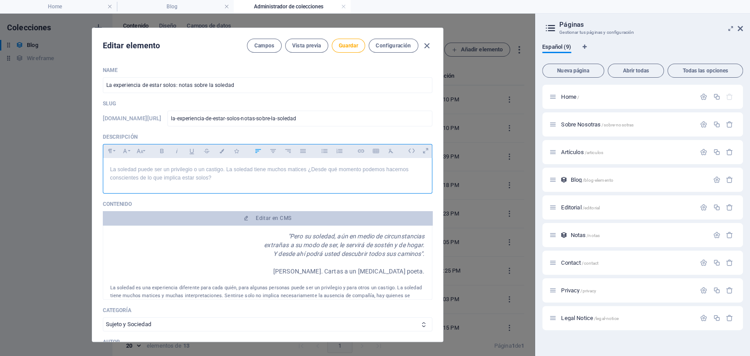
click at [217, 183] on div "​ La soledad puede ser un privilegio o un castigo. La soledad tiene muchos mati…" at bounding box center [267, 173] width 329 height 31
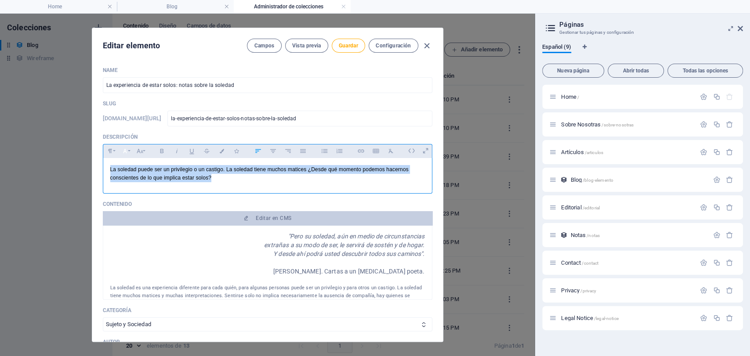
click at [124, 147] on icon "button" at bounding box center [124, 151] width 7 height 11
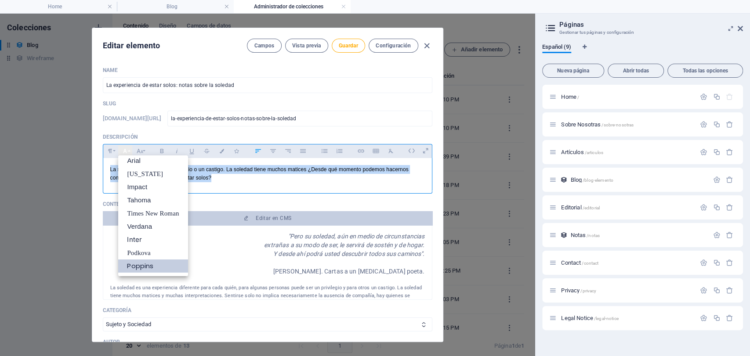
scroll to position [5, 0]
click at [152, 268] on link "Poppins" at bounding box center [152, 266] width 69 height 13
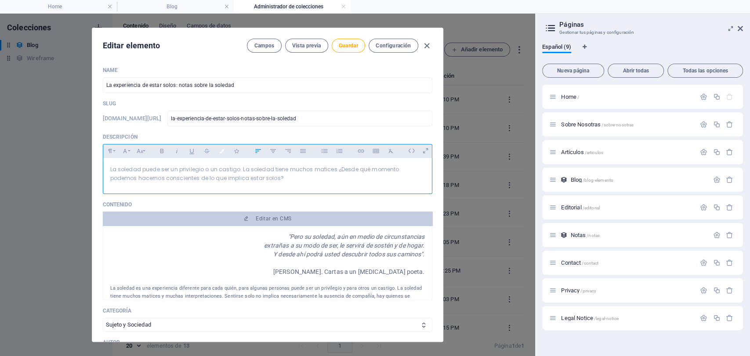
click at [221, 153] on button "Colors" at bounding box center [222, 150] width 14 height 11
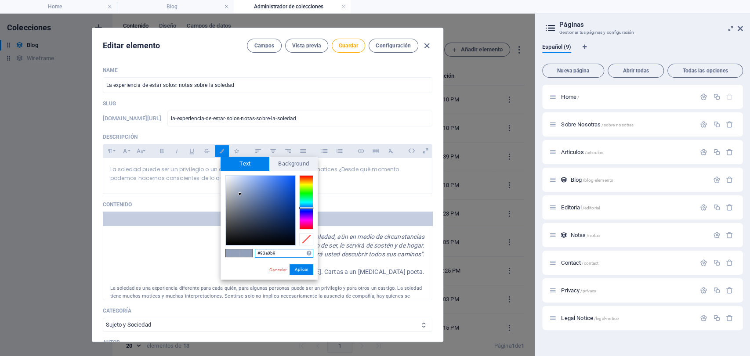
click at [279, 251] on input "#93a0b9" at bounding box center [284, 253] width 58 height 9
paste input "3b3b3b"
type input "#3b3b3b"
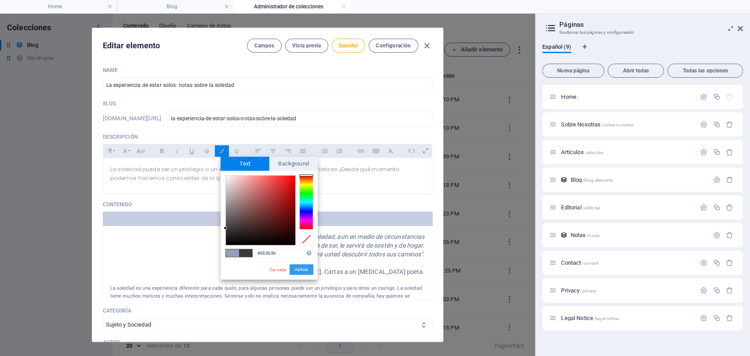
click at [299, 268] on button "Aplicar" at bounding box center [301, 269] width 24 height 11
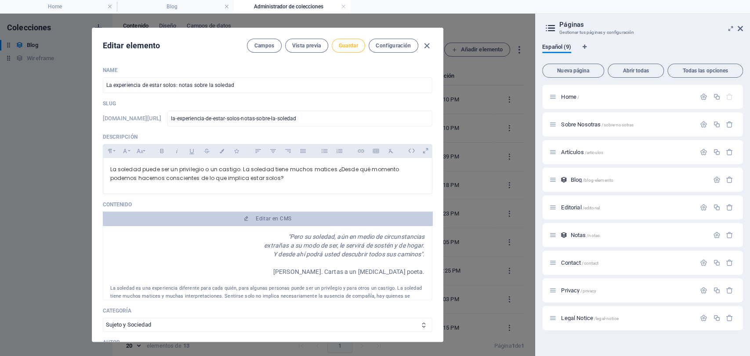
click at [341, 52] on button "Guardar" at bounding box center [348, 46] width 33 height 14
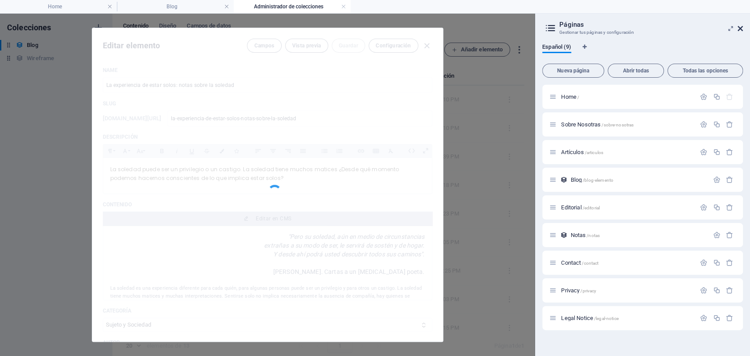
click at [739, 25] on icon at bounding box center [739, 28] width 5 height 7
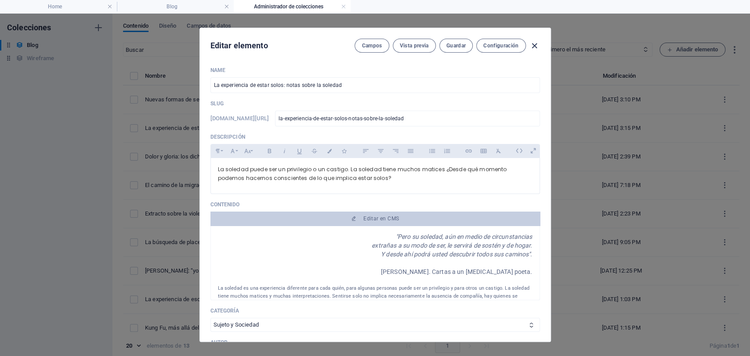
click at [532, 44] on icon "button" at bounding box center [534, 46] width 10 height 10
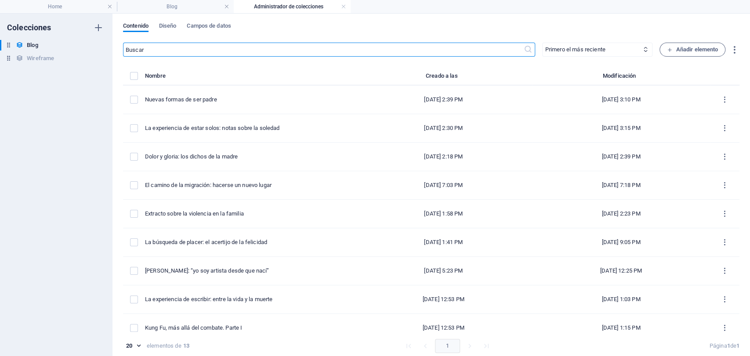
type input "[DATE]"
type input "la-experiencia-de-estar-solos-notas-sobre-la-soledad"
click at [344, 7] on link at bounding box center [343, 7] width 5 height 8
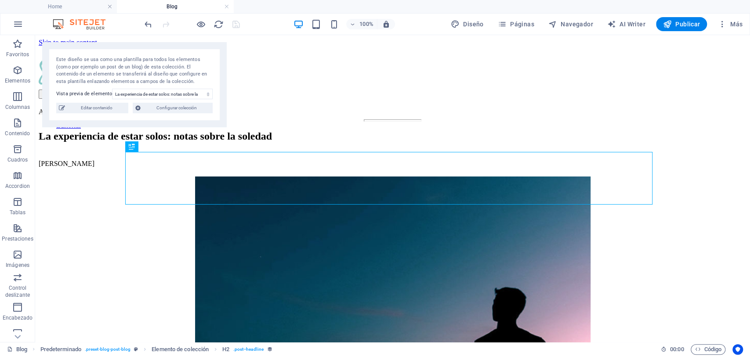
click at [229, 7] on h4 "Blog" at bounding box center [175, 7] width 117 height 10
click at [672, 26] on span "Publicar" at bounding box center [681, 24] width 37 height 9
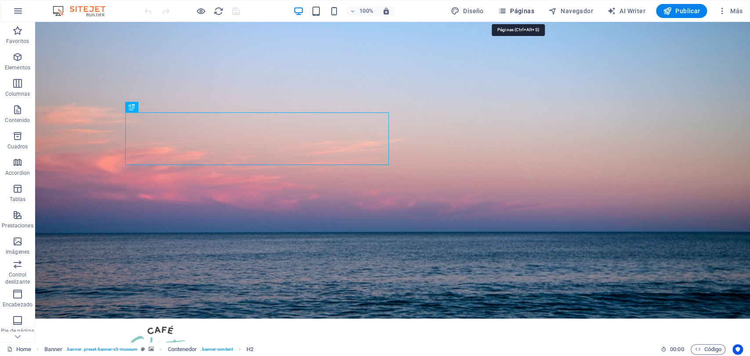
click at [506, 10] on icon "button" at bounding box center [502, 11] width 9 height 9
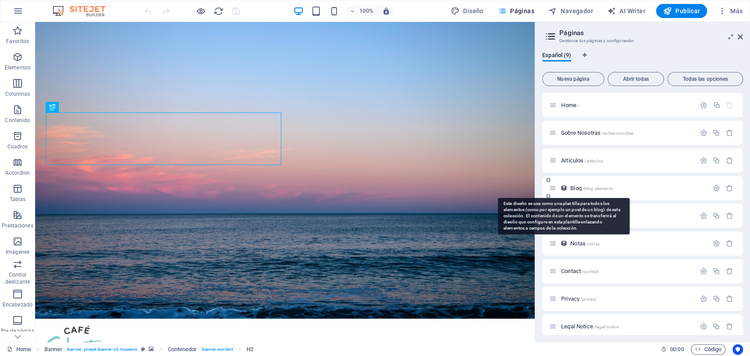
click at [565, 188] on icon at bounding box center [563, 187] width 7 height 7
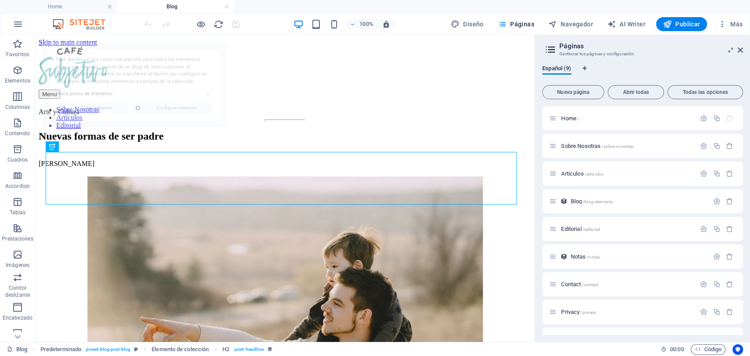
select select "68dd6754d1dde10f0803dd5f"
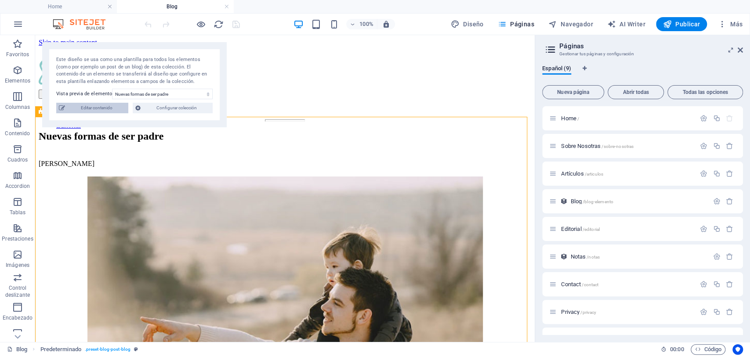
click at [120, 107] on span "Editar contenido" at bounding box center [97, 108] width 58 height 11
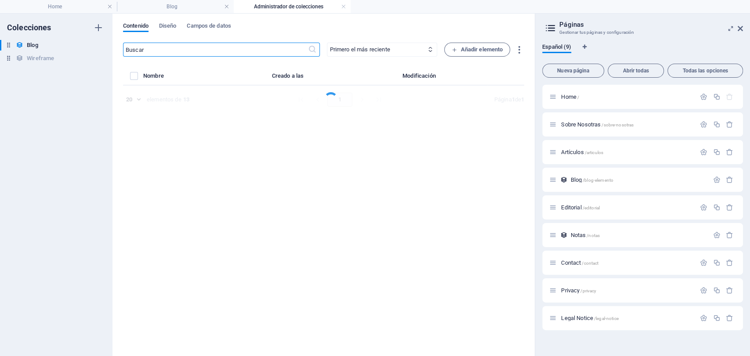
select select "Familia"
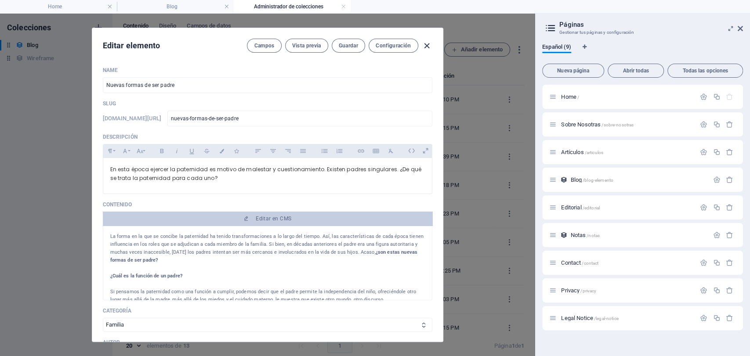
click at [430, 43] on icon "button" at bounding box center [427, 46] width 10 height 10
type input "[DATE]"
type input "nuevas-formas-de-ser-padre"
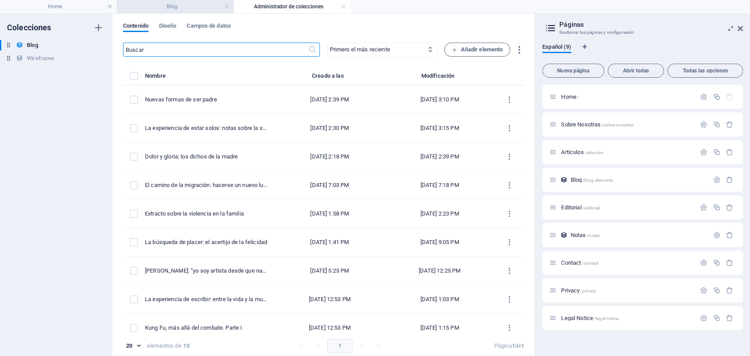
click at [187, 3] on h4 "Blog" at bounding box center [175, 7] width 117 height 10
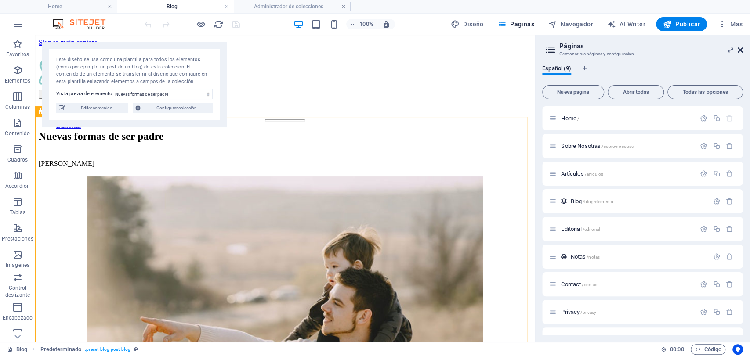
click at [740, 47] on icon at bounding box center [739, 50] width 5 height 7
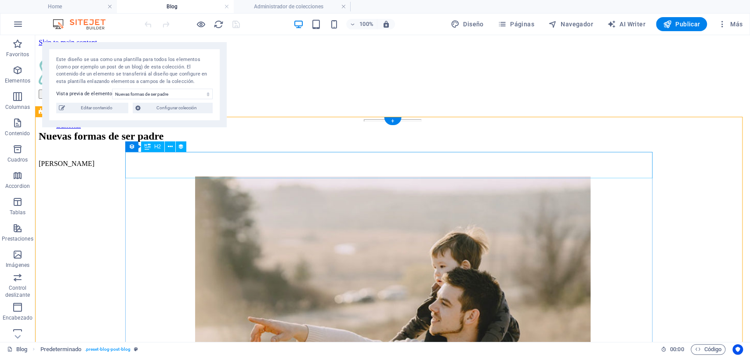
click at [439, 142] on div "Nuevas formas de ser padre" at bounding box center [393, 136] width 708 height 12
click at [430, 142] on div "Nuevas formas de ser padre" at bounding box center [393, 136] width 708 height 12
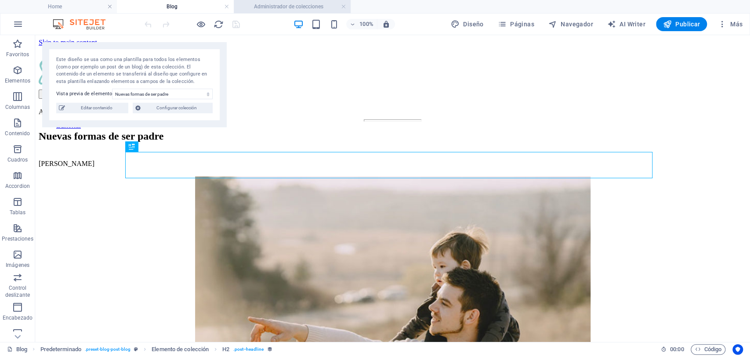
click at [285, 4] on h4 "Administrador de colecciones" at bounding box center [292, 7] width 117 height 10
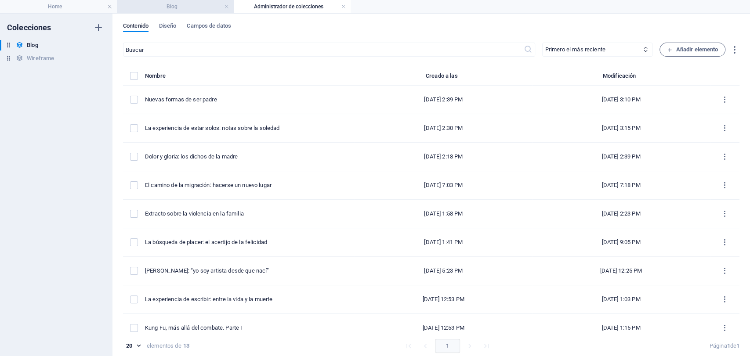
click at [184, 7] on h4 "Blog" at bounding box center [175, 7] width 117 height 10
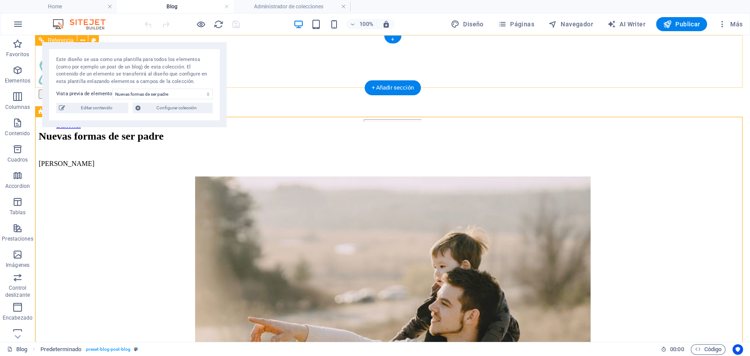
click at [258, 80] on div "Menu Sobre Nosotras Artículos Editorial" at bounding box center [393, 73] width 708 height 53
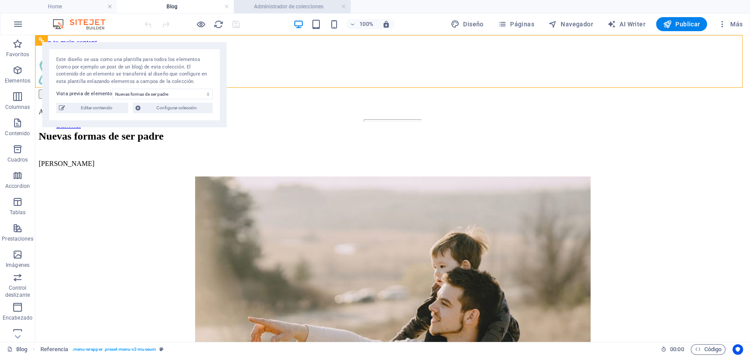
click at [293, 11] on h4 "Administrador de colecciones" at bounding box center [292, 7] width 117 height 10
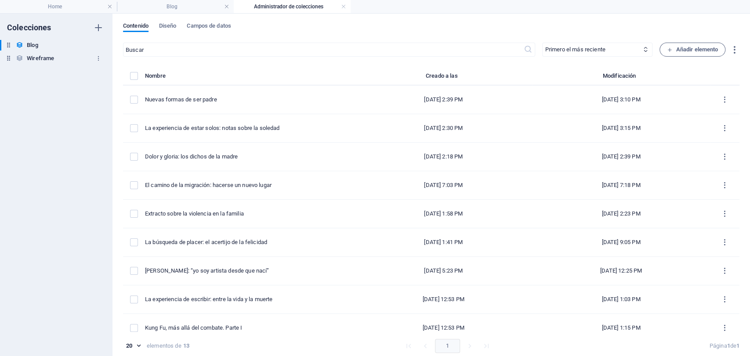
click at [36, 55] on h6 "Wireframe" at bounding box center [40, 58] width 27 height 11
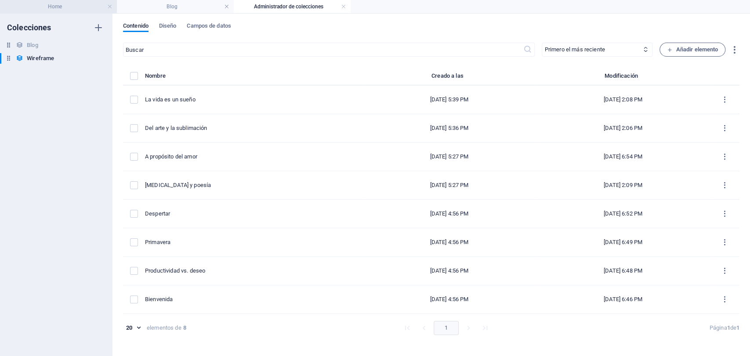
click at [79, 12] on li "Home" at bounding box center [58, 6] width 117 height 13
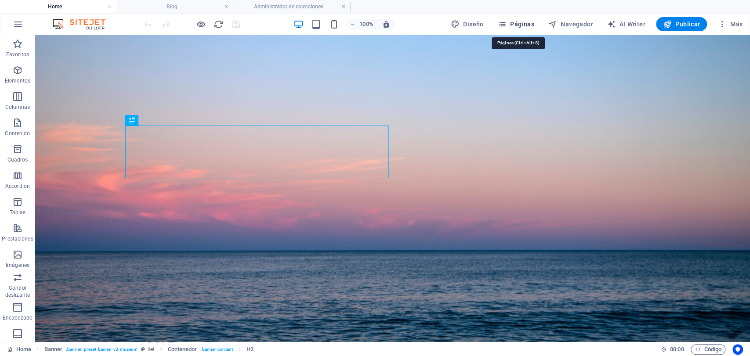
click at [513, 25] on span "Páginas" at bounding box center [516, 24] width 36 height 9
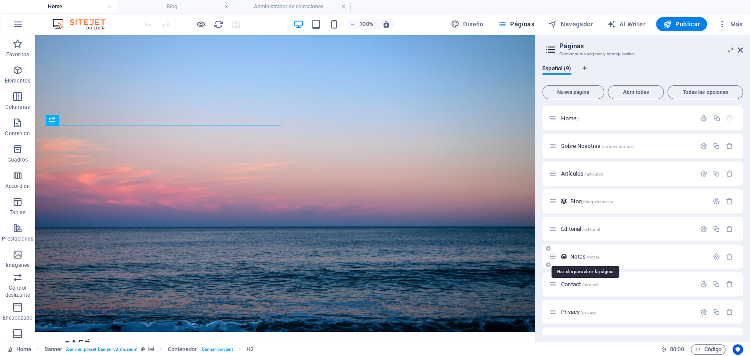
click at [572, 254] on span "Notas /notas" at bounding box center [584, 256] width 29 height 7
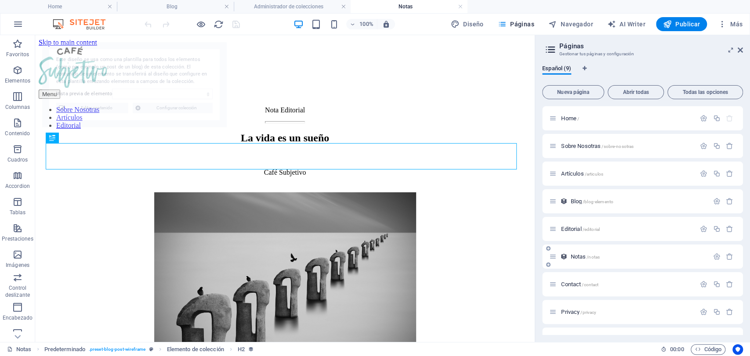
select select "68daee6877da838f60004d7b"
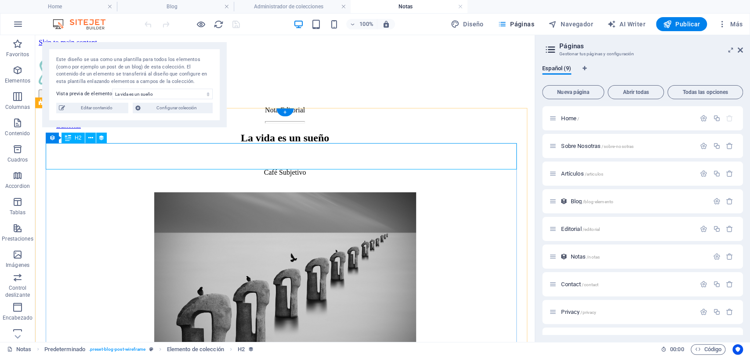
click at [309, 144] on div "La vida es un sueño" at bounding box center [285, 138] width 492 height 12
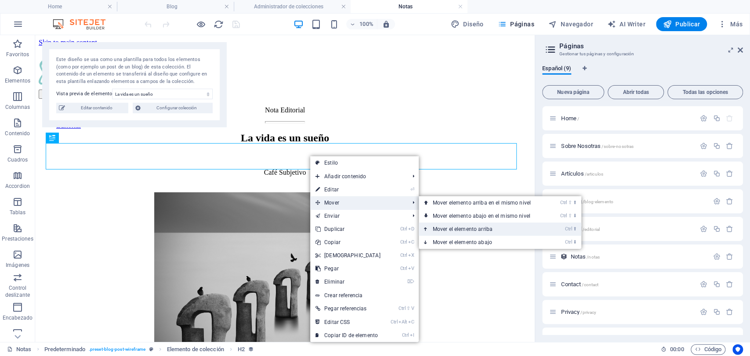
click at [445, 229] on link "Ctrl ⬆ Mover el elemento arriba" at bounding box center [484, 229] width 130 height 13
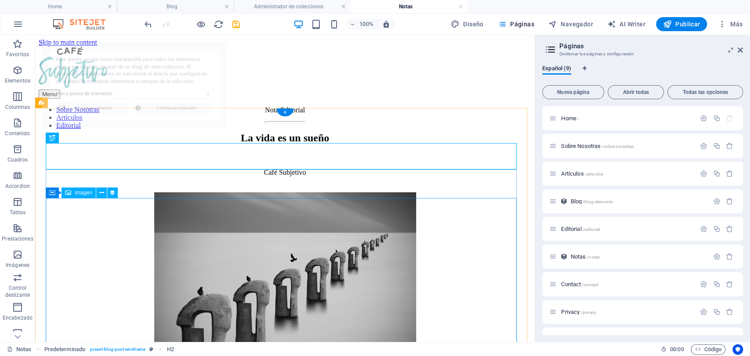
select select "68daee6877da838f60004d7b"
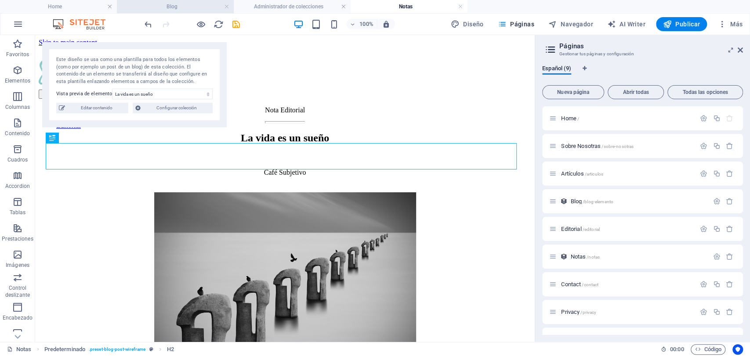
click at [186, 4] on h4 "Blog" at bounding box center [175, 7] width 117 height 10
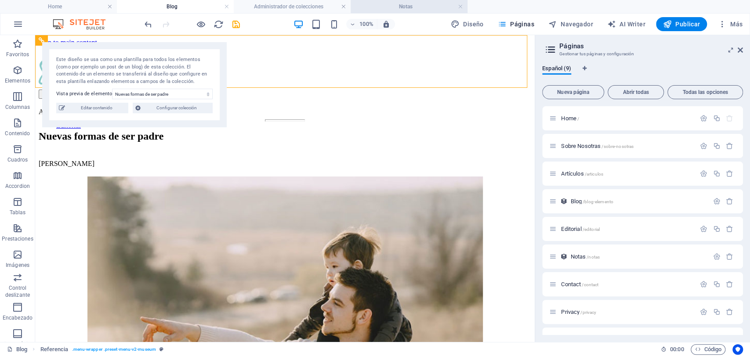
click at [422, 6] on h4 "Notas" at bounding box center [409, 7] width 117 height 10
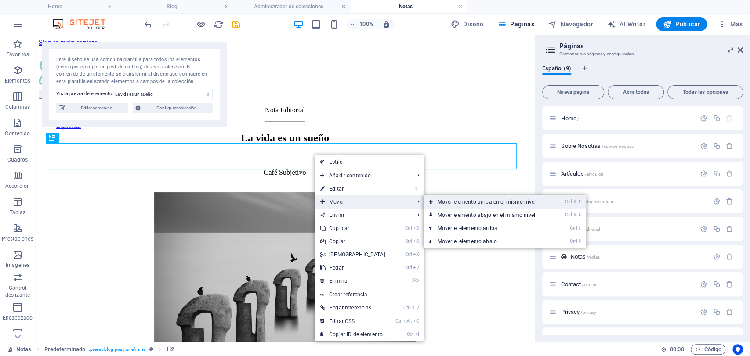
click at [445, 207] on link "Ctrl ⇧ ⬆ Mover elemento arriba en el mismo nivel" at bounding box center [488, 201] width 130 height 13
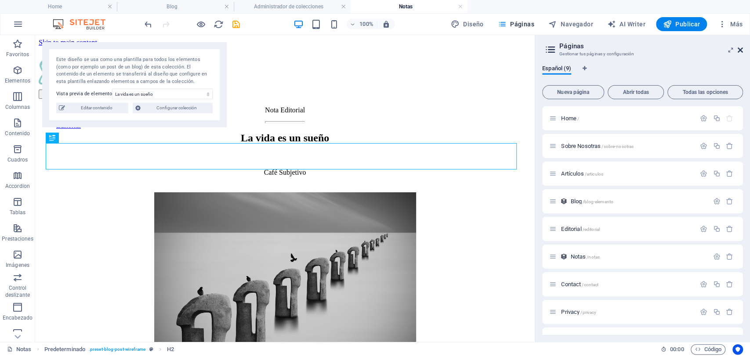
click at [739, 49] on icon at bounding box center [739, 50] width 5 height 7
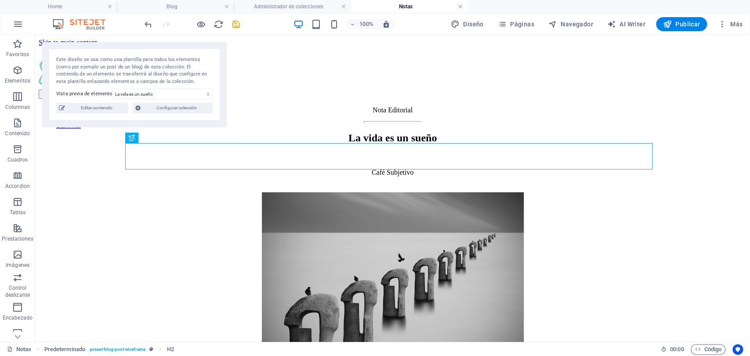
click at [459, 7] on link at bounding box center [460, 7] width 5 height 8
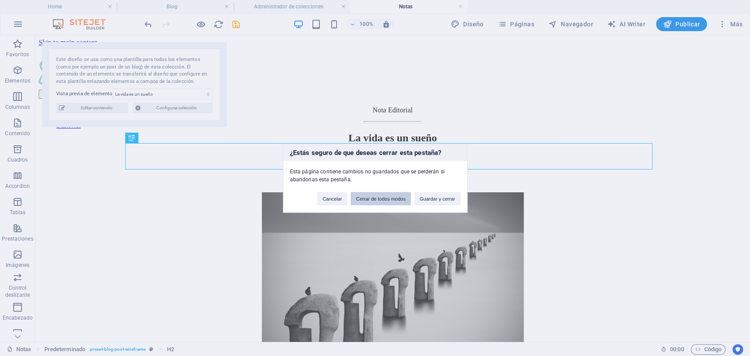
click at [358, 194] on button "Cerrar de todos modos" at bounding box center [381, 198] width 60 height 13
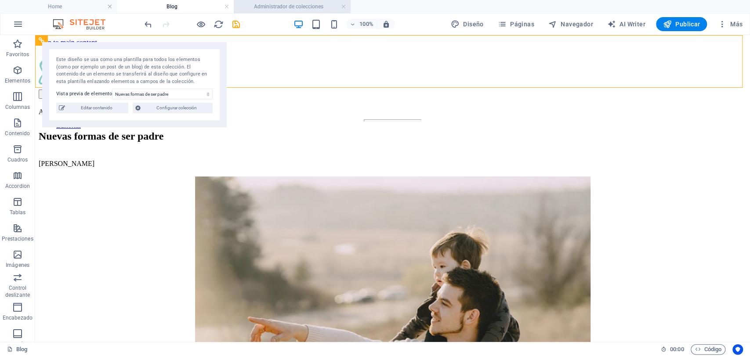
click at [295, 8] on h4 "Administrador de colecciones" at bounding box center [292, 7] width 117 height 10
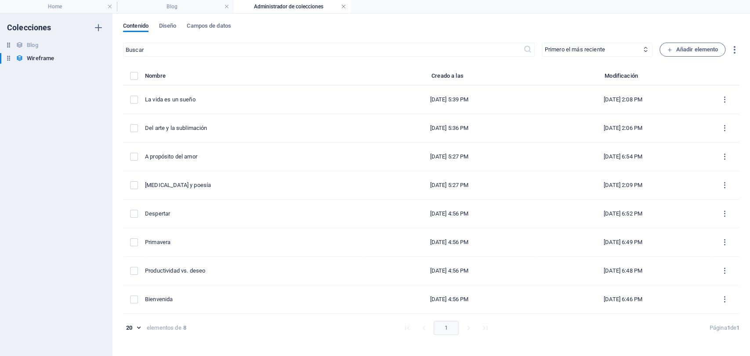
click at [343, 8] on link at bounding box center [343, 7] width 5 height 8
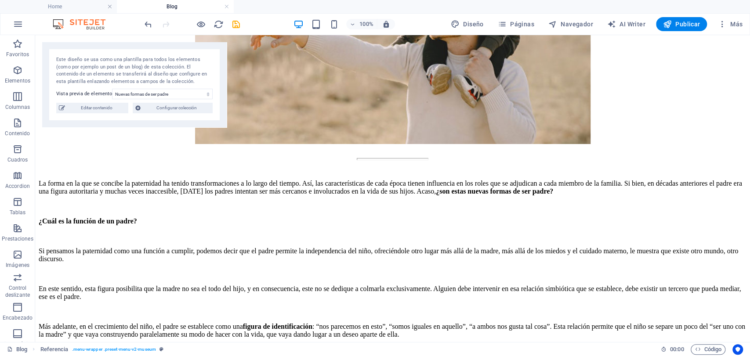
scroll to position [304, 0]
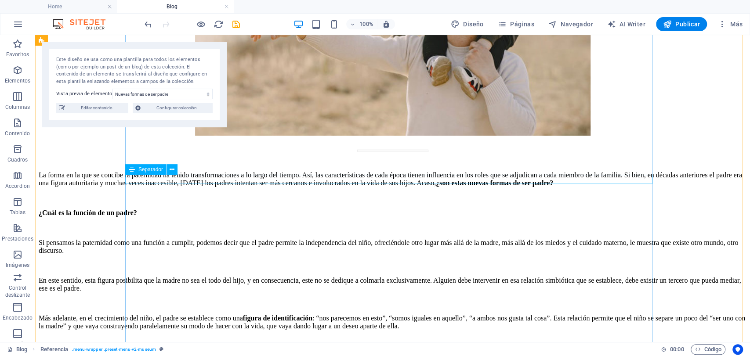
click at [405, 152] on div at bounding box center [393, 151] width 708 height 2
select select "%"
select select "px"
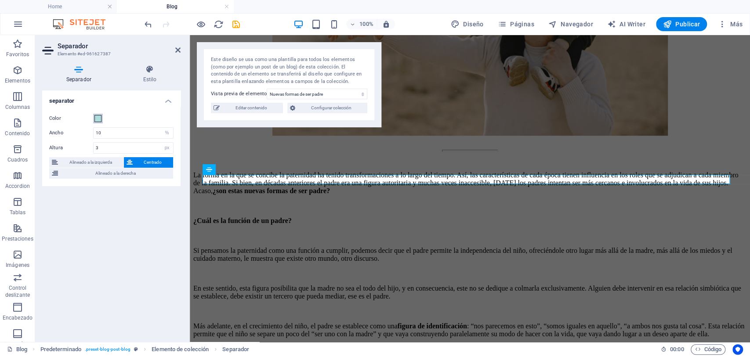
click at [98, 118] on span at bounding box center [97, 118] width 7 height 7
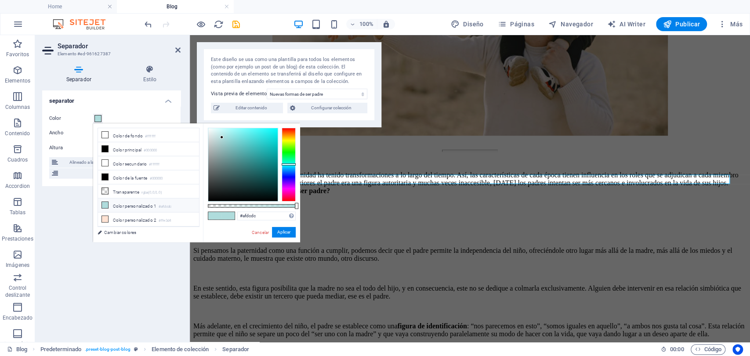
drag, startPoint x: 199, startPoint y: 184, endPoint x: 202, endPoint y: 209, distance: 25.3
click at [202, 209] on div "less Color de fondo #ffffff Color principal #000000 Color secundario #ffffff Co…" at bounding box center [196, 182] width 207 height 119
click at [177, 206] on li "Color personalizado 4 #7eb9b8" at bounding box center [148, 211] width 101 height 14
type input "#7eb9b8"
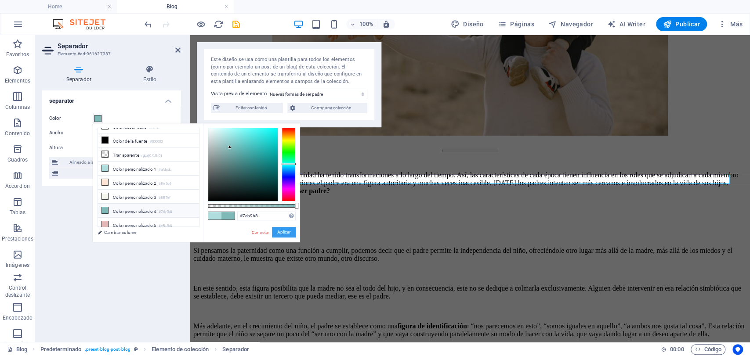
click at [282, 232] on button "Aplicar" at bounding box center [284, 232] width 24 height 11
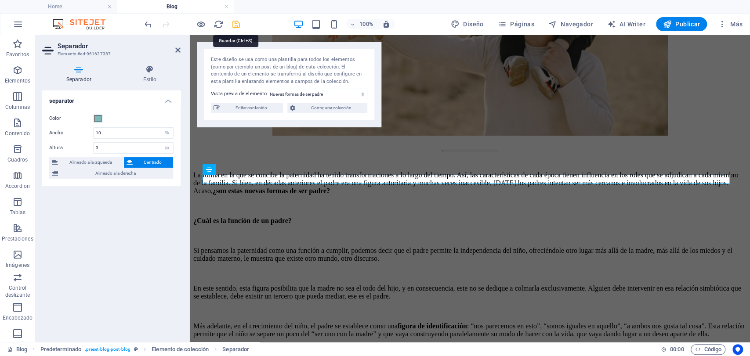
click at [232, 21] on icon "save" at bounding box center [236, 24] width 10 height 10
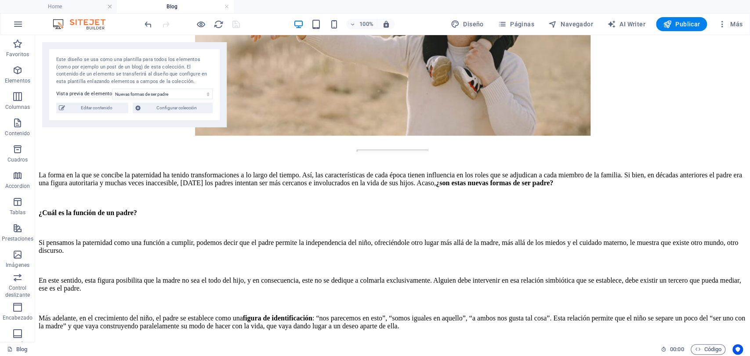
scroll to position [0, 0]
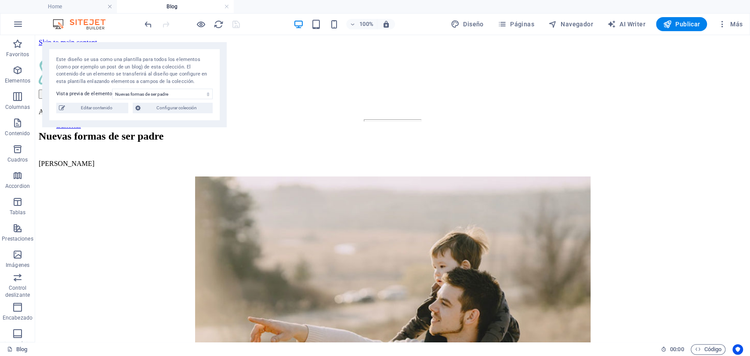
click at [179, 9] on h4 "Blog" at bounding box center [175, 7] width 117 height 10
click at [227, 7] on link at bounding box center [226, 7] width 5 height 8
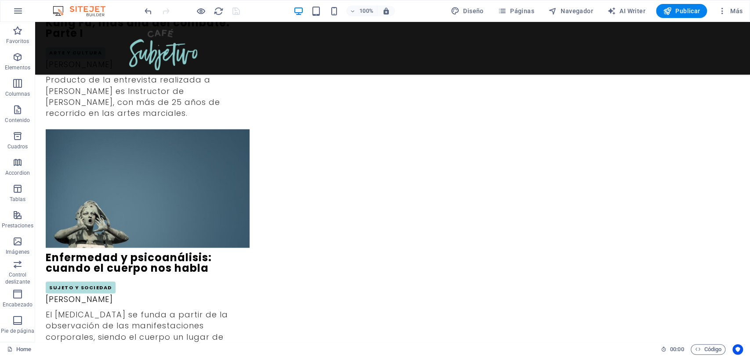
scroll to position [943, 0]
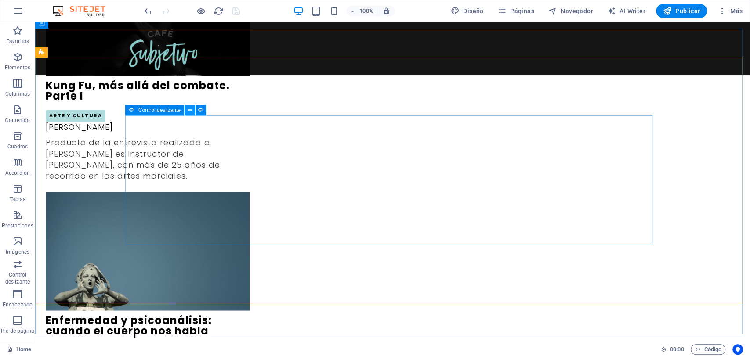
click at [186, 111] on button at bounding box center [189, 110] width 11 height 11
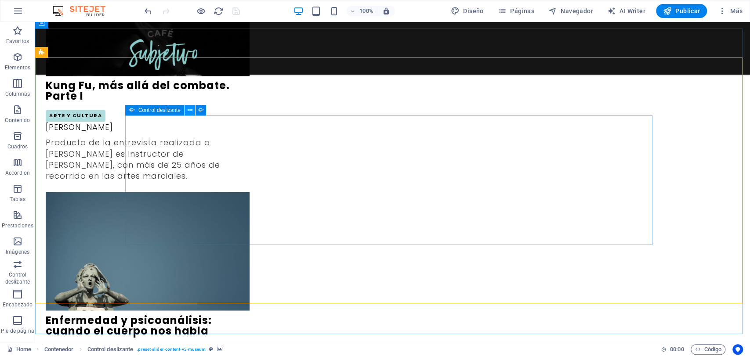
click at [187, 114] on icon at bounding box center [189, 110] width 5 height 9
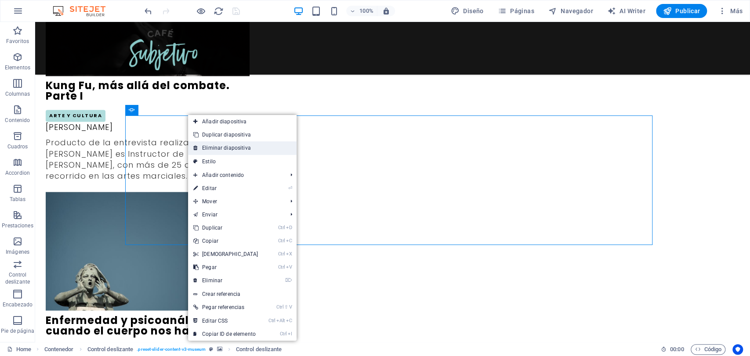
click at [220, 145] on link "Eliminar diapositiva" at bounding box center [242, 147] width 108 height 13
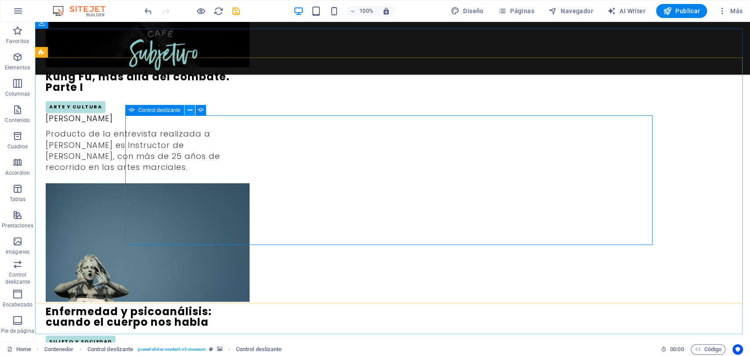
click at [190, 111] on icon at bounding box center [189, 110] width 5 height 9
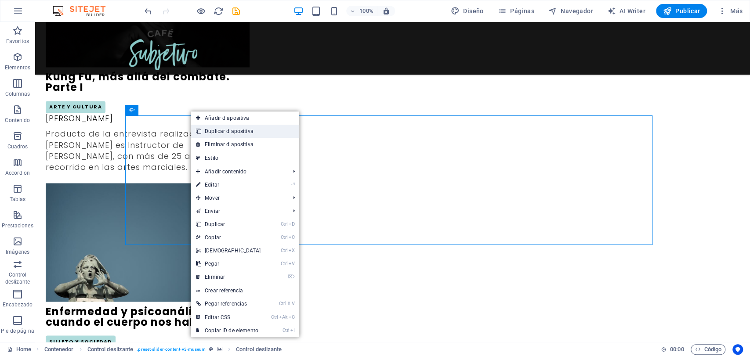
click at [215, 126] on link "Duplicar diapositiva" at bounding box center [245, 131] width 108 height 13
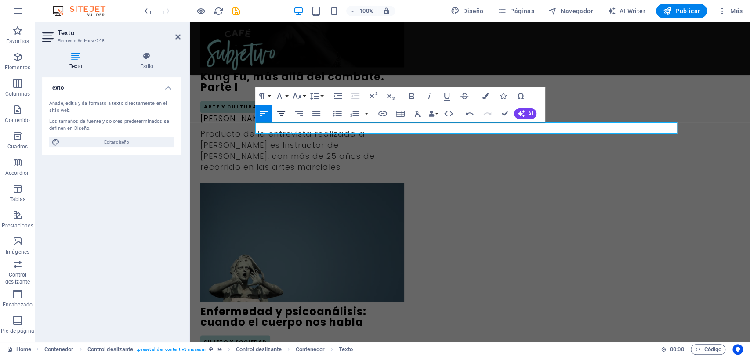
click at [280, 116] on icon "button" at bounding box center [281, 113] width 8 height 5
click at [485, 94] on icon "button" at bounding box center [485, 96] width 6 height 6
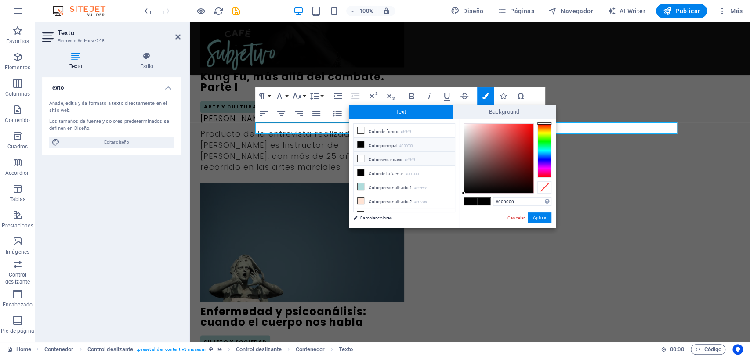
click at [362, 160] on icon at bounding box center [361, 158] width 6 height 6
type input "#ffffff"
click at [534, 221] on button "Aplicar" at bounding box center [540, 218] width 24 height 11
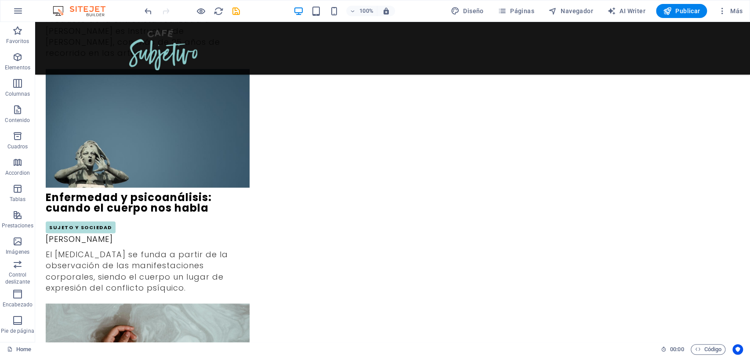
scroll to position [862, 0]
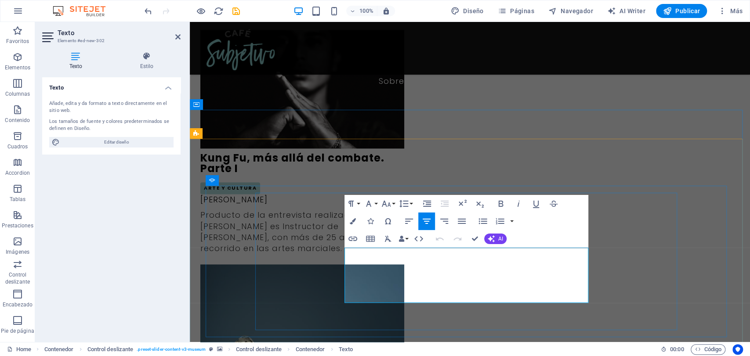
click at [355, 222] on icon "button" at bounding box center [353, 221] width 6 height 6
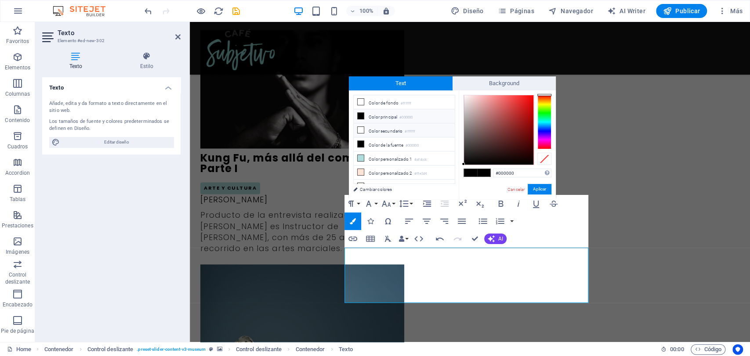
click at [392, 128] on li "Color secundario #ffffff" at bounding box center [404, 130] width 101 height 14
type input "#ffffff"
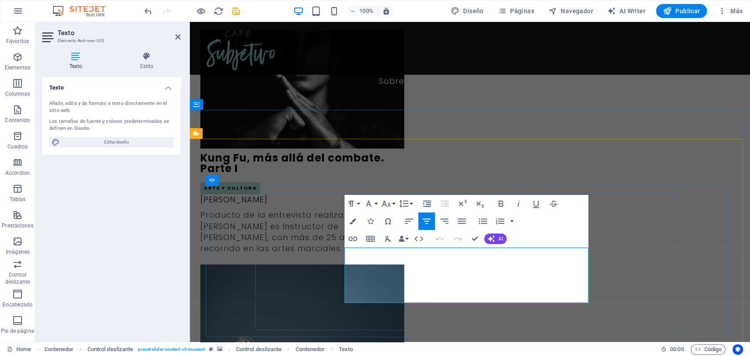
click at [355, 219] on button "Colors" at bounding box center [352, 222] width 17 height 18
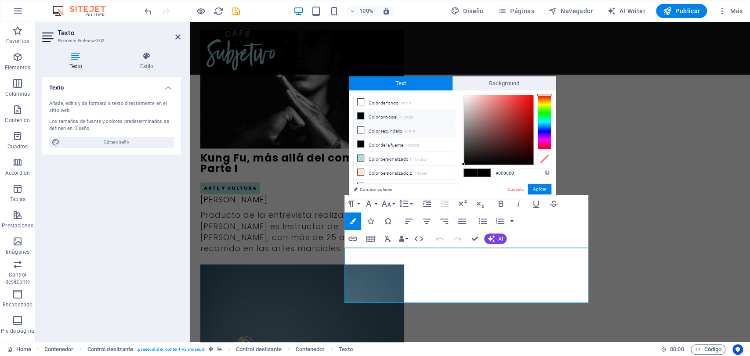
click at [370, 131] on li "Color secundario #ffffff" at bounding box center [404, 130] width 101 height 14
type input "#ffffff"
click at [547, 187] on button "Aplicar" at bounding box center [540, 189] width 24 height 11
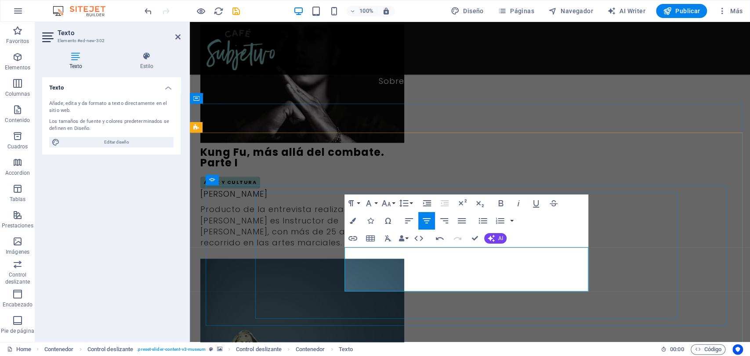
scroll to position [862, 0]
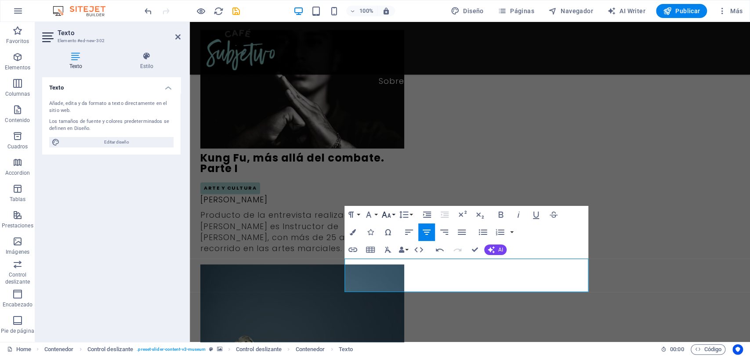
click at [383, 217] on icon "button" at bounding box center [386, 215] width 11 height 11
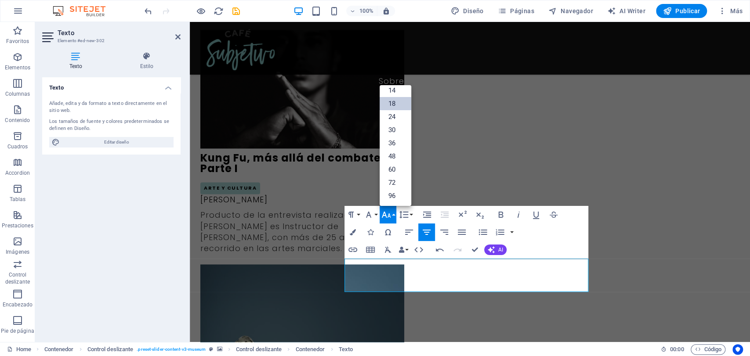
scroll to position [71, 0]
click at [390, 86] on link "14" at bounding box center [396, 90] width 32 height 13
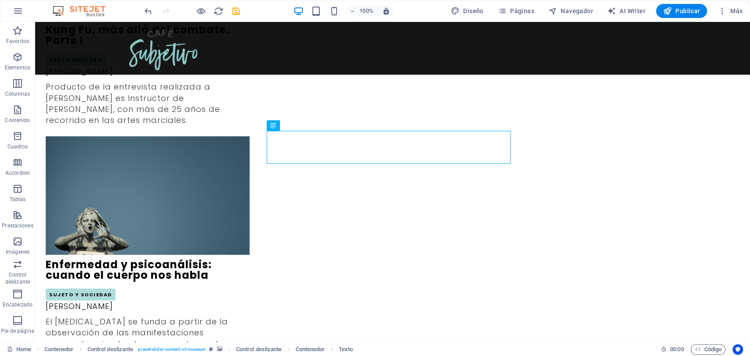
scroll to position [968, 0]
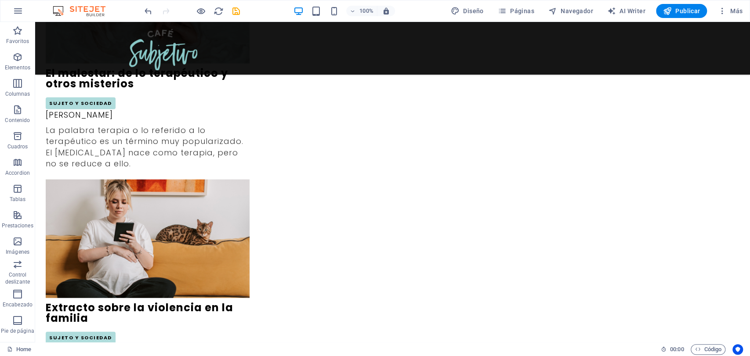
scroll to position [1421, 0]
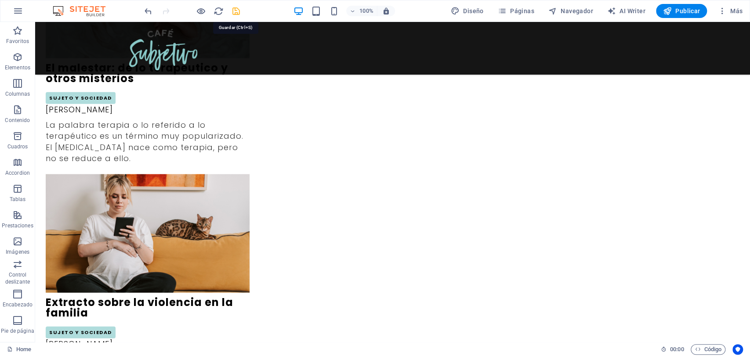
click at [235, 7] on icon "save" at bounding box center [236, 11] width 10 height 10
checkbox input "false"
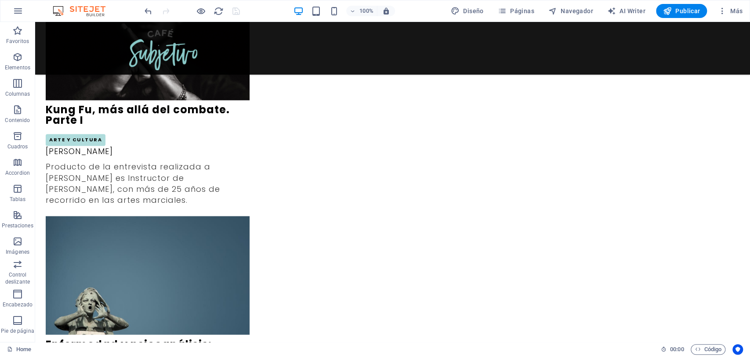
scroll to position [922, 0]
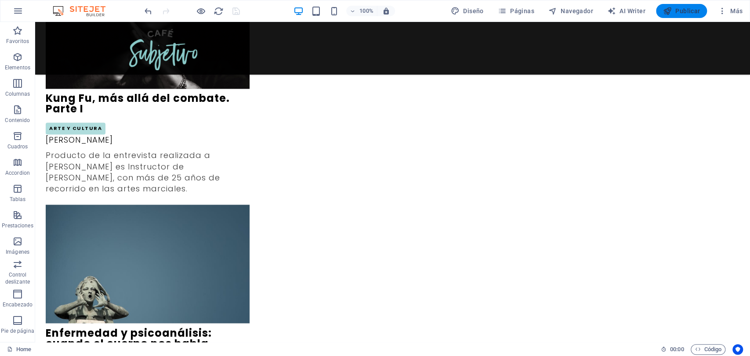
click at [675, 14] on span "Publicar" at bounding box center [681, 11] width 37 height 9
